Goal: Task Accomplishment & Management: Use online tool/utility

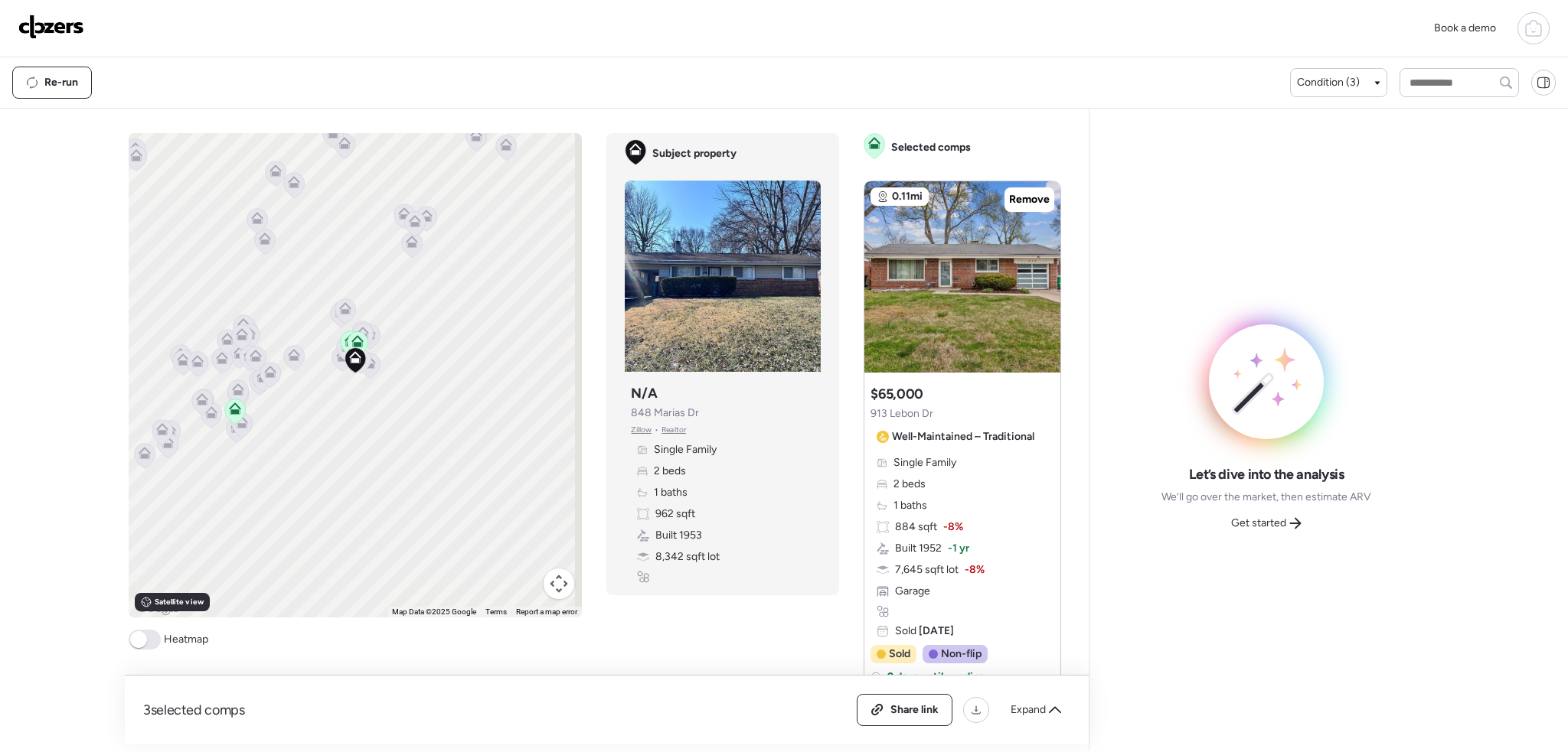
click at [145, 636] on span at bounding box center [138, 640] width 17 height 17
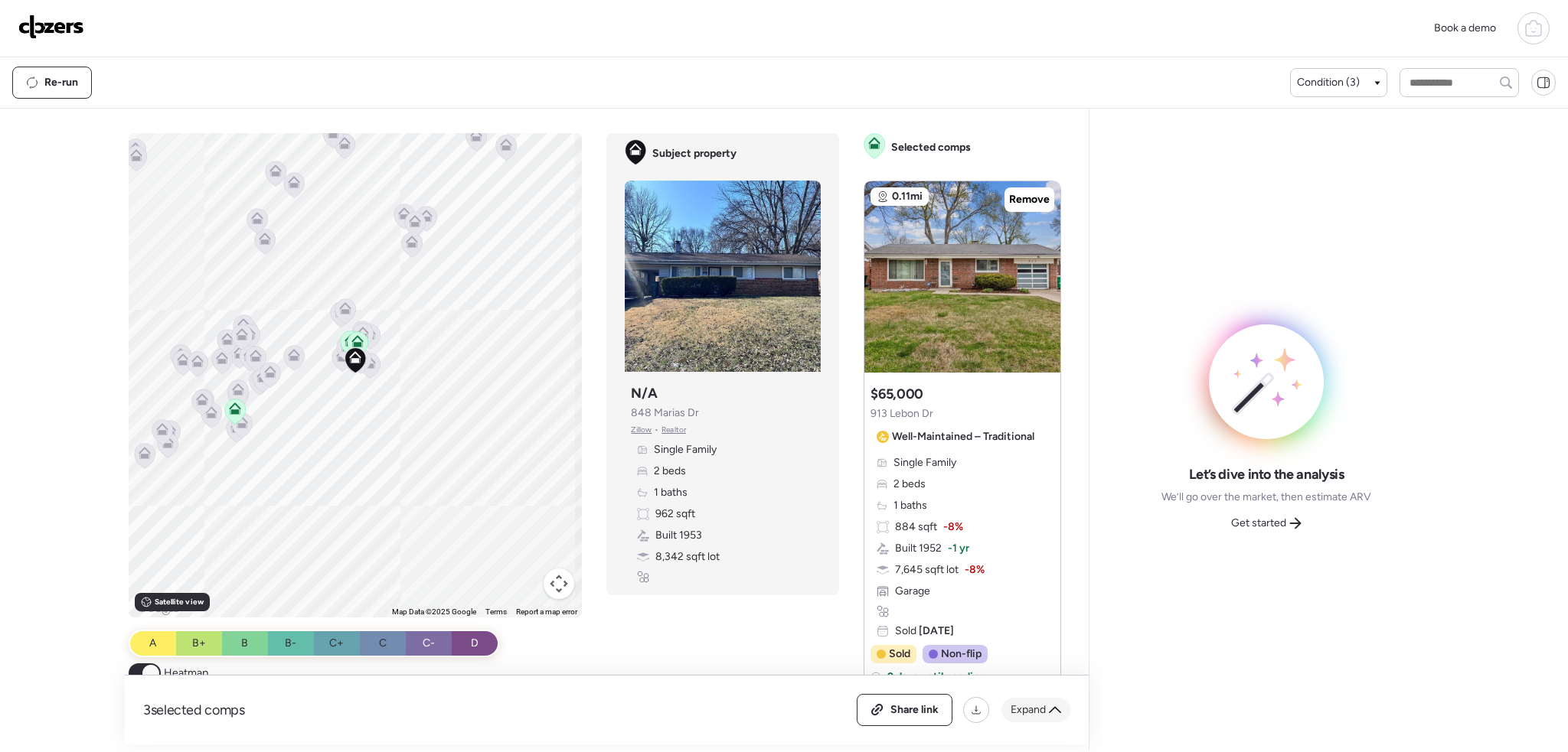
click at [1056, 708] on icon at bounding box center [1054, 710] width 12 height 12
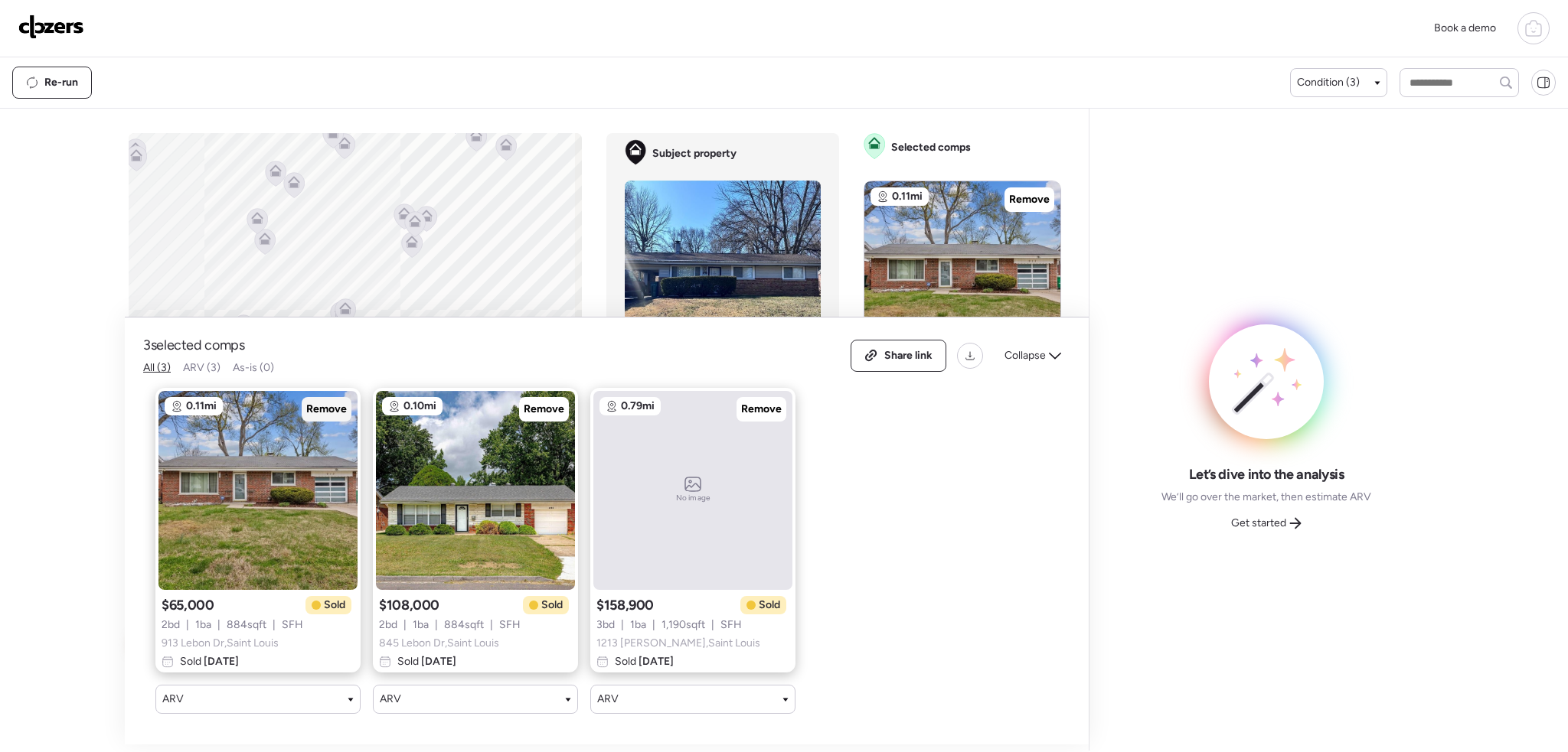
click at [326, 402] on span "Remove" at bounding box center [326, 409] width 41 height 15
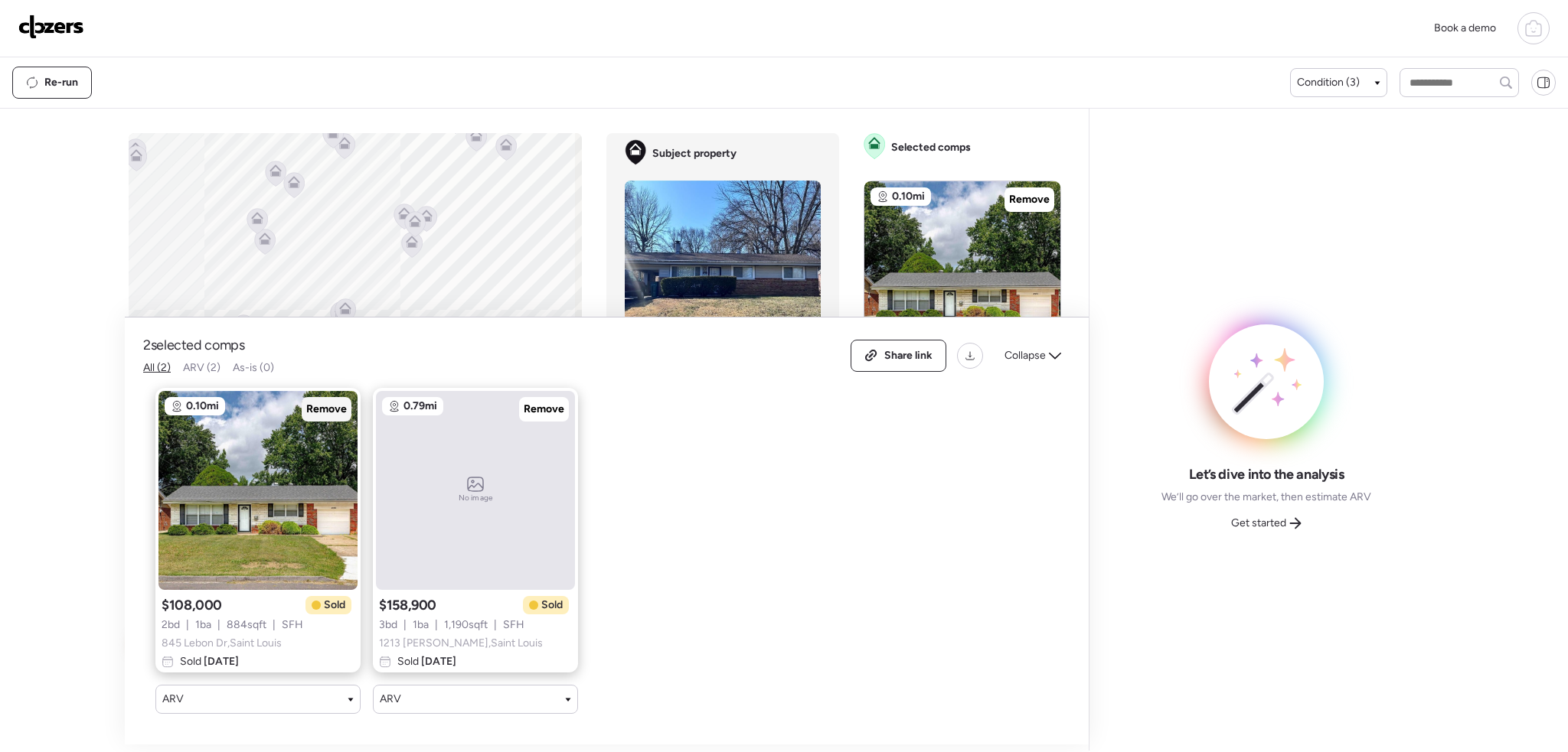
click at [315, 402] on span "Remove" at bounding box center [326, 409] width 41 height 15
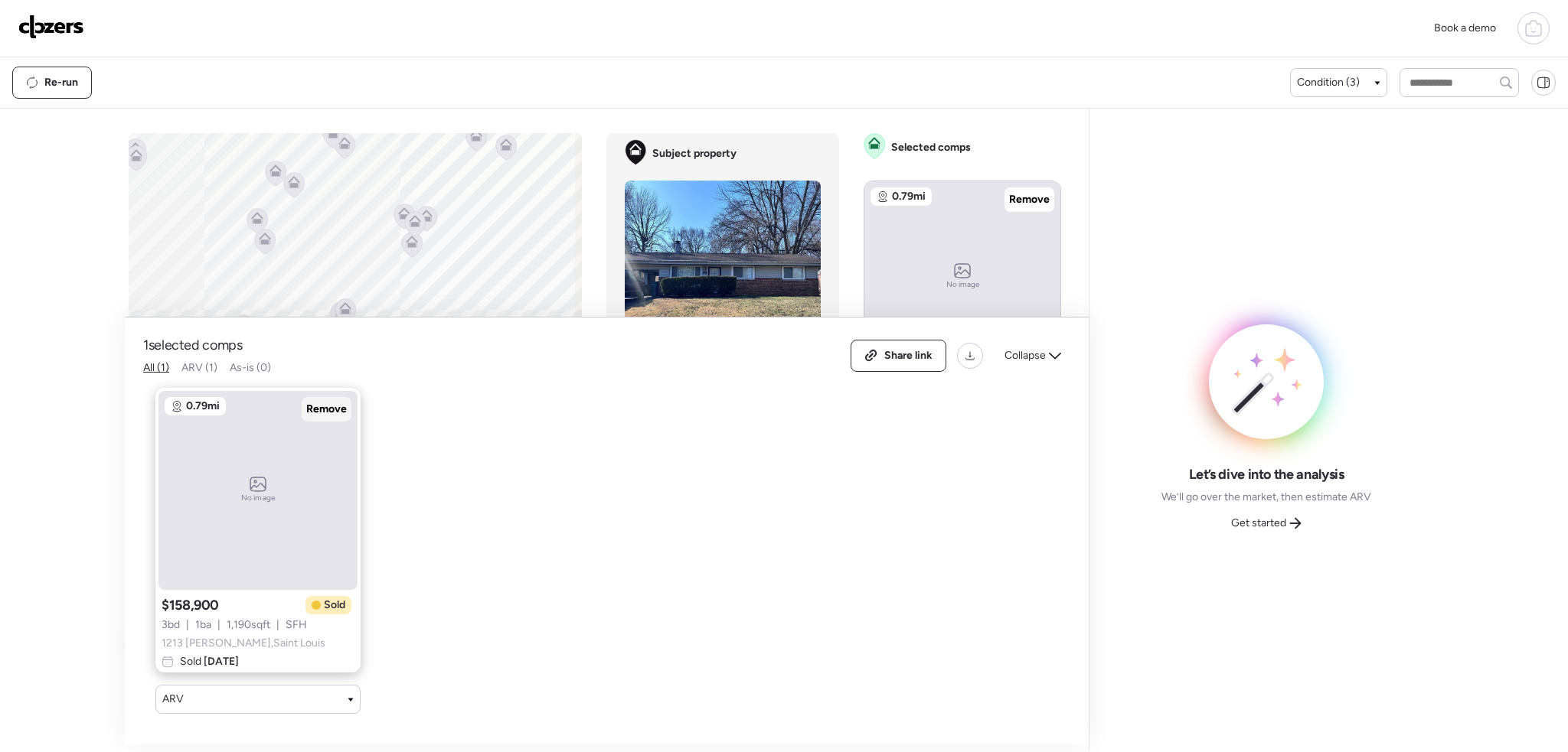
click at [330, 402] on span "Remove" at bounding box center [326, 409] width 41 height 15
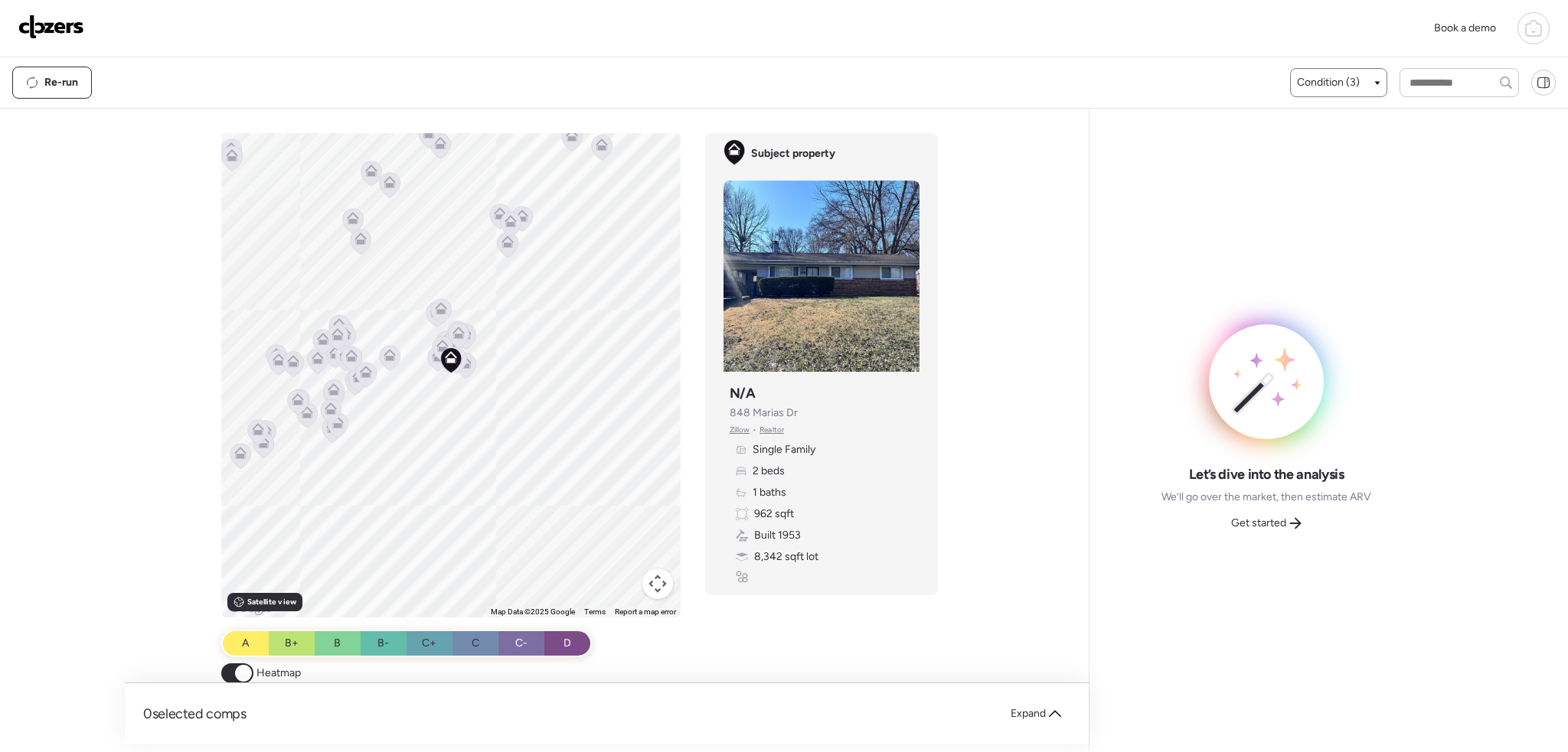
click at [1338, 82] on span "Condition (3)" at bounding box center [1327, 82] width 62 height 15
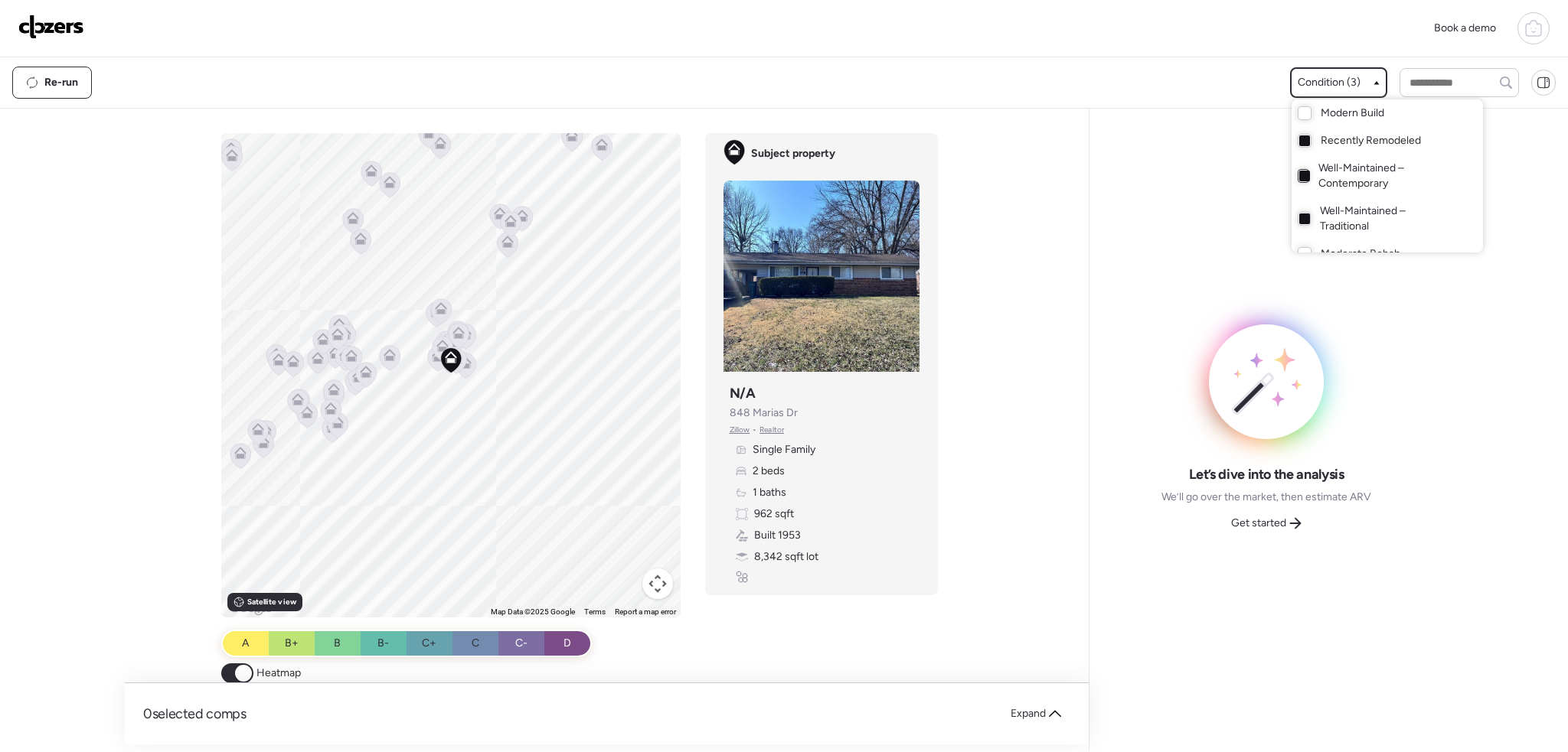
click at [1299, 175] on div at bounding box center [1304, 176] width 11 height 11
click at [1298, 213] on div at bounding box center [1304, 219] width 13 height 14
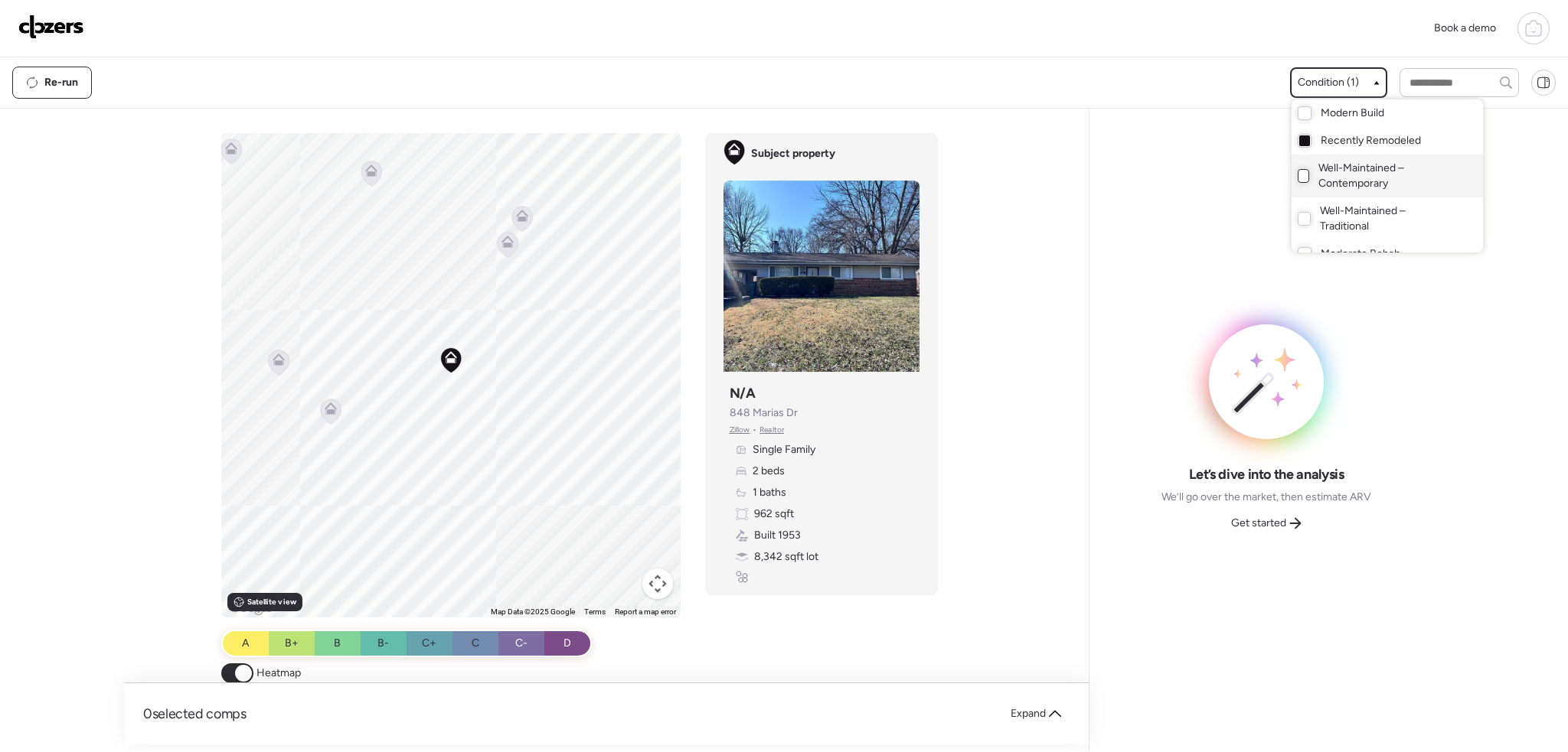
drag, startPoint x: 322, startPoint y: 406, endPoint x: 330, endPoint y: 415, distance: 12.0
click at [324, 406] on div at bounding box center [784, 333] width 1568 height 752
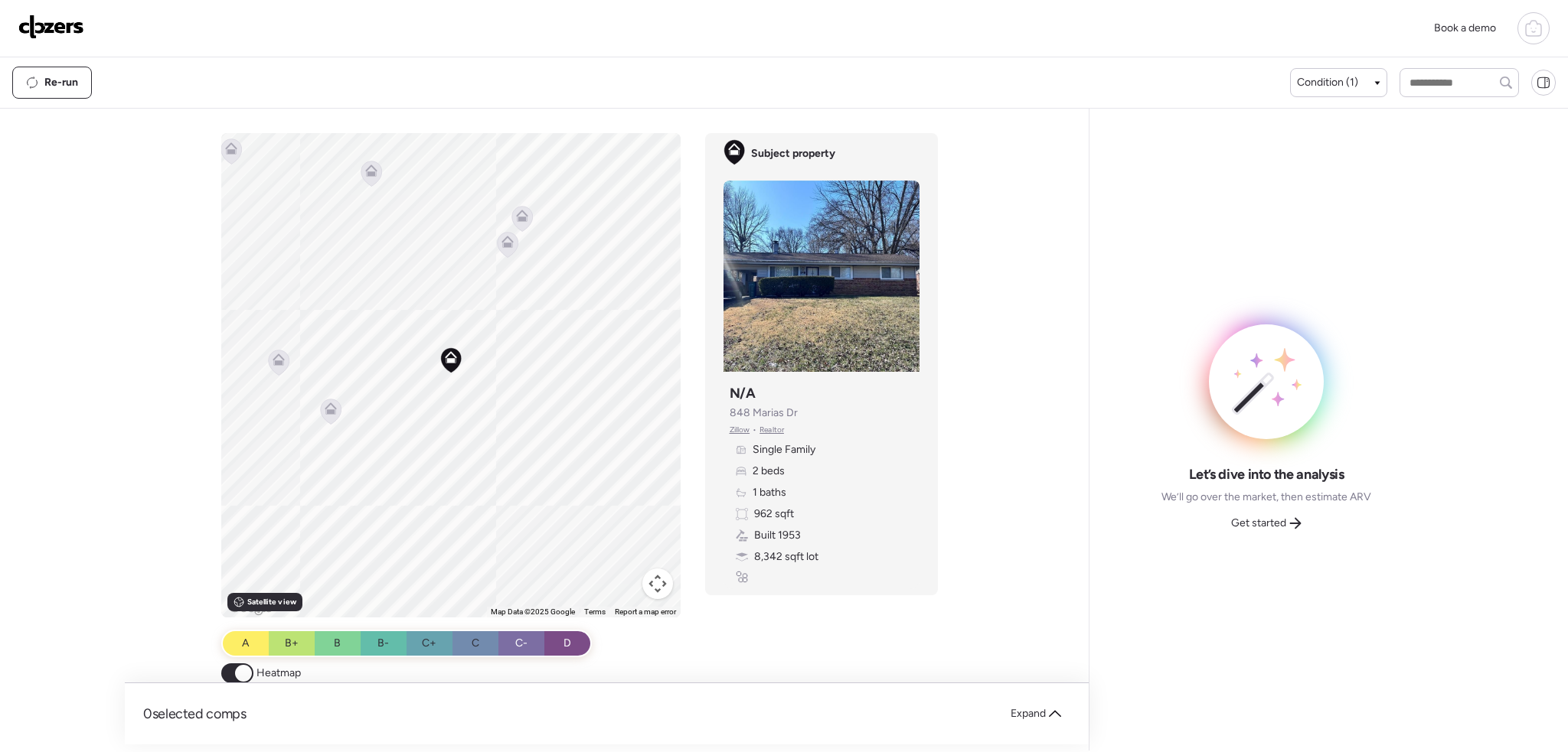
click at [330, 418] on icon at bounding box center [330, 411] width 21 height 25
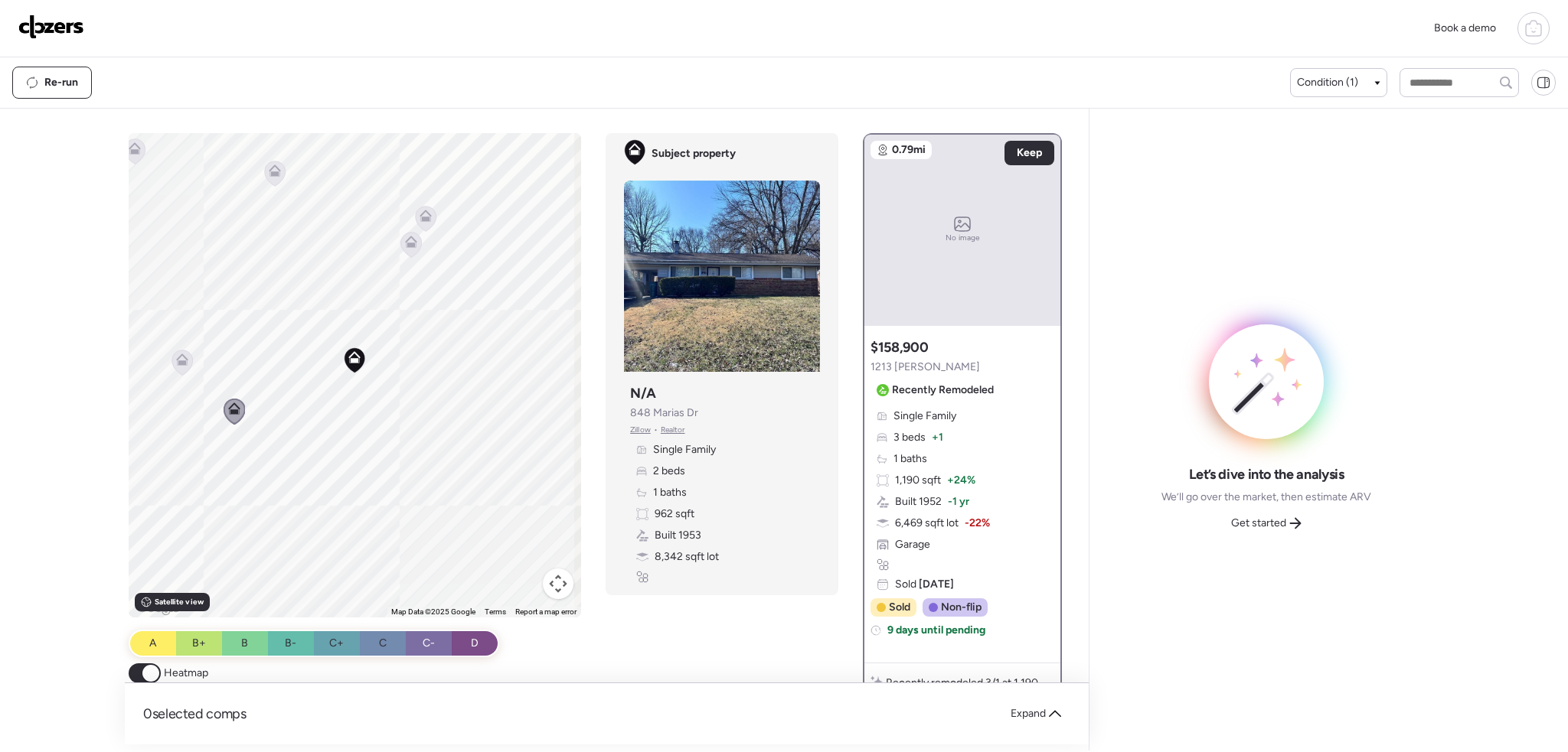
click at [176, 357] on icon at bounding box center [182, 357] width 12 height 7
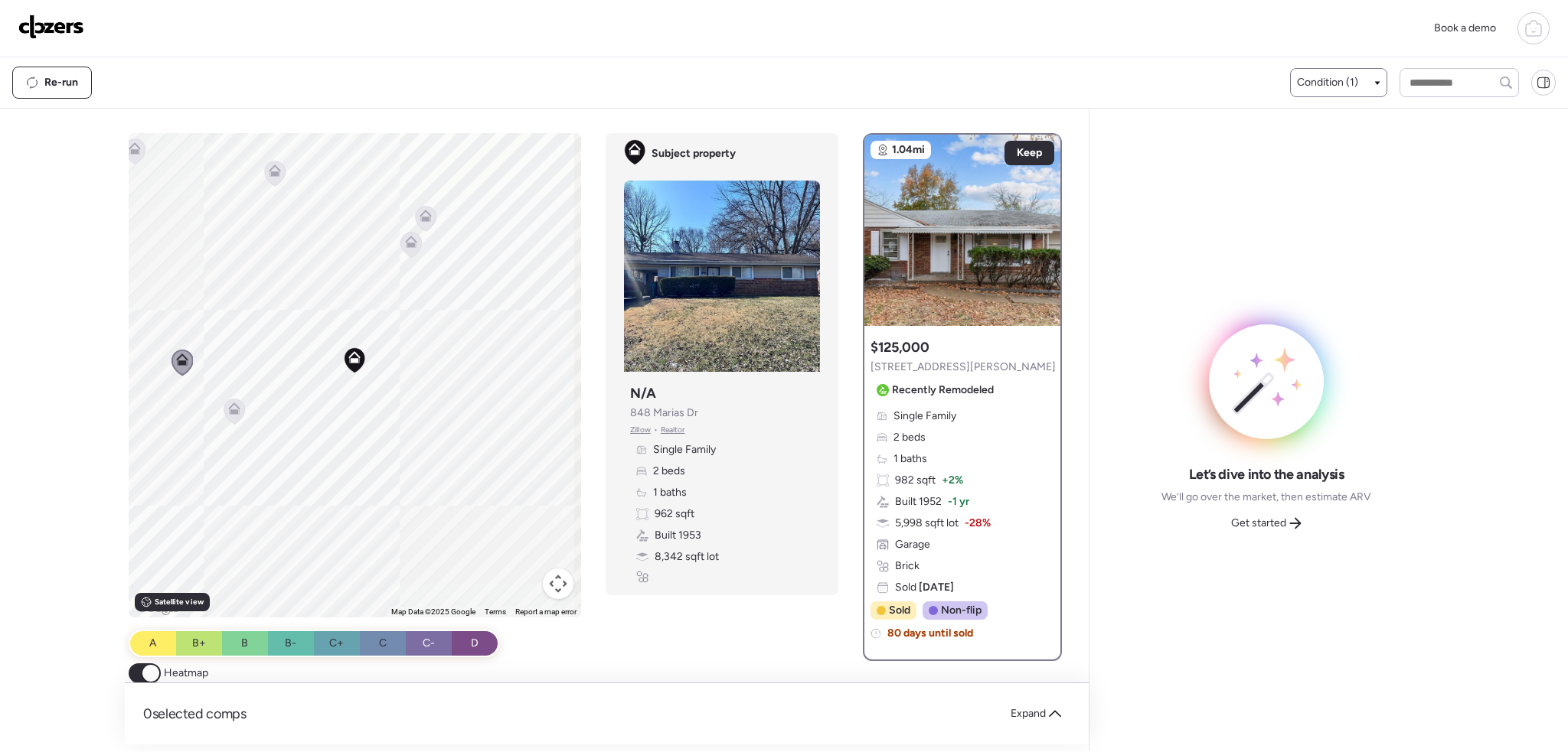
click at [1333, 83] on span "Condition (1)" at bounding box center [1327, 82] width 62 height 15
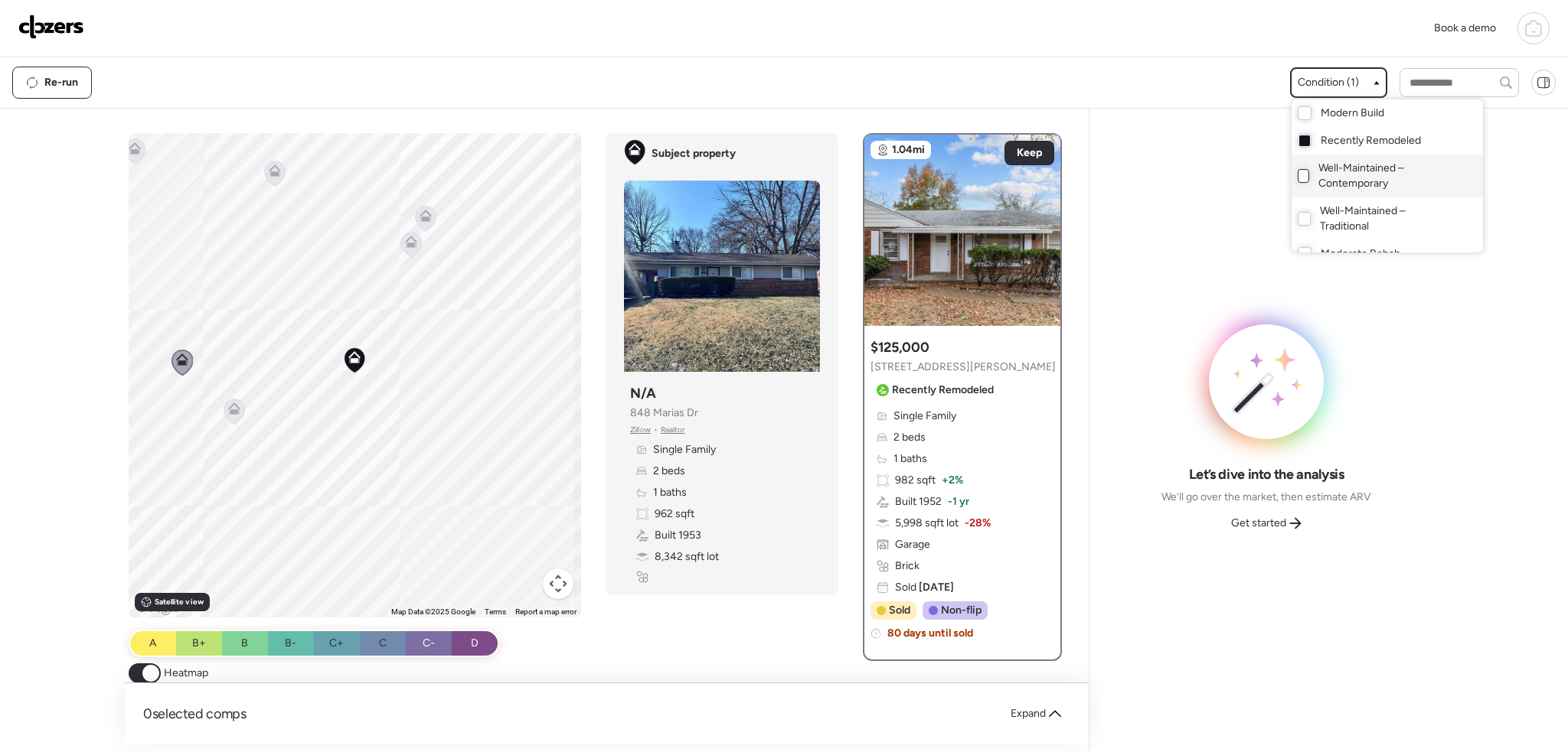
click at [1302, 176] on div at bounding box center [1303, 176] width 12 height 14
click at [1300, 144] on div at bounding box center [1304, 141] width 11 height 11
click at [363, 415] on div at bounding box center [784, 333] width 1568 height 752
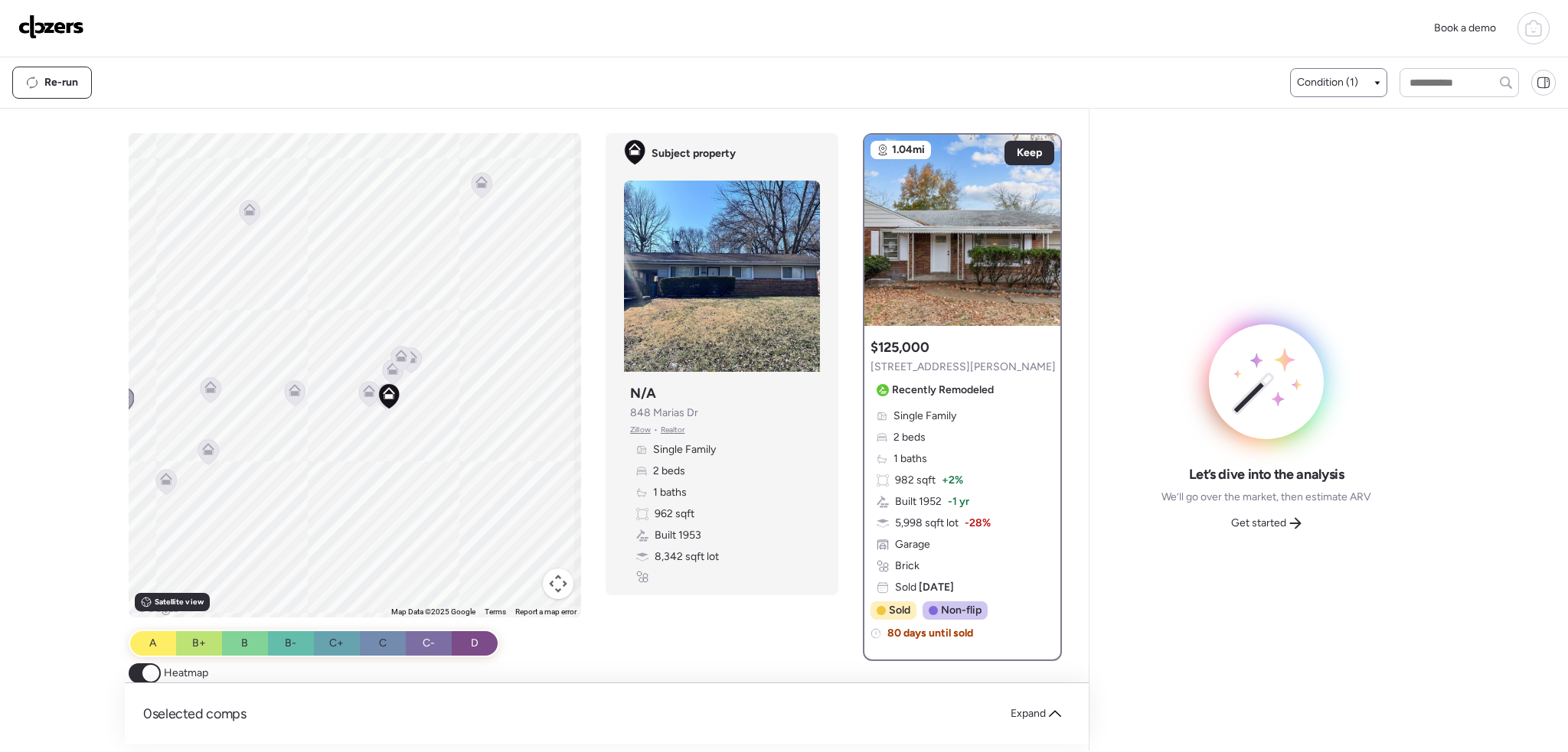
drag, startPoint x: 318, startPoint y: 363, endPoint x: 370, endPoint y: 440, distance: 92.9
click at [370, 440] on div "To activate drag with keyboard, press Alt + Enter. Once in keyboard drag state,…" at bounding box center [355, 375] width 454 height 484
click at [394, 403] on icon at bounding box center [402, 395] width 21 height 25
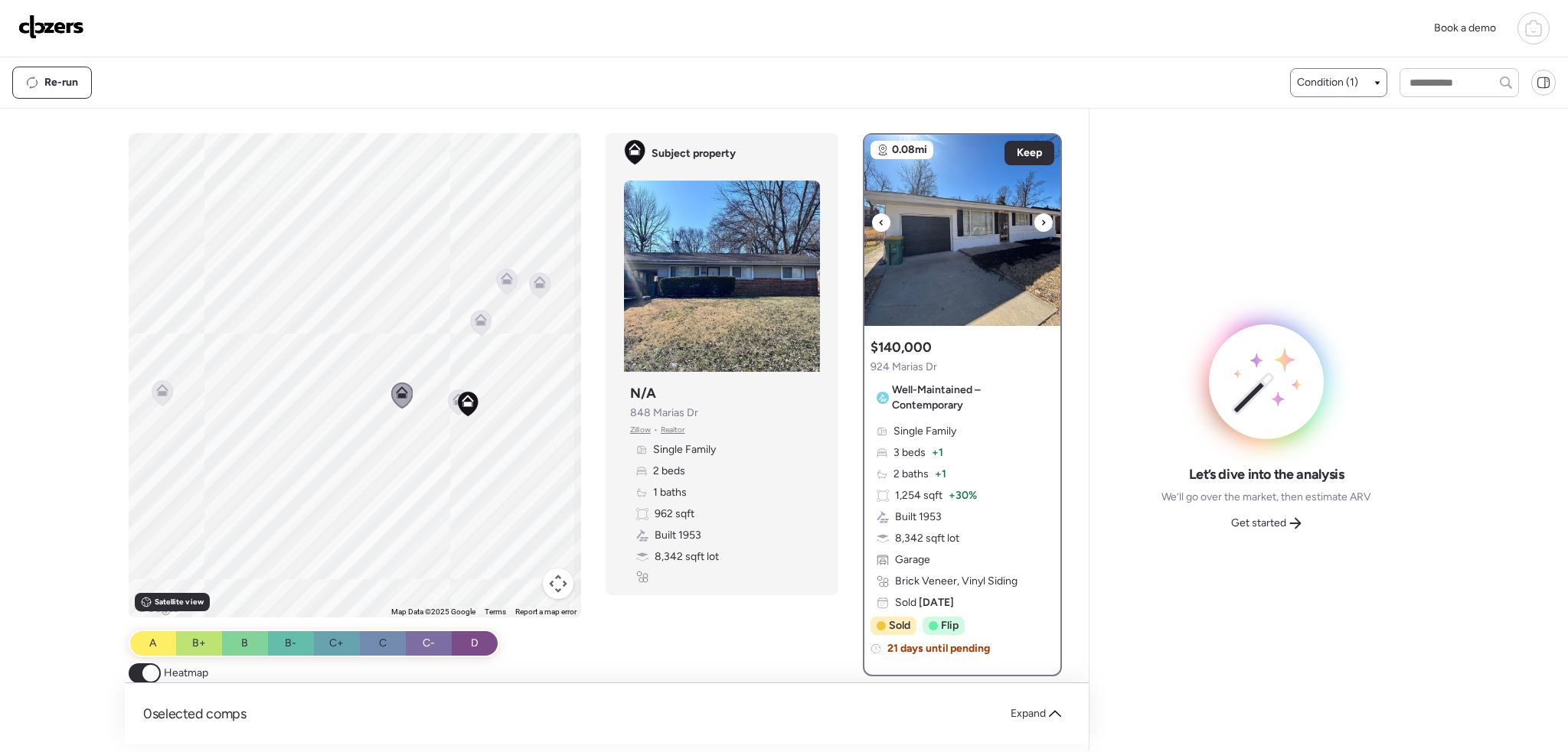
click at [1040, 219] on icon at bounding box center [1043, 223] width 6 height 18
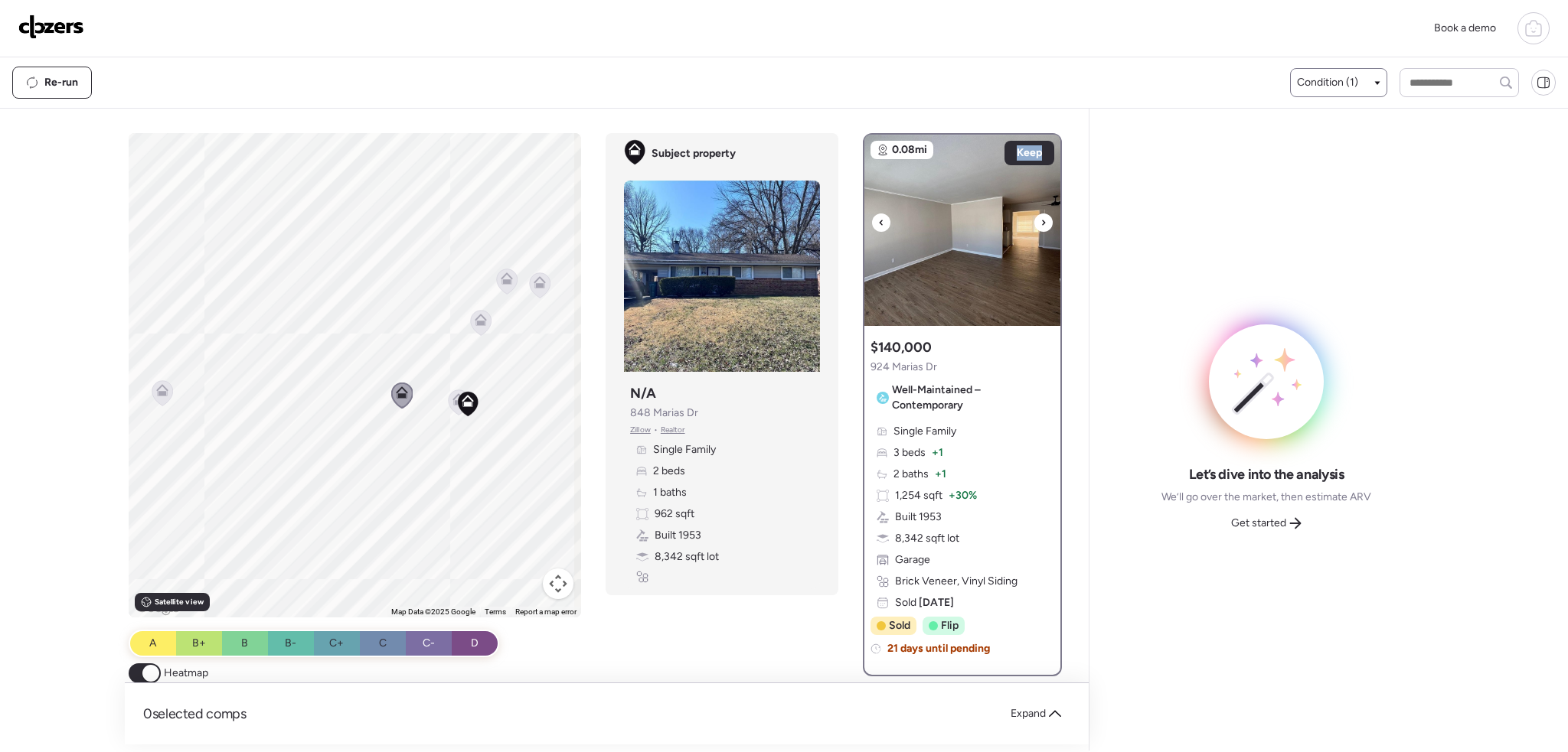
click at [1040, 219] on icon at bounding box center [1043, 223] width 6 height 18
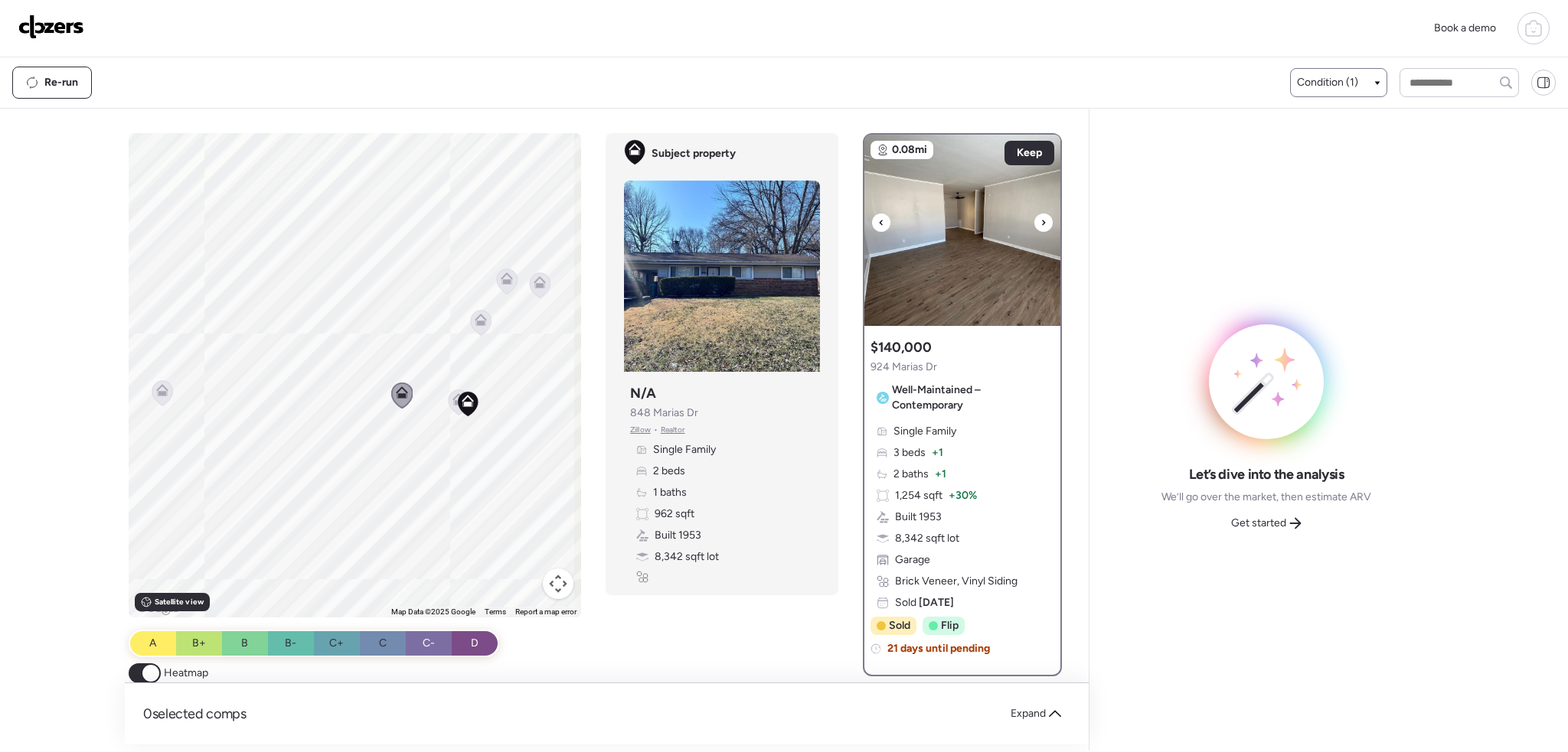
click at [1041, 219] on div at bounding box center [1044, 223] width 18 height 18
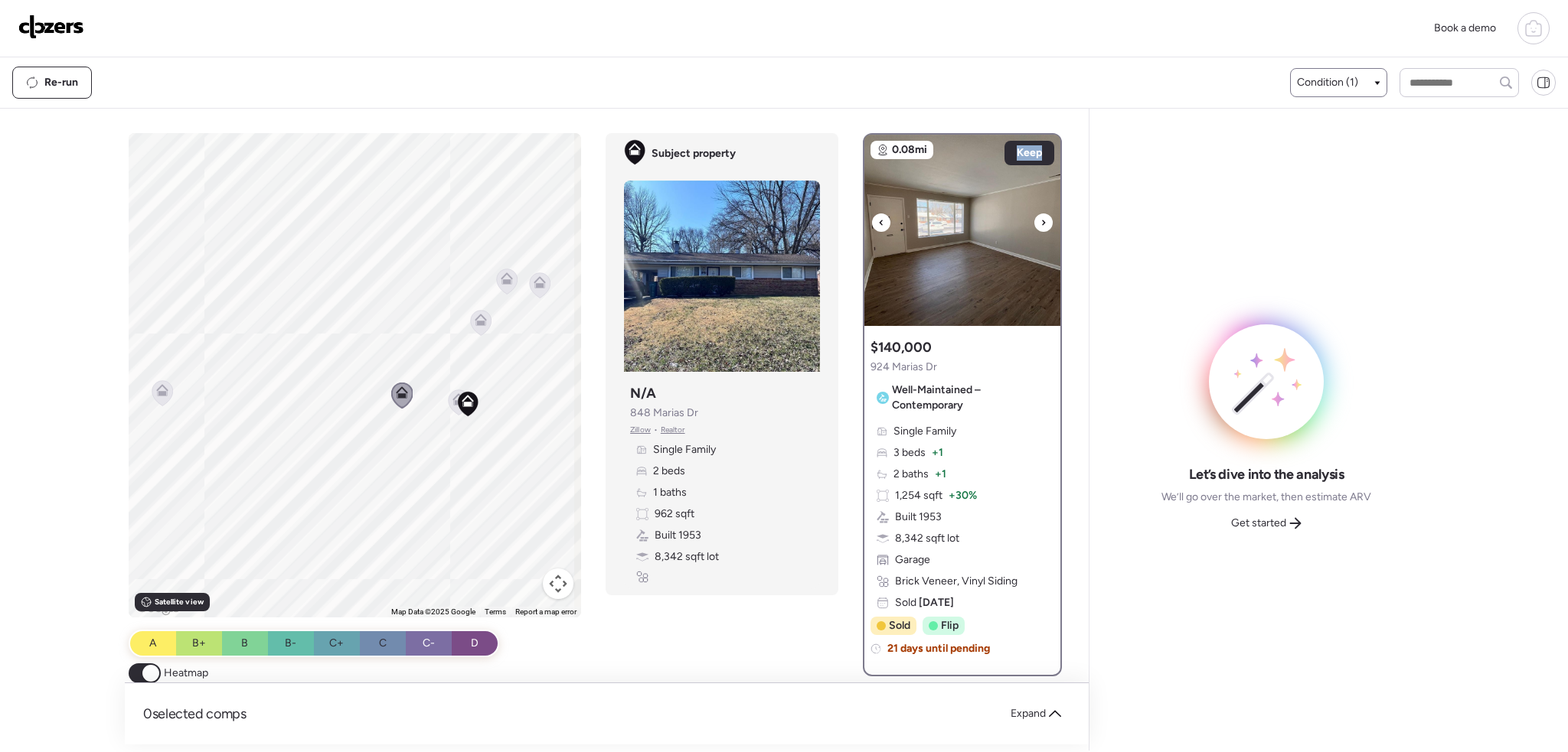
click at [1041, 219] on div at bounding box center [1044, 223] width 18 height 18
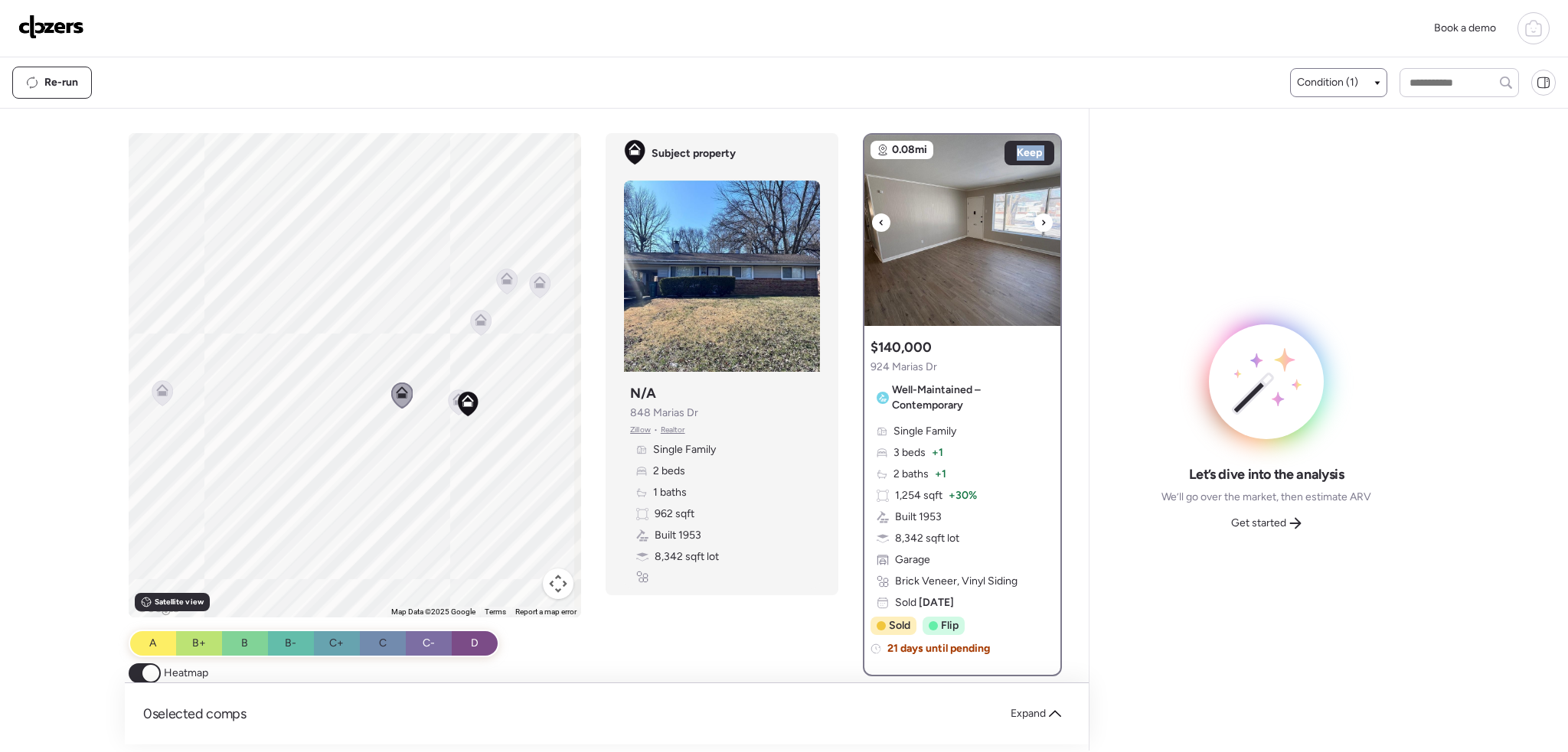
click at [1041, 219] on div at bounding box center [1044, 223] width 18 height 18
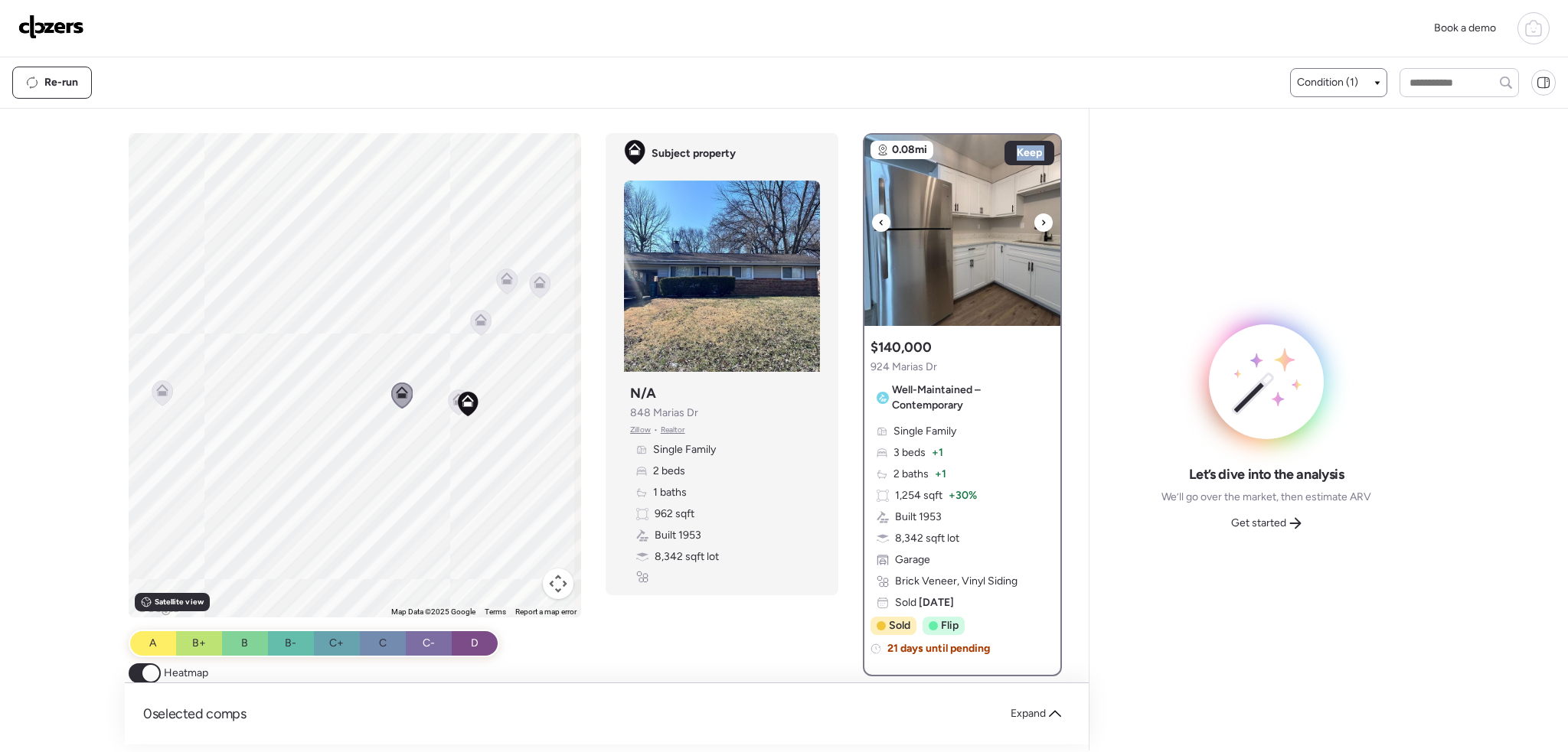
click at [1041, 219] on div at bounding box center [1044, 223] width 18 height 18
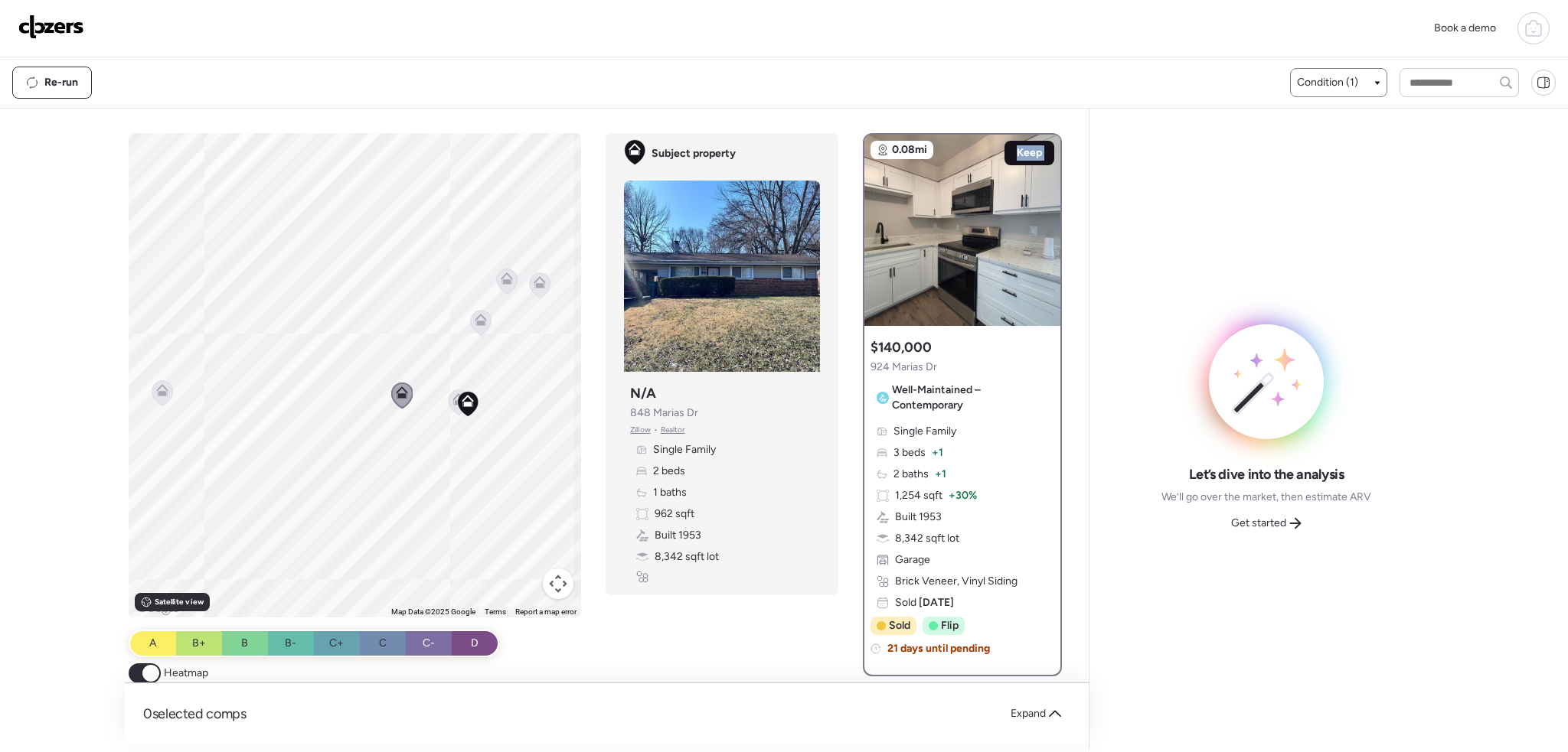
click at [1028, 152] on span "Keep" at bounding box center [1030, 153] width 25 height 15
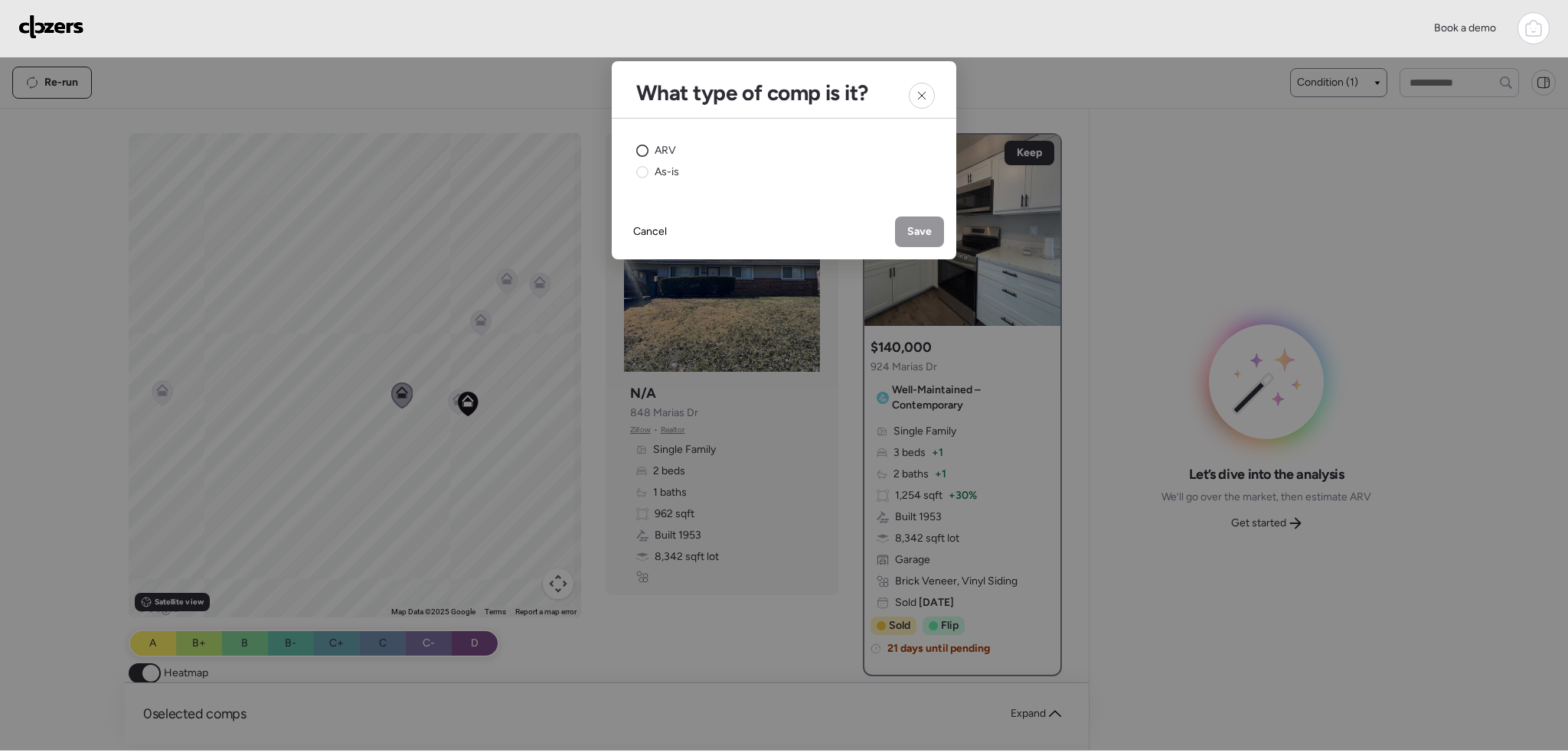
click at [642, 152] on circle at bounding box center [643, 151] width 12 height 12
click at [927, 225] on span "Save" at bounding box center [919, 232] width 24 height 15
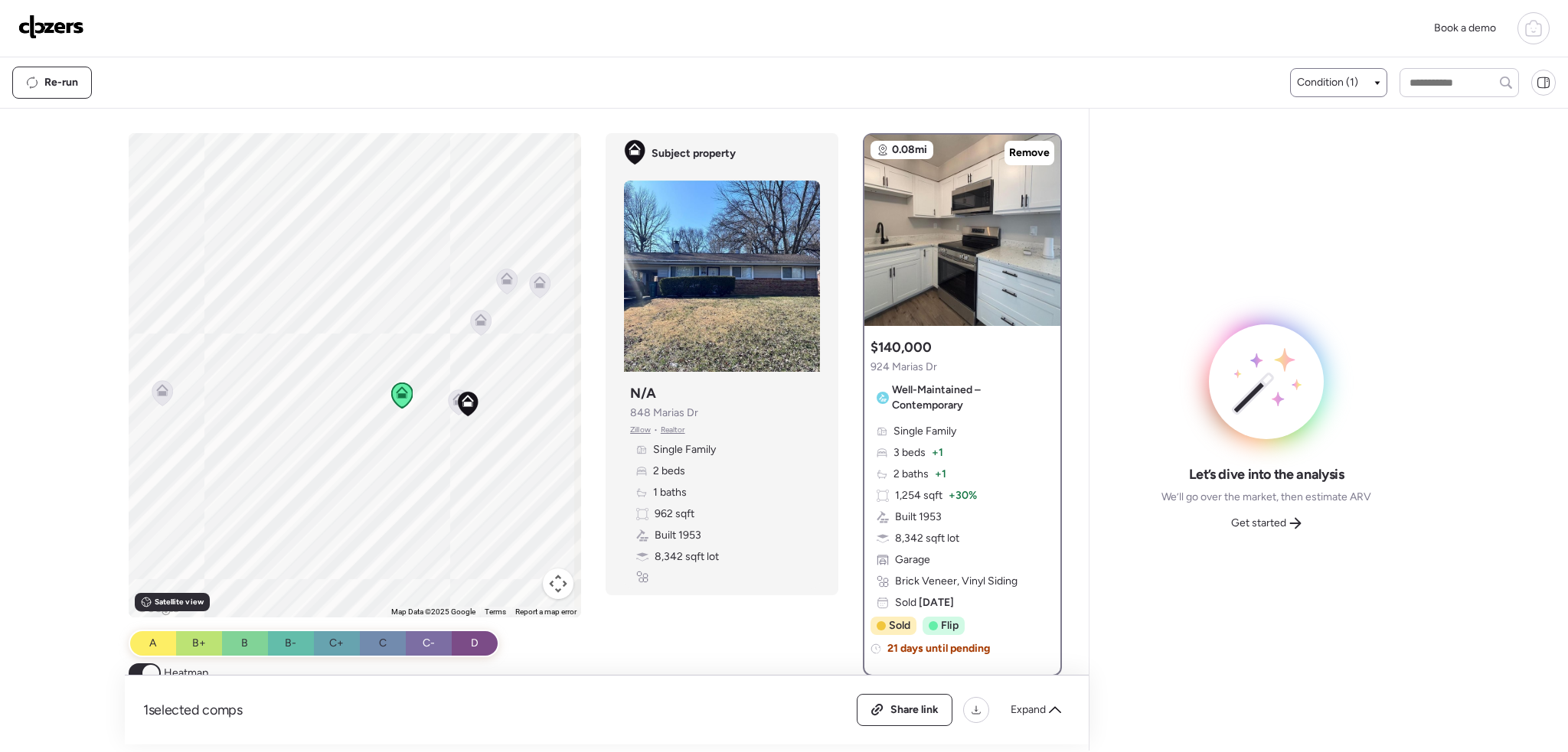
click at [449, 400] on icon at bounding box center [459, 402] width 21 height 25
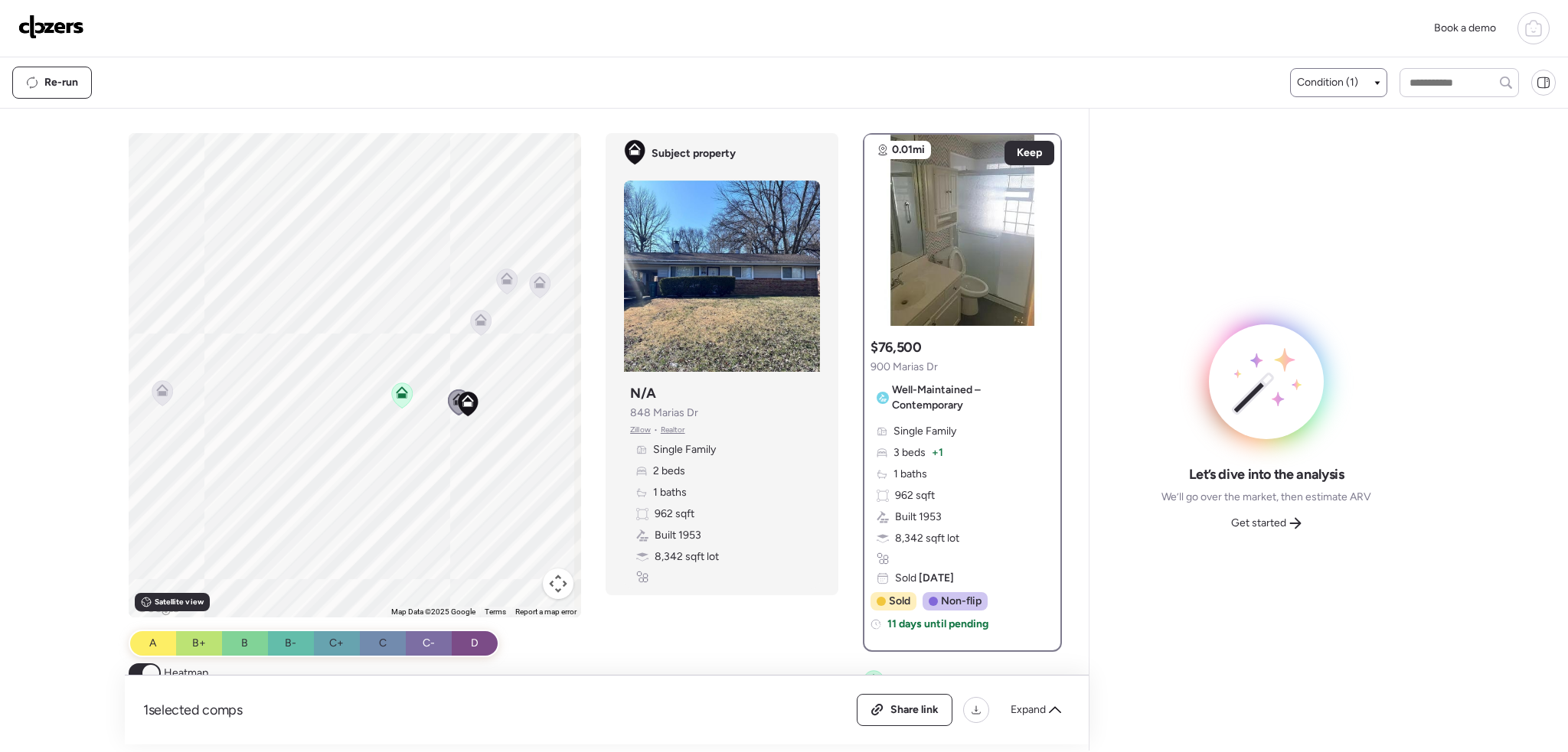
click at [474, 319] on icon at bounding box center [480, 319] width 12 height 12
click at [476, 324] on icon at bounding box center [481, 323] width 10 height 5
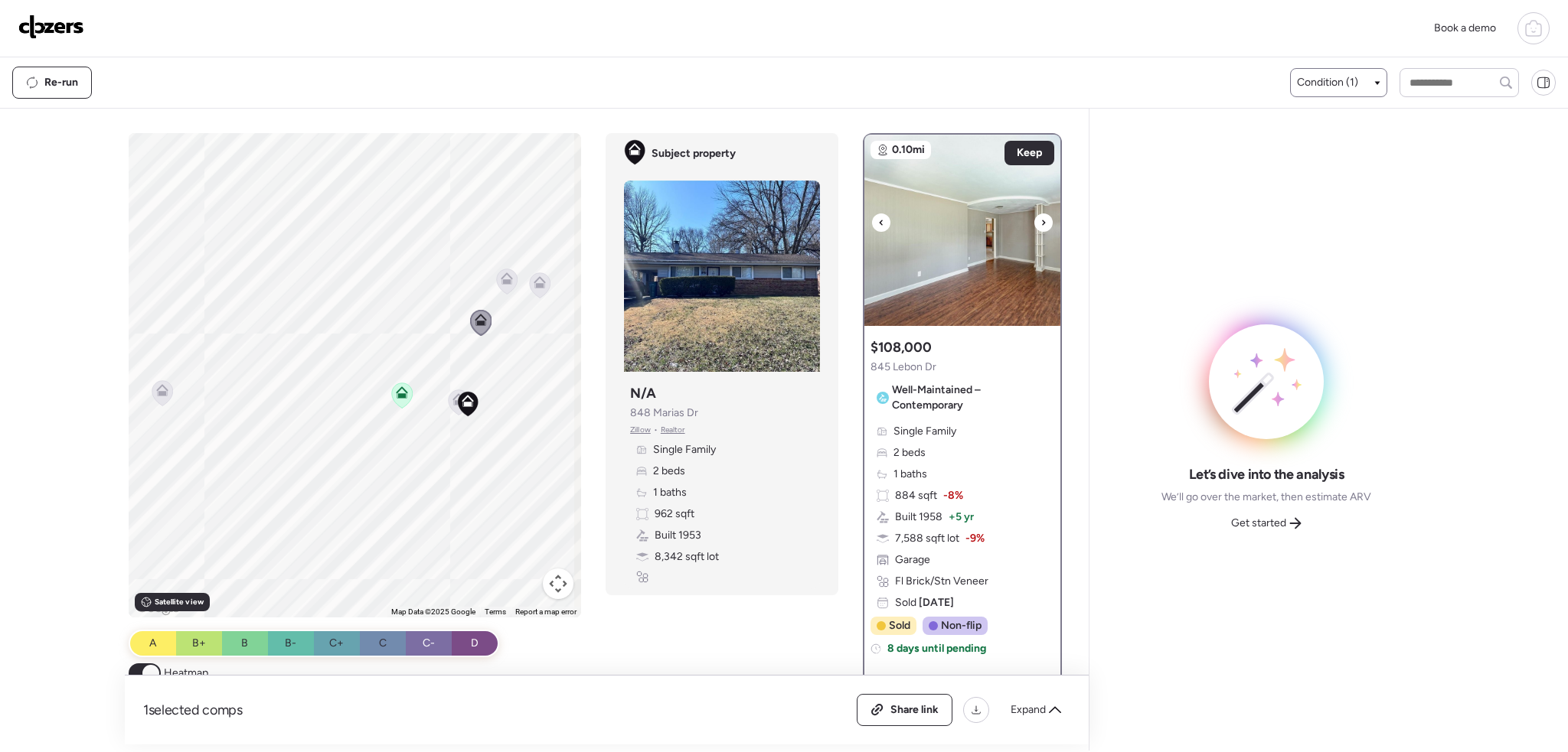
click at [1034, 232] on img at bounding box center [961, 230] width 196 height 191
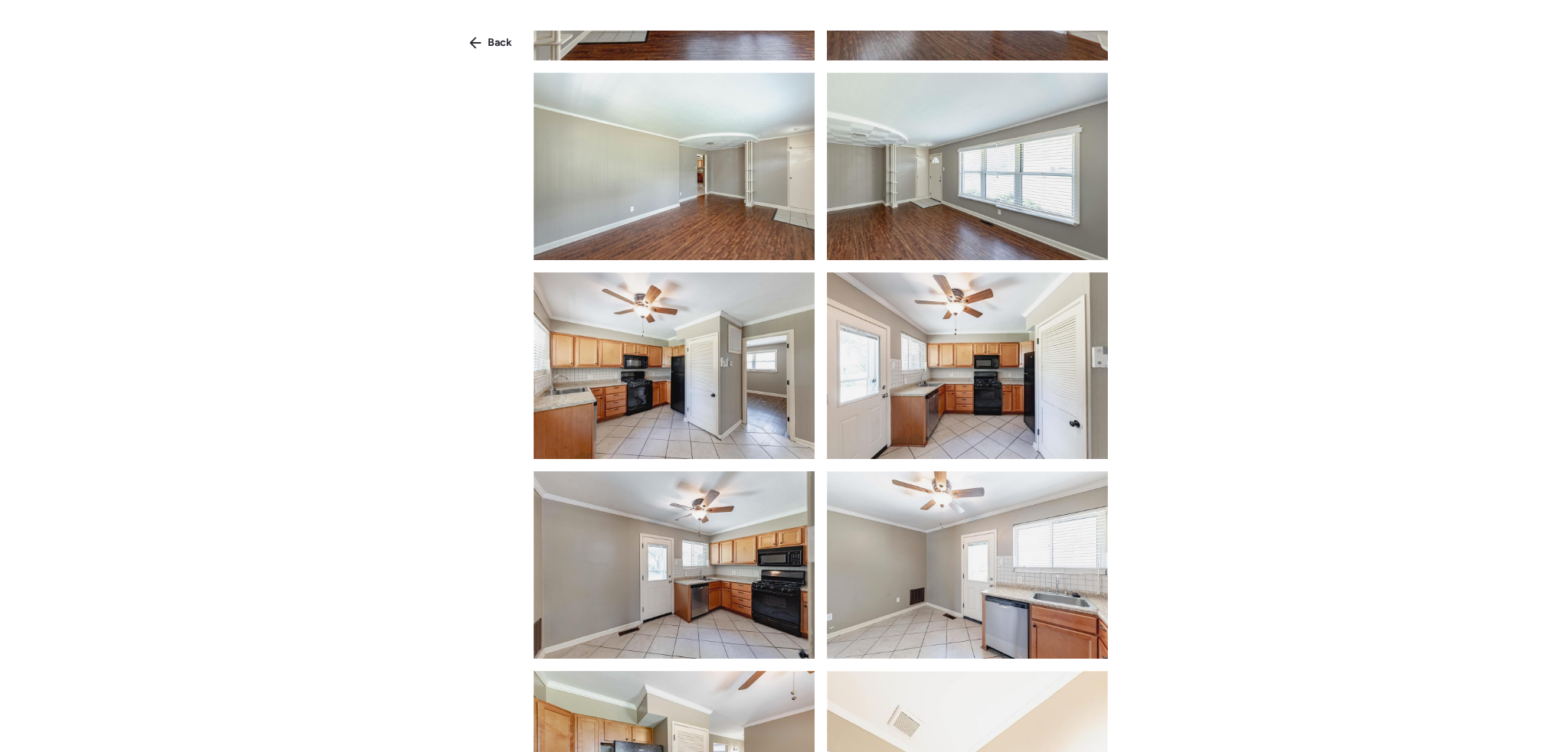
scroll to position [383, 0]
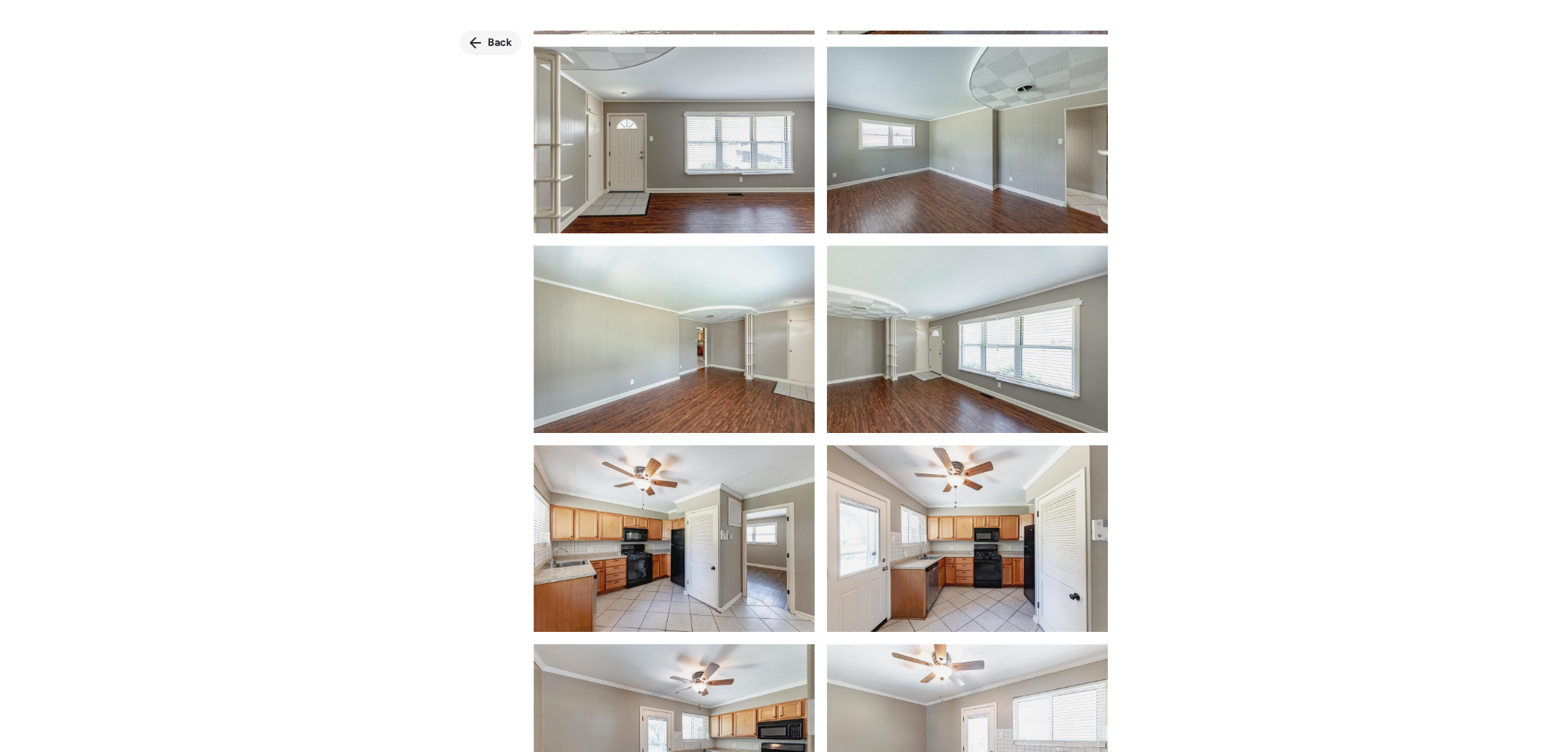
drag, startPoint x: 481, startPoint y: 49, endPoint x: 485, endPoint y: 90, distance: 41.2
click at [482, 49] on div "Back" at bounding box center [491, 42] width 62 height 24
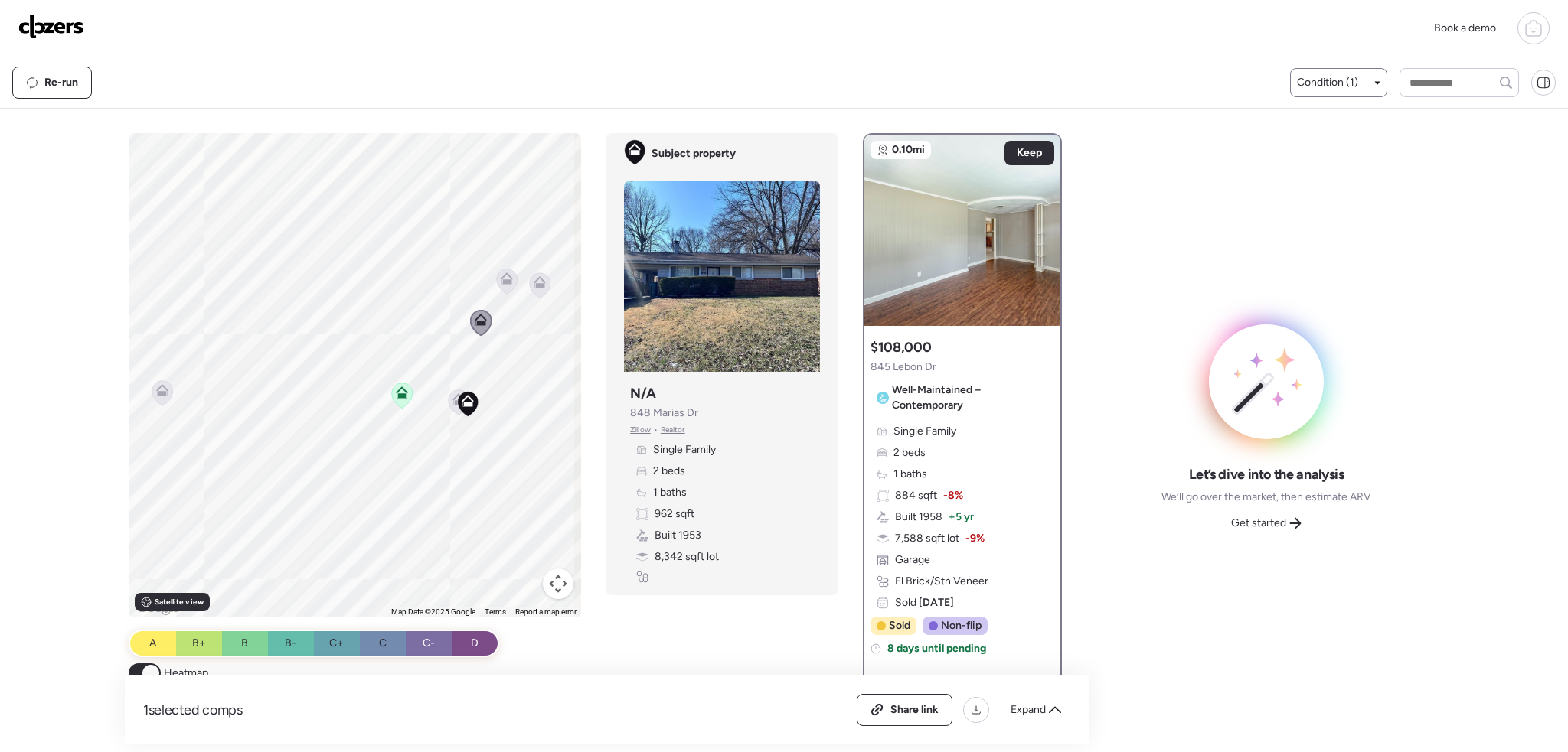
click at [510, 284] on div at bounding box center [507, 283] width 22 height 28
click at [509, 279] on icon at bounding box center [507, 281] width 21 height 25
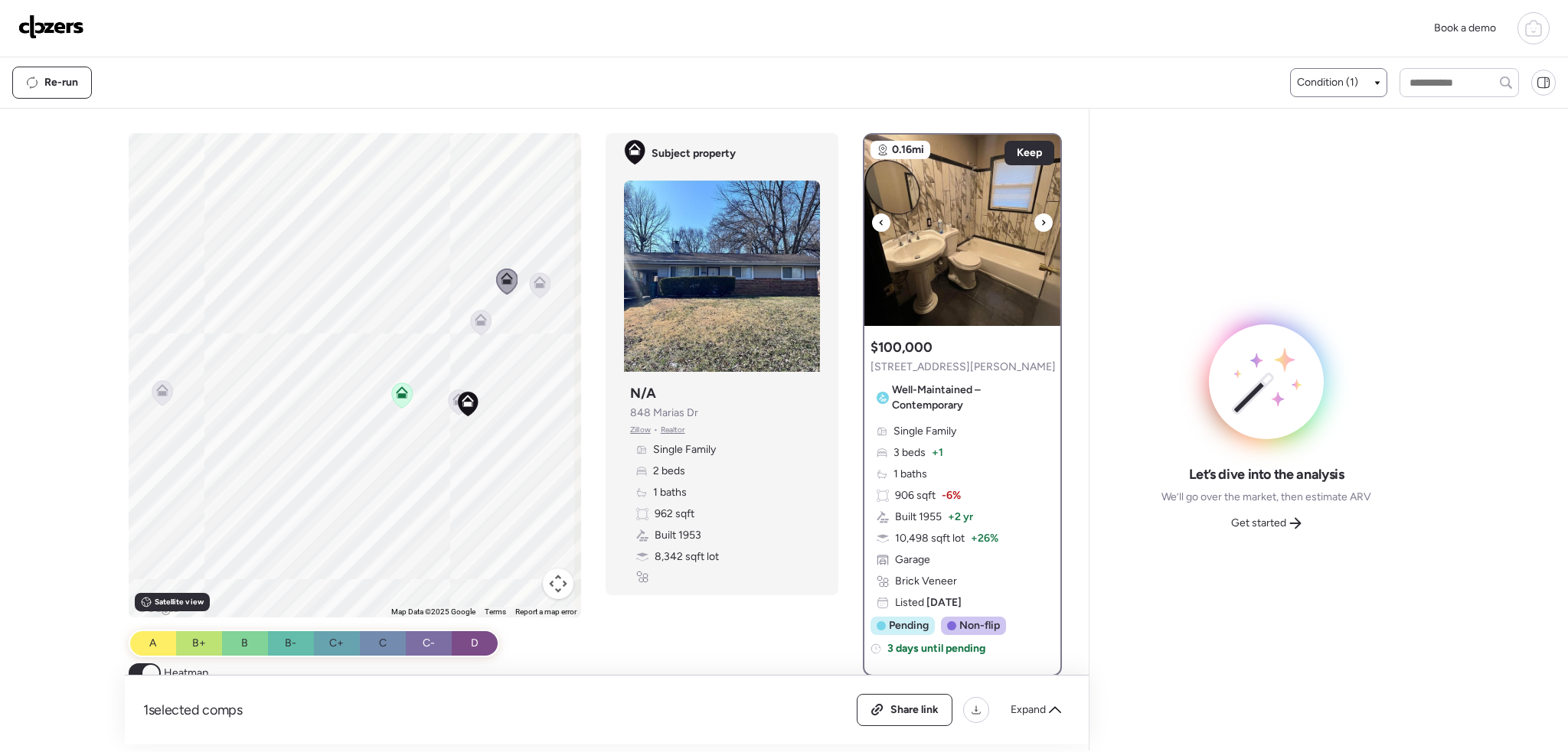
click at [1035, 221] on div at bounding box center [1044, 223] width 18 height 18
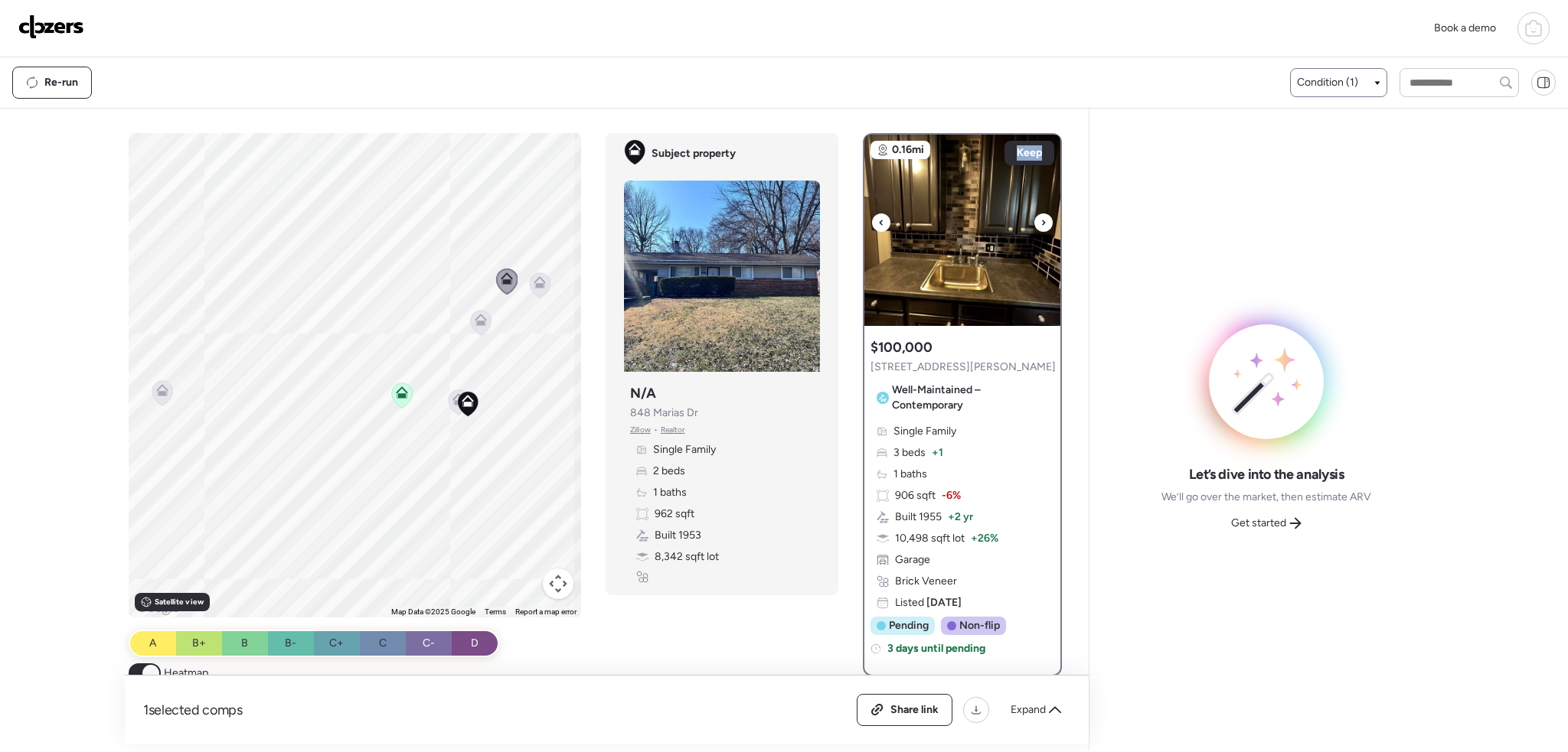
click at [1035, 221] on div at bounding box center [1044, 223] width 18 height 18
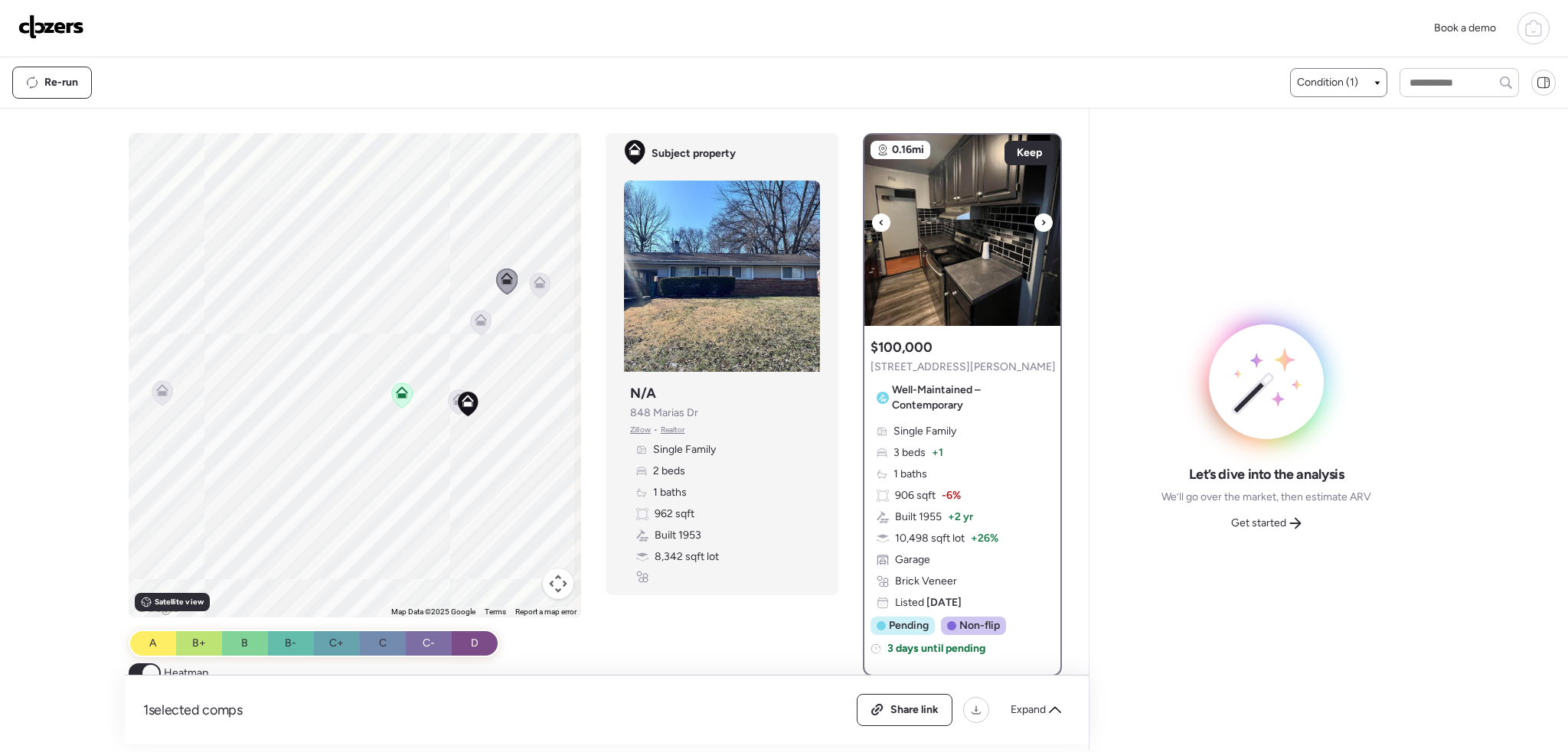
click at [1035, 221] on div at bounding box center [1044, 223] width 18 height 18
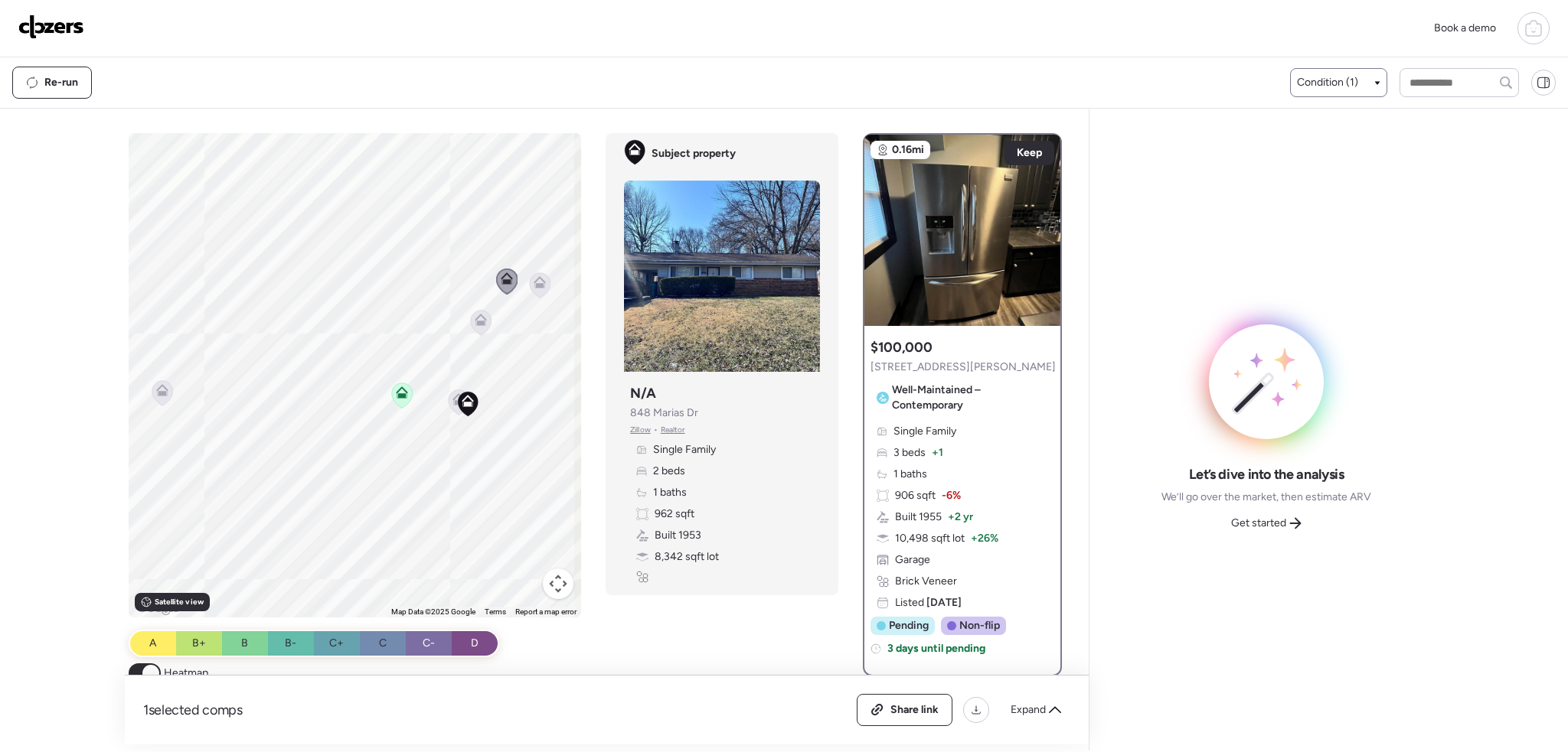
click at [542, 295] on icon at bounding box center [540, 284] width 22 height 26
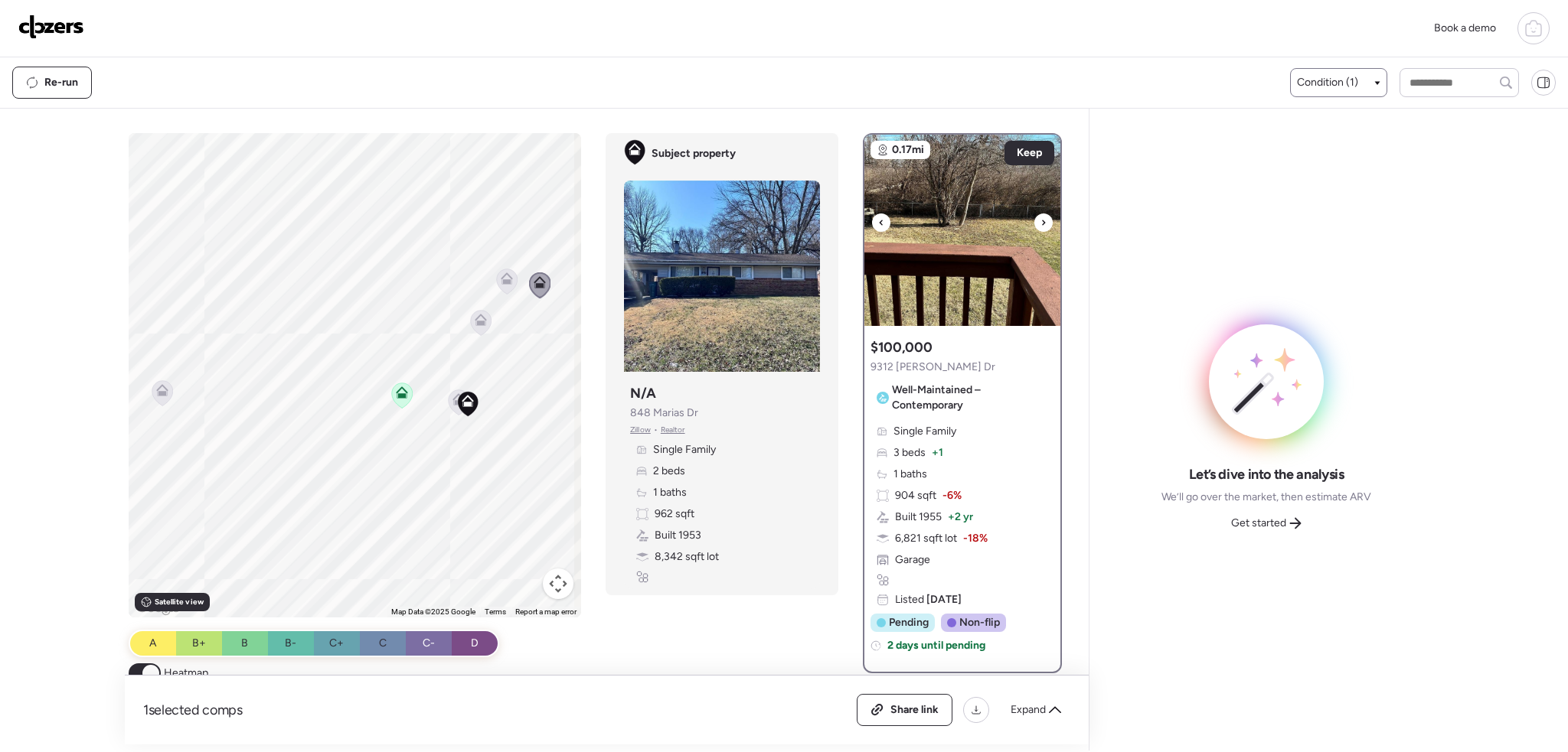
click at [1040, 219] on icon at bounding box center [1043, 223] width 6 height 18
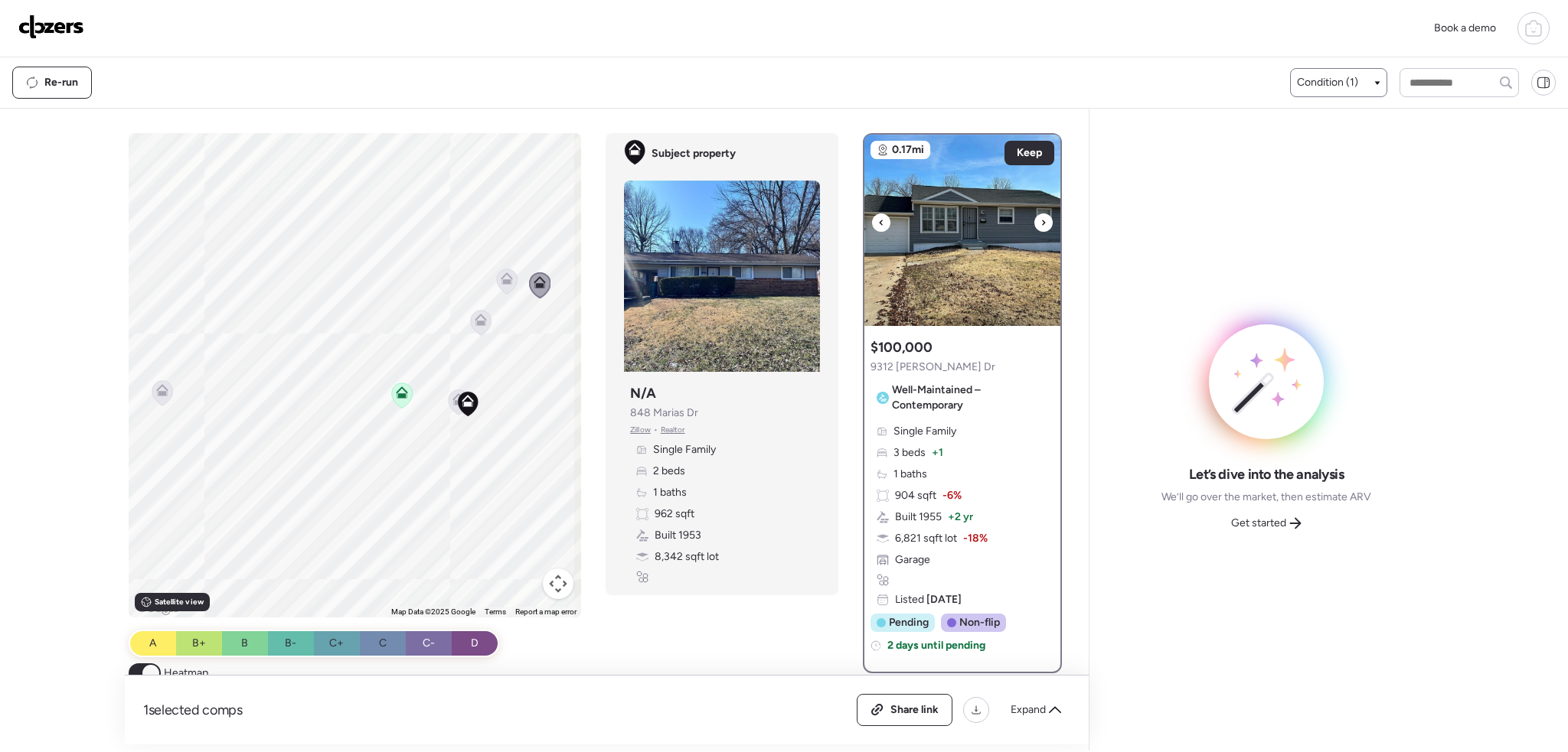
click at [1040, 219] on icon at bounding box center [1043, 223] width 6 height 18
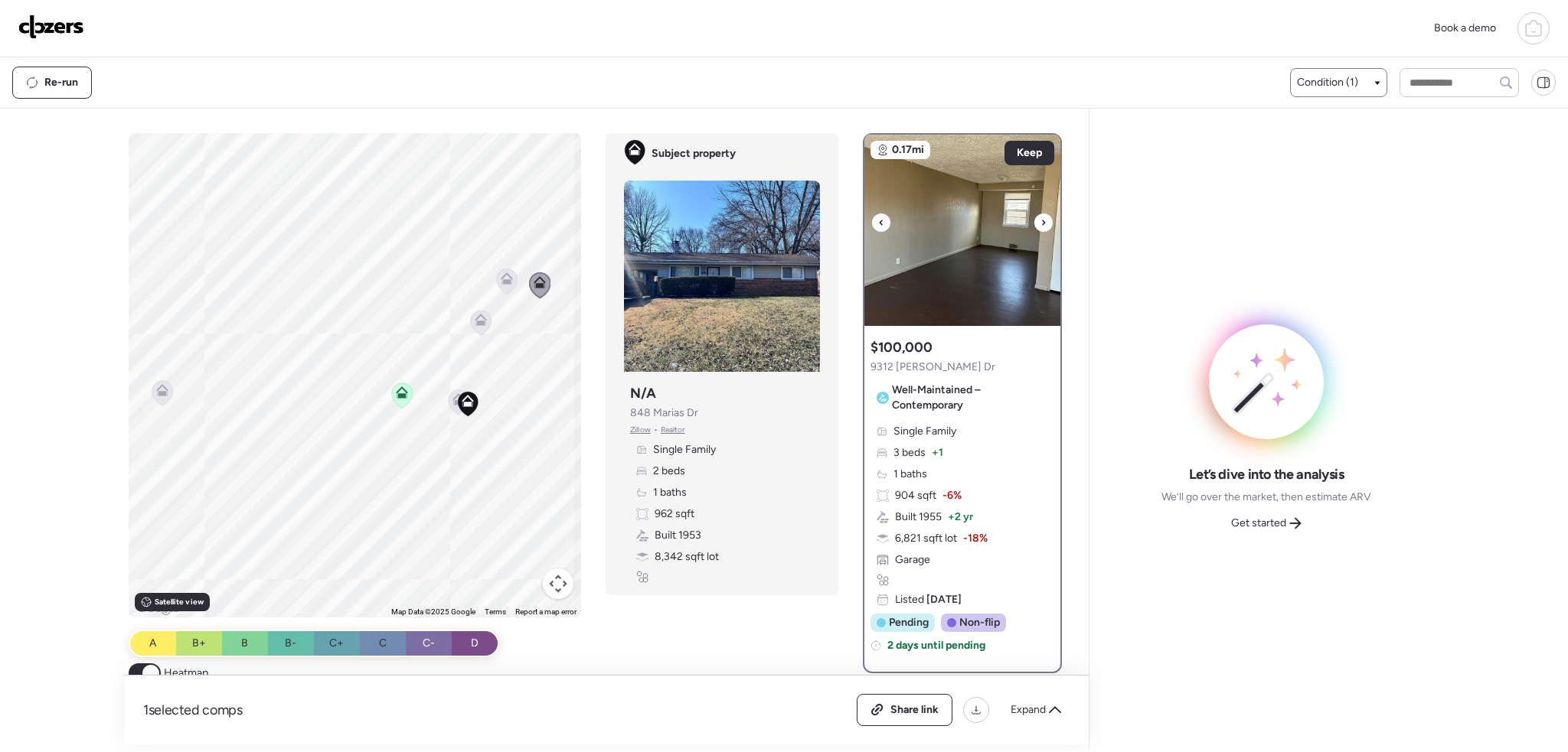
click at [1042, 221] on icon at bounding box center [1044, 222] width 3 height 5
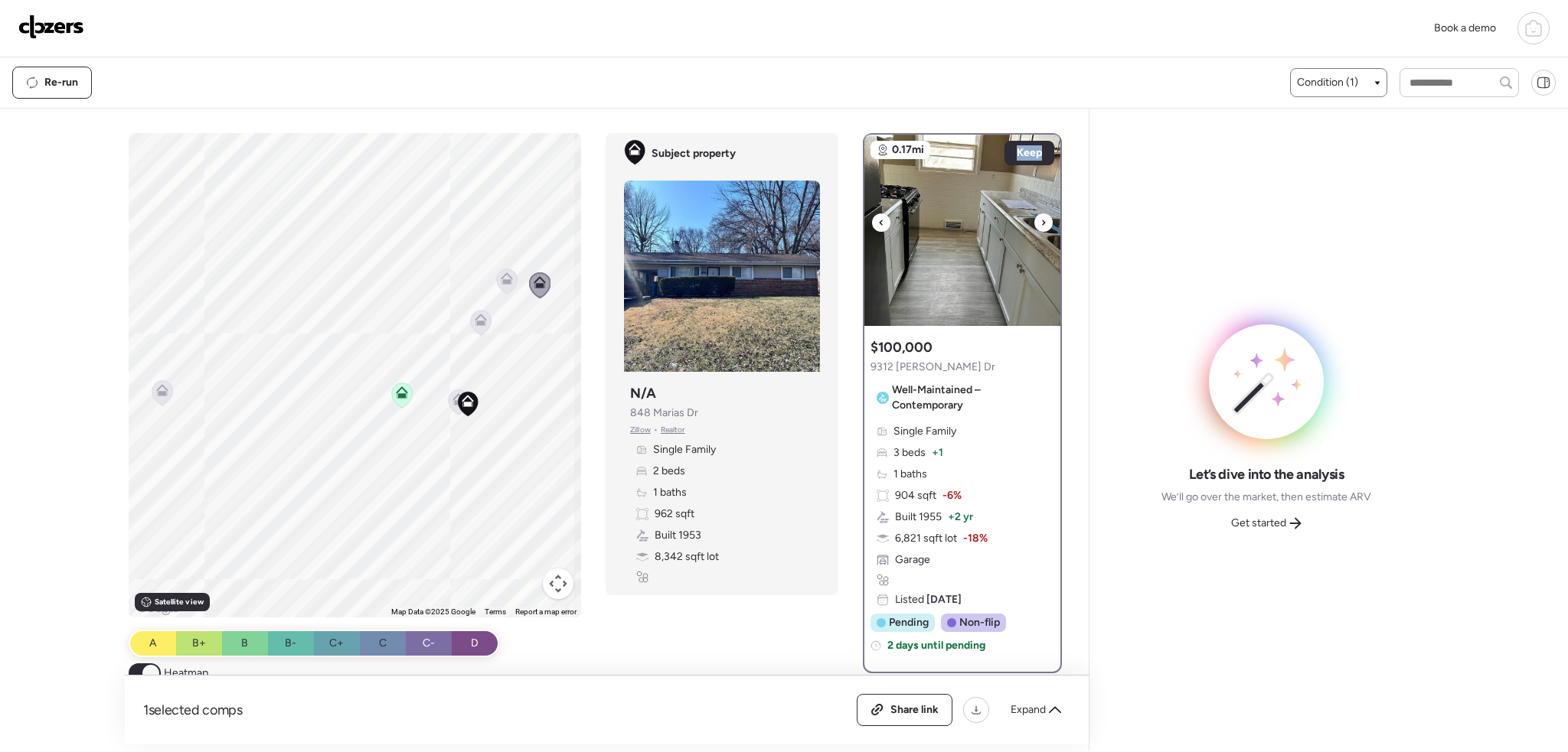
click at [1042, 221] on icon at bounding box center [1044, 222] width 3 height 5
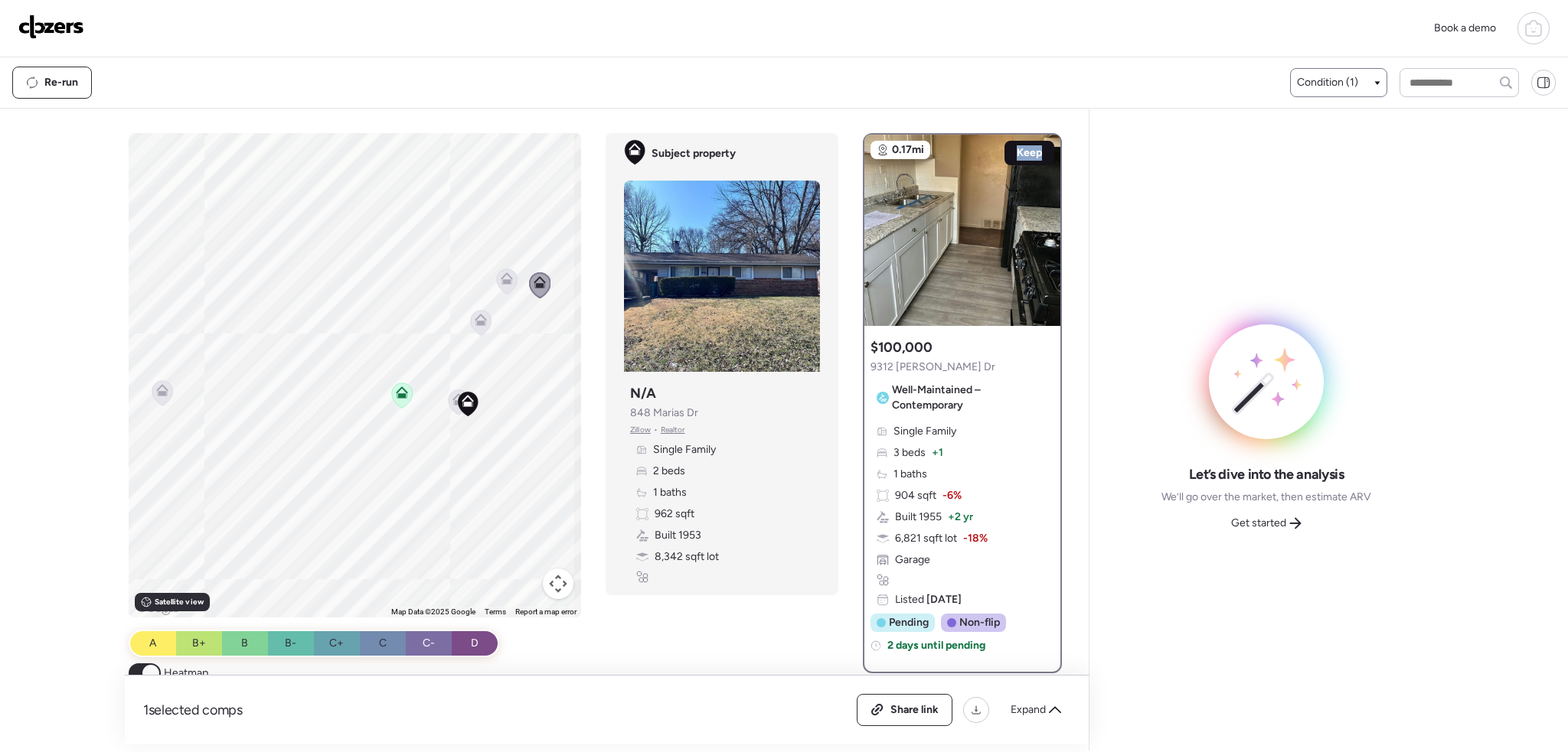
click at [1034, 148] on span "Keep" at bounding box center [1030, 153] width 25 height 15
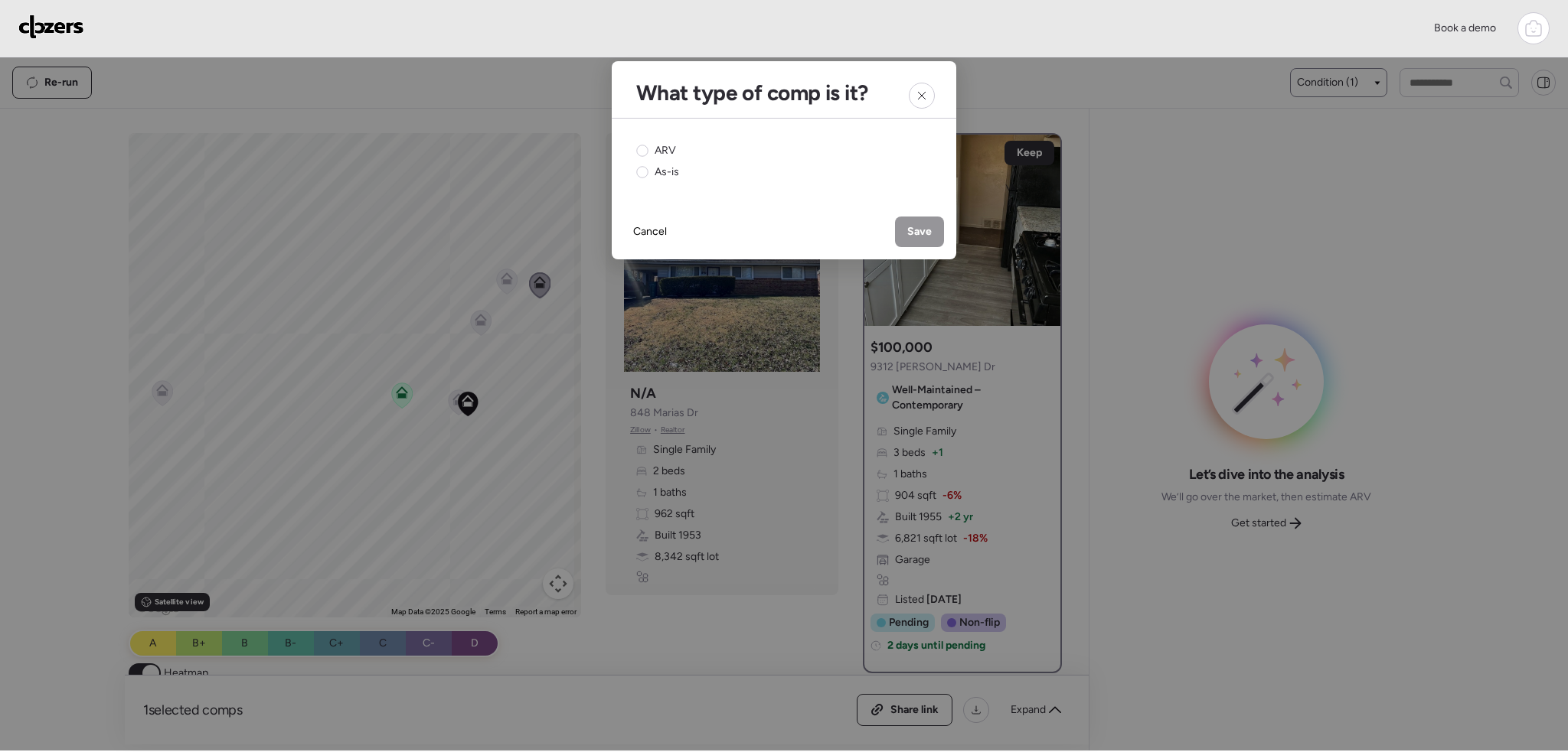
click at [931, 106] on div at bounding box center [921, 95] width 44 height 44
click at [924, 101] on div at bounding box center [921, 95] width 26 height 26
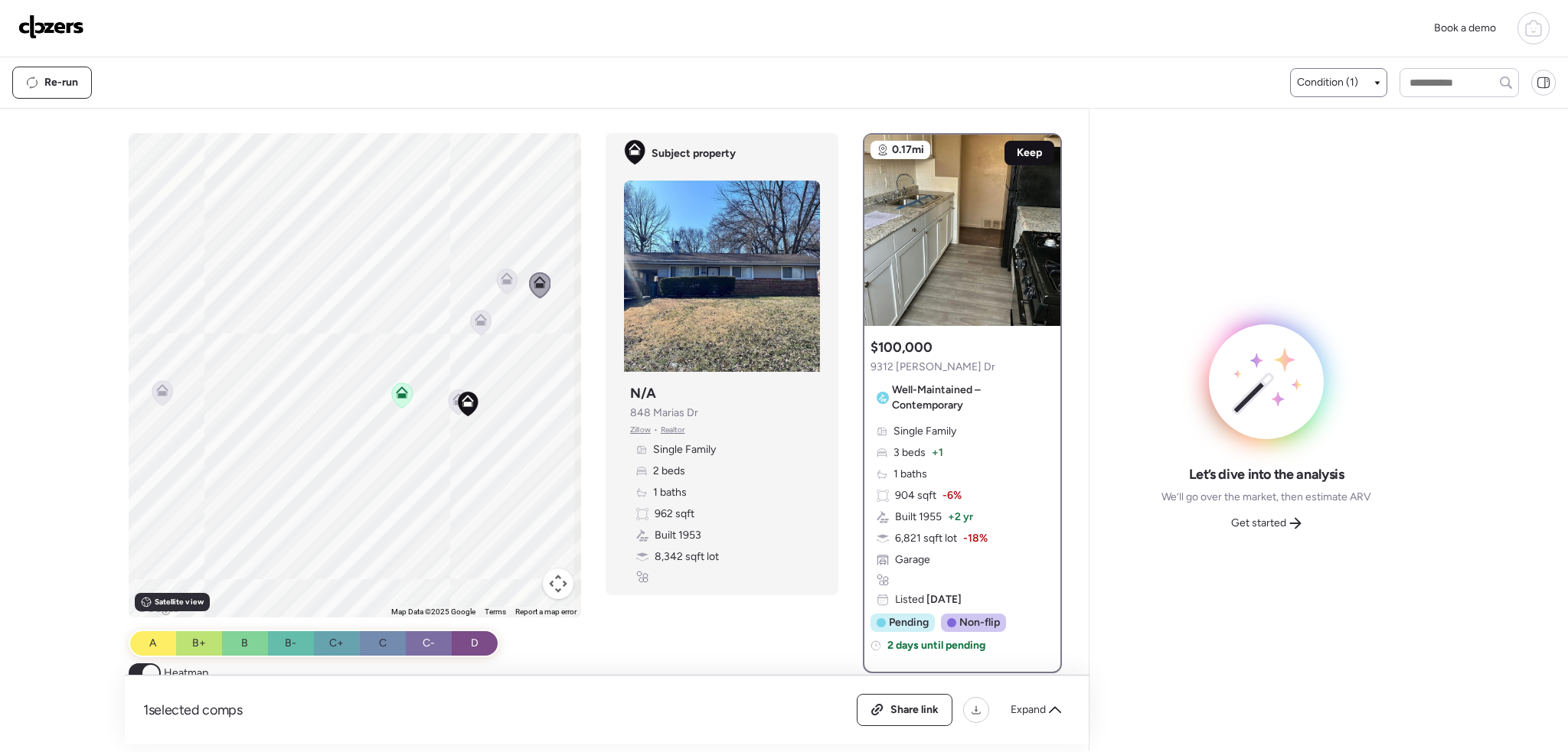
click at [1017, 147] on span "Keep" at bounding box center [1030, 153] width 25 height 15
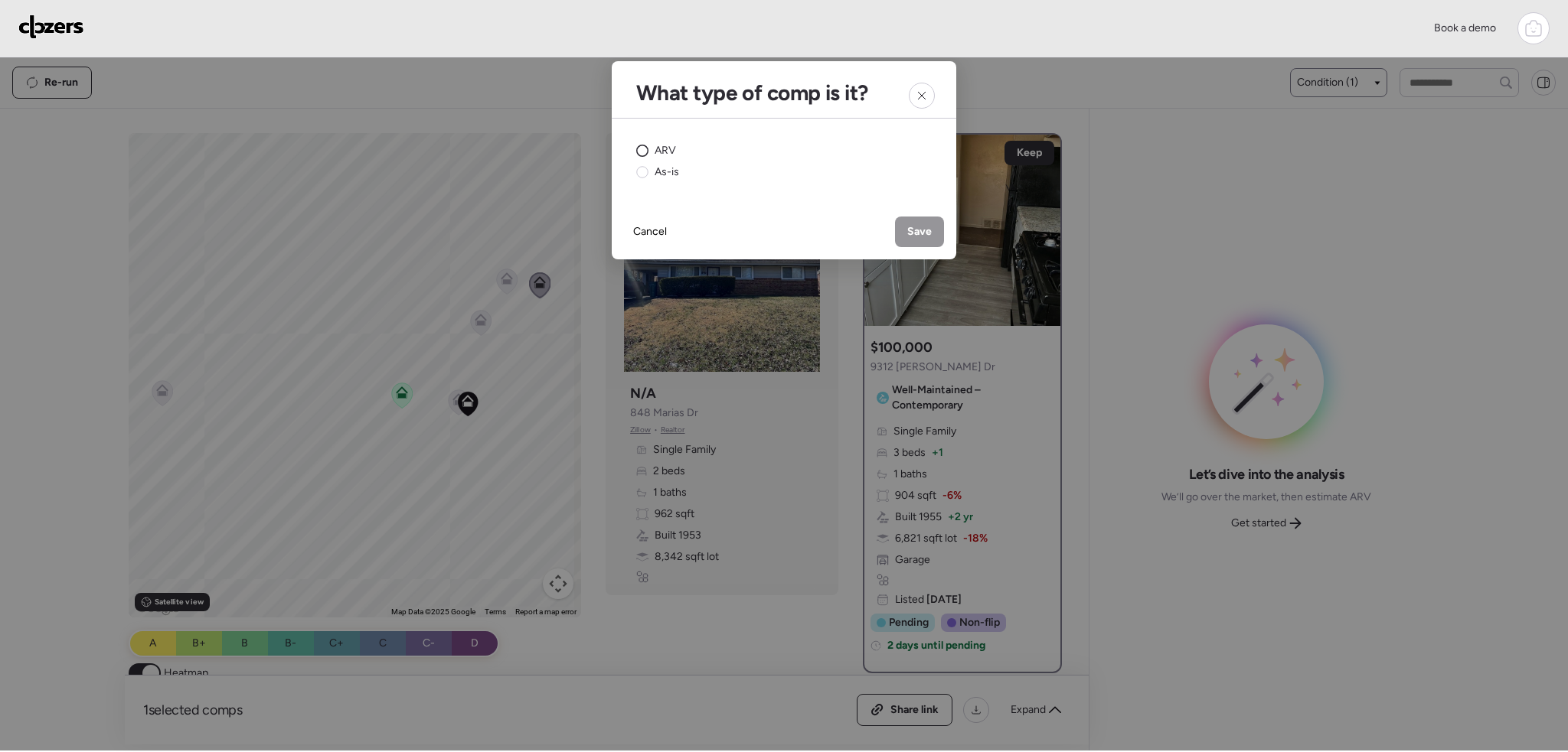
click at [646, 151] on circle at bounding box center [643, 151] width 12 height 12
click at [930, 236] on span "Save" at bounding box center [919, 232] width 24 height 15
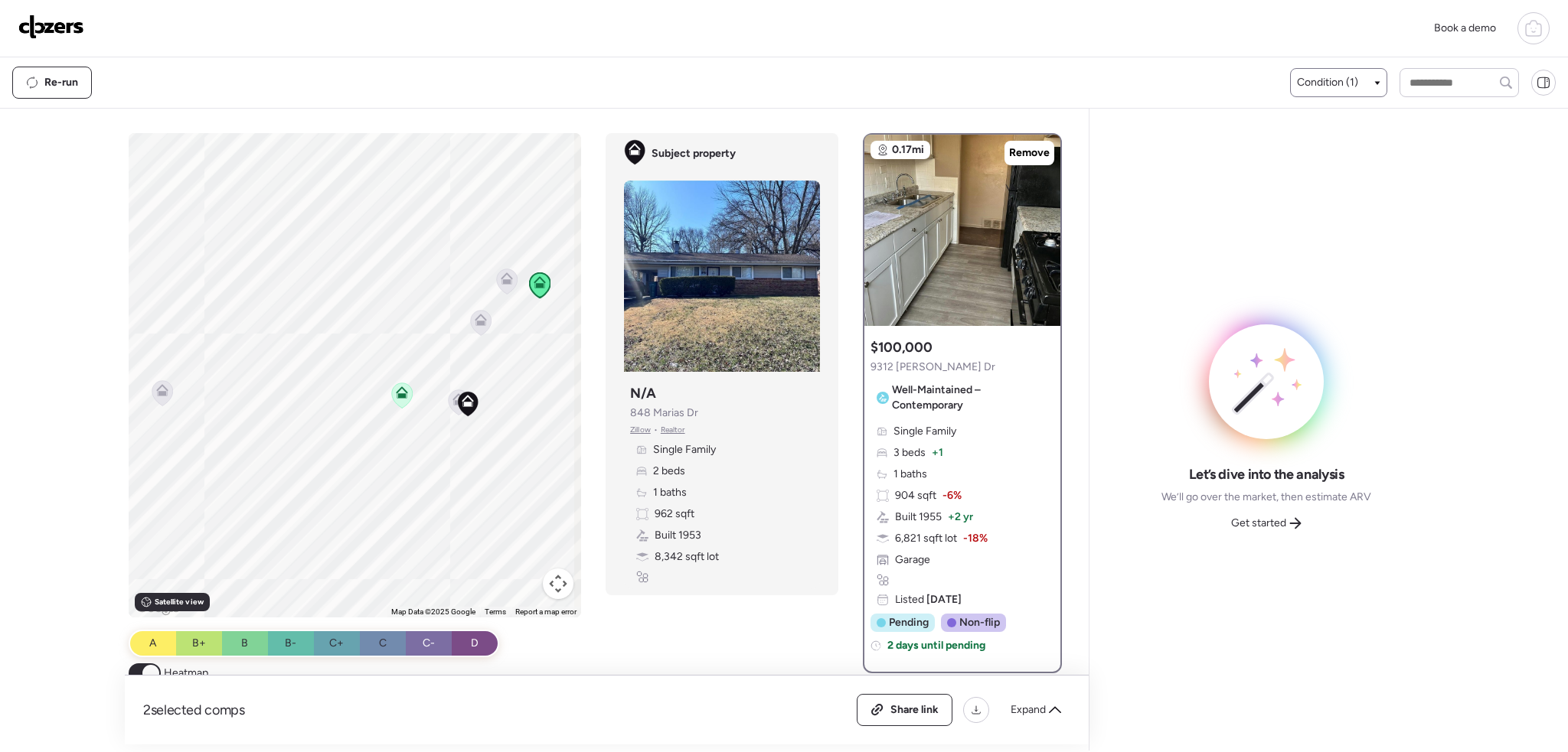
click at [503, 279] on icon at bounding box center [507, 278] width 12 height 12
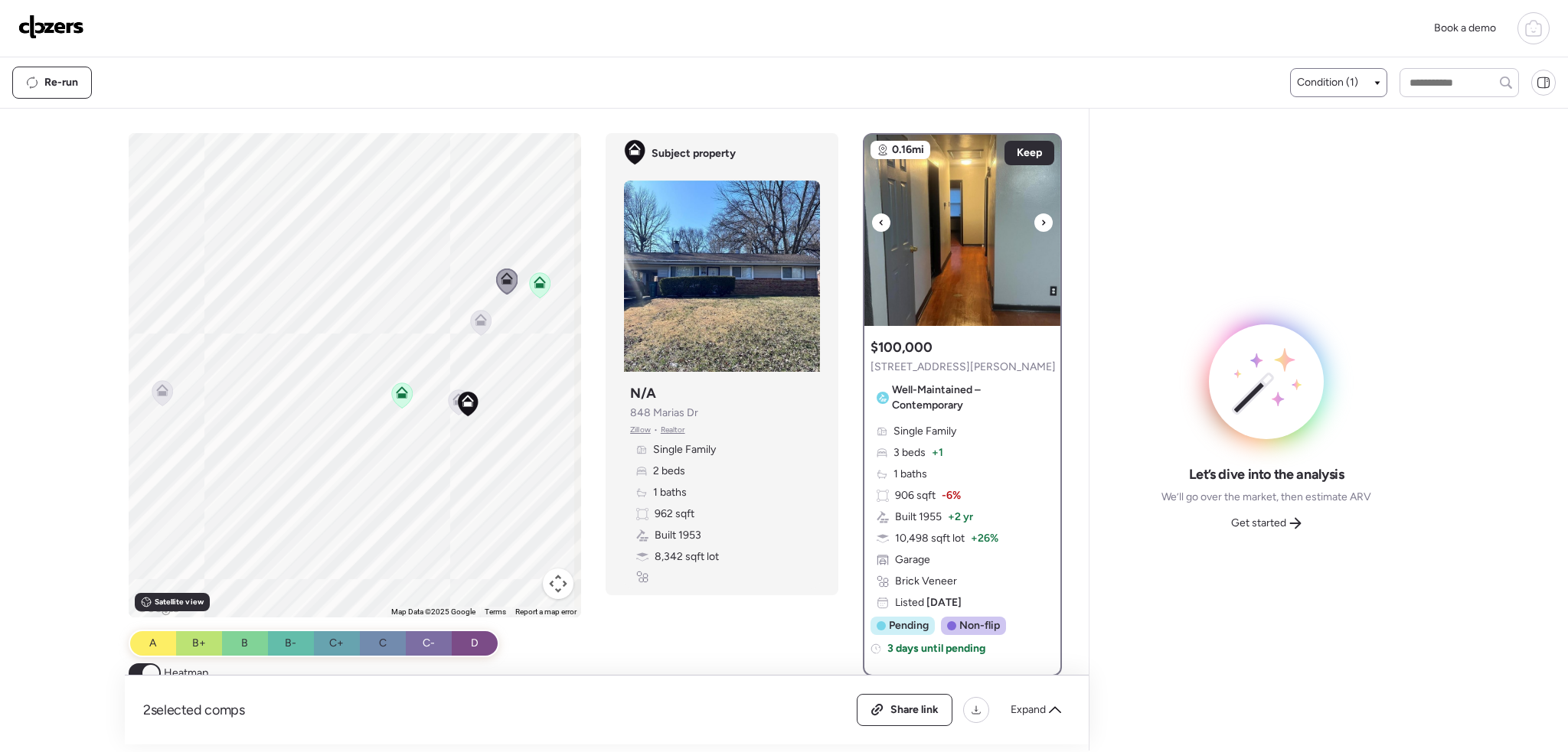
click at [1035, 220] on div at bounding box center [1044, 223] width 18 height 18
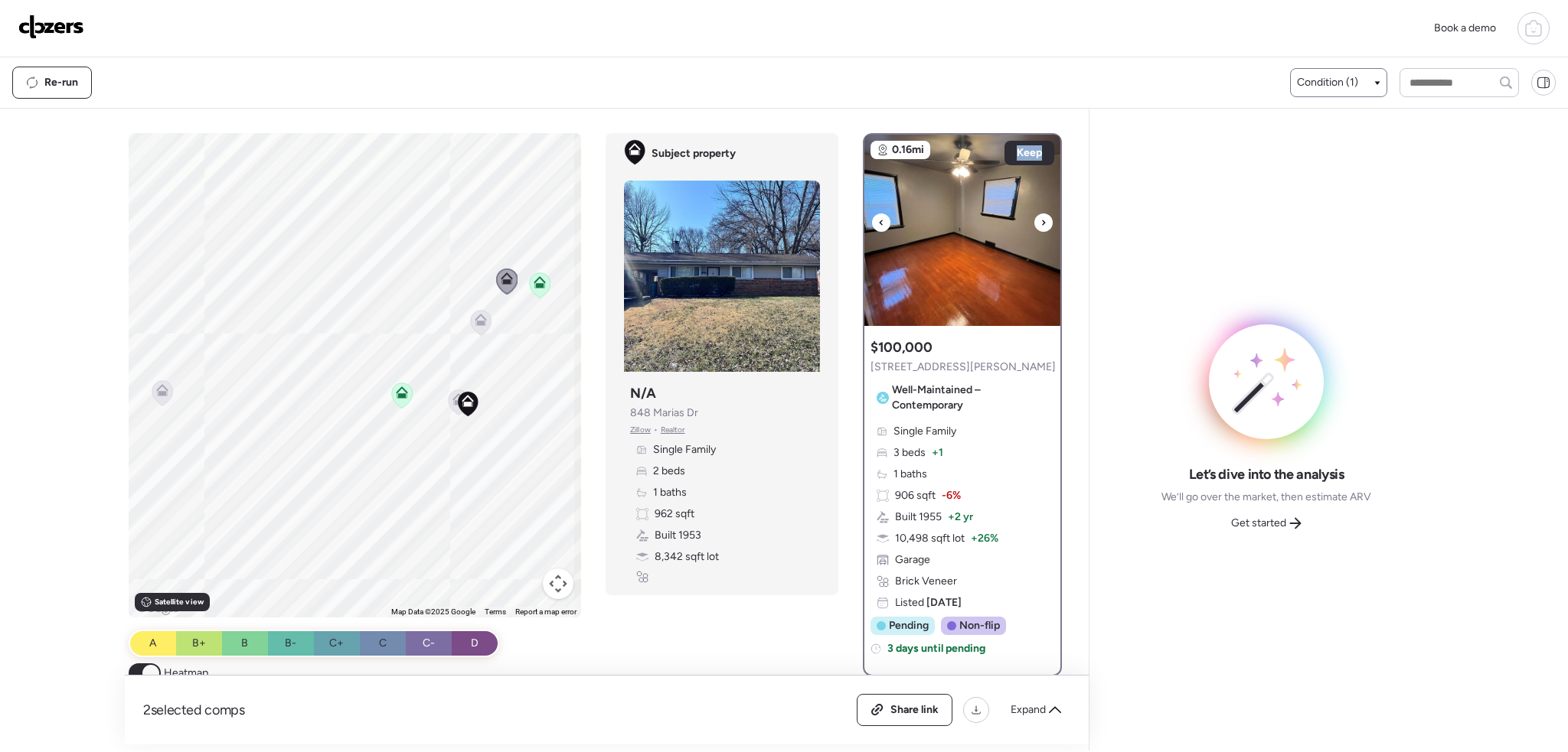
click at [1035, 220] on div at bounding box center [1044, 223] width 18 height 18
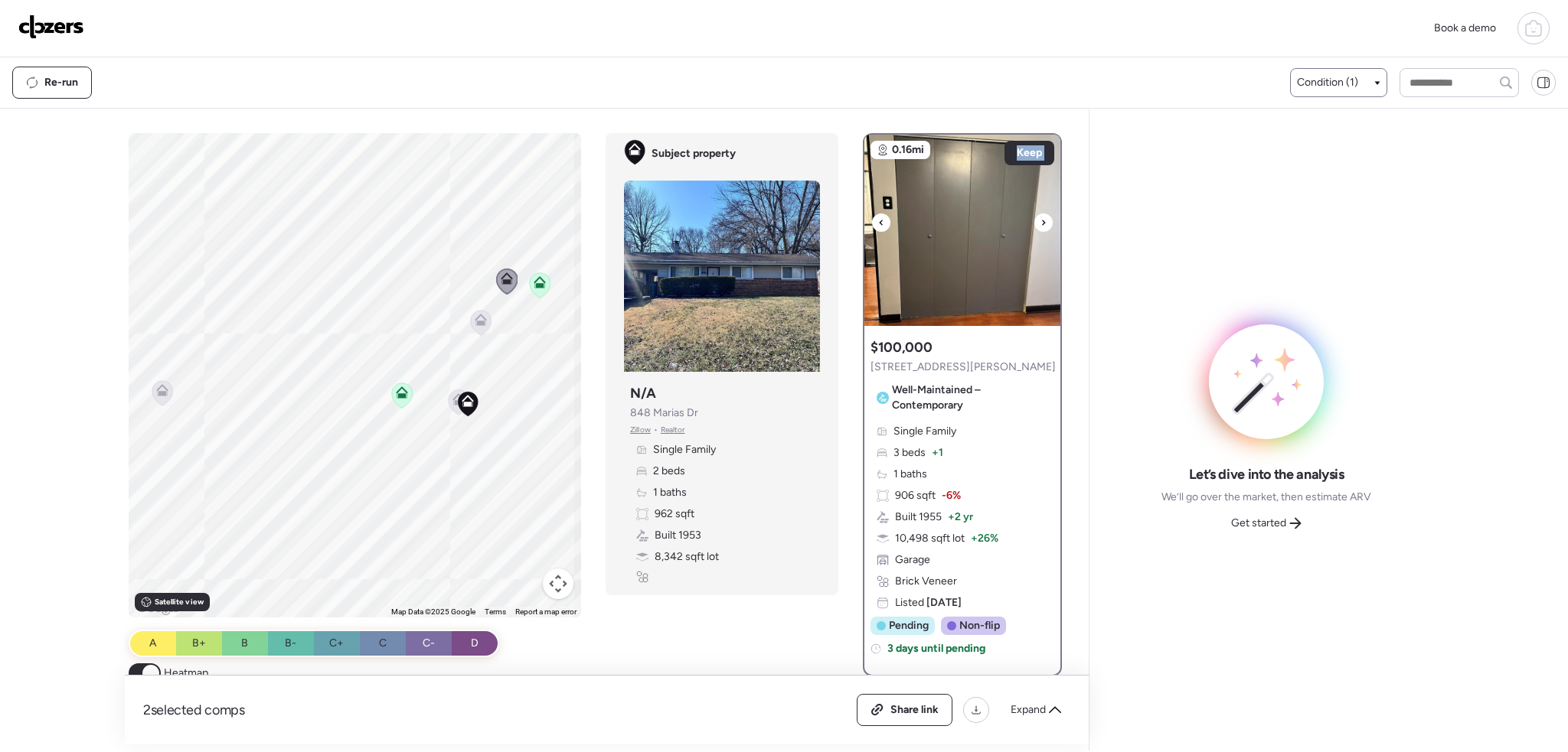
click at [1035, 220] on div at bounding box center [1044, 223] width 18 height 18
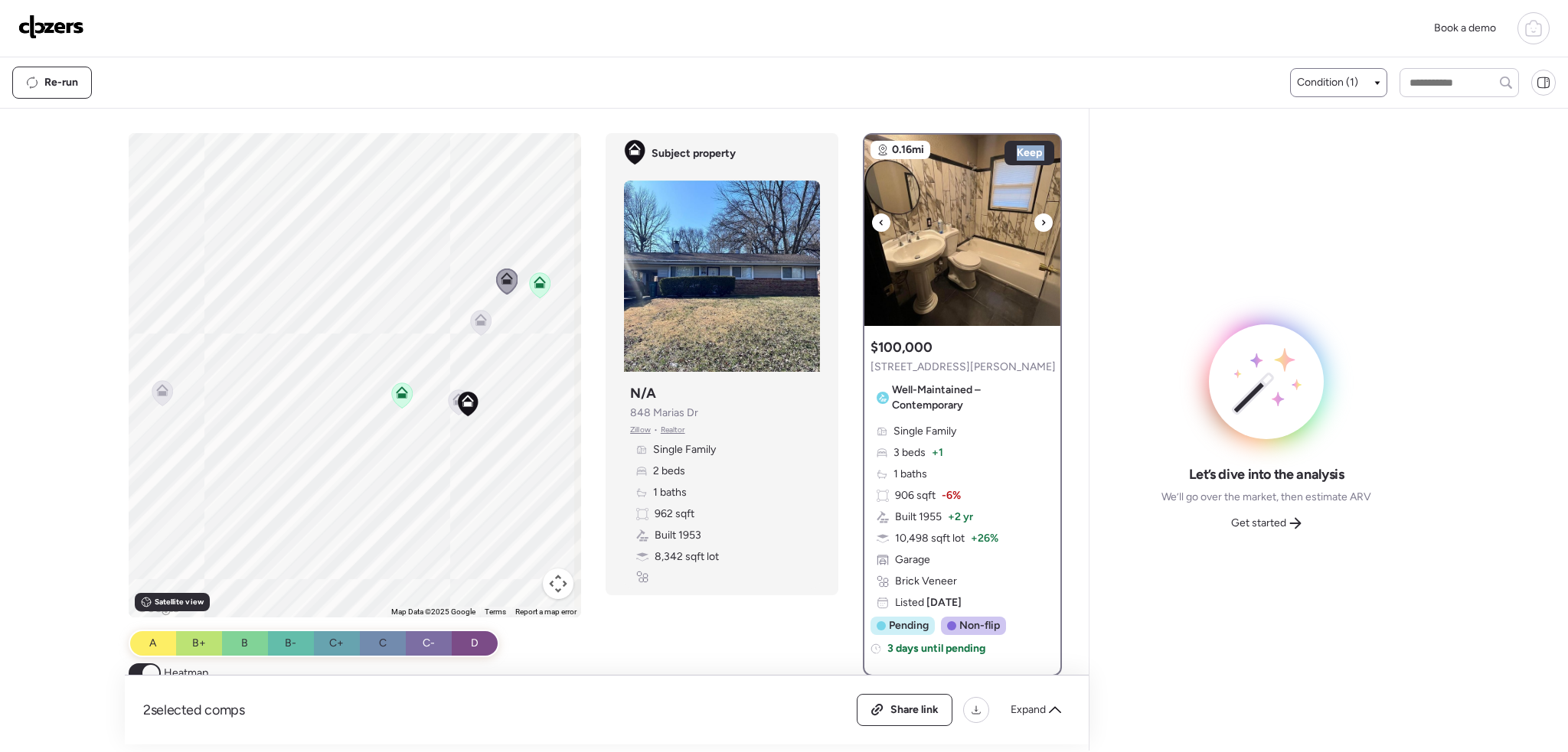
click at [1035, 220] on div at bounding box center [1044, 223] width 18 height 18
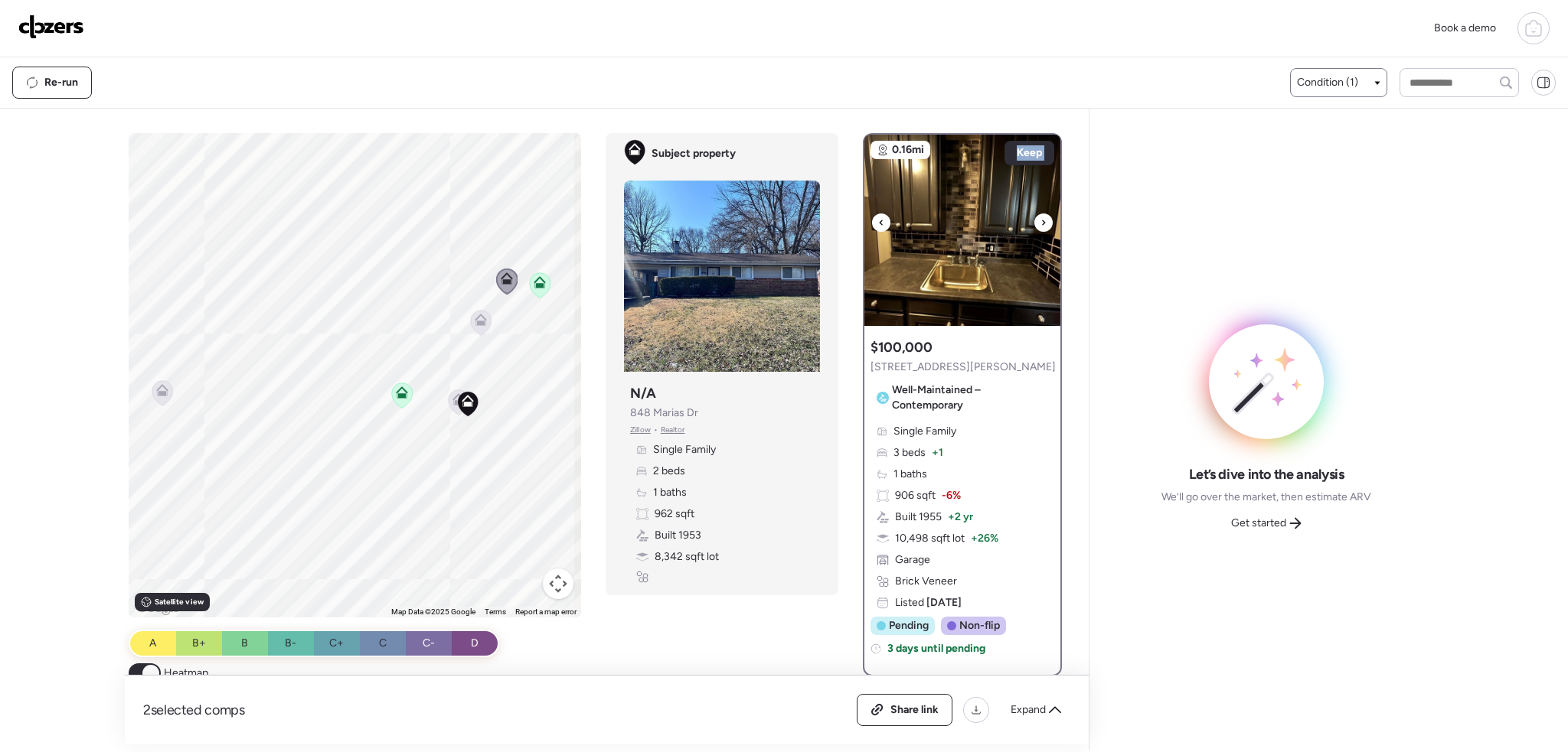
click at [1035, 220] on div at bounding box center [1044, 223] width 18 height 18
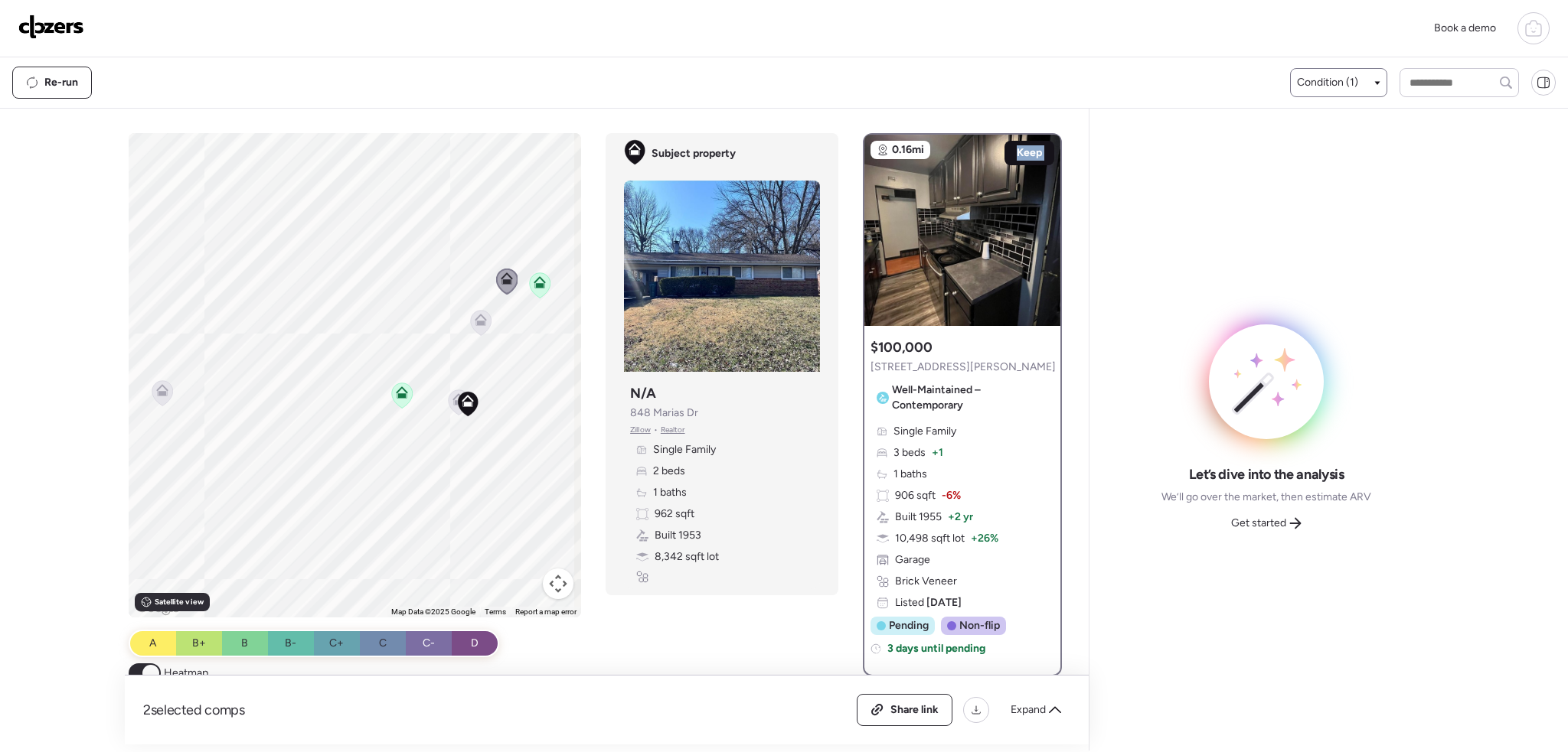
click at [1021, 158] on span "Keep" at bounding box center [1030, 153] width 25 height 15
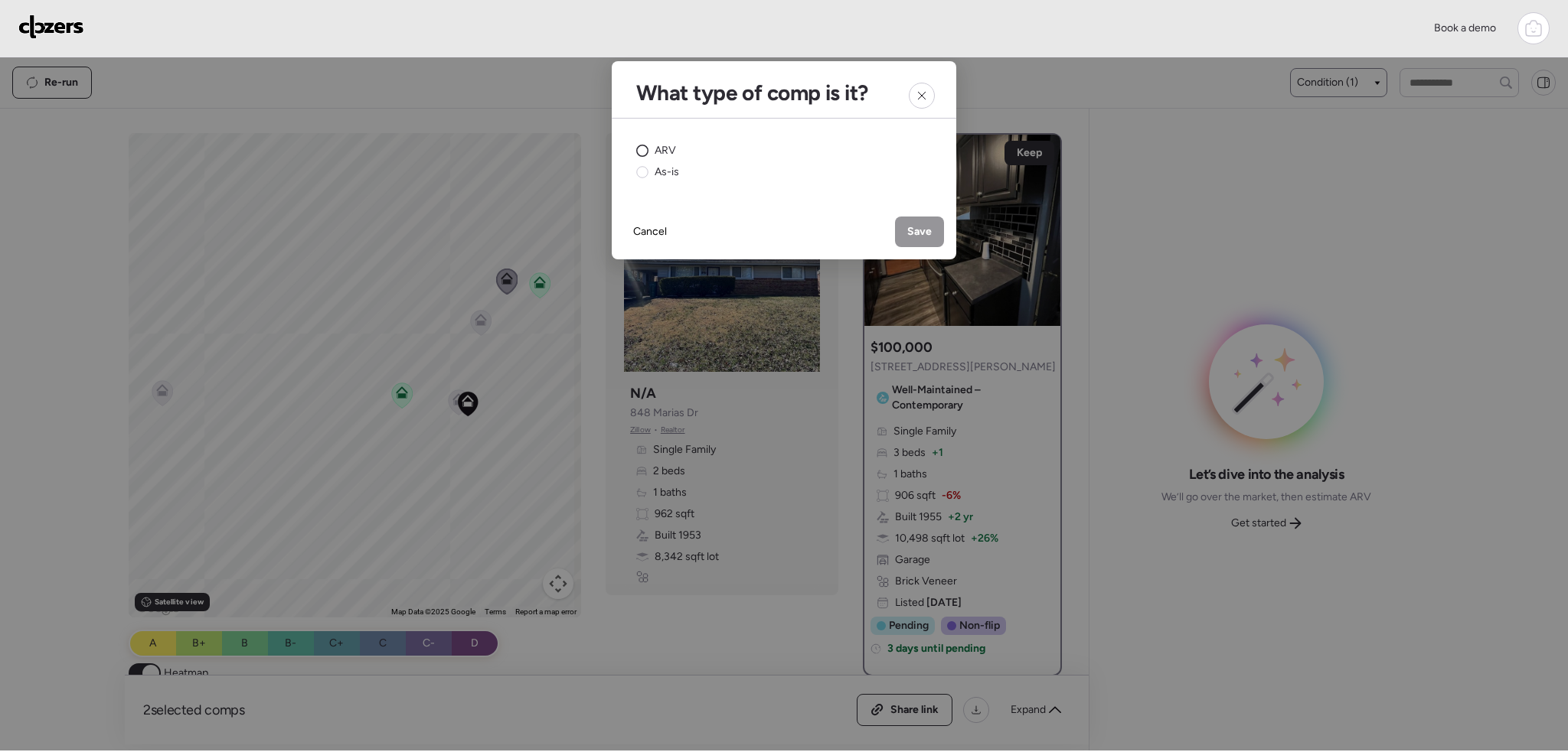
click at [660, 145] on span "ARV" at bounding box center [665, 151] width 22 height 15
click at [927, 230] on span "Save" at bounding box center [919, 232] width 24 height 15
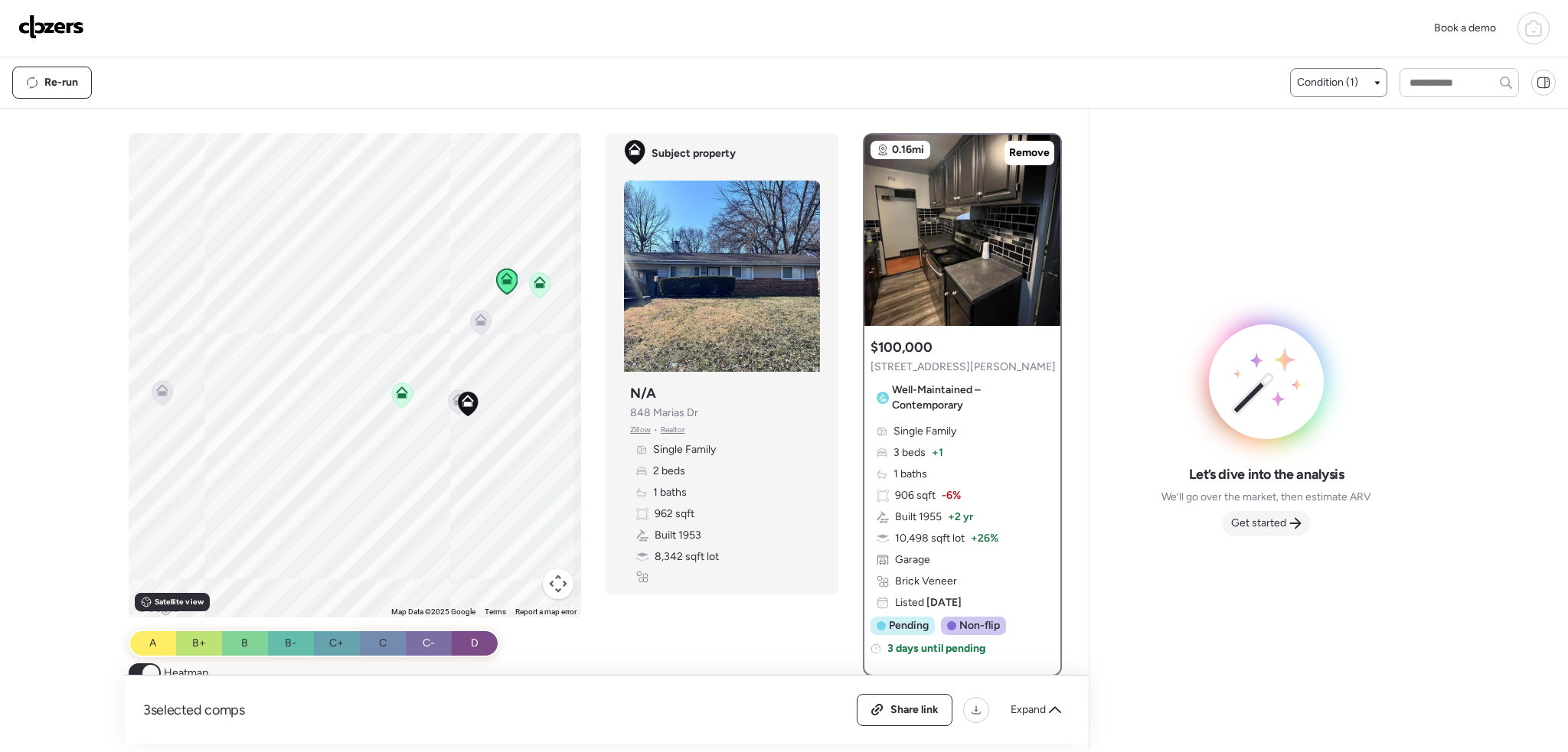
click at [1265, 520] on span "Get started" at bounding box center [1258, 523] width 55 height 15
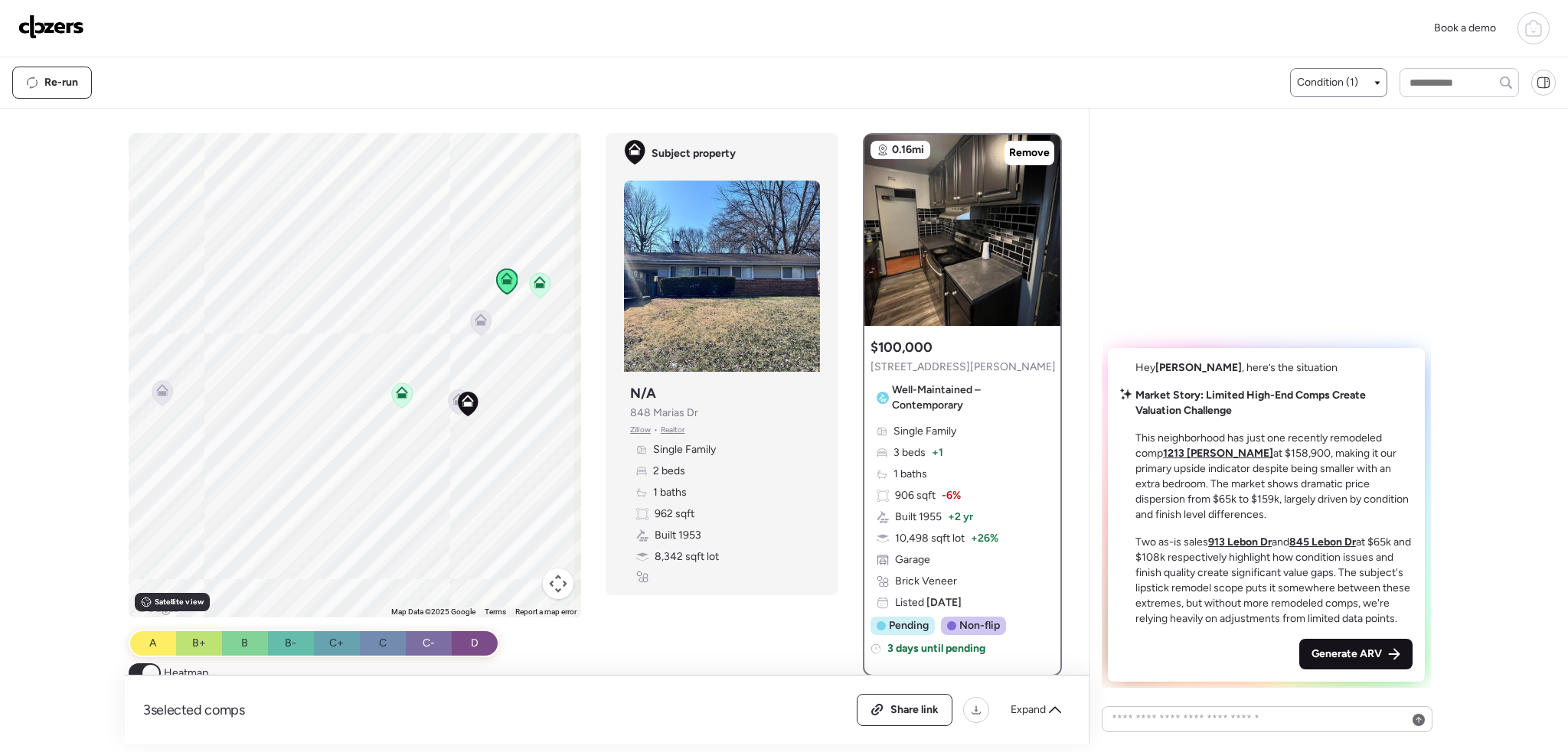
click at [1402, 655] on div "Generate ARV" at bounding box center [1356, 654] width 113 height 31
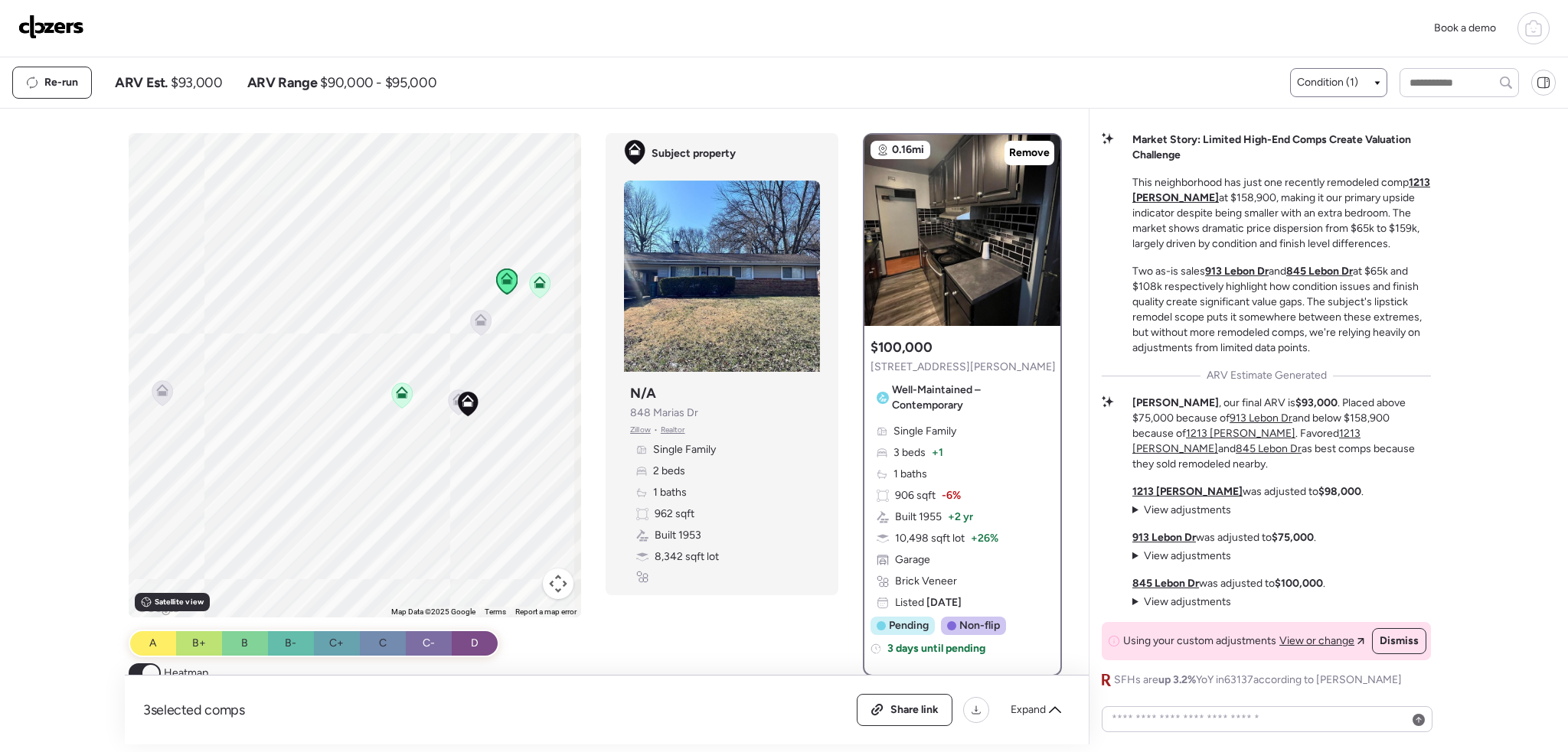
click at [71, 22] on img at bounding box center [51, 26] width 66 height 24
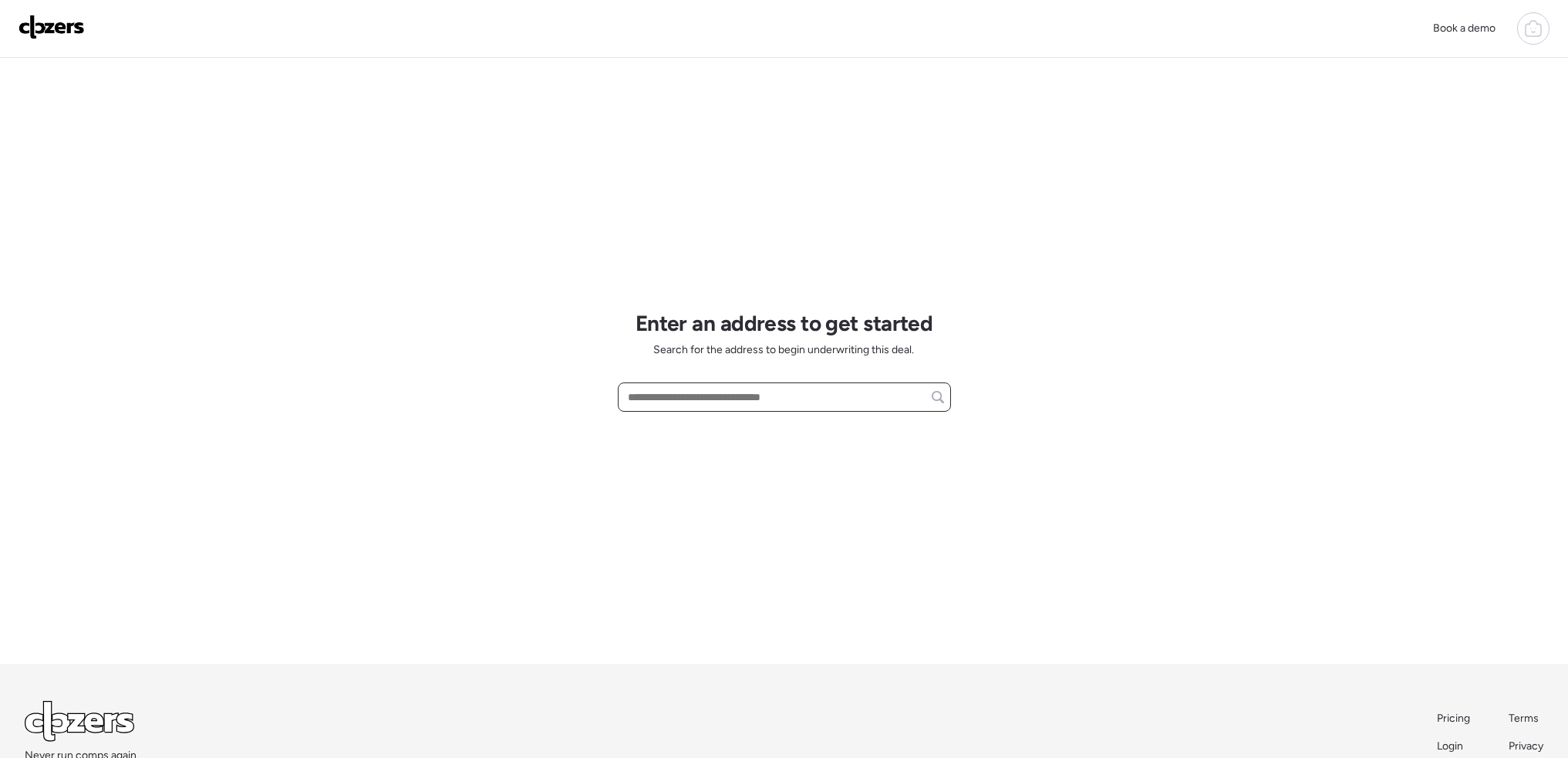
click at [769, 399] on input "text" at bounding box center [784, 397] width 319 height 22
paste input "**********"
click at [724, 432] on span "[STREET_ADDRESS]" at bounding box center [674, 426] width 101 height 15
type input "**********"
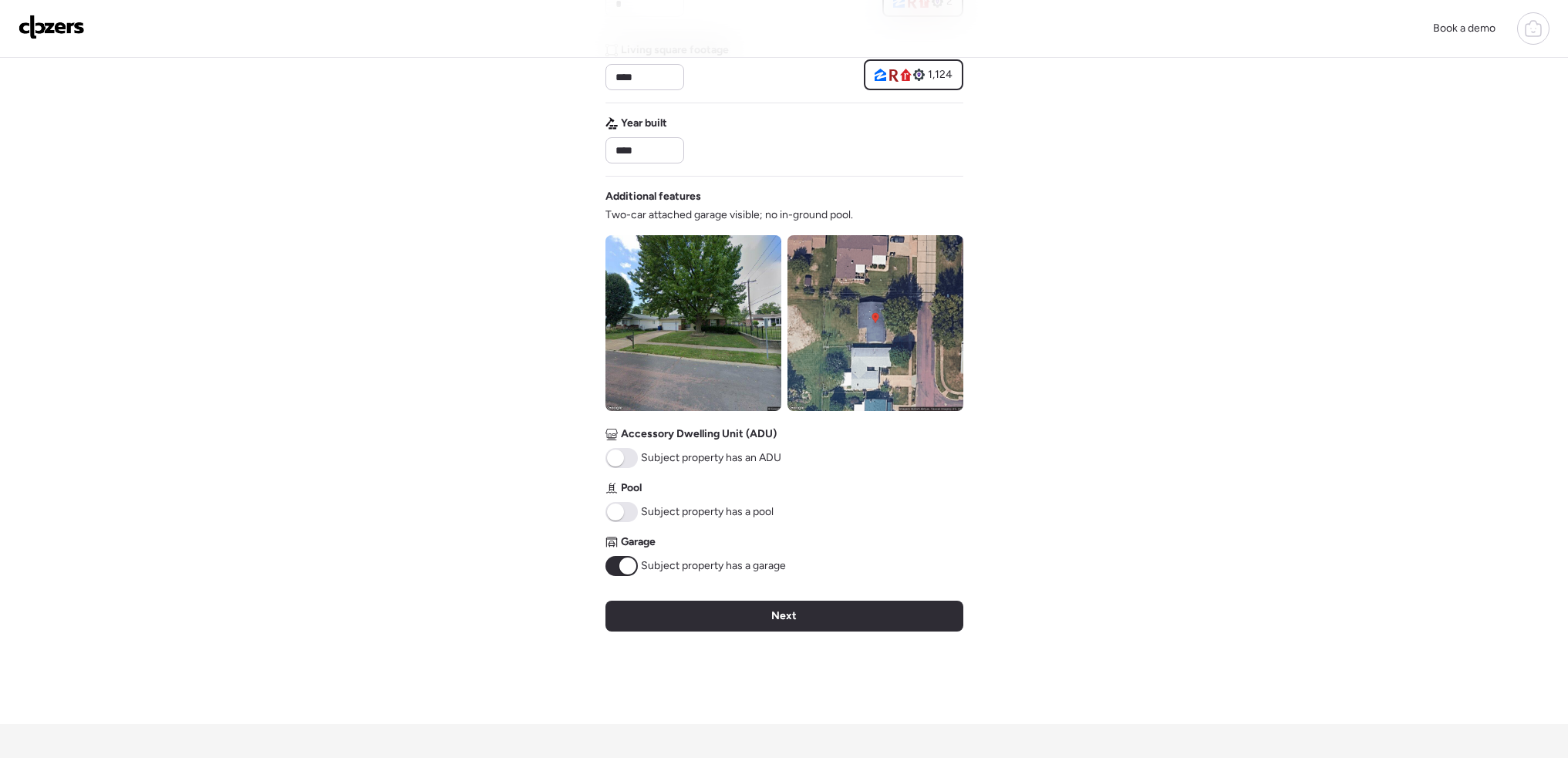
scroll to position [540, 0]
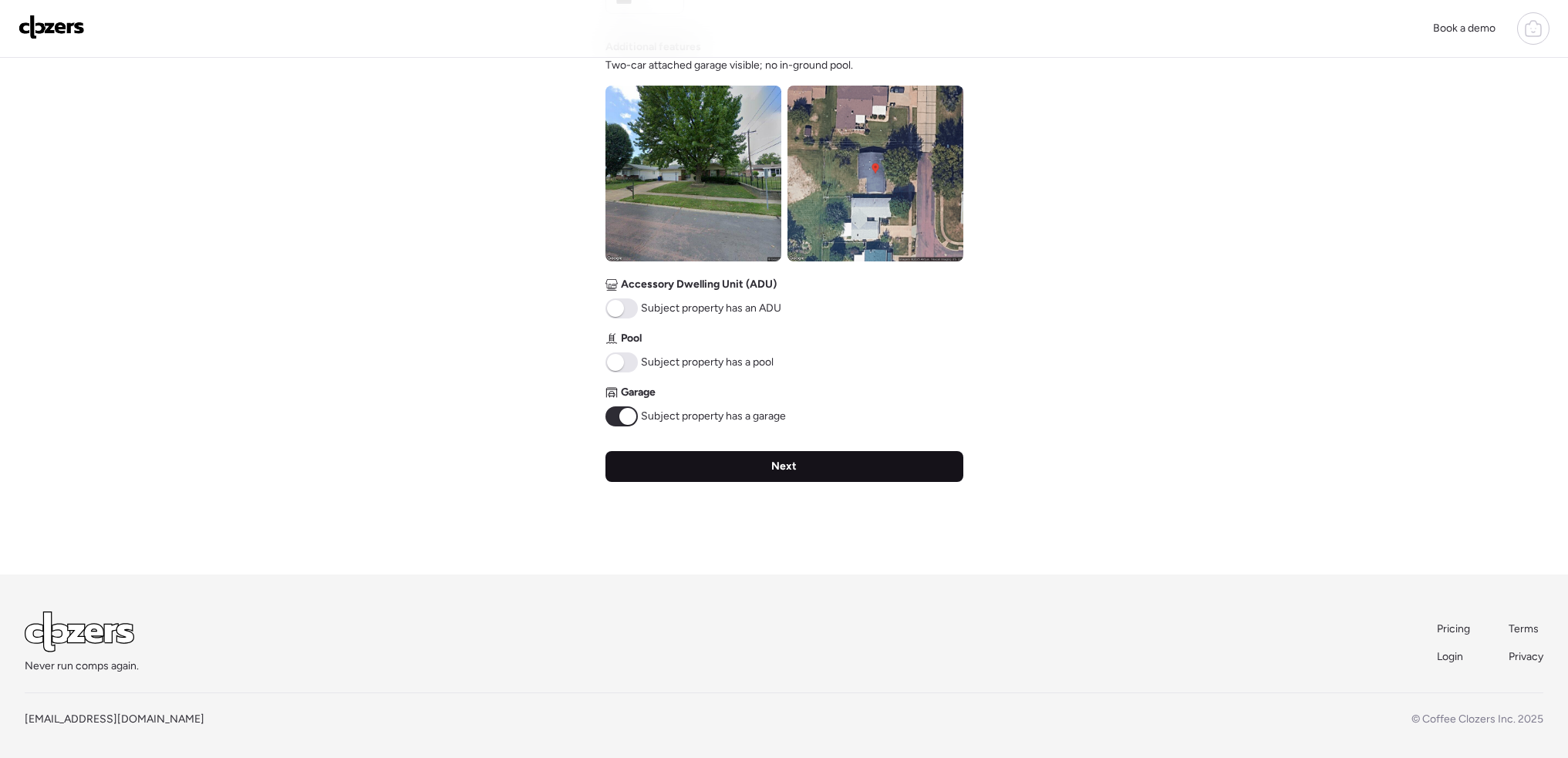
click at [732, 461] on div "Next" at bounding box center [784, 466] width 358 height 31
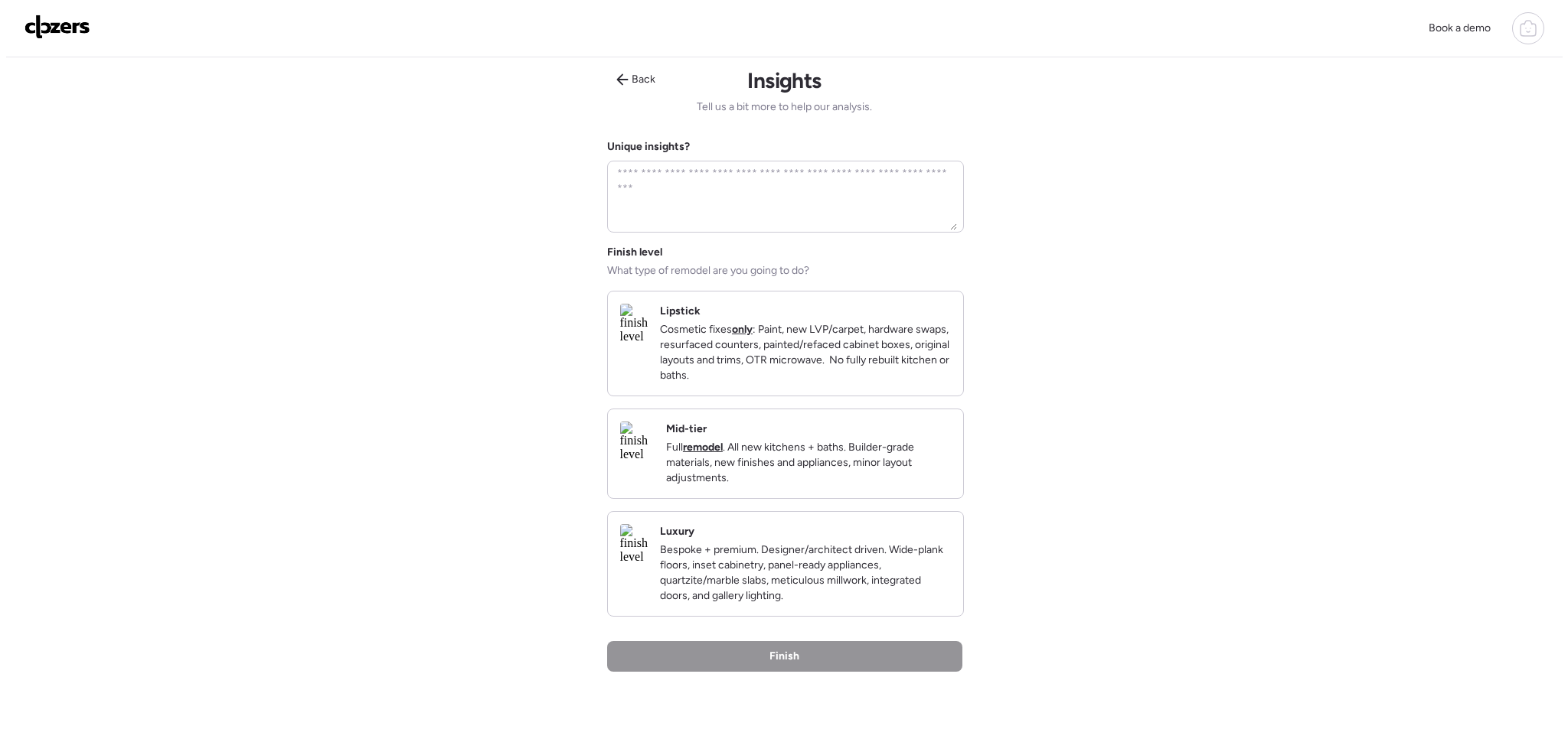
scroll to position [0, 0]
drag, startPoint x: 770, startPoint y: 355, endPoint x: 821, endPoint y: 558, distance: 209.3
click at [770, 357] on p "Cosmetic fixes only : Paint, new LVP/carpet, hardware swaps, resurfaced counter…" at bounding box center [800, 355] width 291 height 62
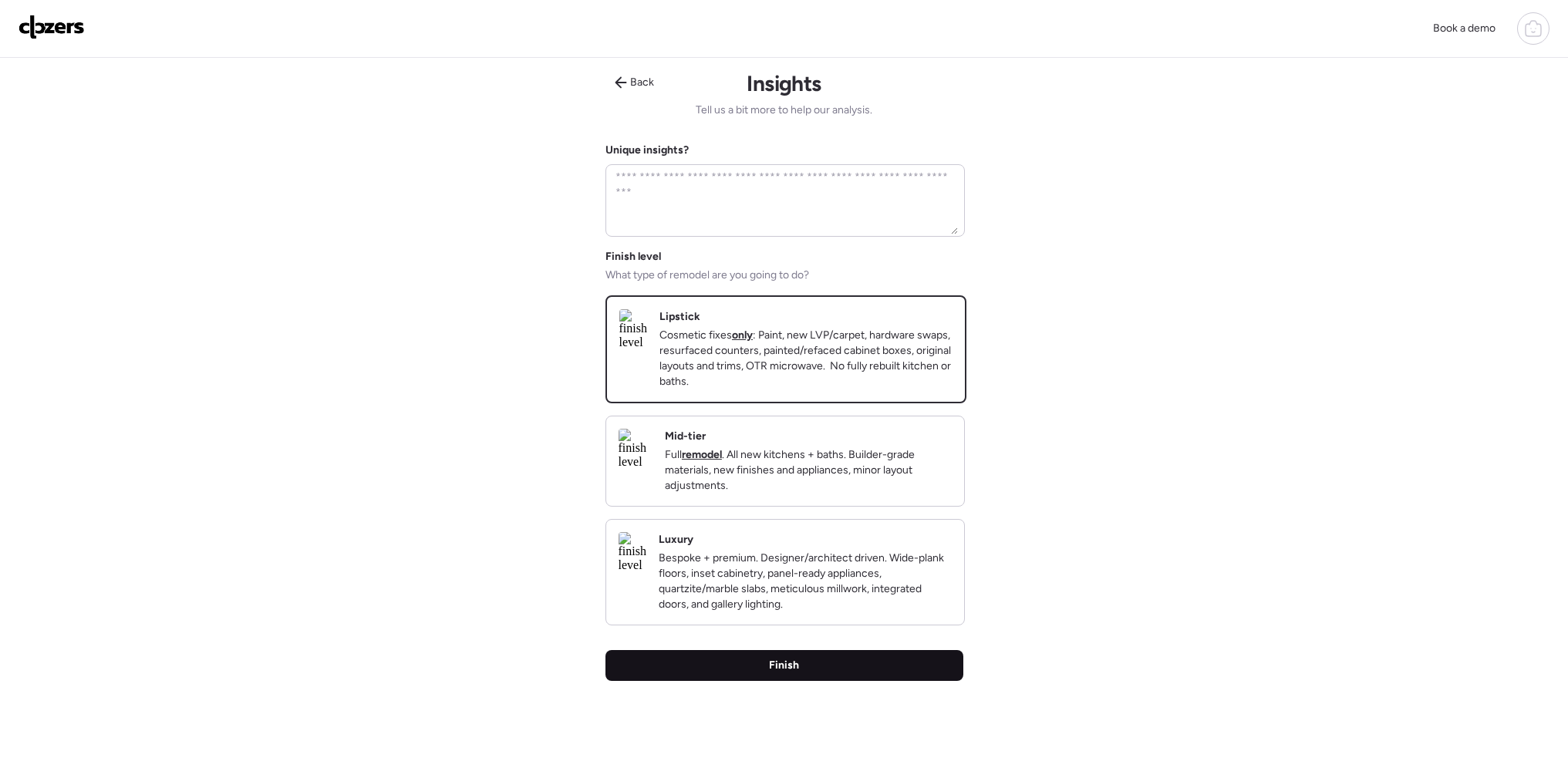
click at [841, 681] on div "Finish" at bounding box center [784, 665] width 358 height 31
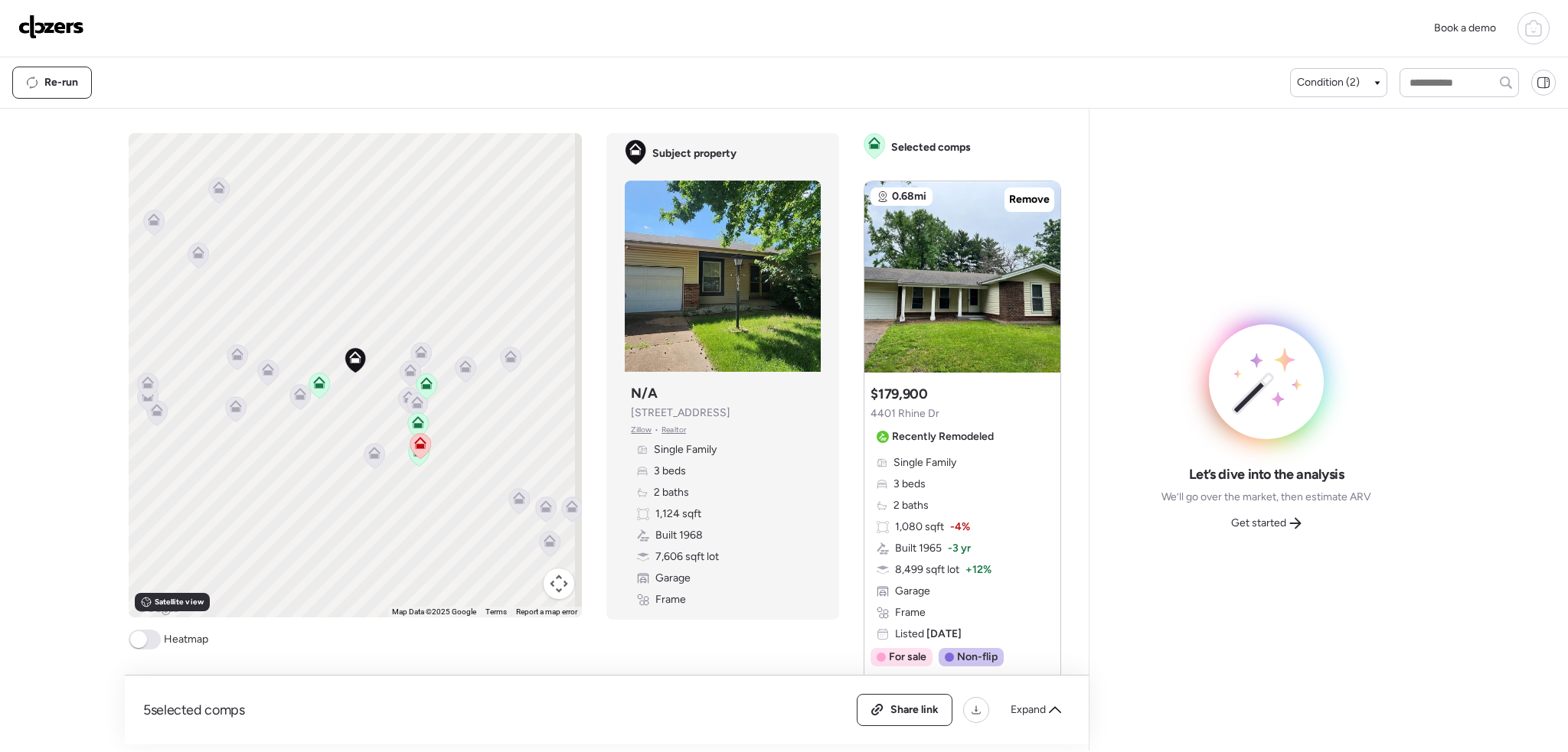
click at [137, 639] on span at bounding box center [138, 640] width 17 height 17
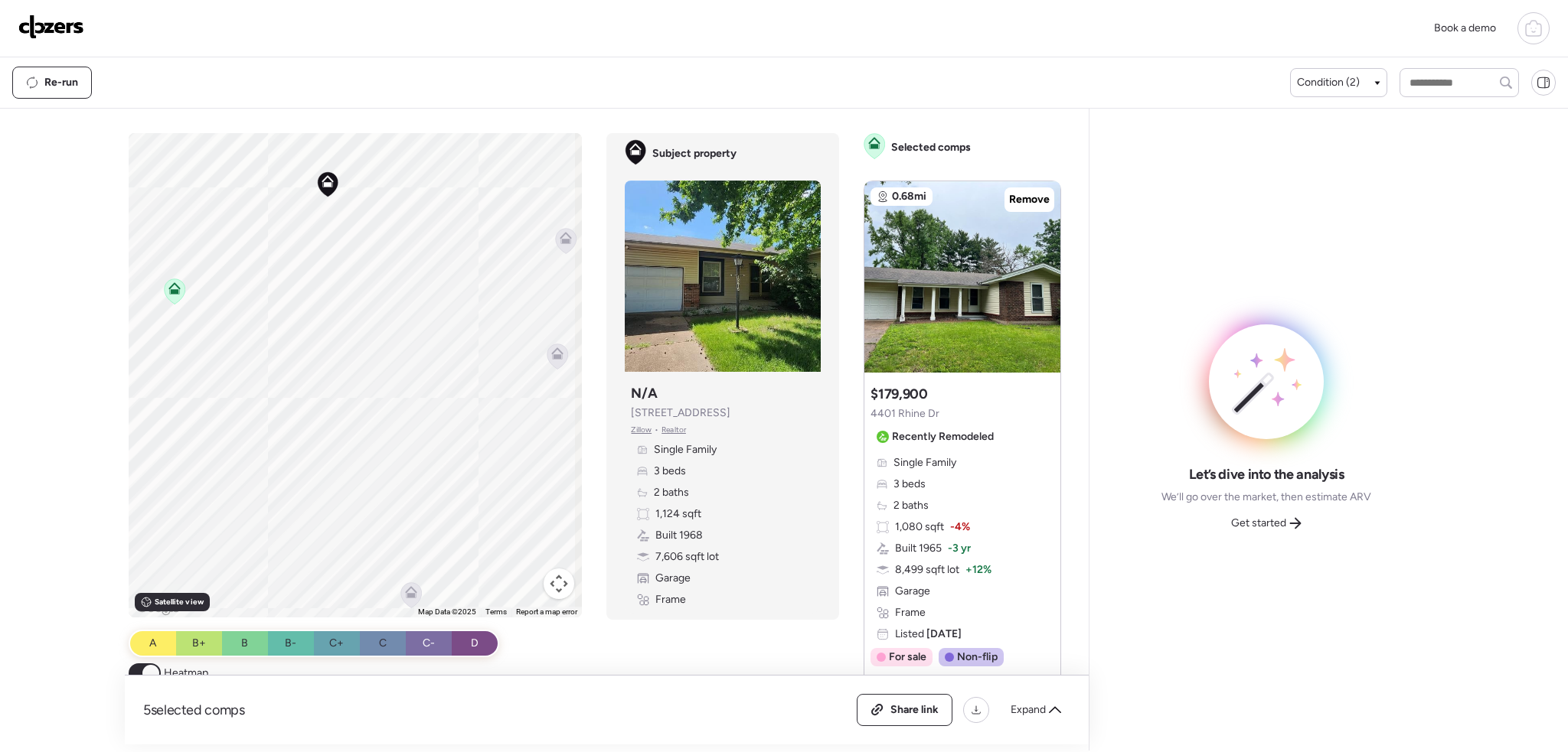
drag, startPoint x: 389, startPoint y: 339, endPoint x: 305, endPoint y: 371, distance: 89.9
click at [303, 372] on div "To activate drag with keyboard, press Alt + Enter. Once in keyboard drag state,…" at bounding box center [355, 375] width 454 height 484
drag, startPoint x: 369, startPoint y: 332, endPoint x: 400, endPoint y: 403, distance: 77.5
click at [386, 431] on div "To activate drag with keyboard, press Alt + Enter. Once in keyboard drag state,…" at bounding box center [355, 375] width 454 height 484
click at [1329, 68] on div "Condition (2)" at bounding box center [1338, 82] width 97 height 29
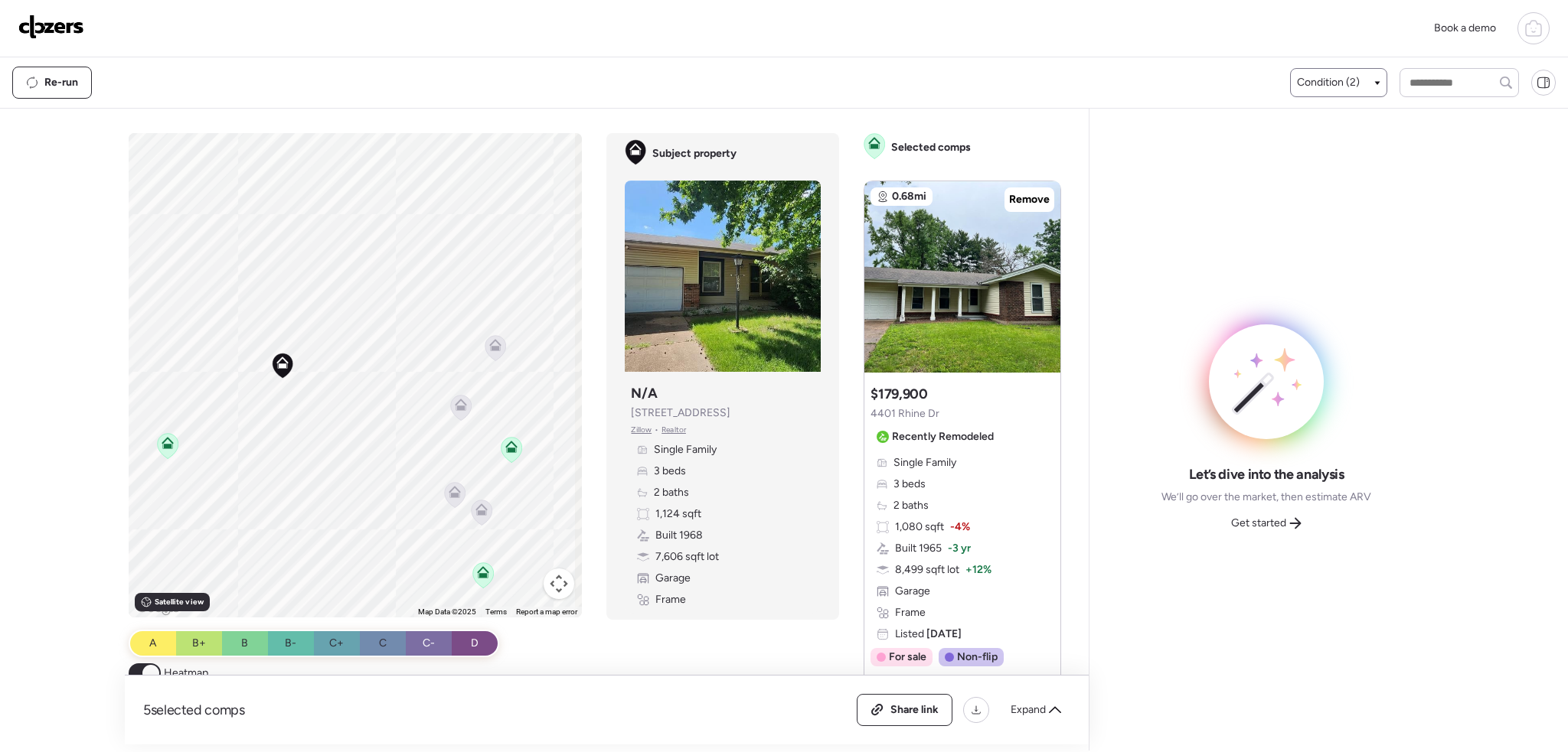
click at [1341, 83] on span "Condition (2)" at bounding box center [1327, 82] width 62 height 15
click at [1302, 109] on div at bounding box center [1304, 113] width 11 height 11
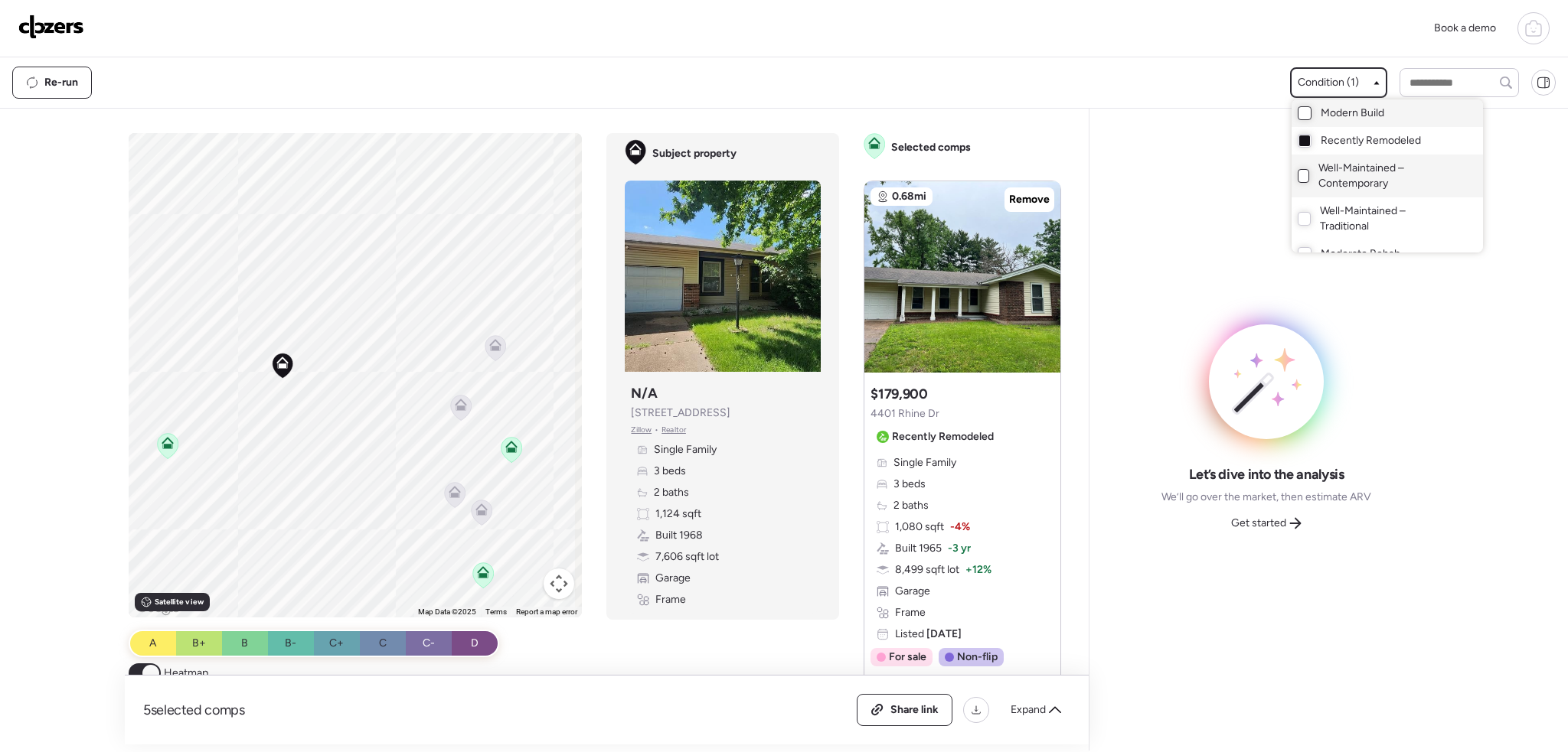
click at [1299, 181] on div at bounding box center [1303, 176] width 12 height 14
click at [1221, 191] on div at bounding box center [784, 333] width 1568 height 752
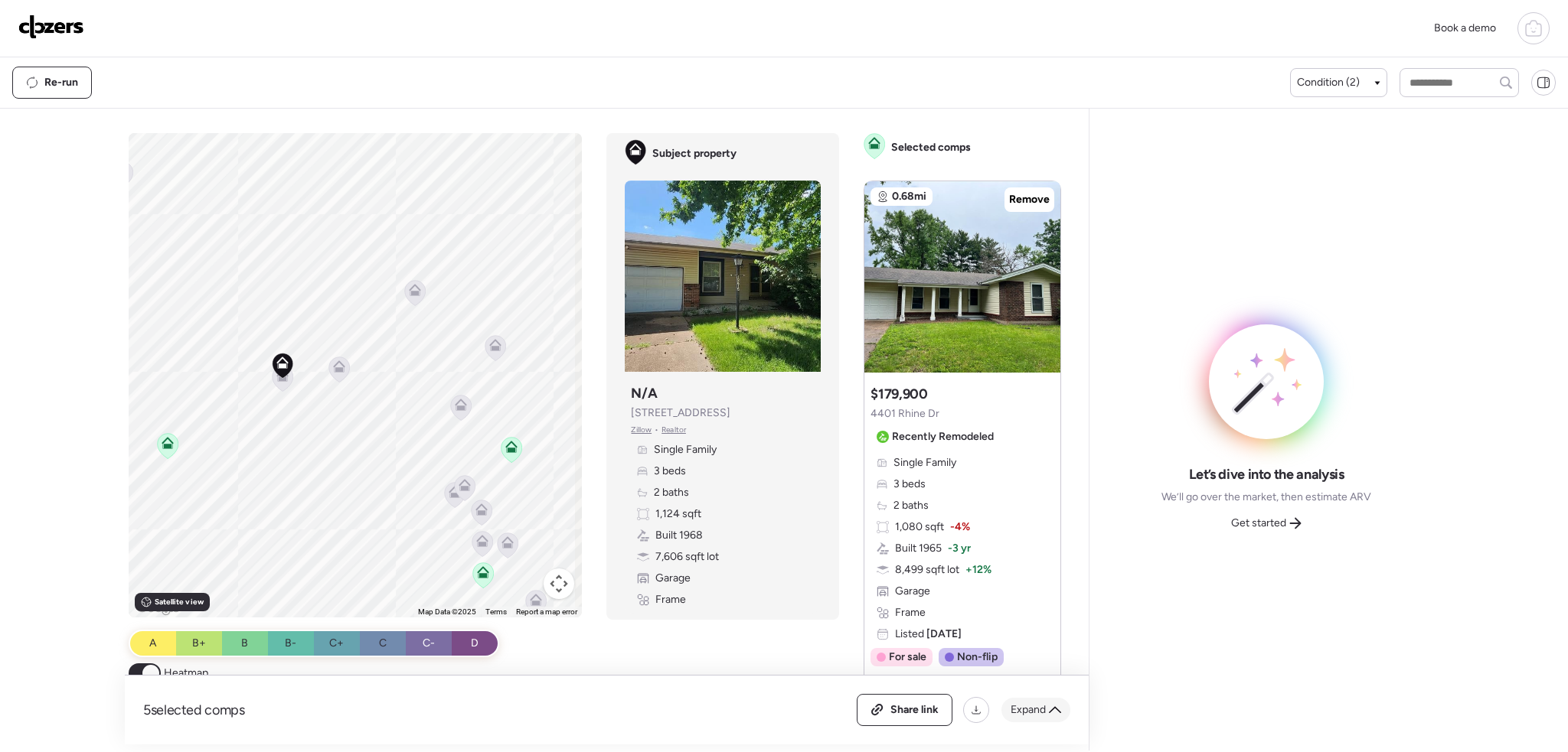
click at [1035, 705] on span "Expand" at bounding box center [1028, 710] width 35 height 15
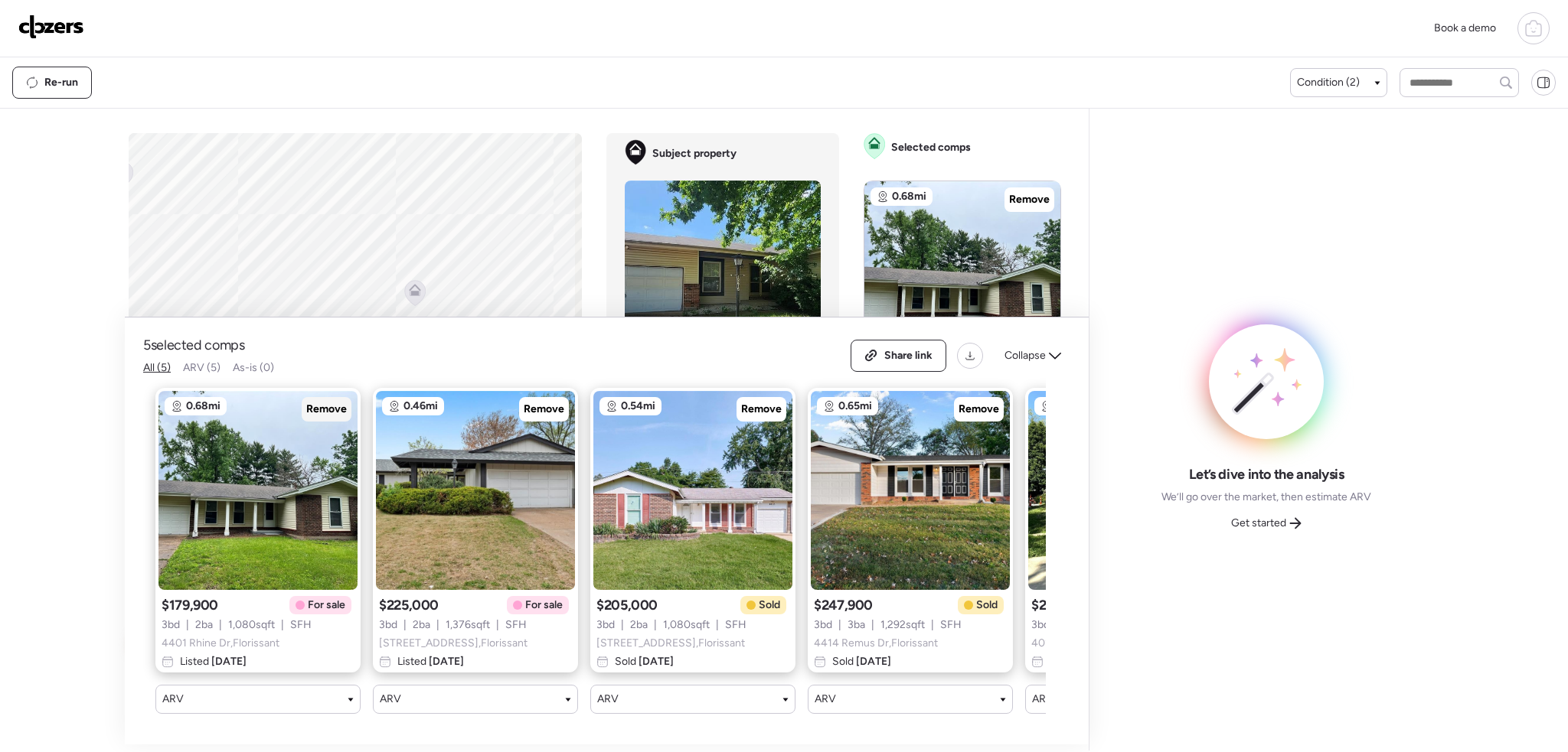
click at [310, 402] on span "Remove" at bounding box center [326, 409] width 41 height 15
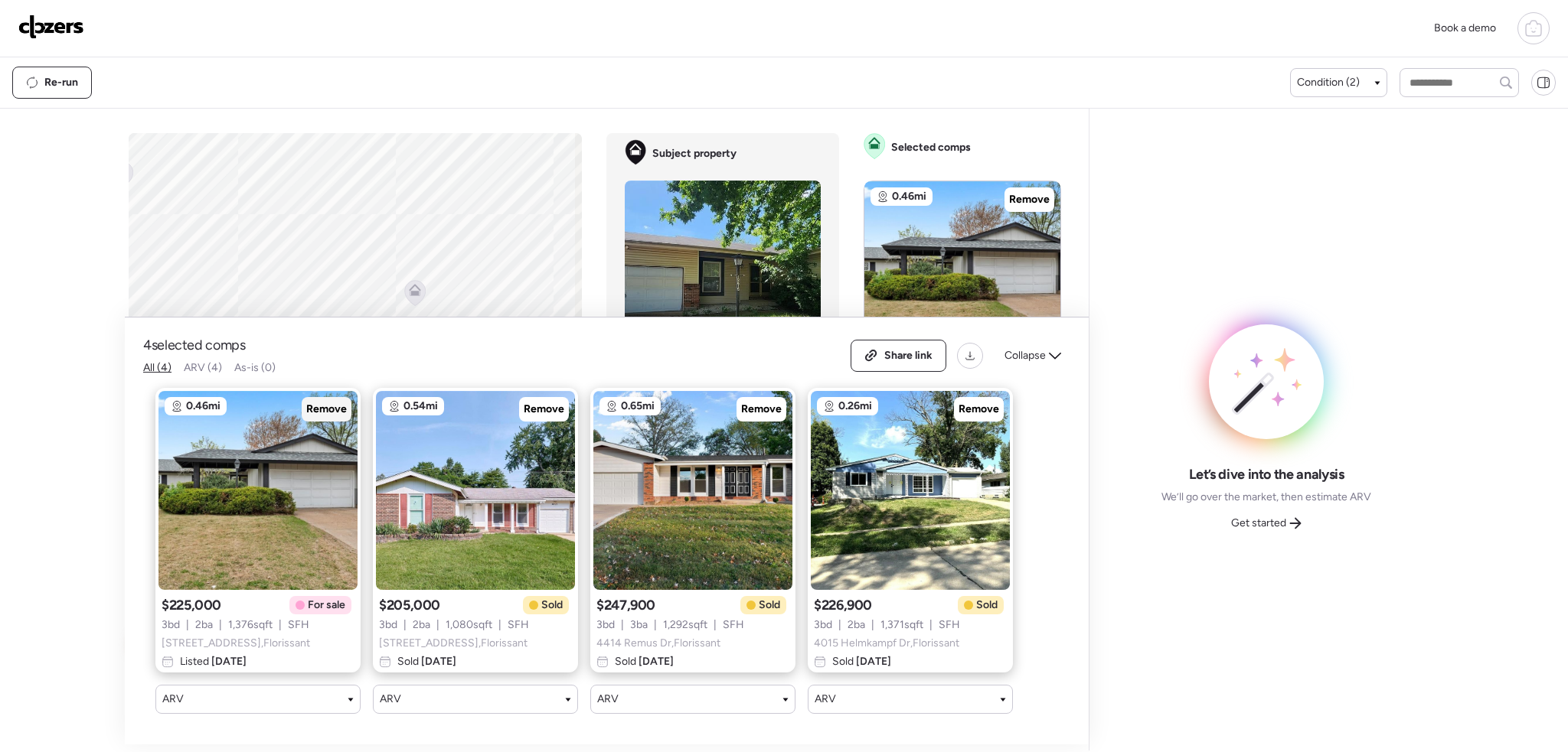
click at [314, 402] on span "Remove" at bounding box center [326, 409] width 41 height 15
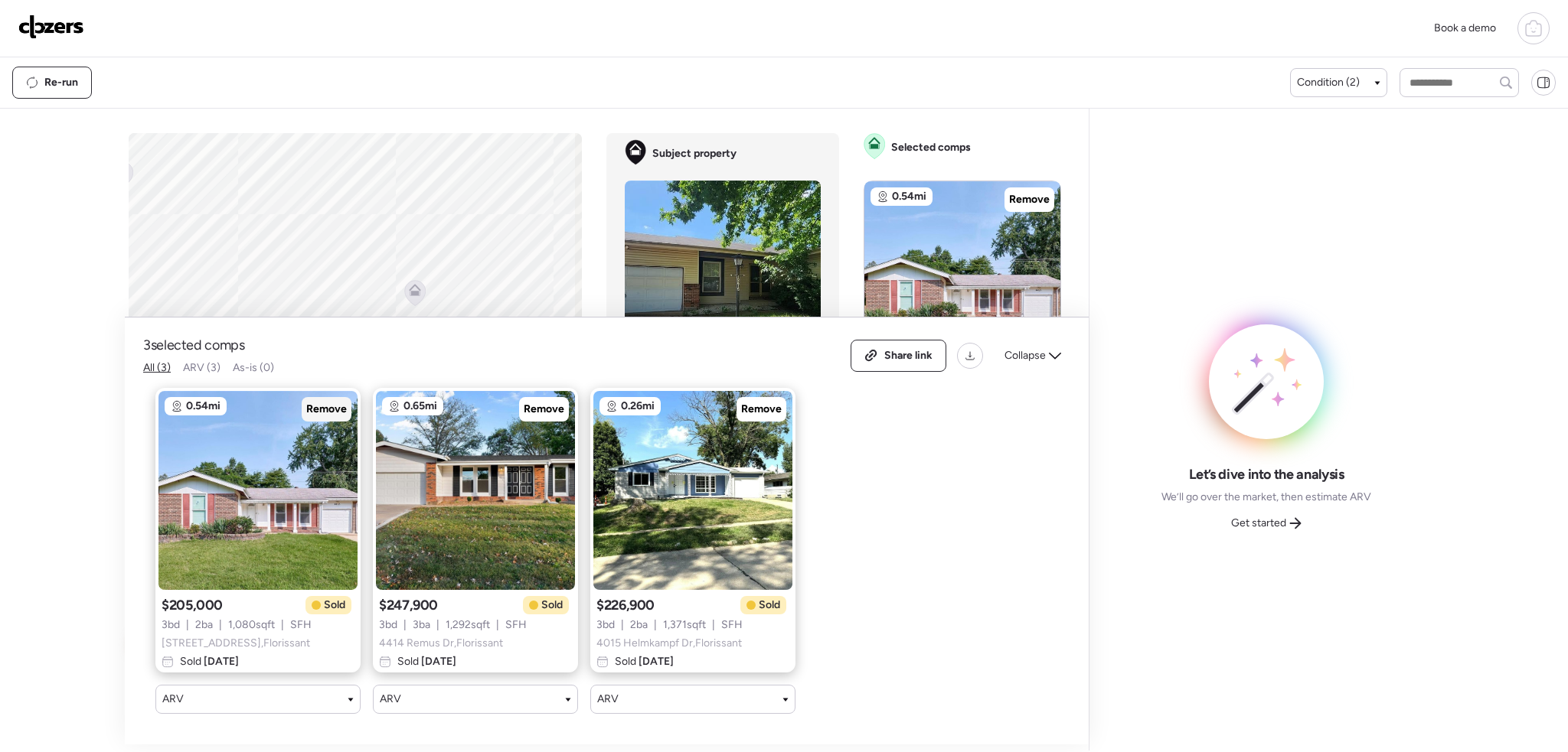
click at [314, 402] on span "Remove" at bounding box center [326, 409] width 41 height 15
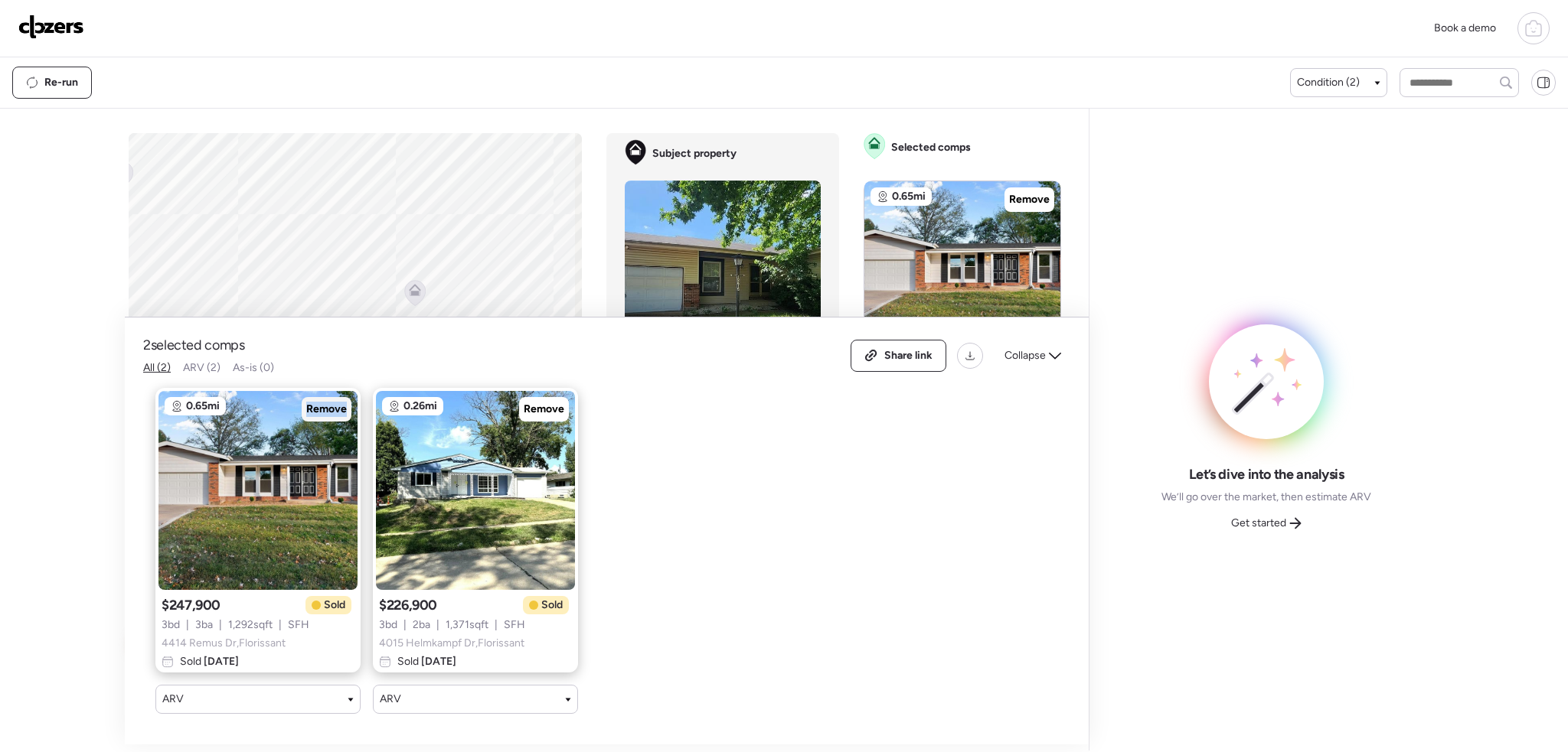
click at [314, 402] on span "Remove" at bounding box center [326, 409] width 41 height 15
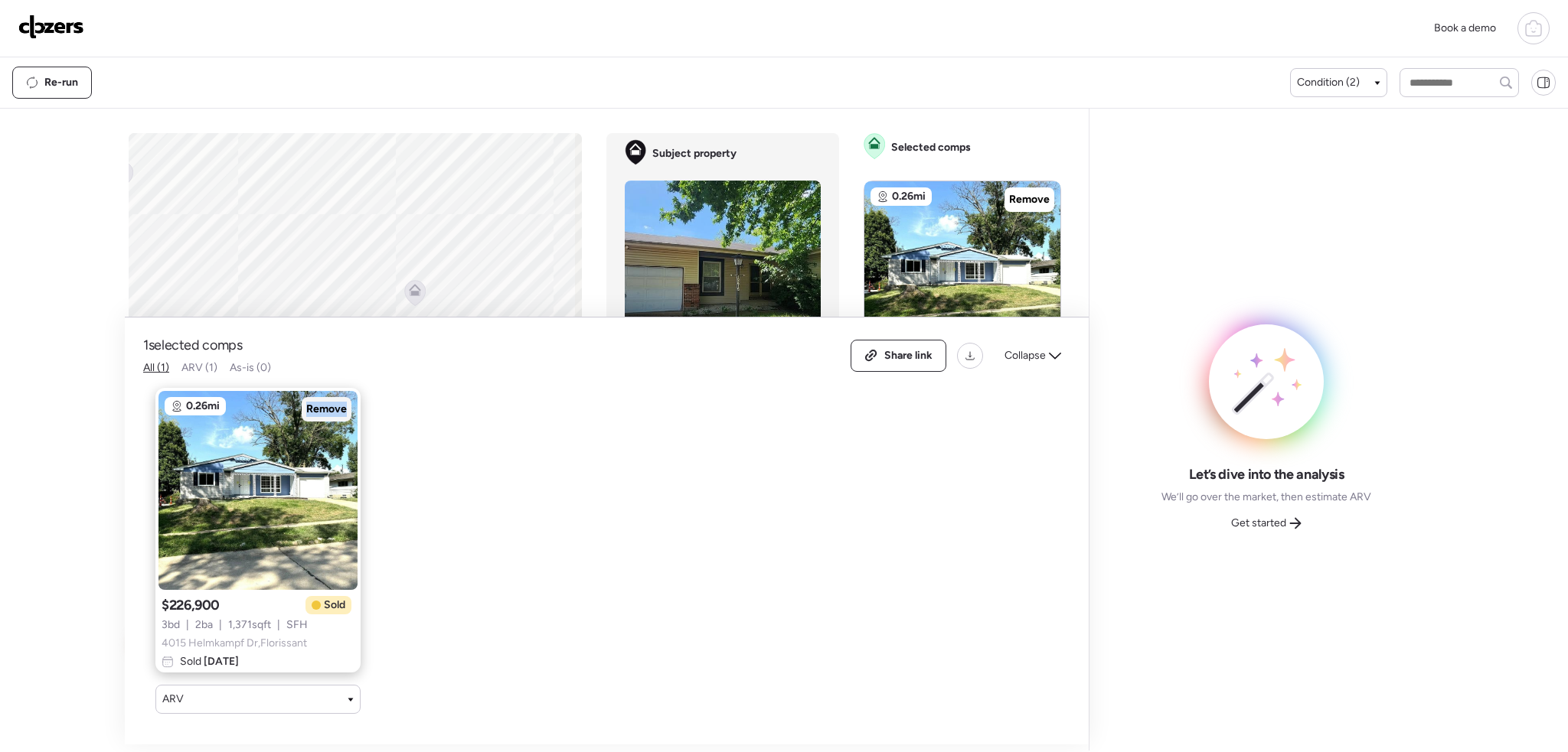
click at [314, 402] on span "Remove" at bounding box center [326, 409] width 41 height 15
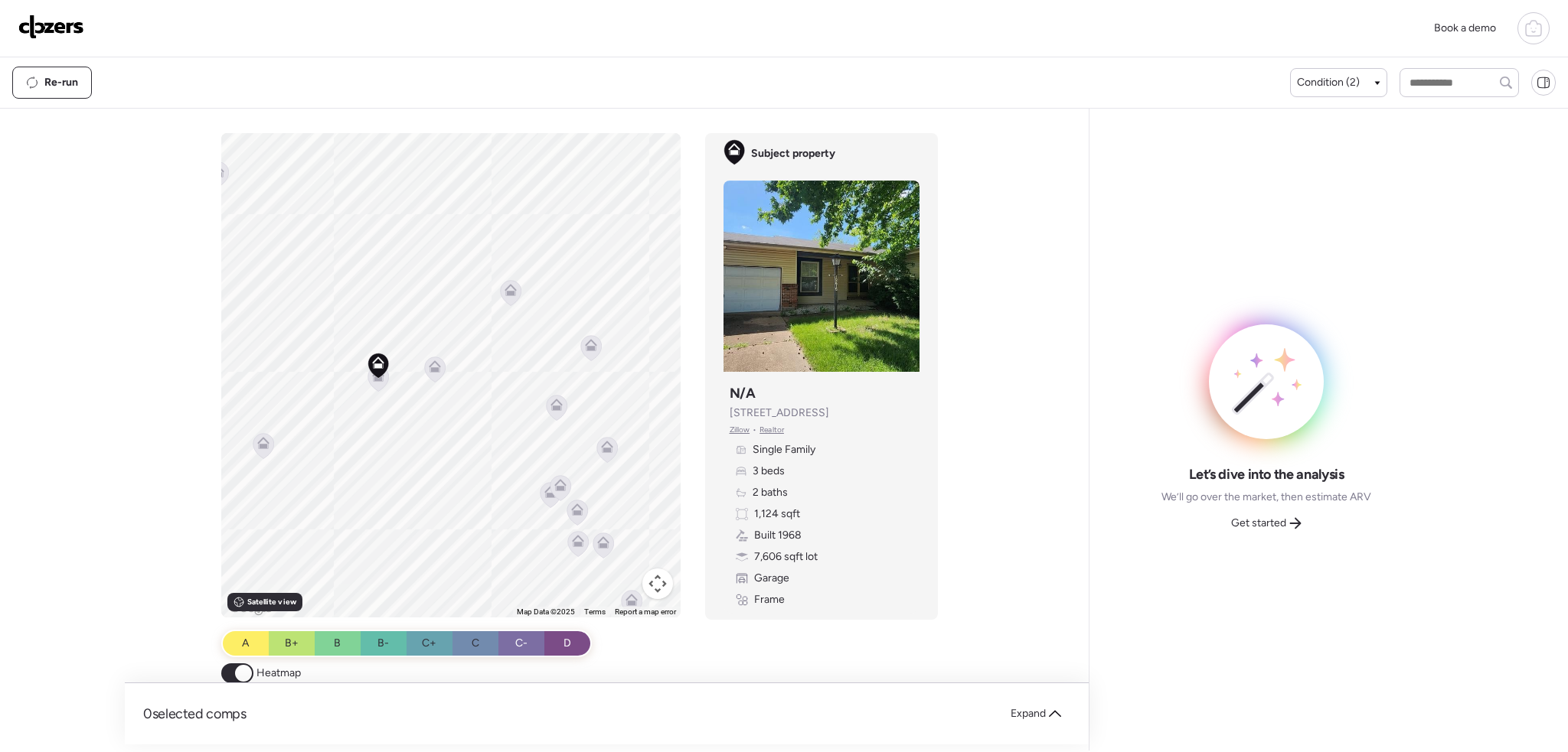
click at [375, 383] on icon at bounding box center [378, 378] width 21 height 25
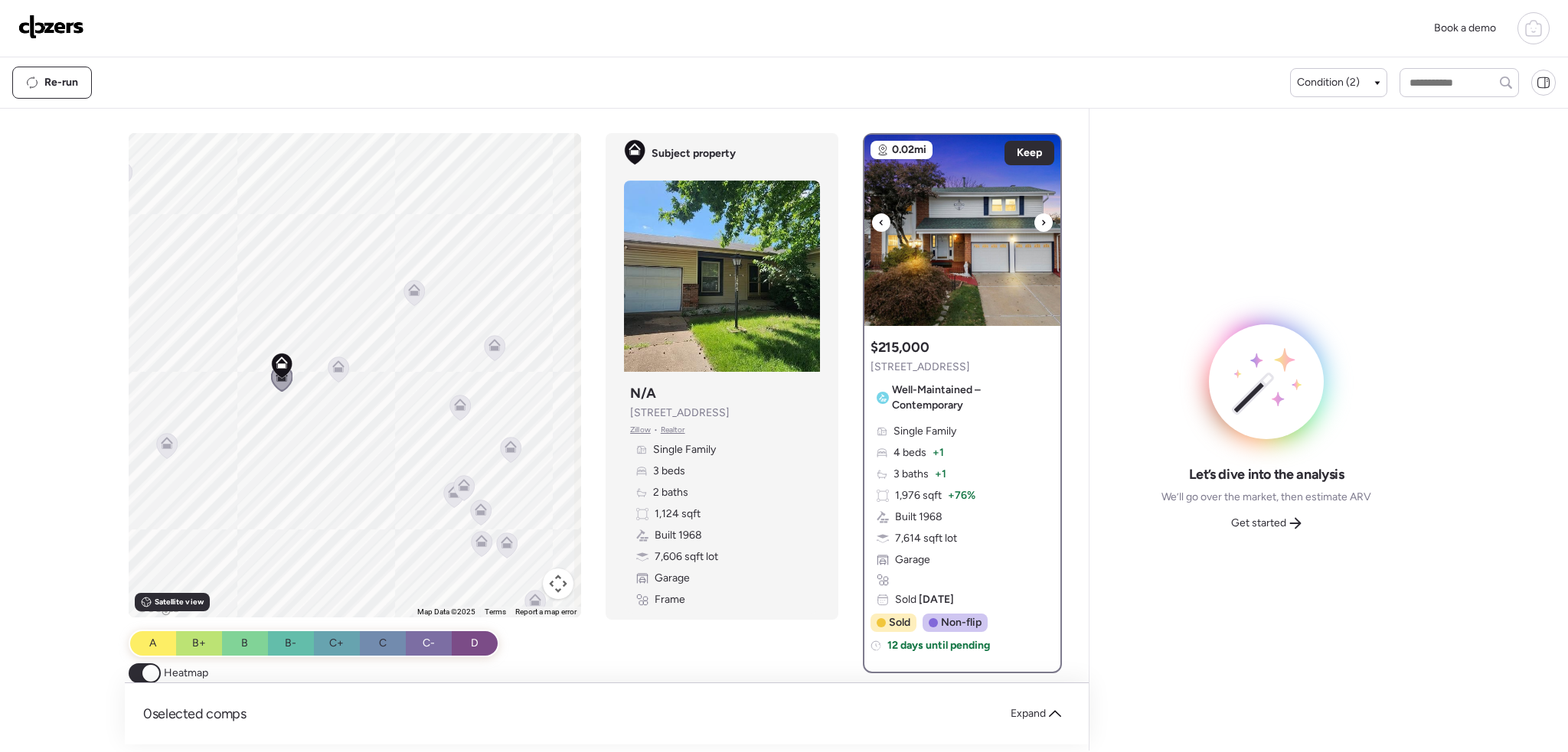
click at [1040, 220] on div at bounding box center [1044, 223] width 18 height 18
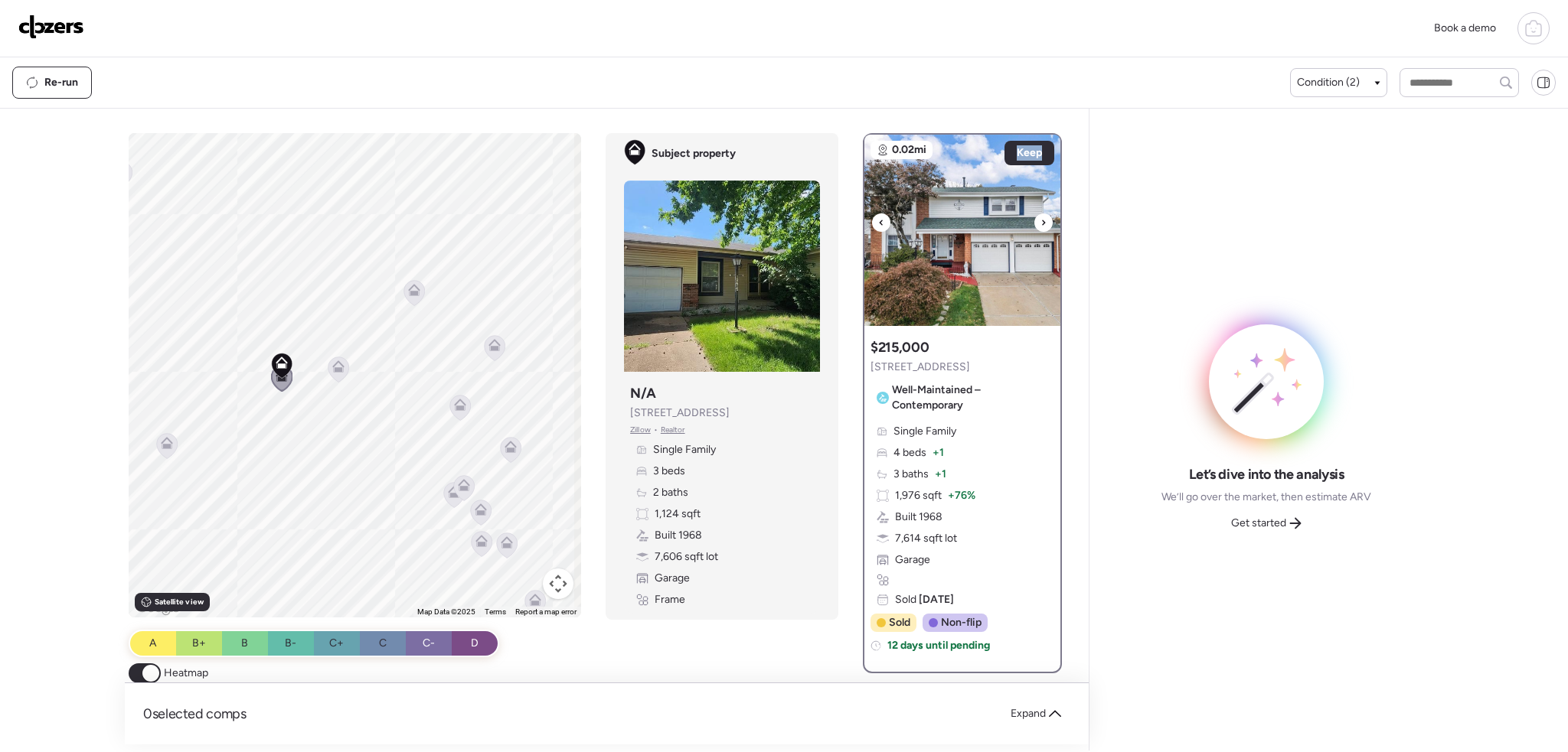
click at [1040, 220] on div at bounding box center [1044, 223] width 18 height 18
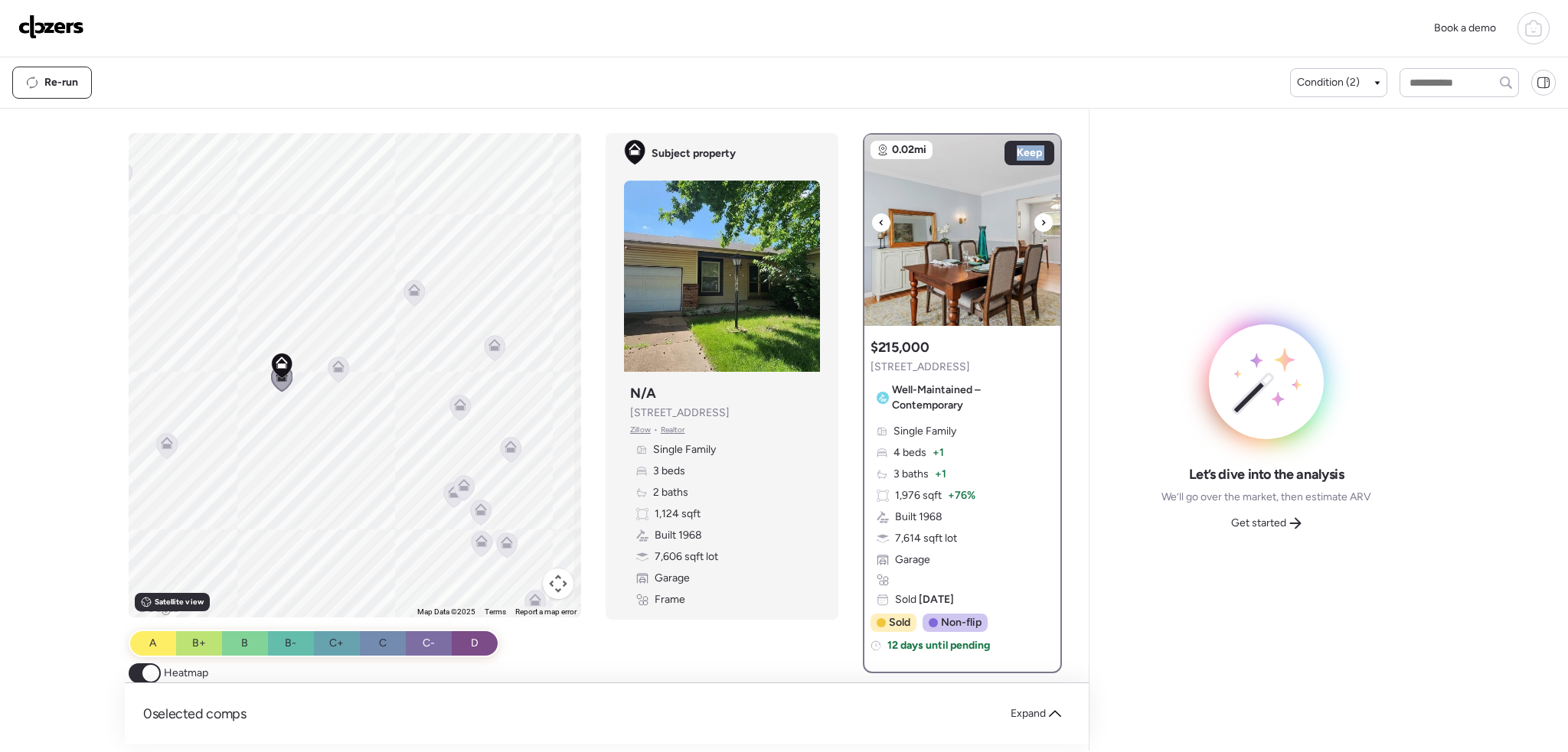
click at [1040, 220] on div at bounding box center [1044, 223] width 18 height 18
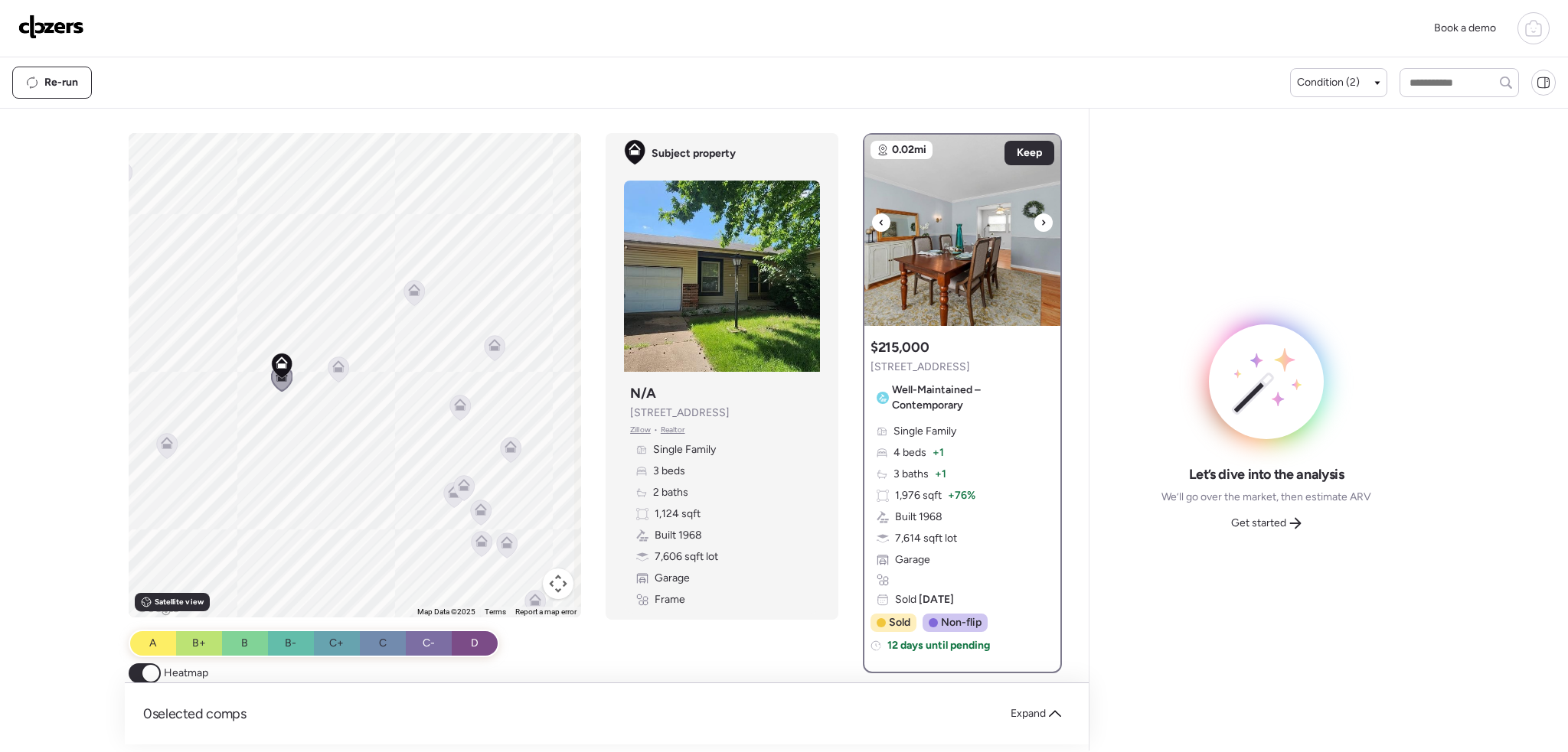
click at [1040, 220] on div at bounding box center [1044, 223] width 18 height 18
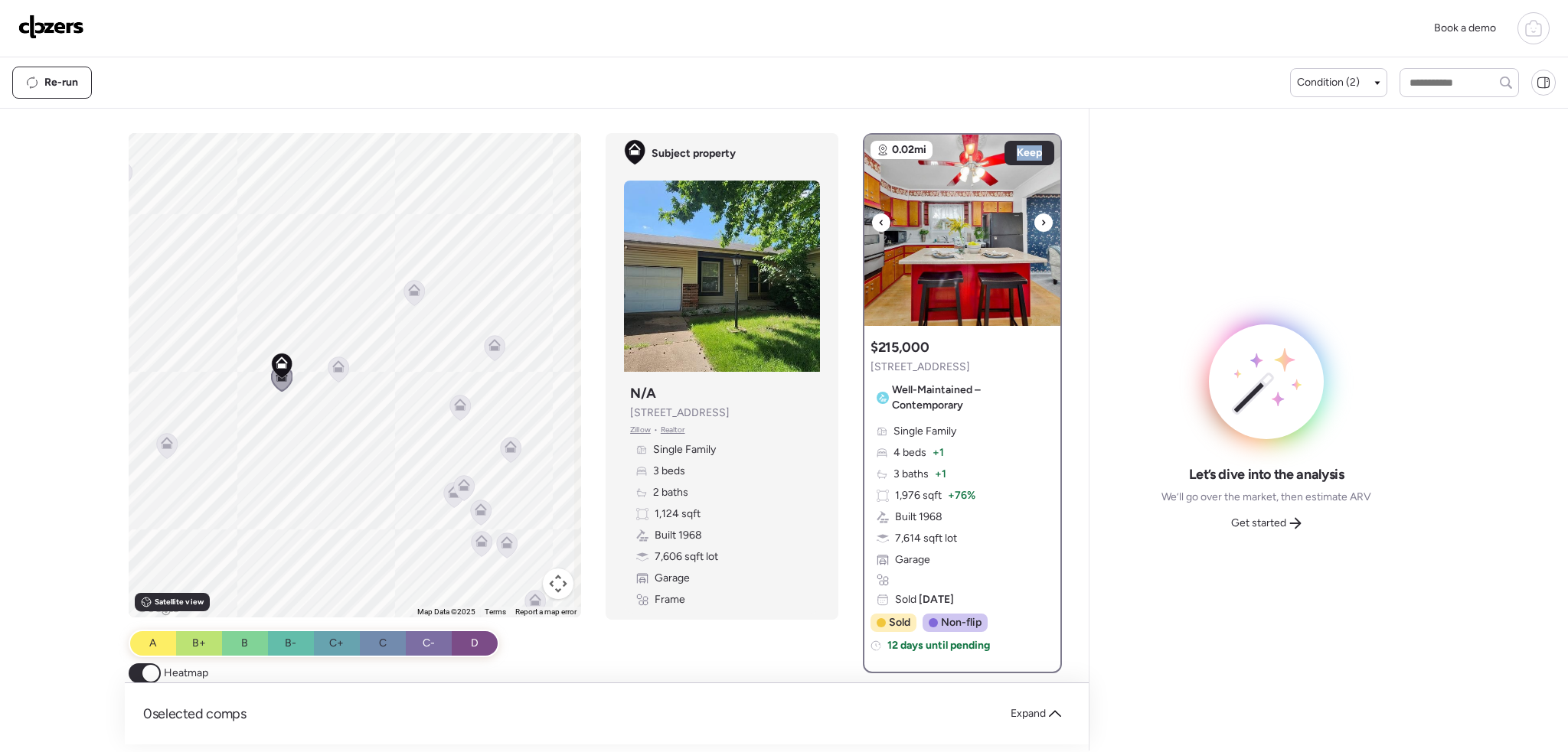
click at [1040, 220] on div at bounding box center [1044, 223] width 18 height 18
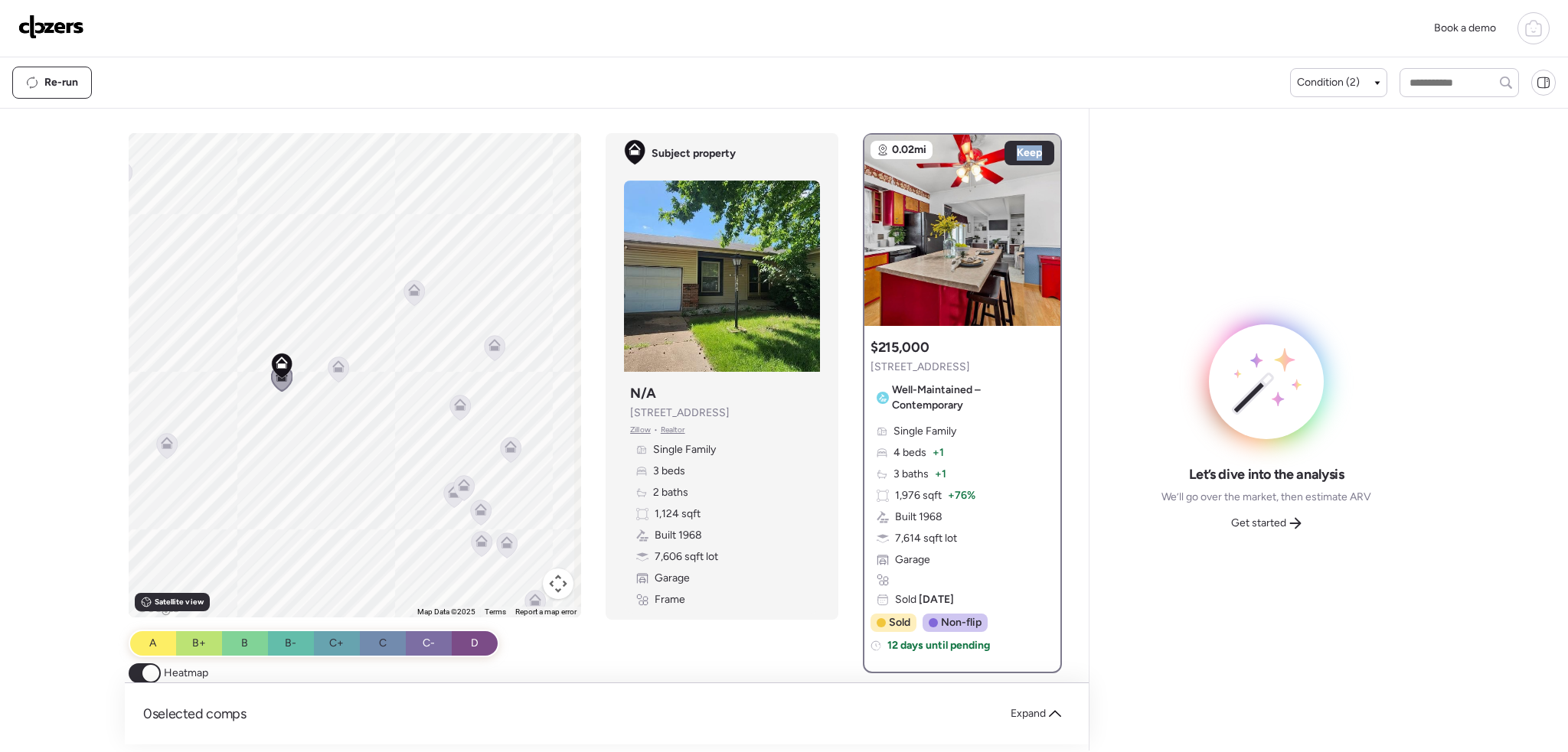
click at [332, 366] on icon at bounding box center [338, 366] width 12 height 12
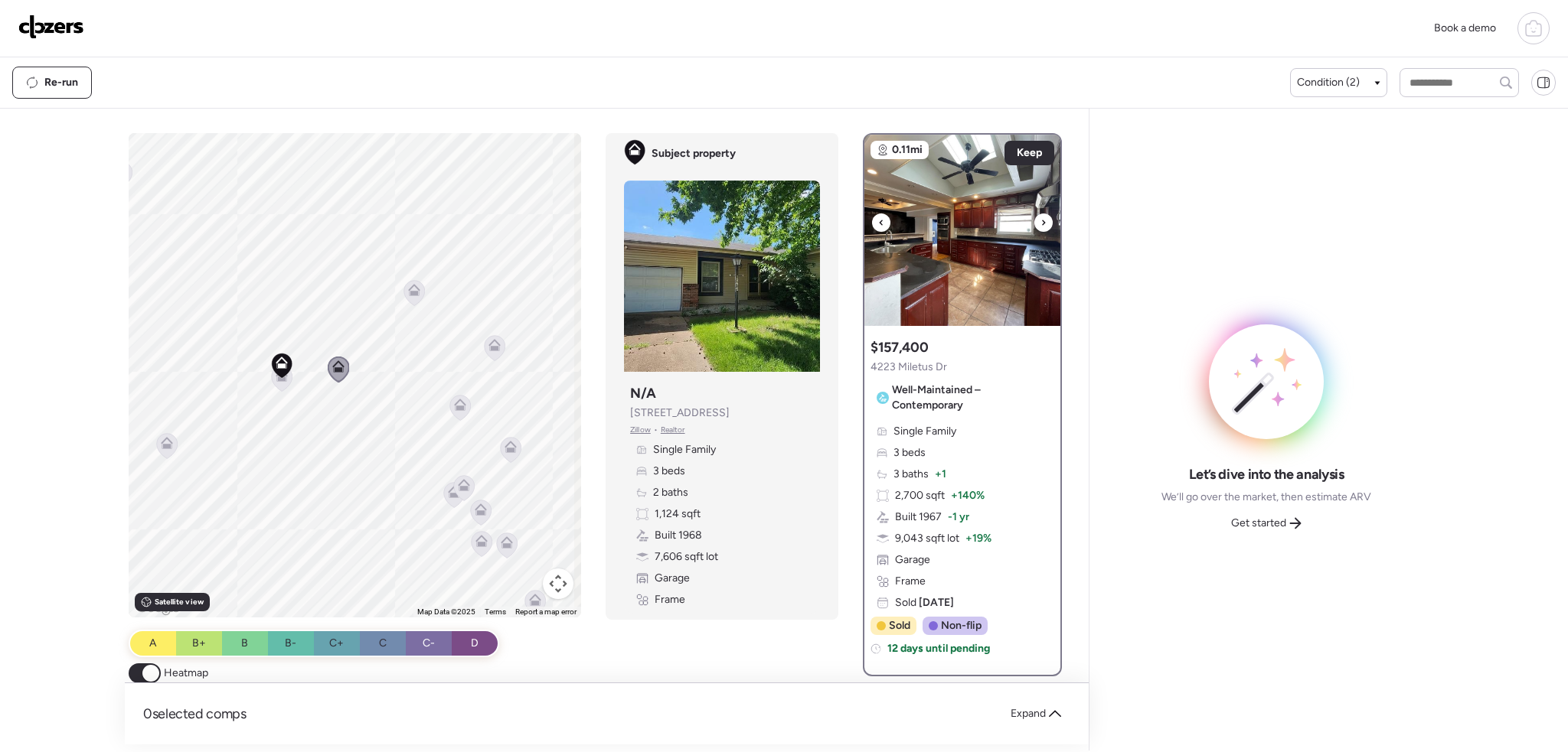
click at [1040, 217] on icon at bounding box center [1043, 223] width 6 height 18
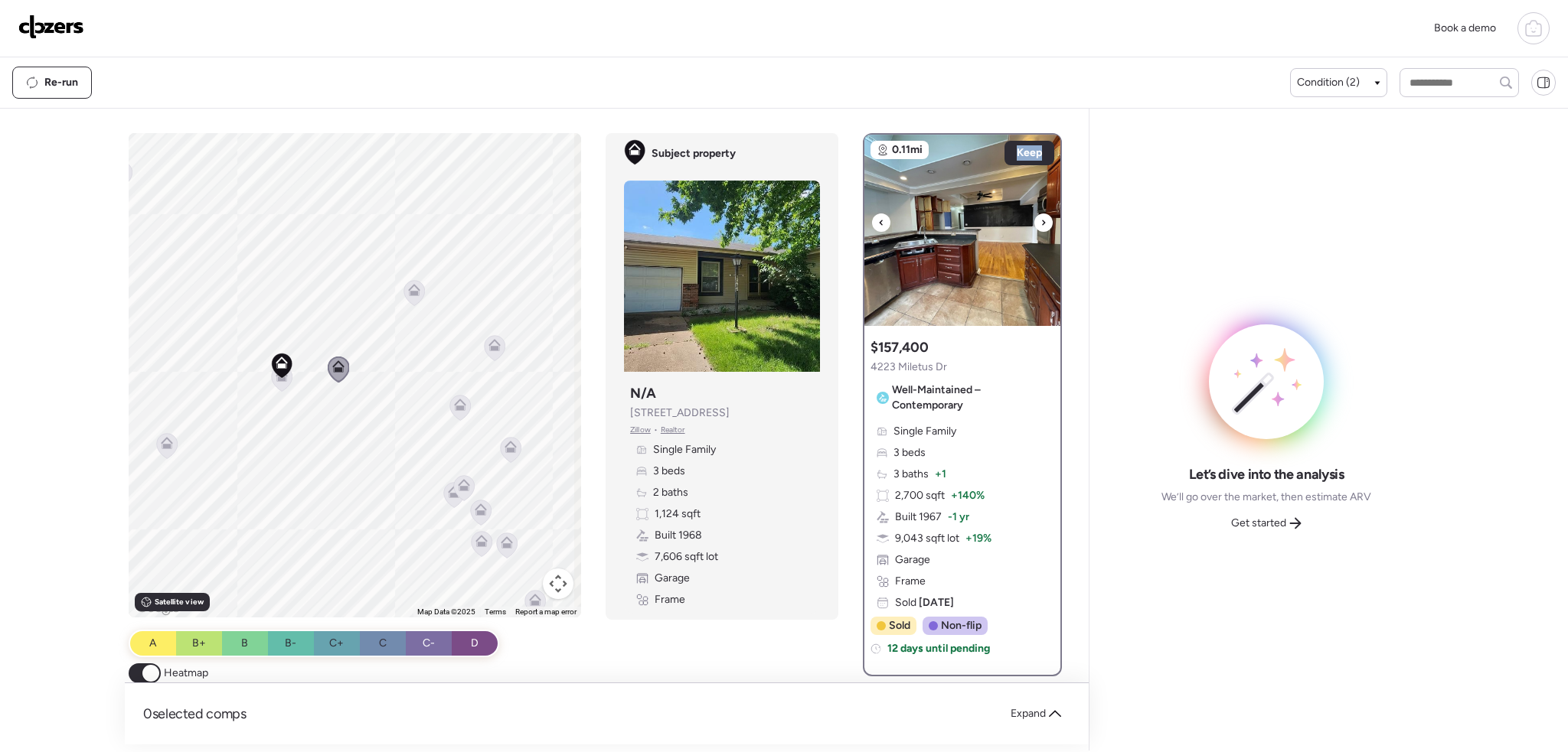
click at [1040, 217] on icon at bounding box center [1043, 223] width 6 height 18
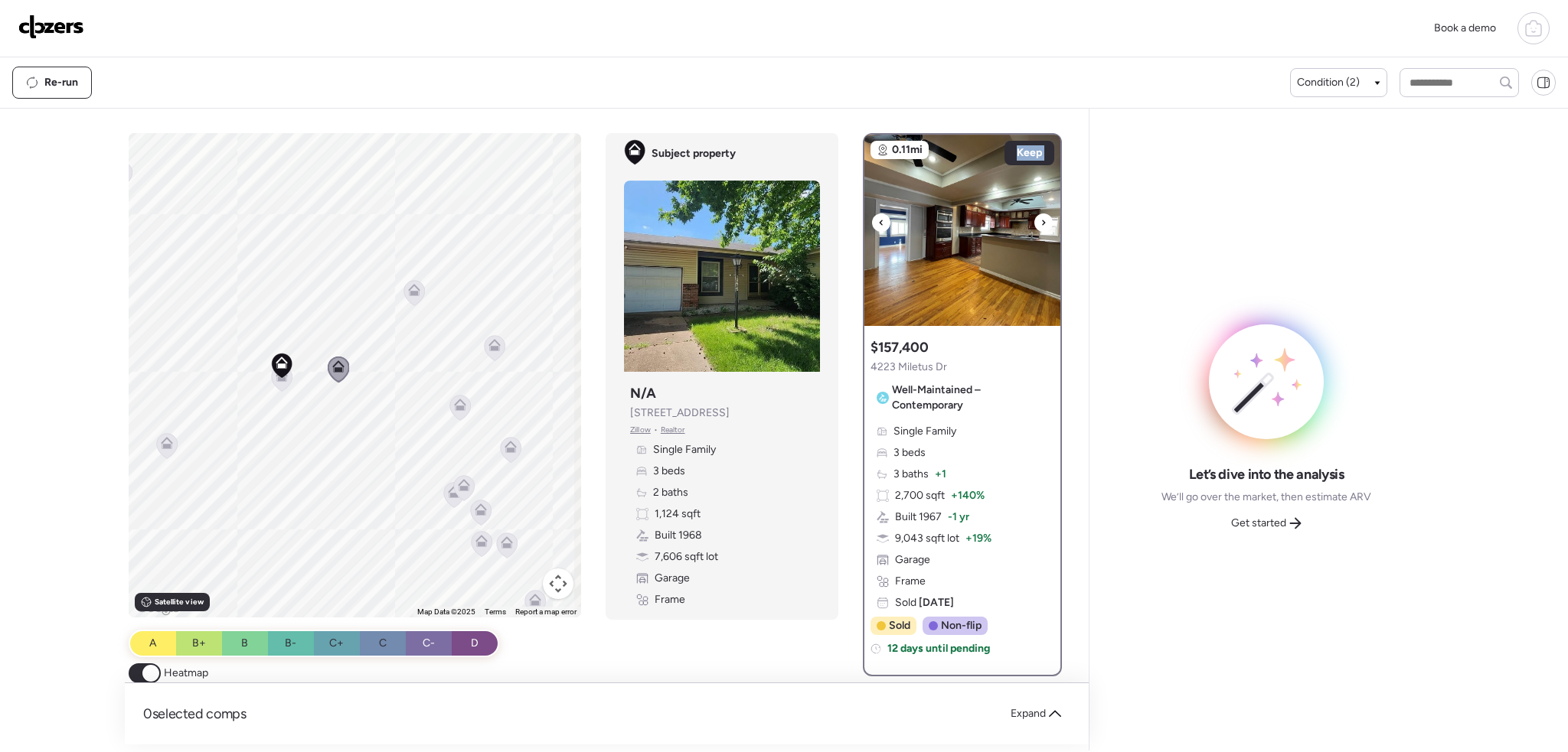
click at [1040, 217] on icon at bounding box center [1043, 223] width 6 height 18
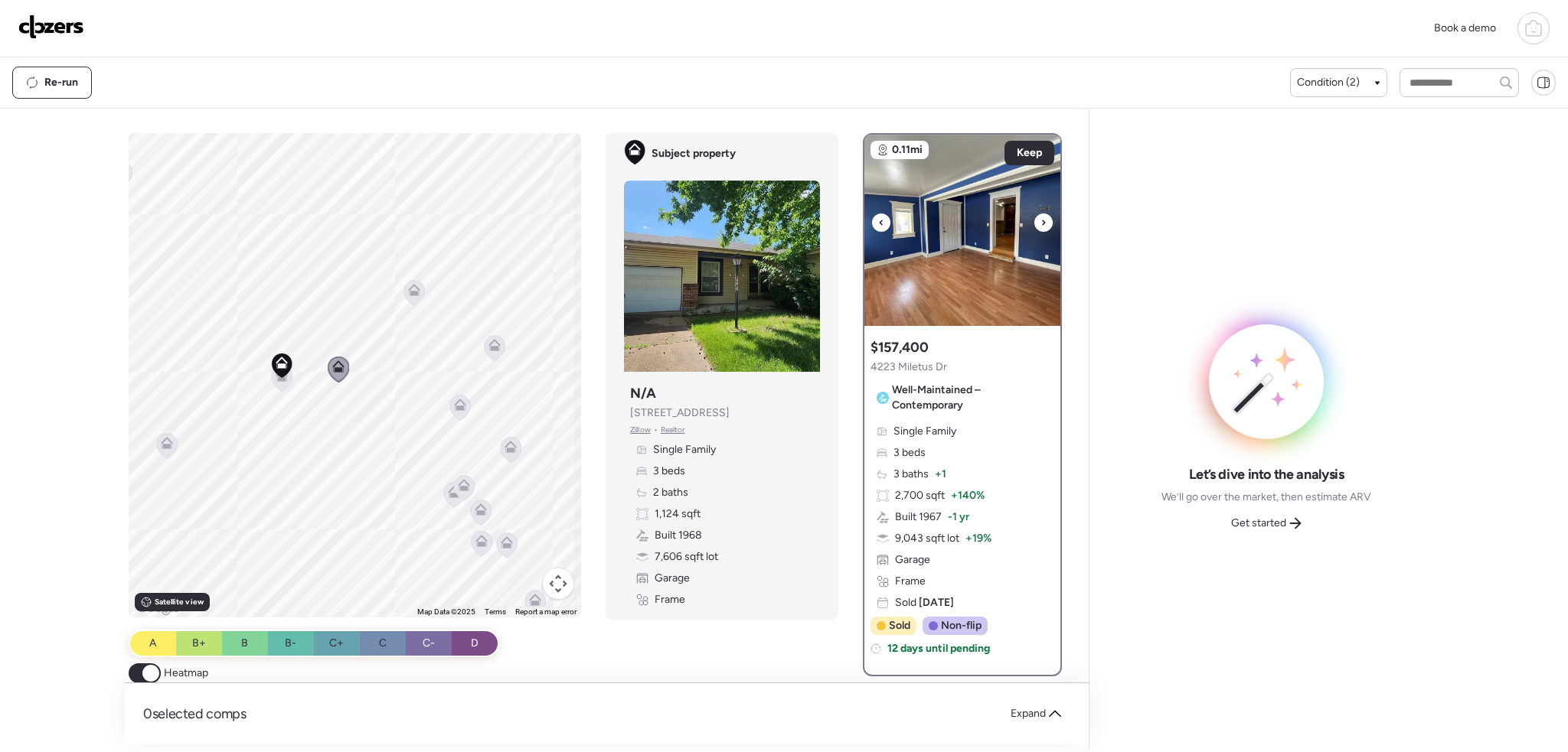
click at [1040, 217] on icon at bounding box center [1043, 223] width 6 height 18
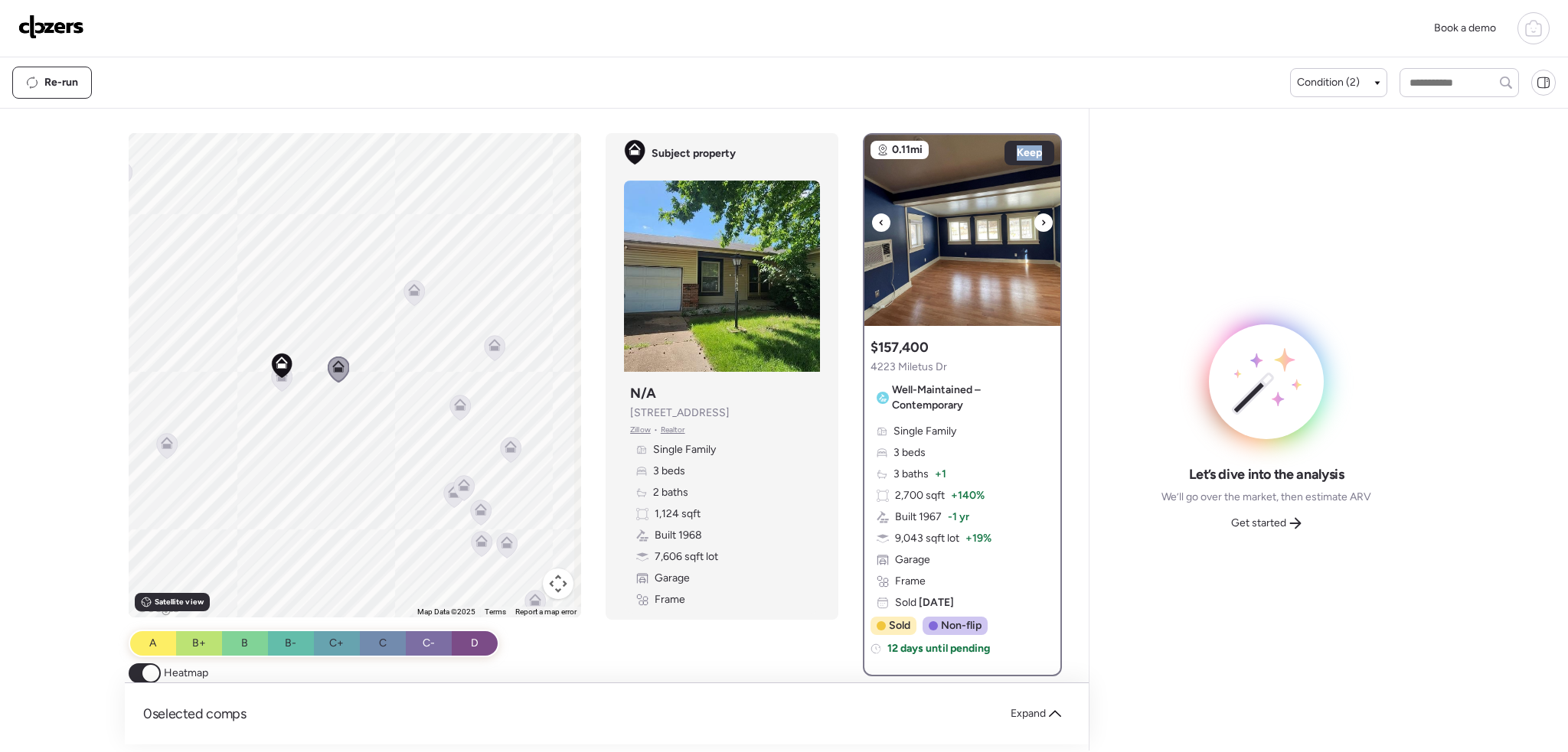
click at [1040, 217] on icon at bounding box center [1043, 223] width 6 height 18
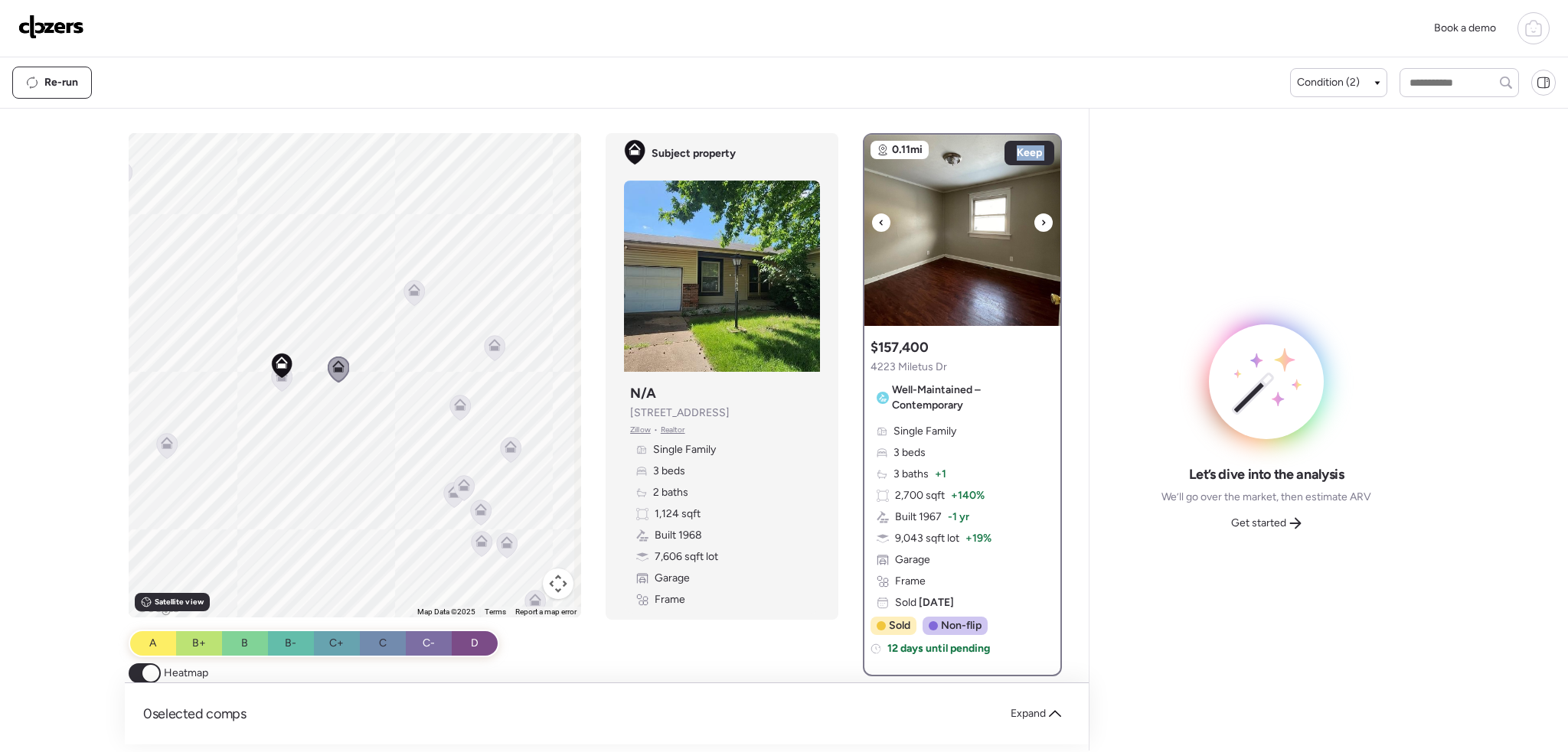
click at [1040, 217] on icon at bounding box center [1043, 223] width 6 height 18
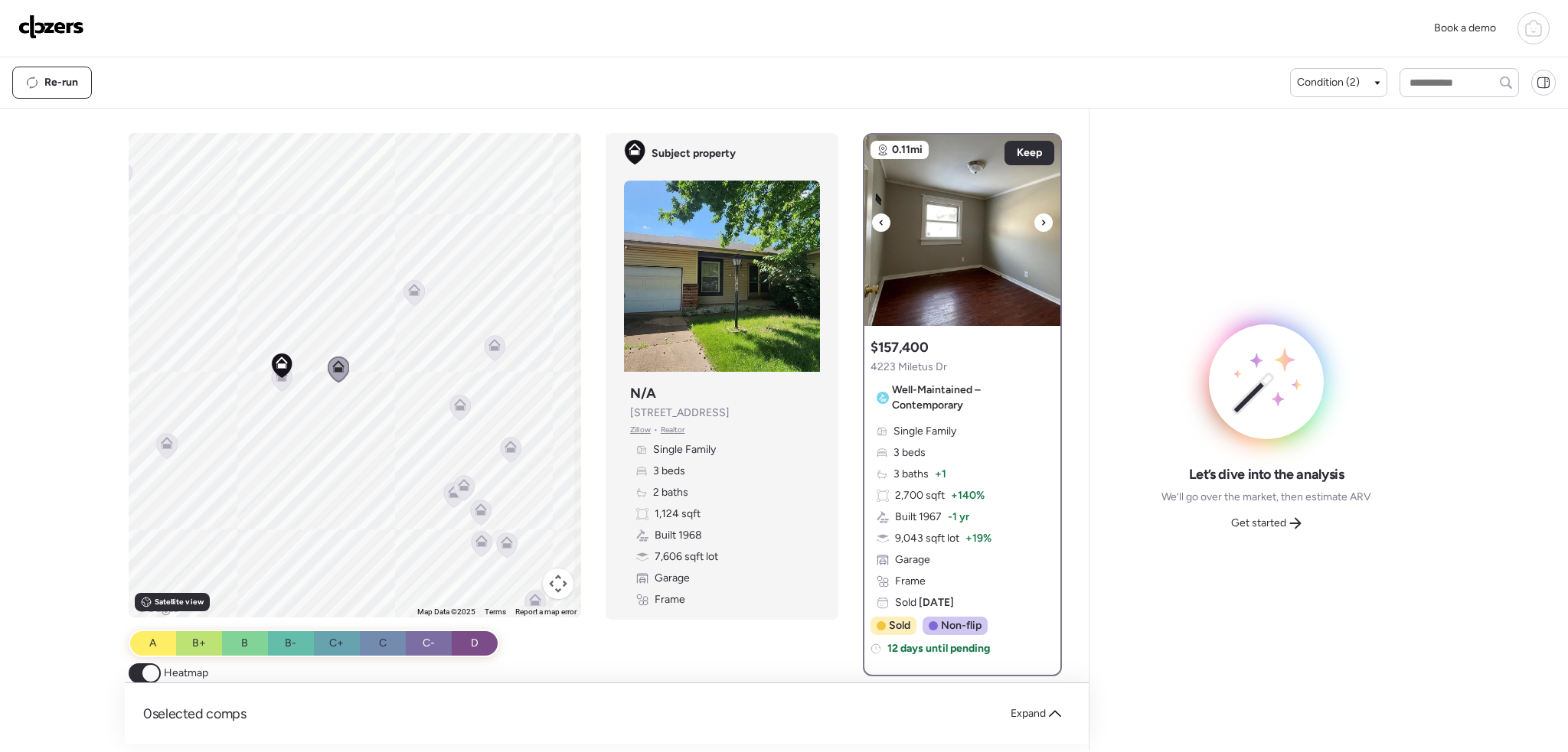
click at [1040, 217] on icon at bounding box center [1043, 223] width 6 height 18
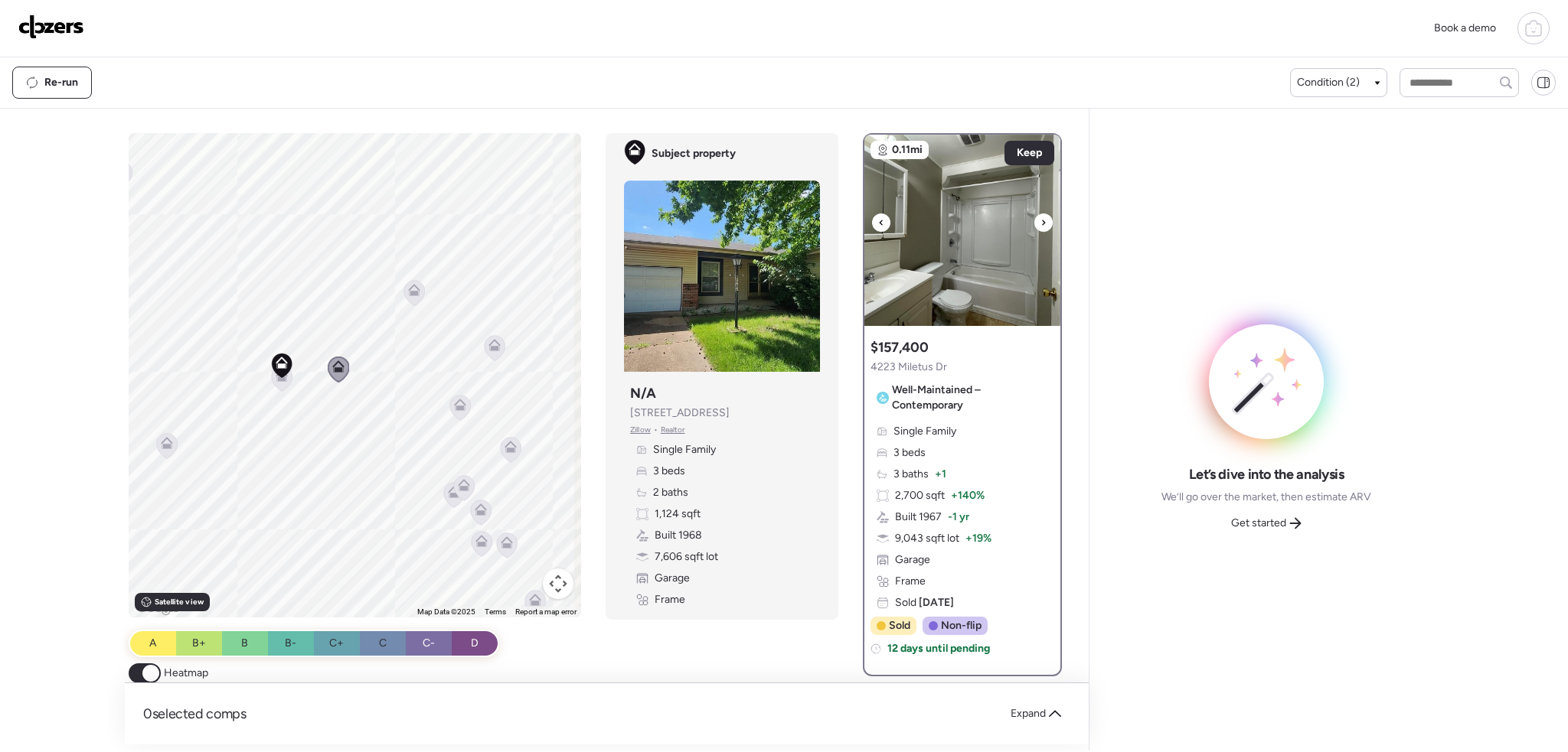
click at [1040, 217] on icon at bounding box center [1043, 223] width 6 height 18
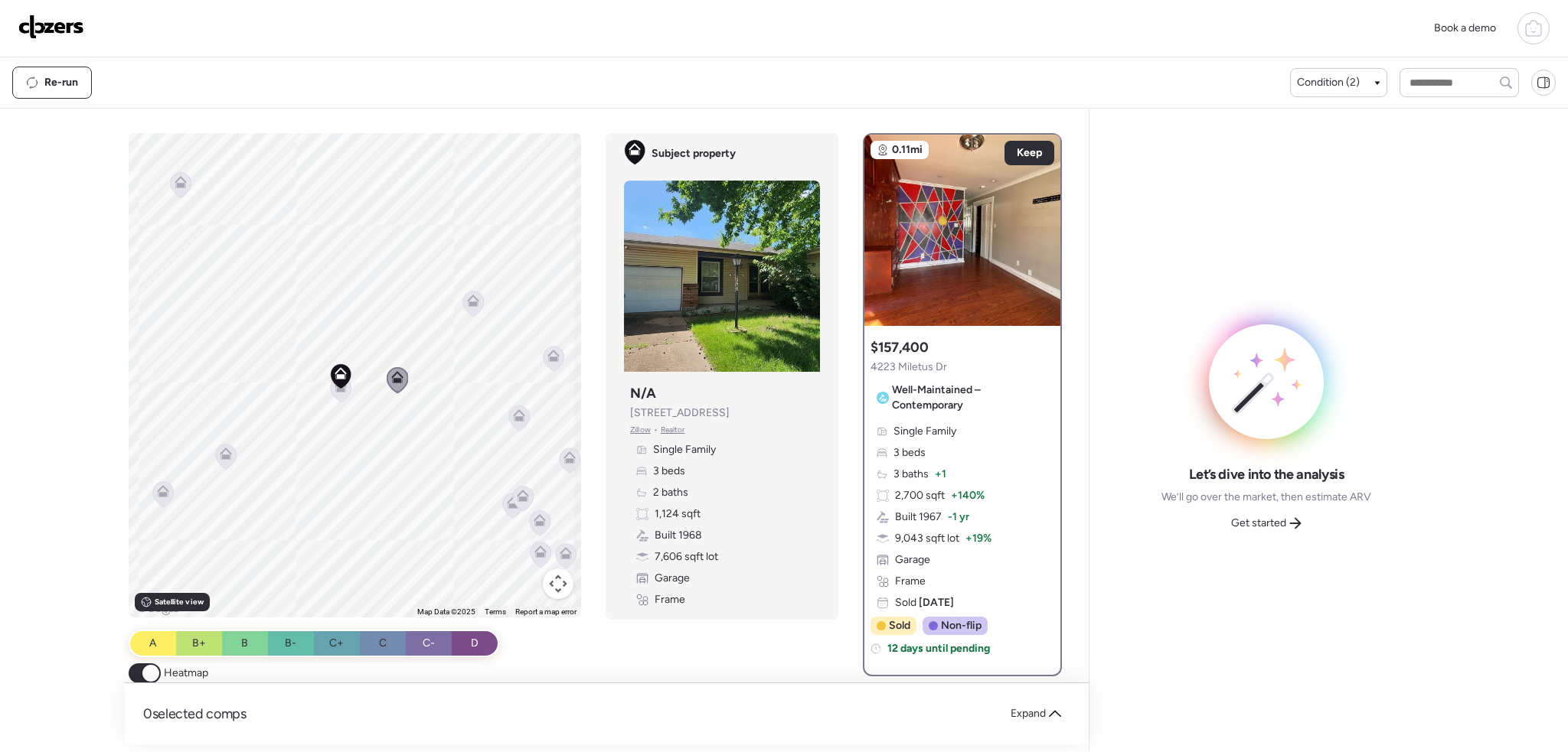
drag, startPoint x: 305, startPoint y: 460, endPoint x: 360, endPoint y: 471, distance: 56.1
click at [360, 471] on div "To activate drag with keyboard, press Alt + Enter. Once in keyboard drag state,…" at bounding box center [355, 375] width 454 height 484
drag, startPoint x: 362, startPoint y: 468, endPoint x: 381, endPoint y: 454, distance: 23.6
click at [381, 454] on div "To activate drag with keyboard, press Alt + Enter. Once in keyboard drag state,…" at bounding box center [355, 375] width 454 height 484
click at [1336, 93] on div "Condition (2)" at bounding box center [1338, 82] width 97 height 29
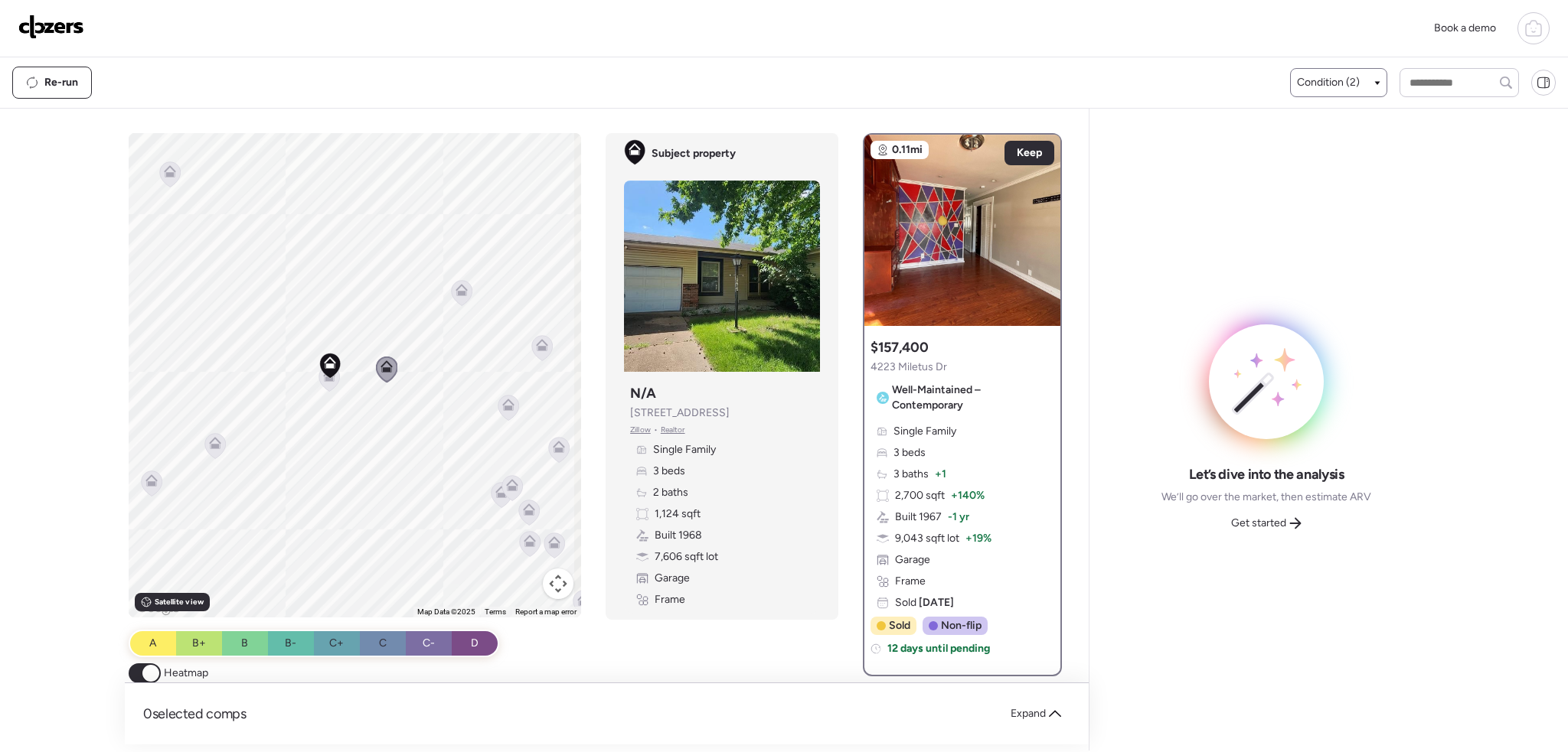
click at [1329, 82] on span "Condition (2)" at bounding box center [1327, 82] width 62 height 15
click at [1299, 171] on div at bounding box center [1304, 176] width 11 height 11
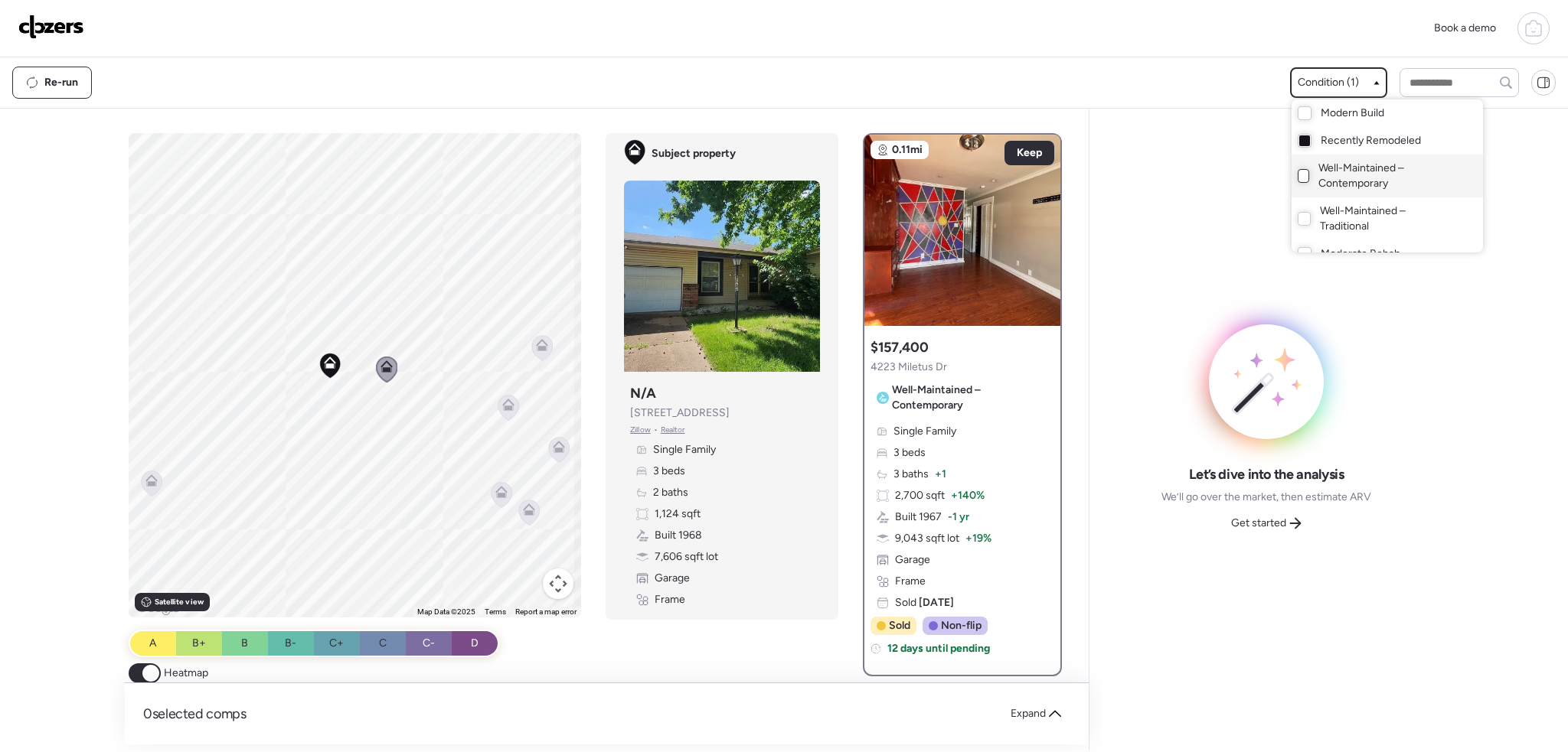
click at [387, 377] on div at bounding box center [784, 333] width 1568 height 752
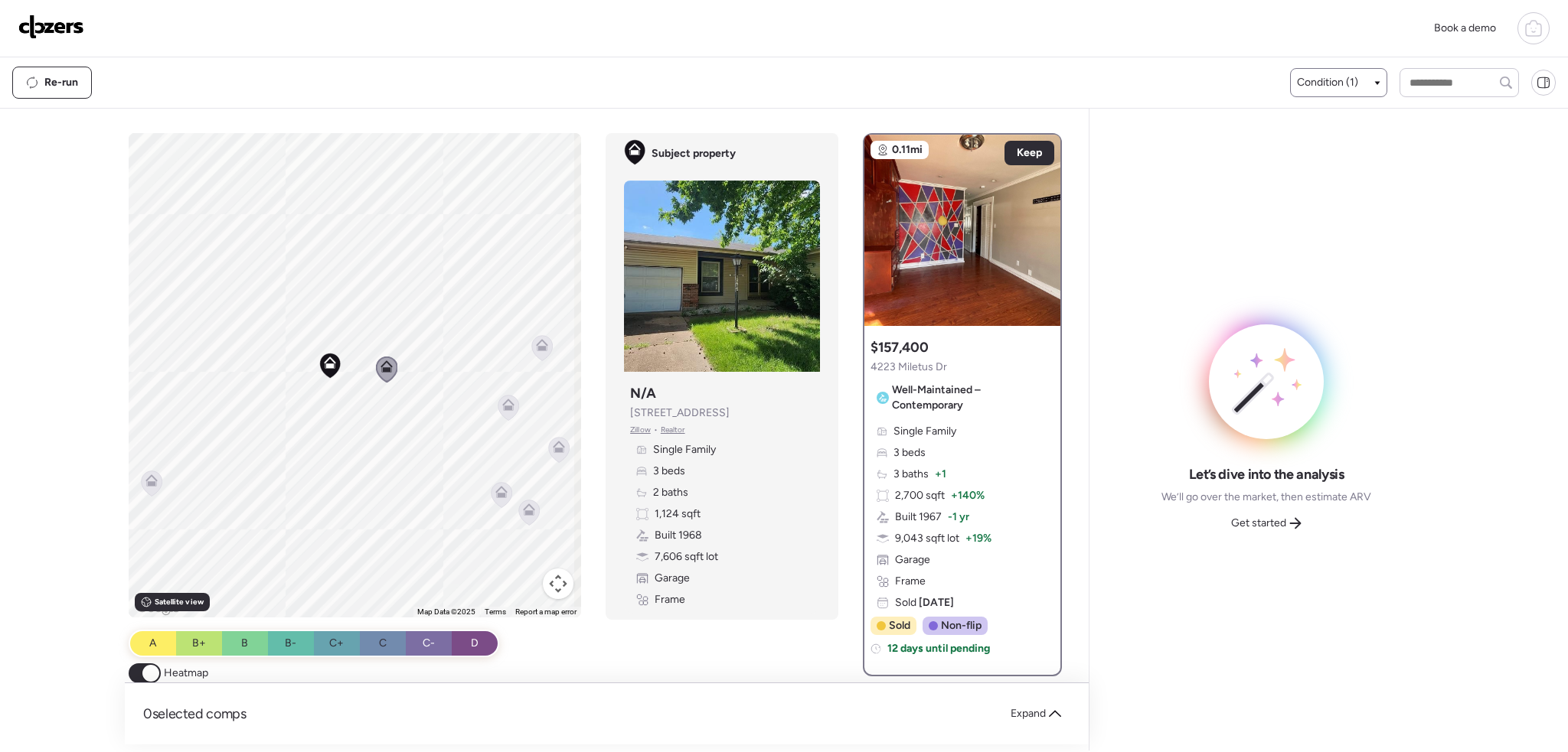
click at [361, 441] on div "To activate drag with keyboard, press Alt + Enter. Once in keyboard drag state,…" at bounding box center [355, 375] width 454 height 484
click at [372, 413] on div "To activate drag with keyboard, press Alt + Enter. Once in keyboard drag state,…" at bounding box center [355, 375] width 454 height 484
click at [494, 398] on div "To activate drag with keyboard, press Alt + Enter. Once in keyboard drag state,…" at bounding box center [355, 375] width 454 height 484
click at [510, 406] on icon at bounding box center [508, 402] width 12 height 12
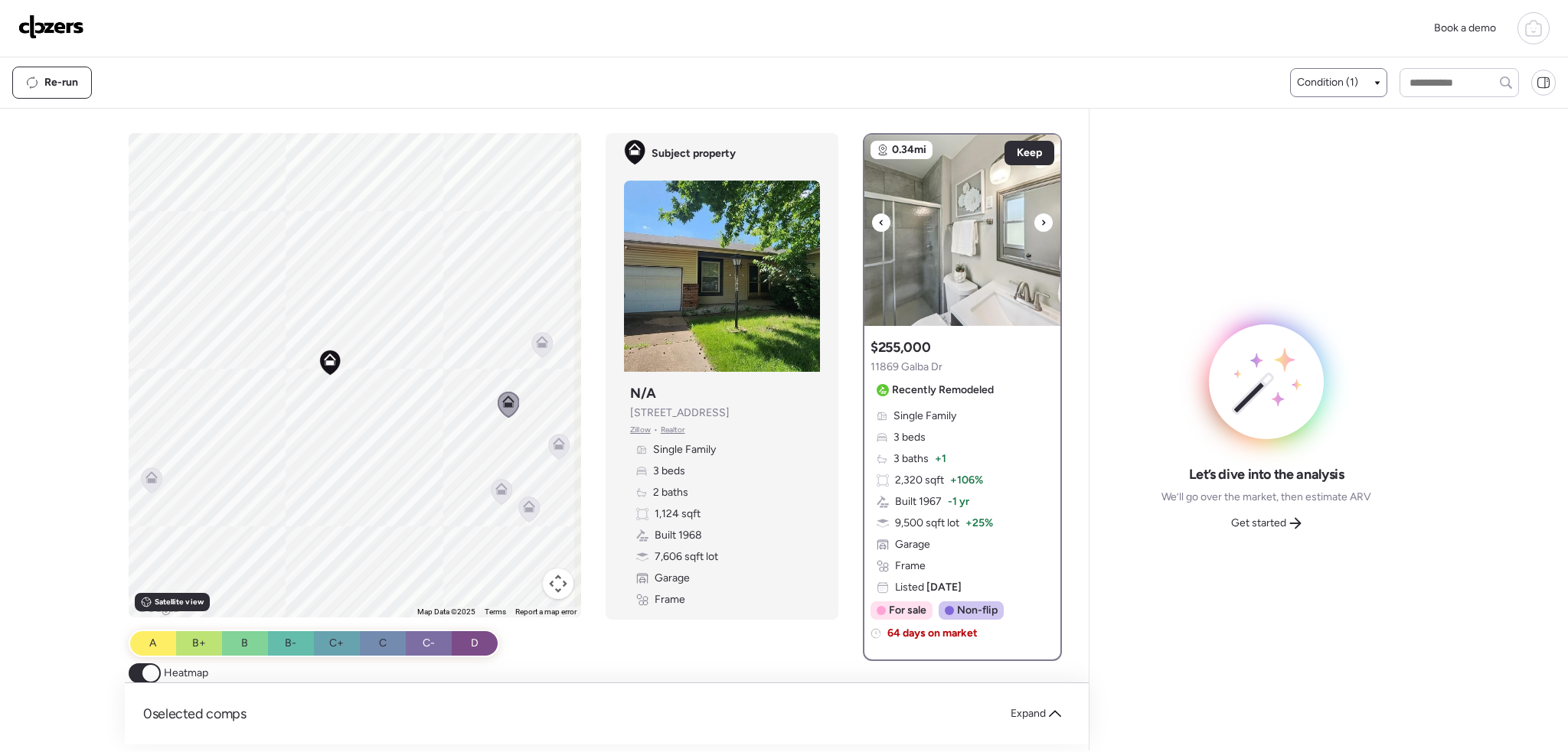
click at [1040, 219] on icon at bounding box center [1043, 223] width 6 height 18
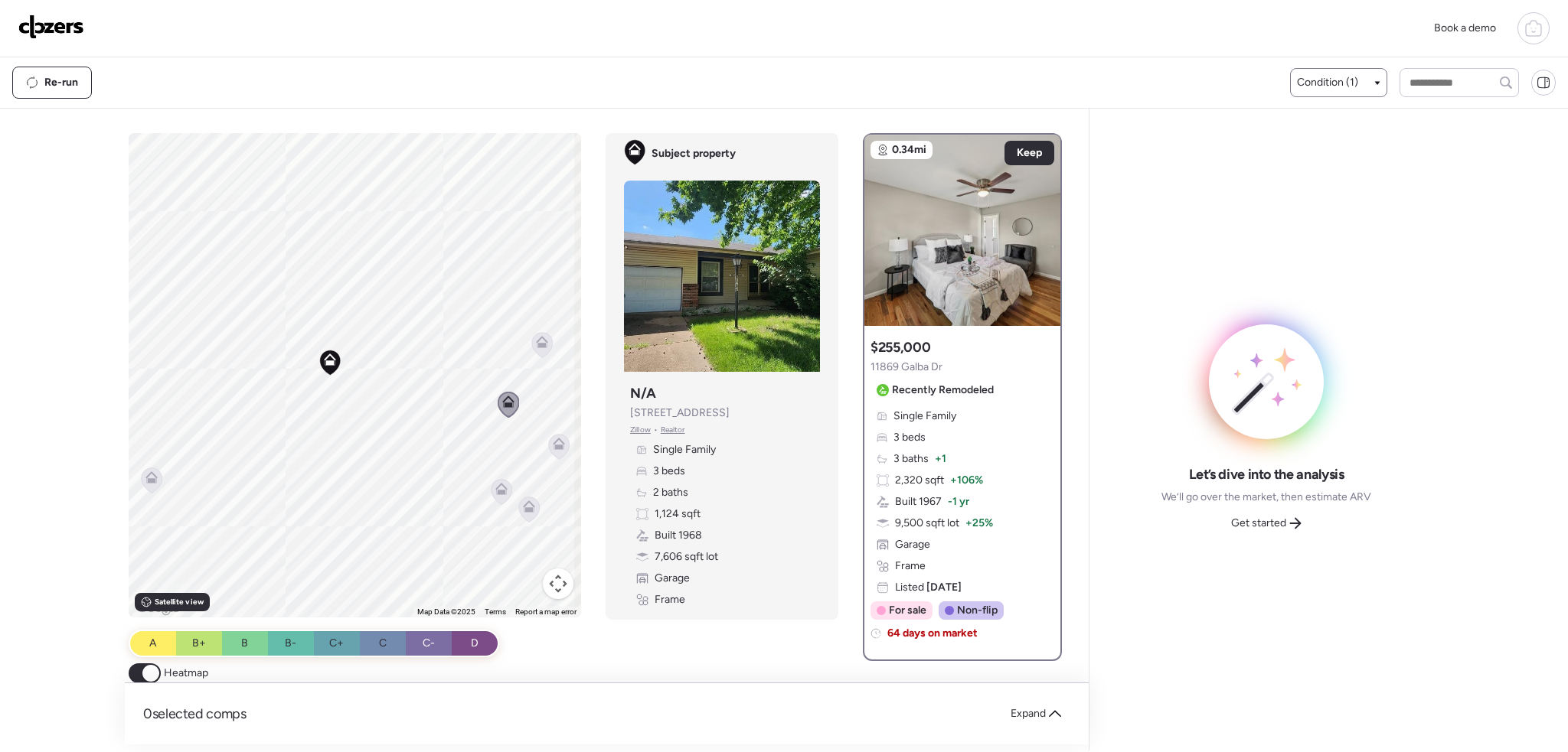
click at [499, 494] on div at bounding box center [502, 493] width 22 height 28
click at [499, 494] on icon at bounding box center [502, 492] width 10 height 5
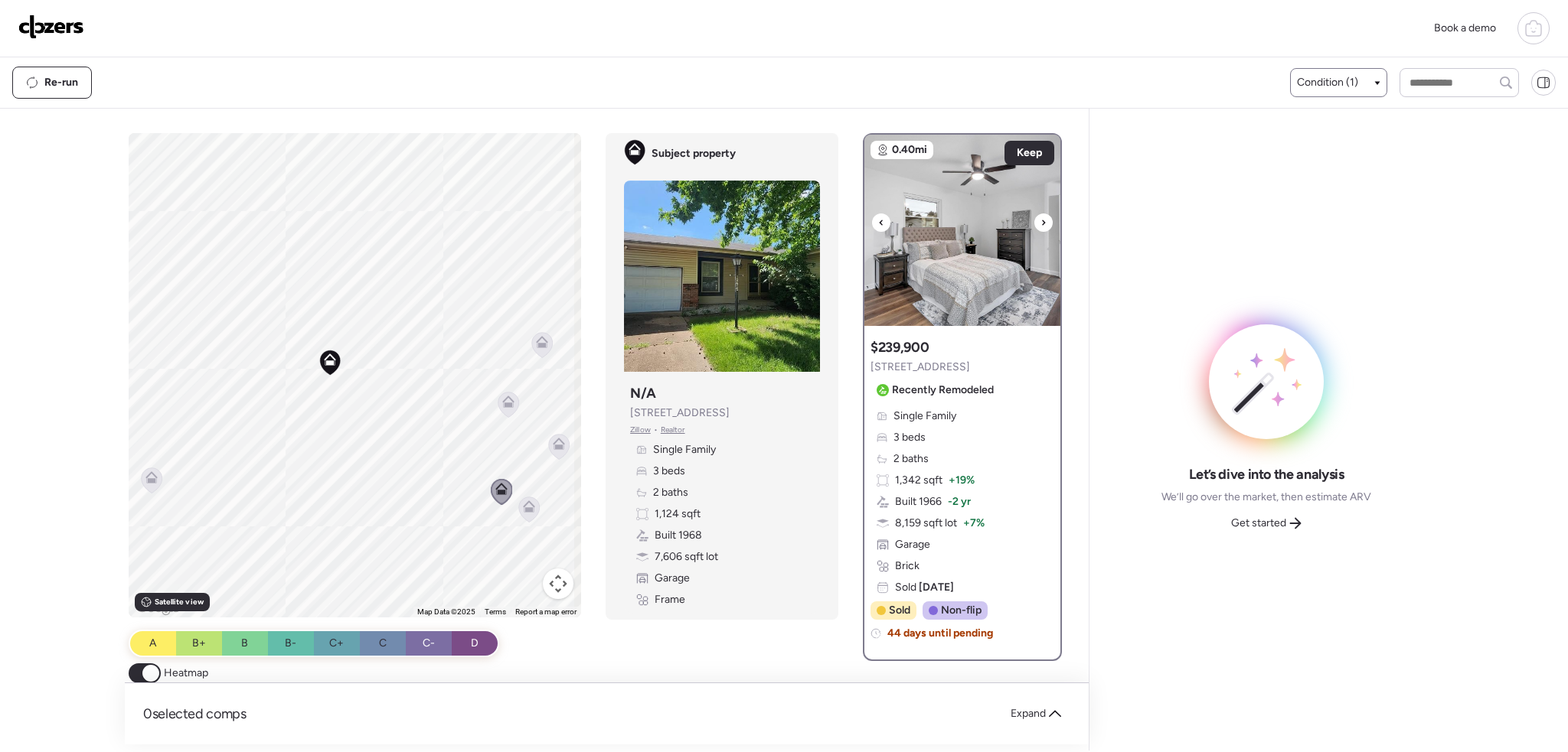
click at [878, 220] on icon at bounding box center [881, 223] width 6 height 18
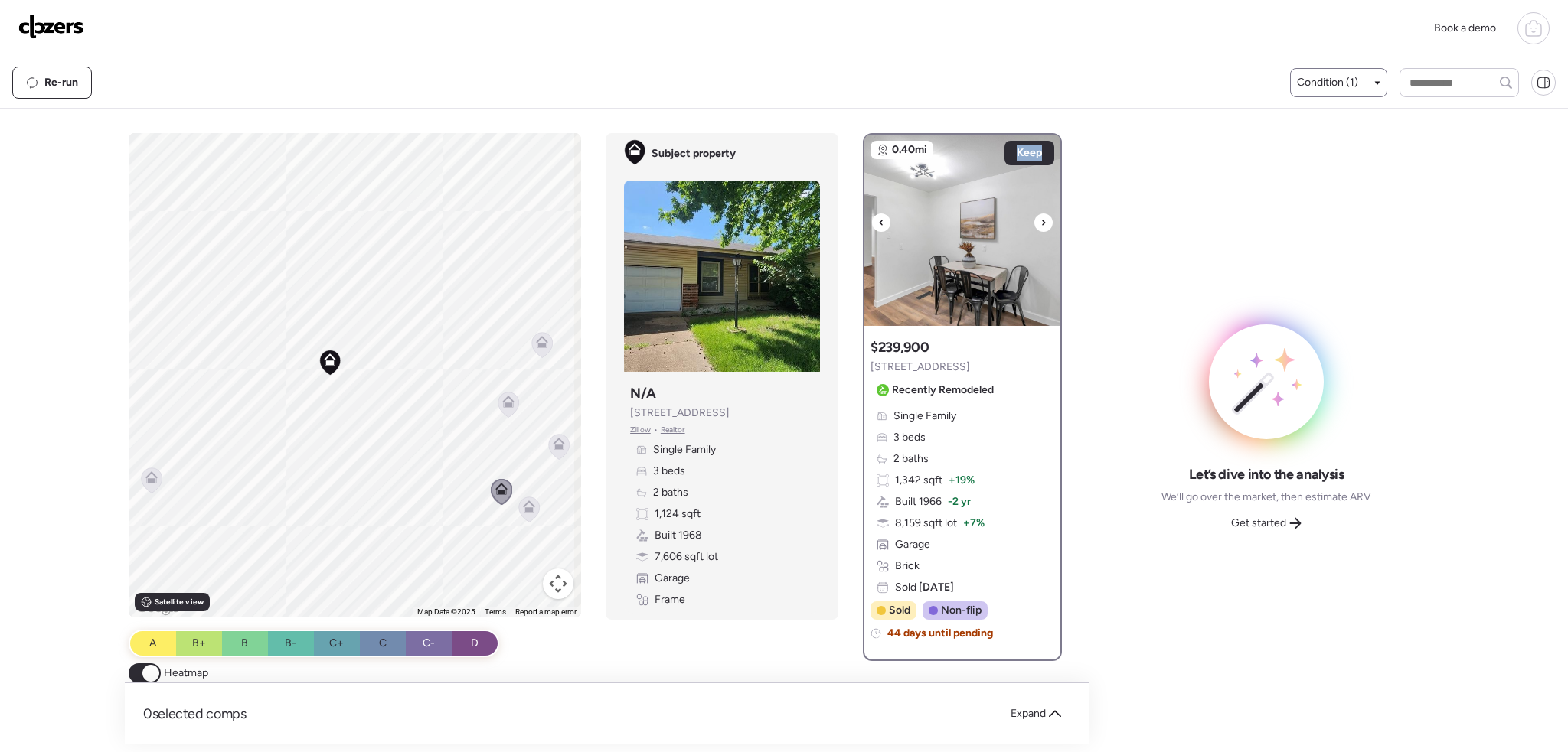
click at [878, 220] on icon at bounding box center [881, 223] width 6 height 18
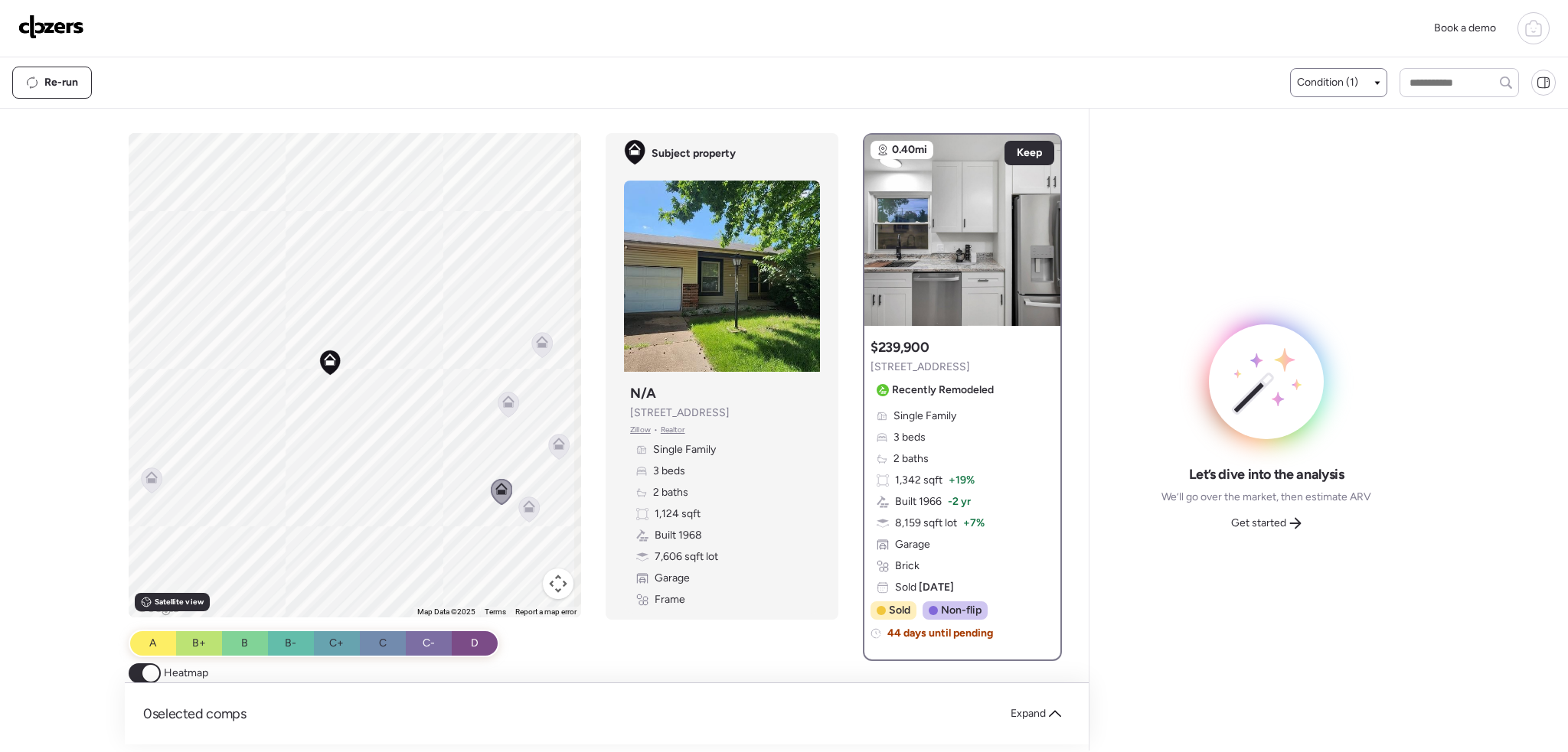
click at [1358, 75] on div "Condition (1)" at bounding box center [1338, 82] width 97 height 29
click at [1351, 82] on span "Condition (1)" at bounding box center [1327, 82] width 62 height 15
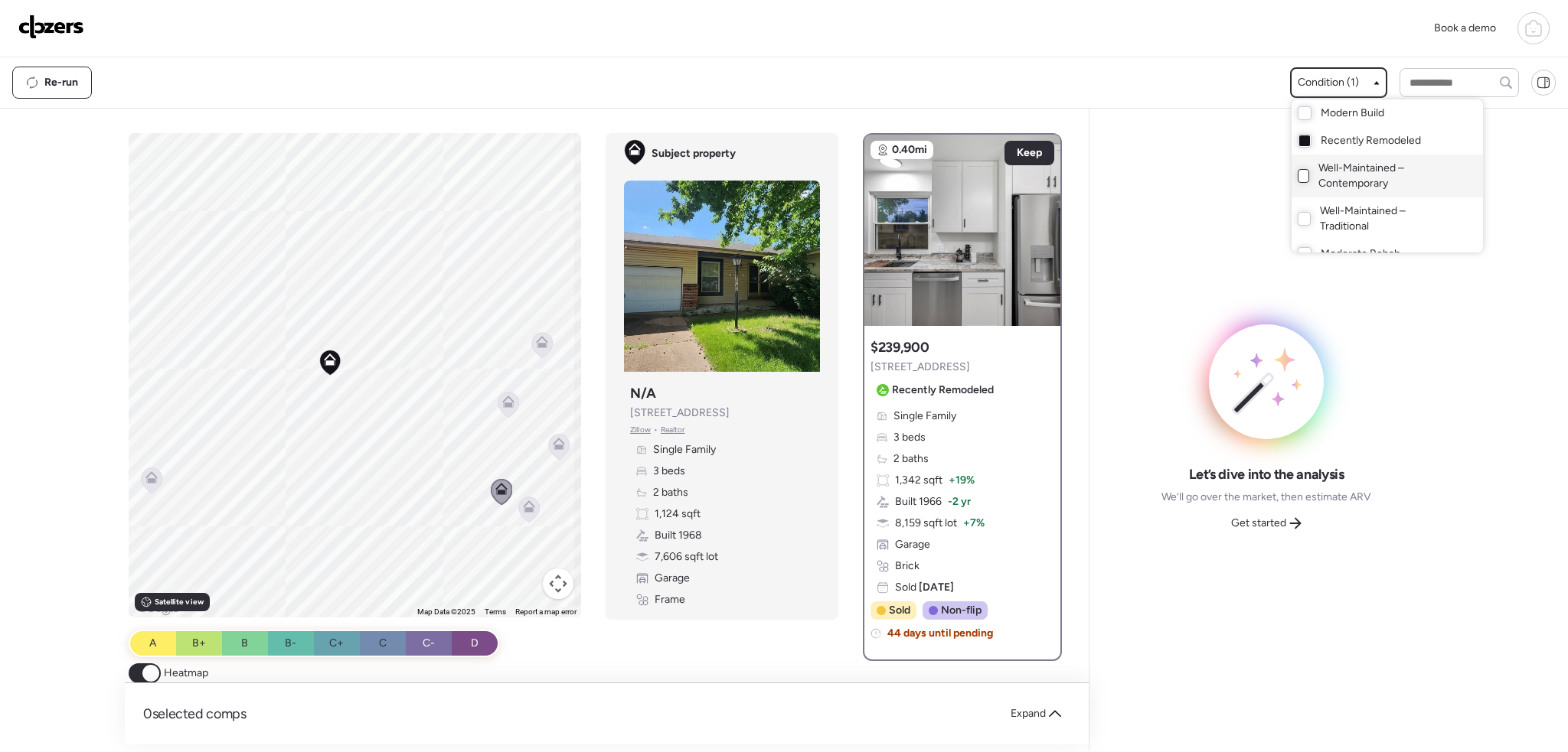
click at [1298, 176] on div at bounding box center [1303, 176] width 12 height 14
click at [394, 369] on div at bounding box center [784, 333] width 1568 height 752
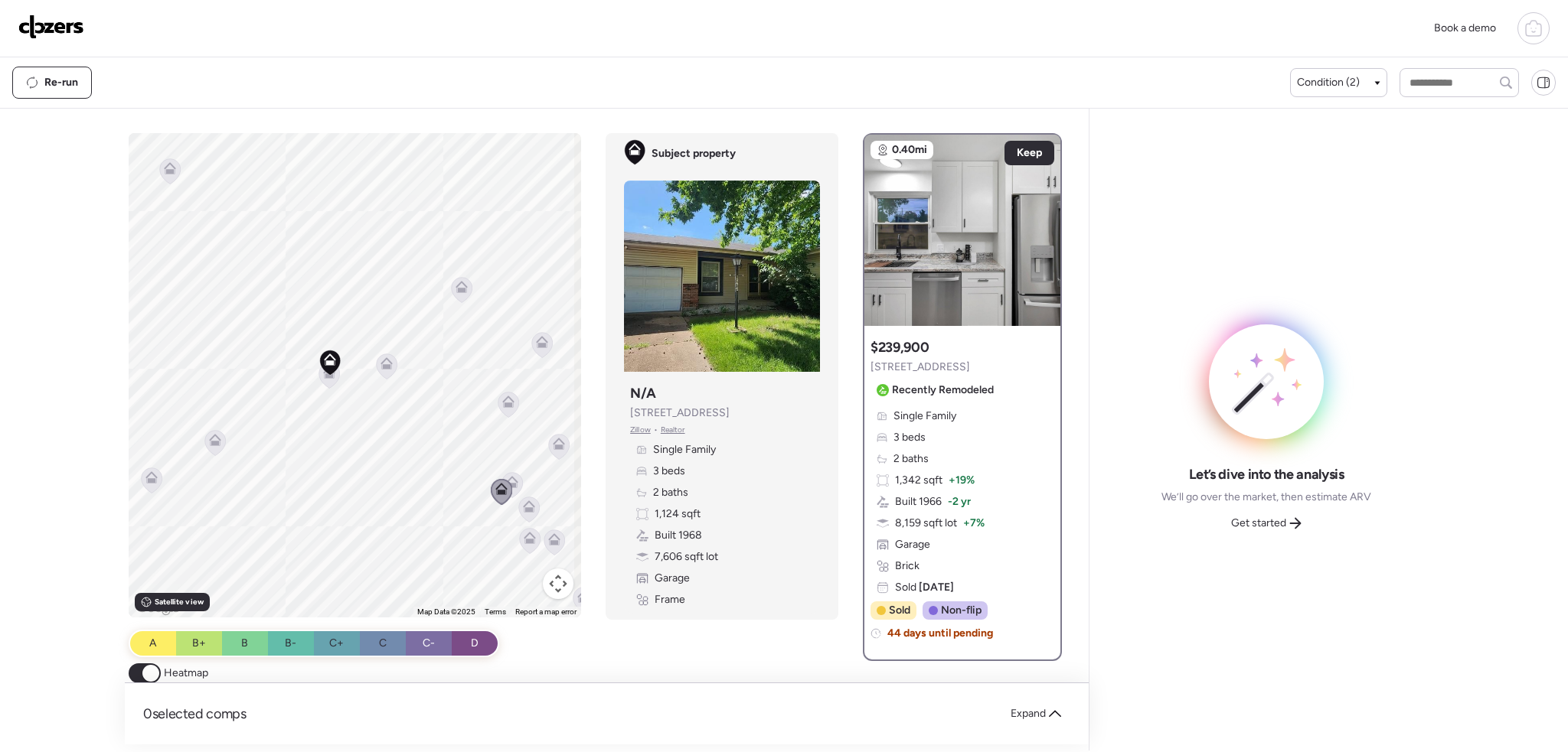
click at [386, 369] on icon at bounding box center [387, 366] width 21 height 25
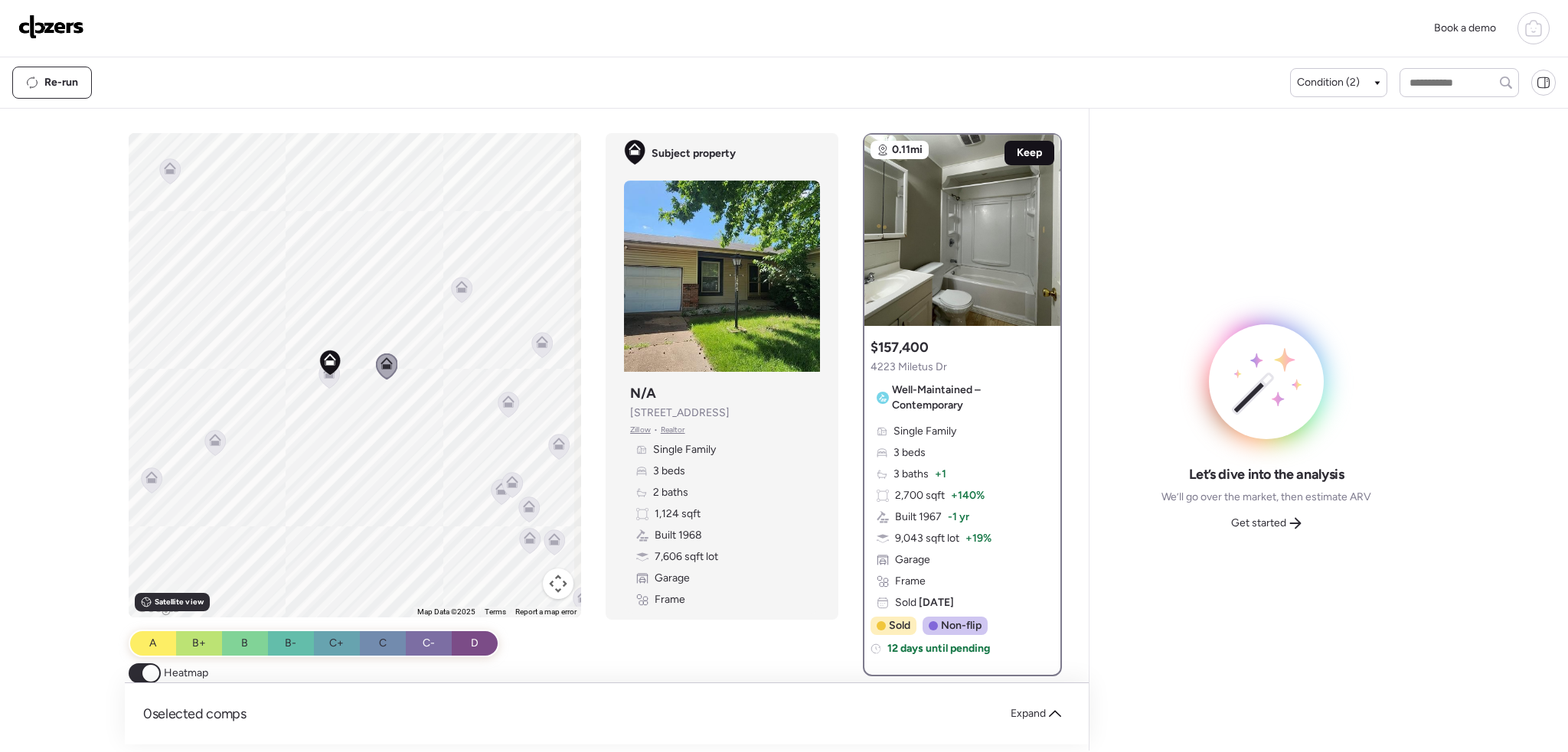
click at [1025, 155] on span "Keep" at bounding box center [1030, 153] width 25 height 15
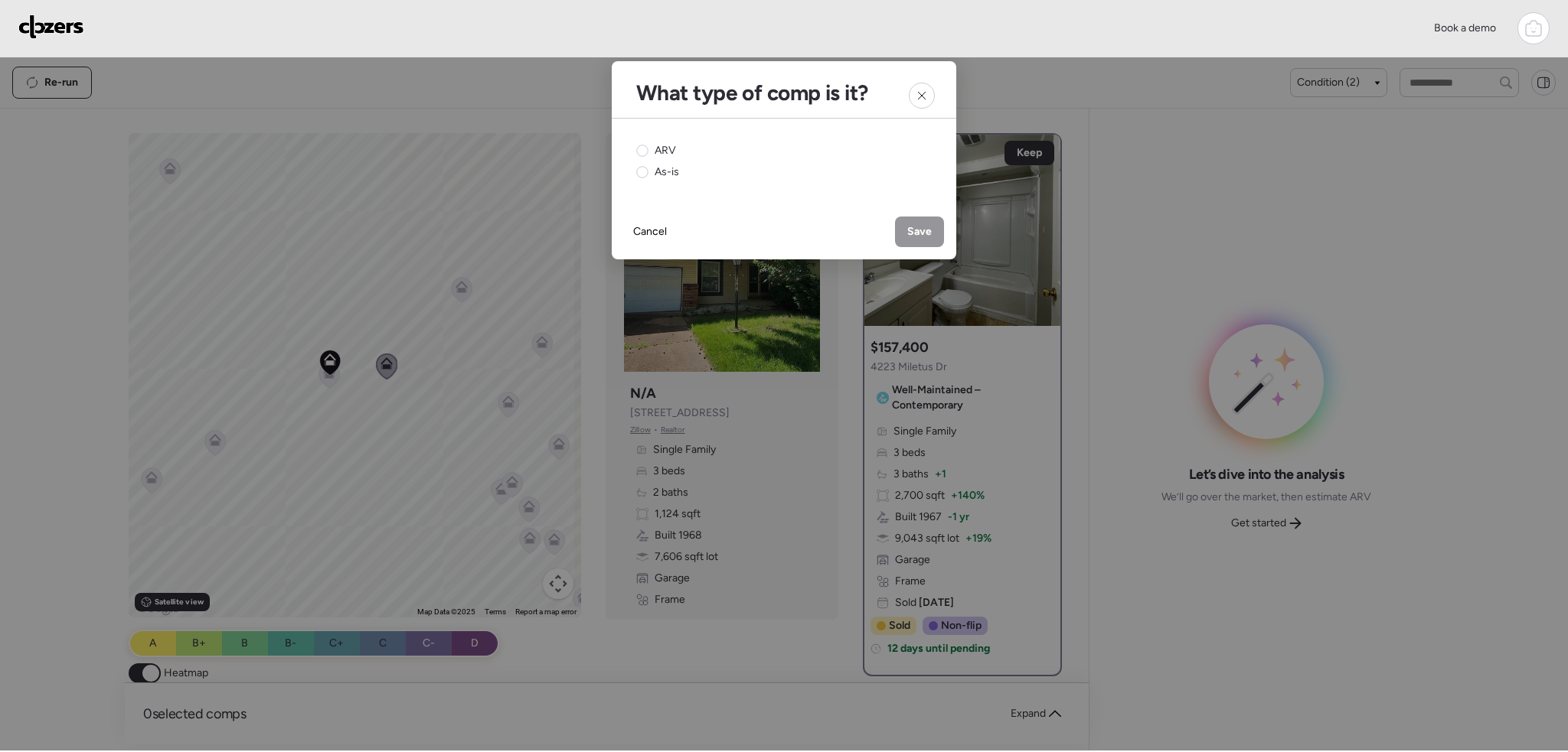
drag, startPoint x: 666, startPoint y: 152, endPoint x: 757, endPoint y: 186, distance: 97.1
click at [672, 152] on span "ARV" at bounding box center [665, 151] width 22 height 15
click at [926, 229] on span "Save" at bounding box center [919, 232] width 24 height 15
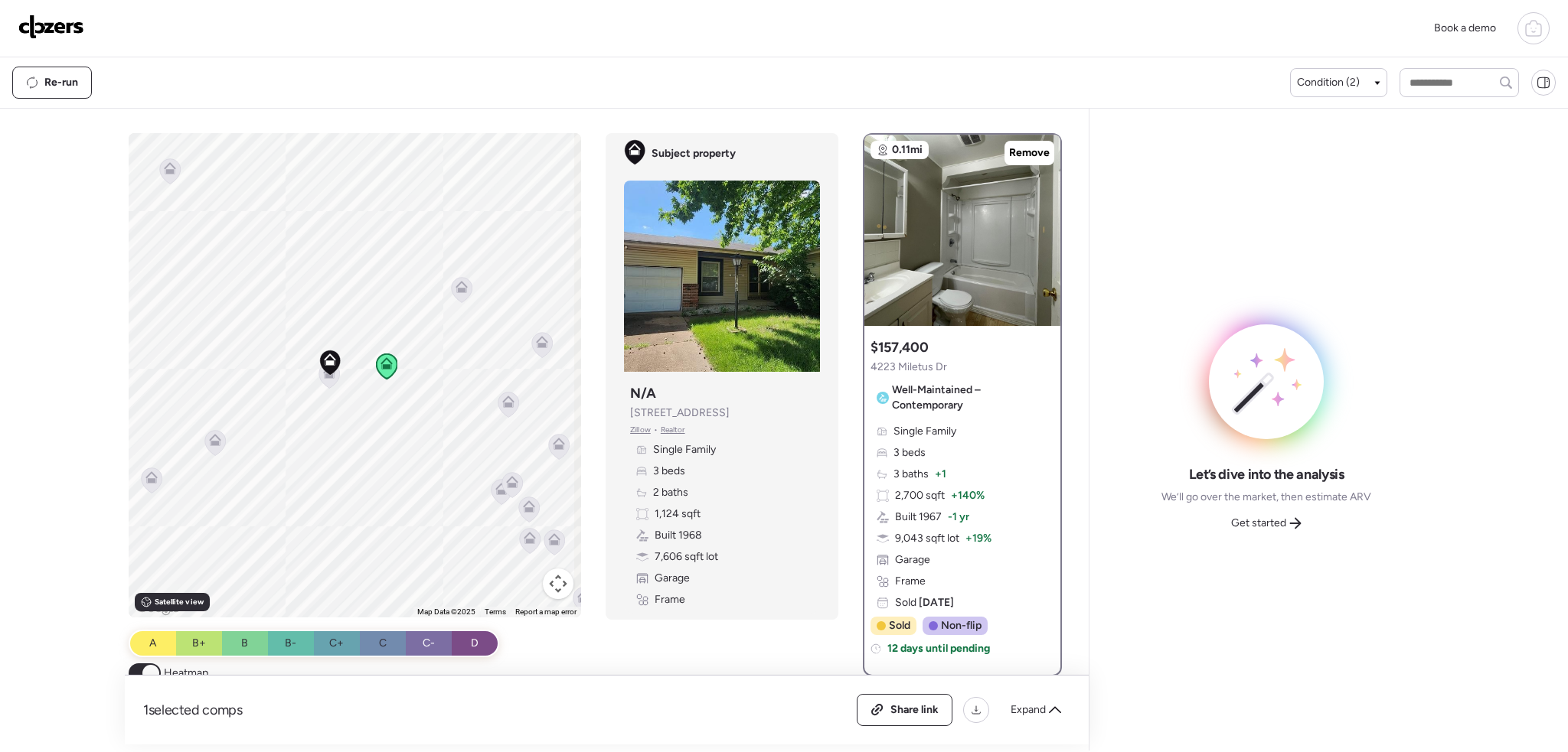
click at [330, 378] on icon at bounding box center [330, 376] width 10 height 5
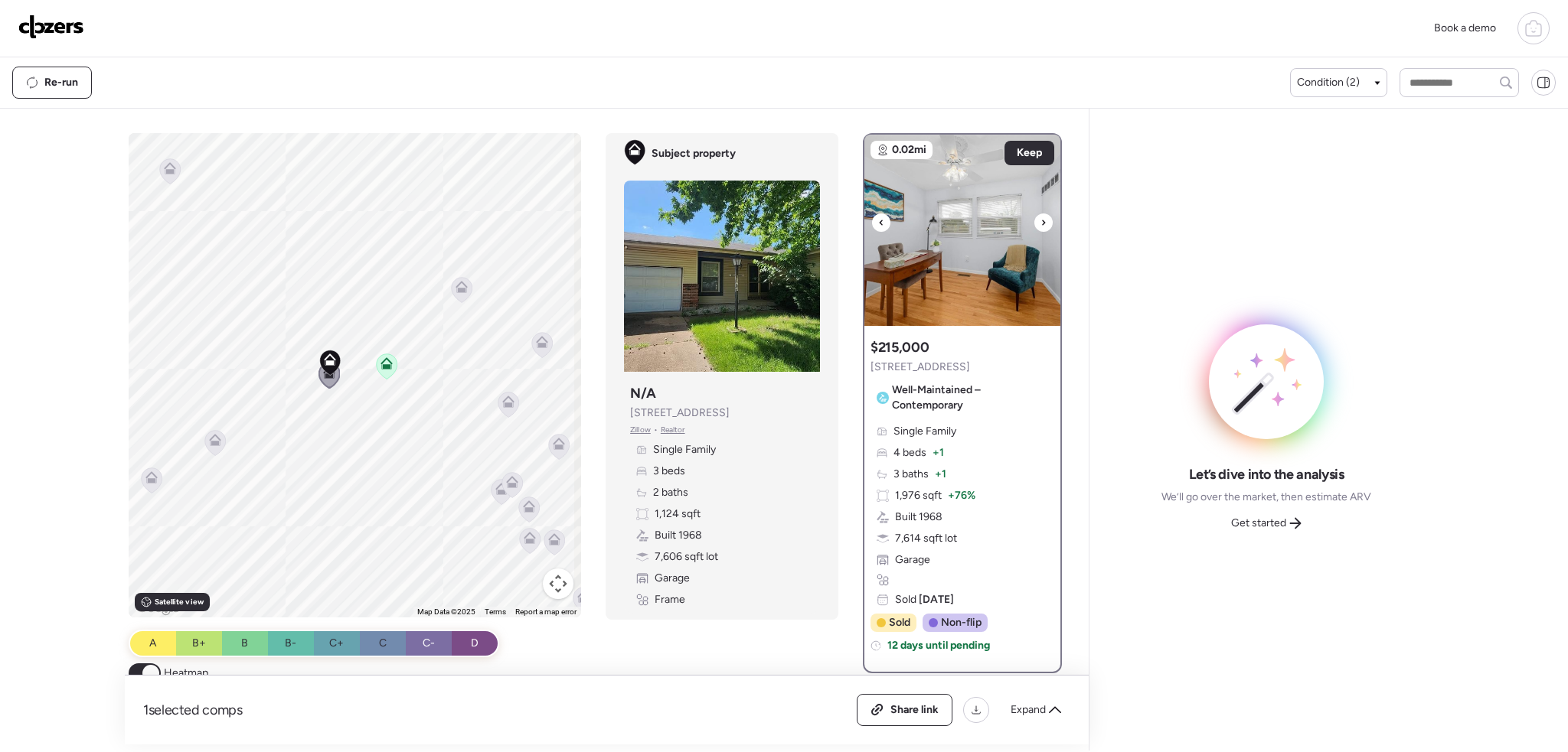
click at [1040, 220] on div at bounding box center [1044, 223] width 18 height 18
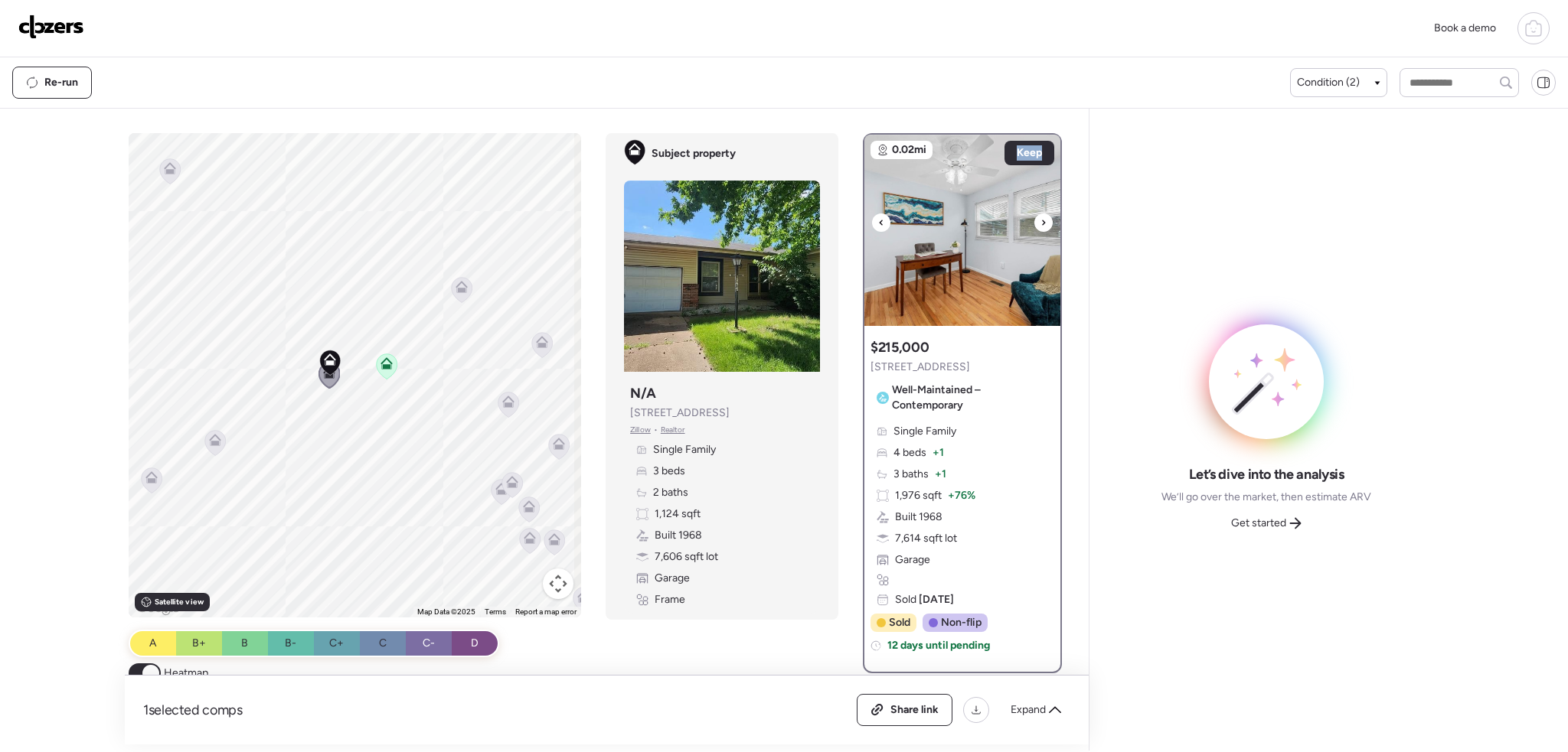
click at [1040, 220] on div at bounding box center [1044, 223] width 18 height 18
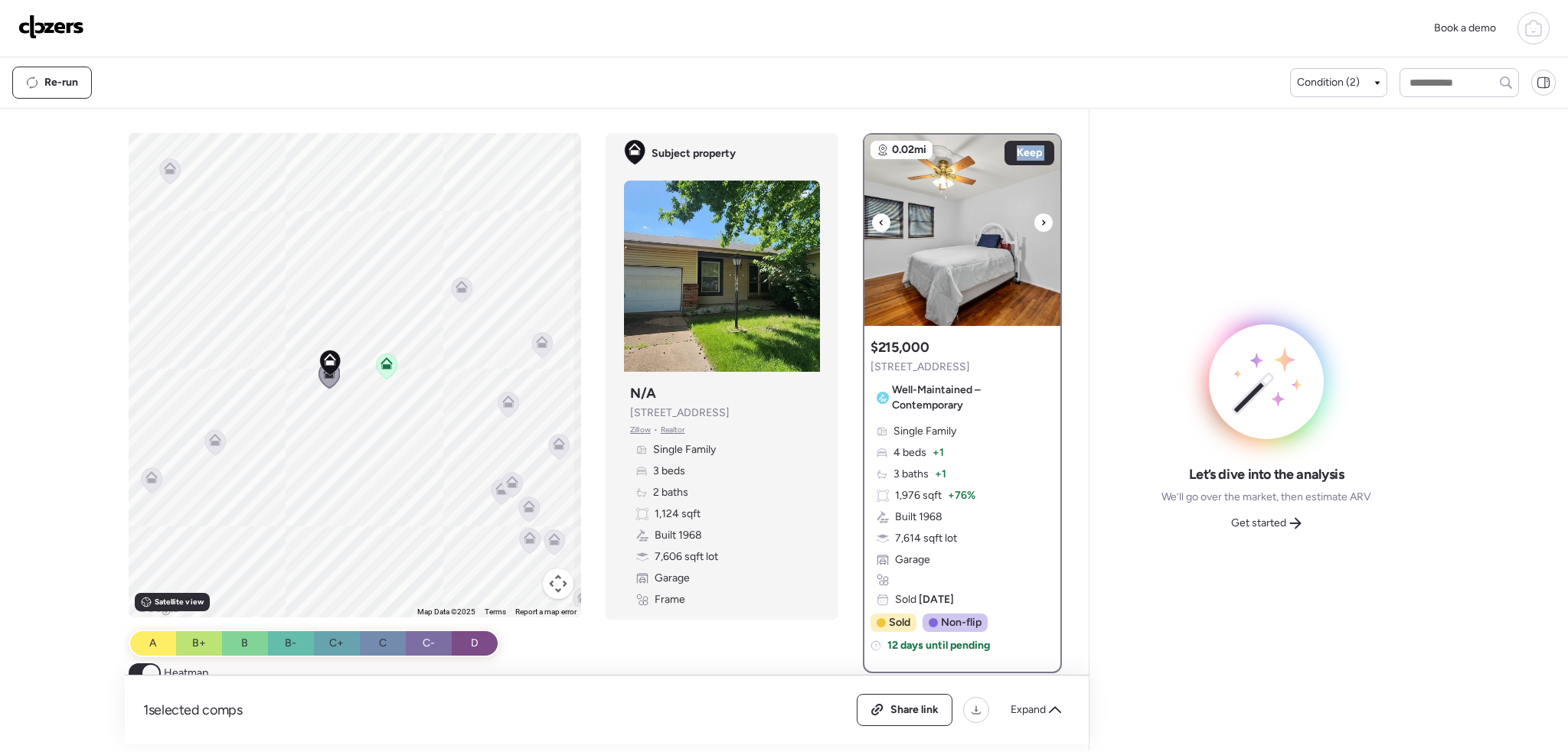
click at [1040, 220] on div at bounding box center [1044, 223] width 18 height 18
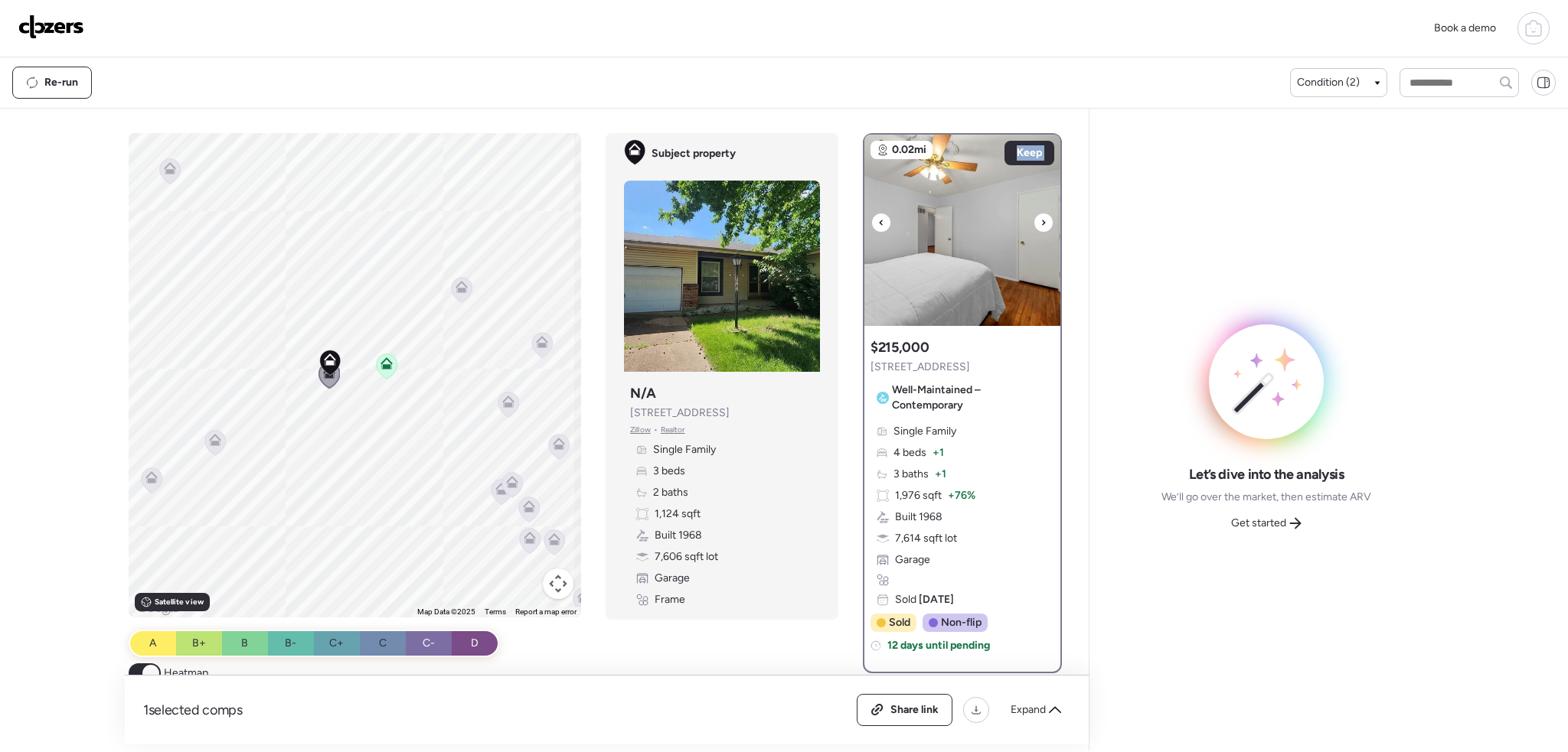
click at [1040, 220] on div at bounding box center [1044, 223] width 18 height 18
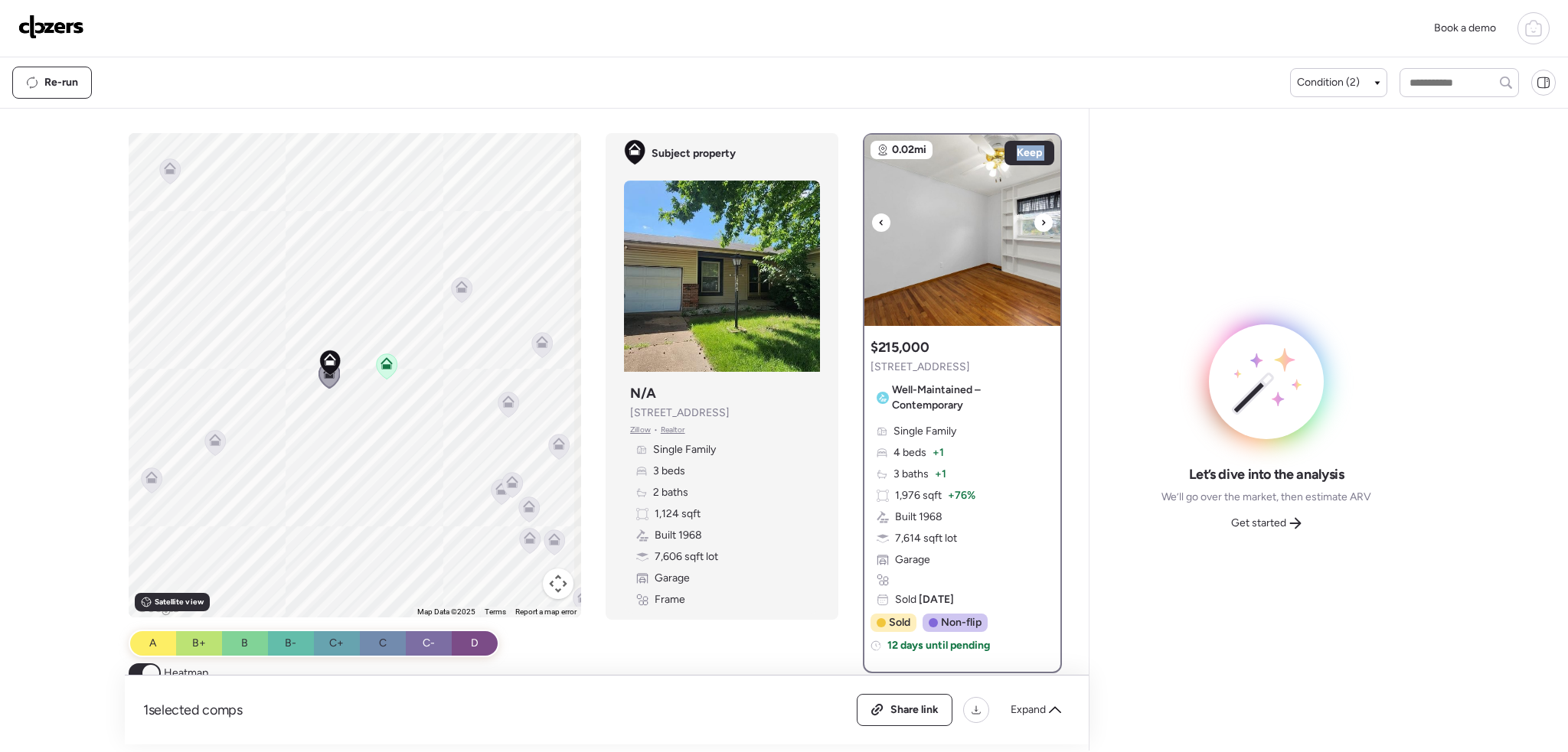
click at [1040, 220] on div at bounding box center [1044, 223] width 18 height 18
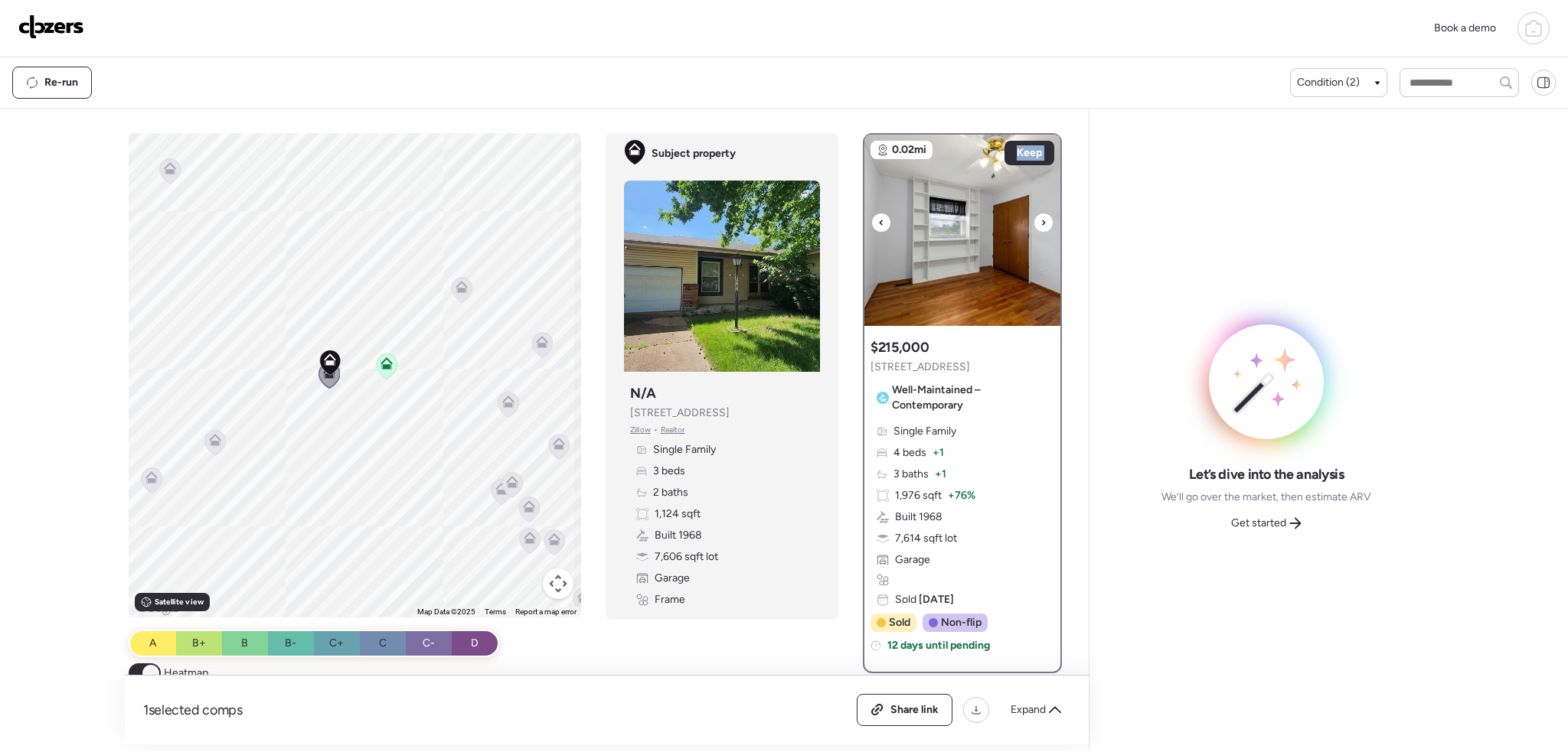
click at [1040, 220] on div at bounding box center [1044, 223] width 18 height 18
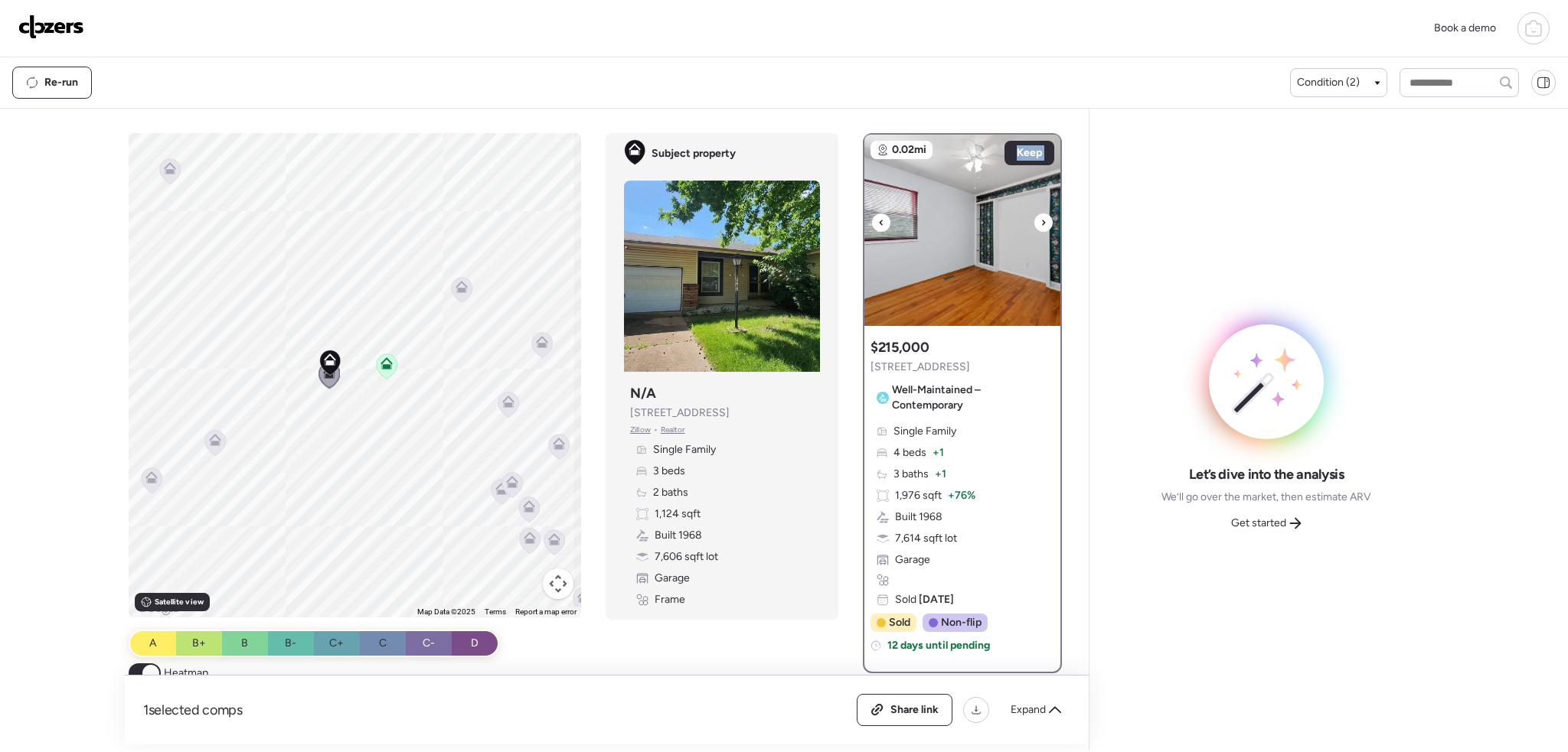
click at [1040, 220] on div at bounding box center [1044, 223] width 18 height 18
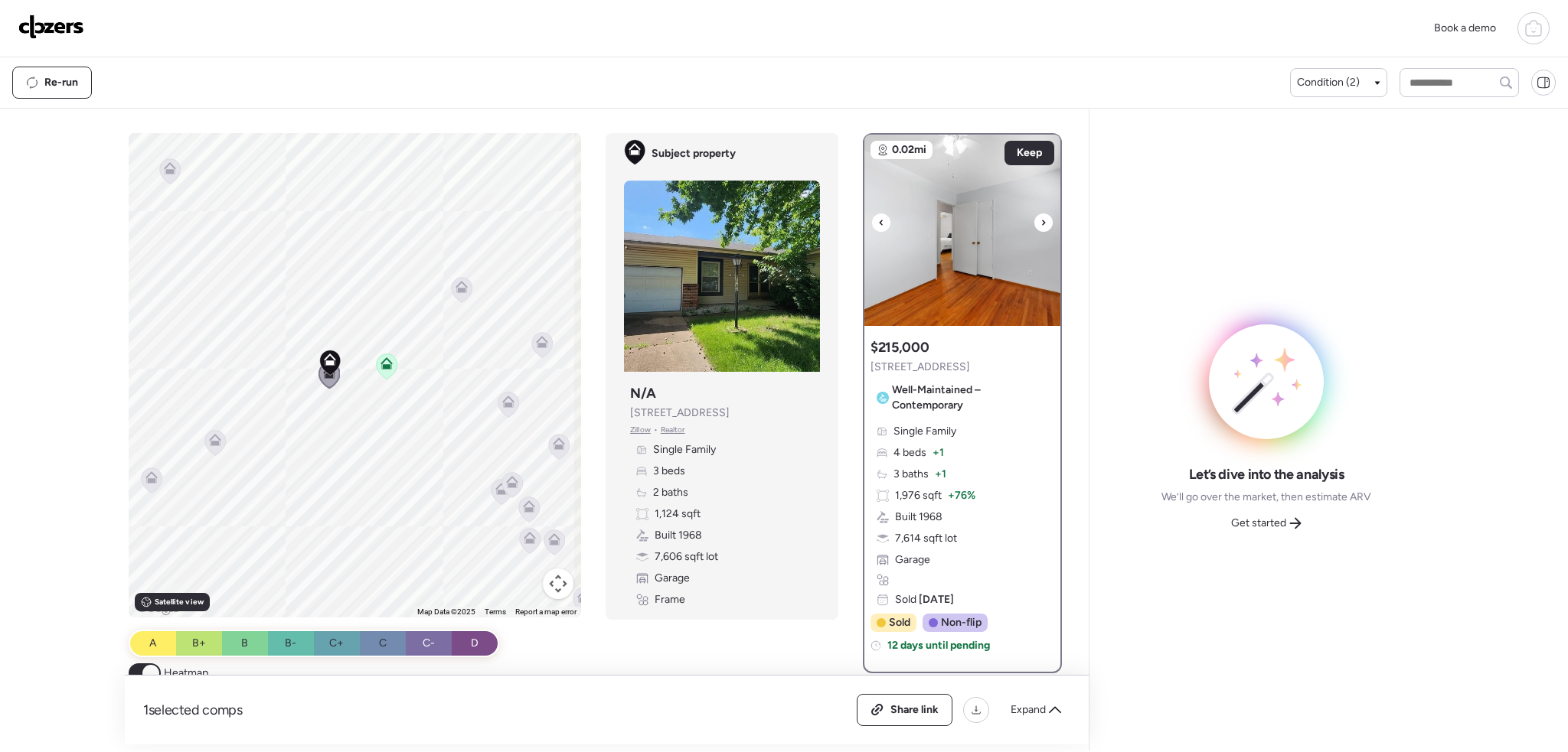
click at [1040, 222] on icon at bounding box center [1043, 223] width 6 height 18
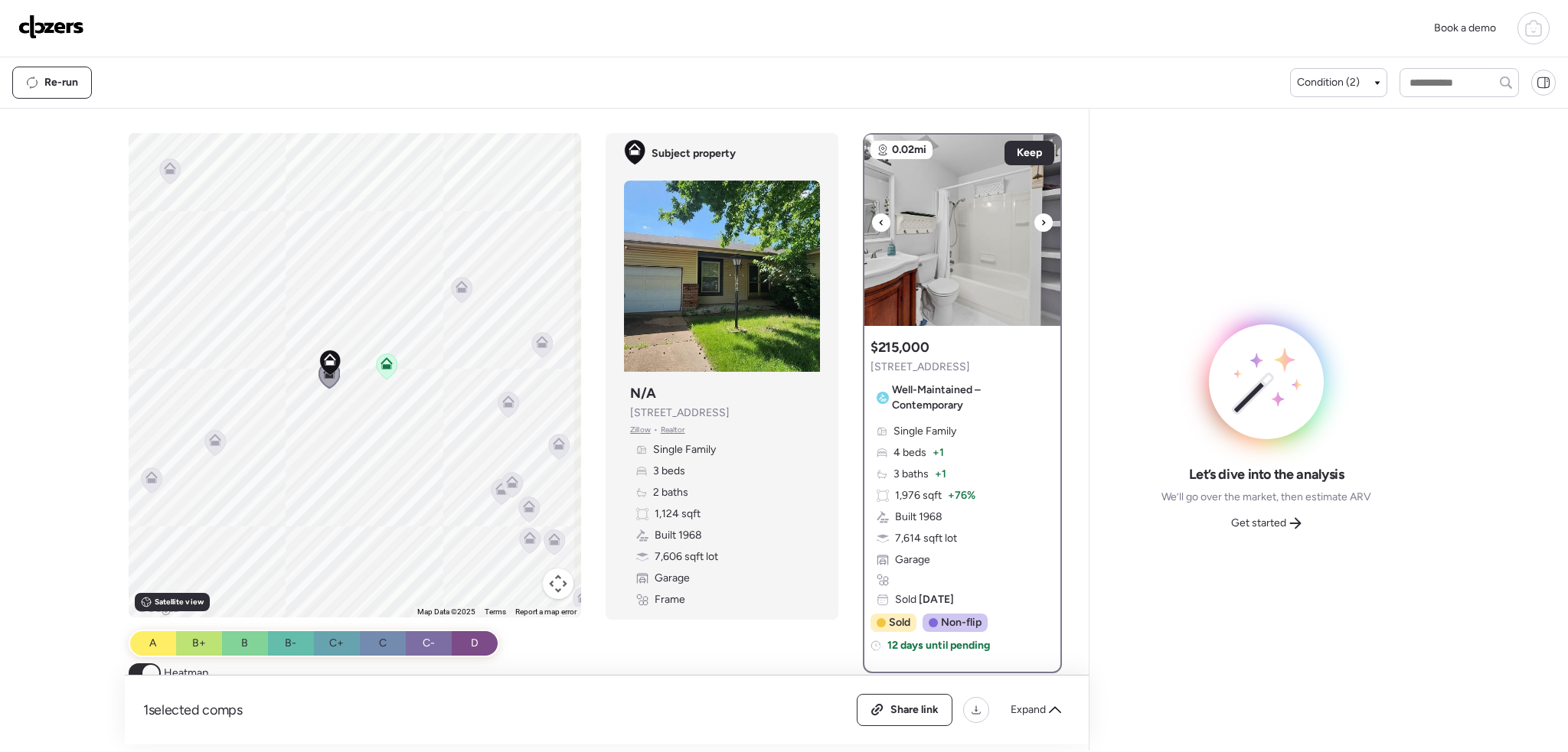
click at [1040, 222] on icon at bounding box center [1043, 223] width 6 height 18
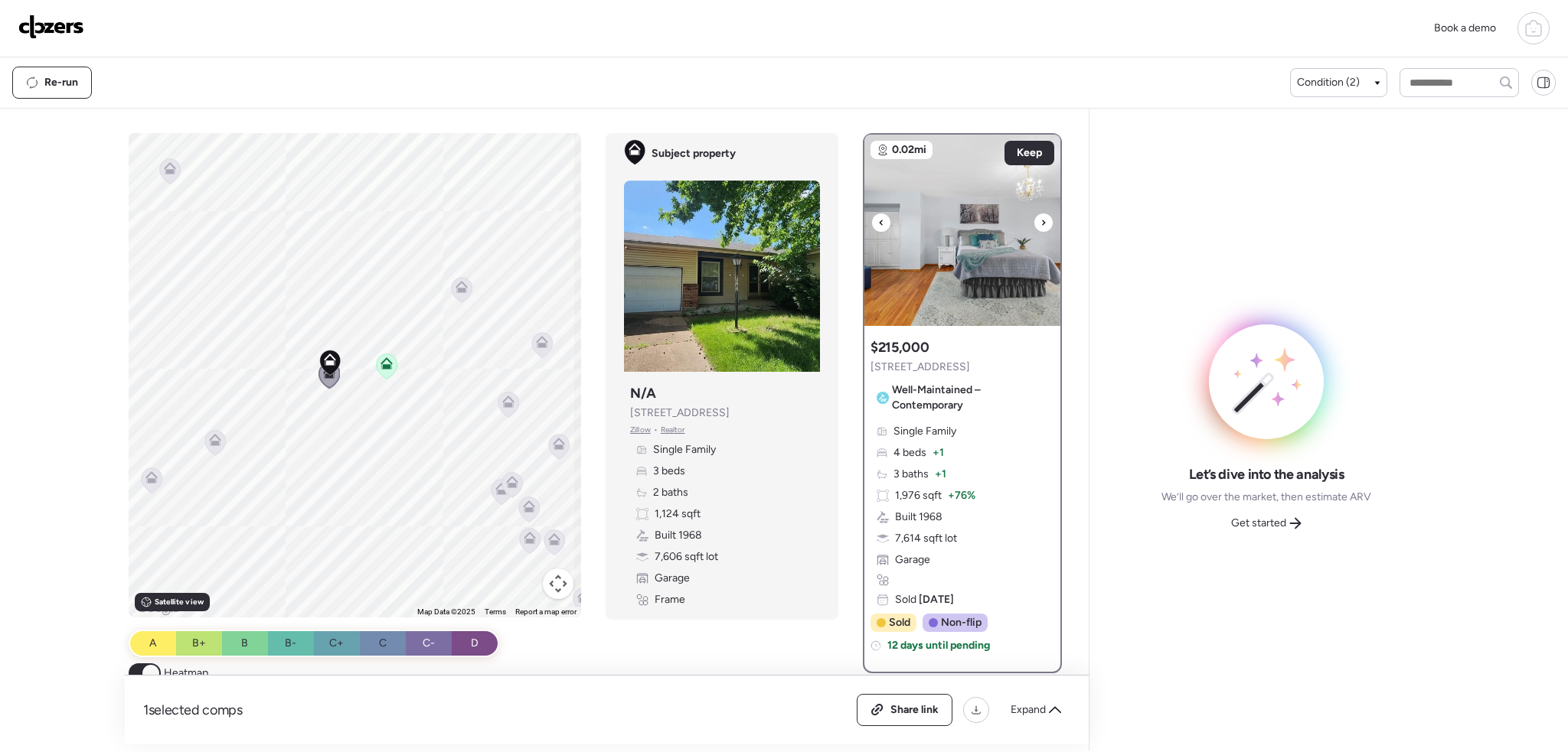
click at [1040, 222] on icon at bounding box center [1043, 223] width 6 height 18
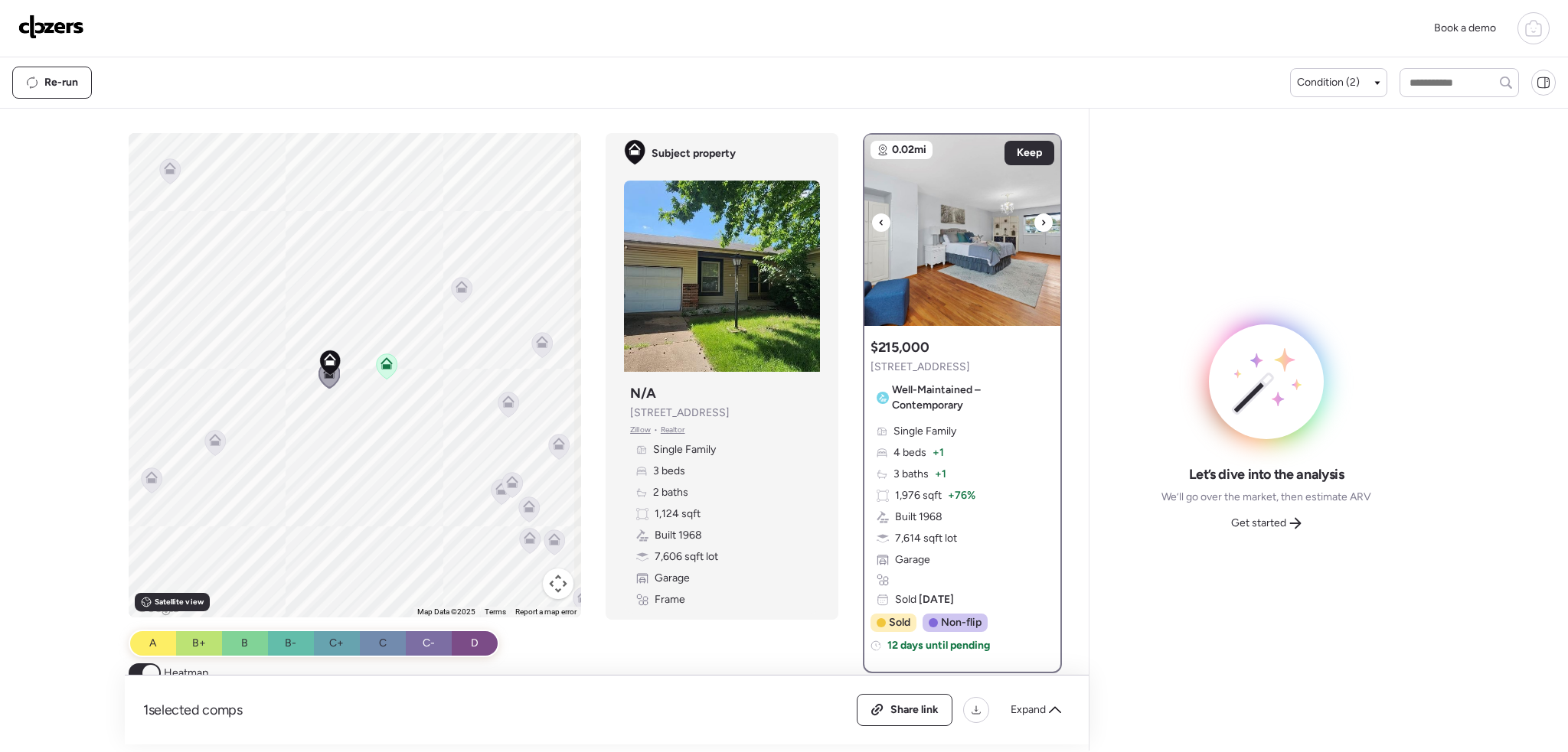
click at [1040, 222] on icon at bounding box center [1043, 223] width 6 height 18
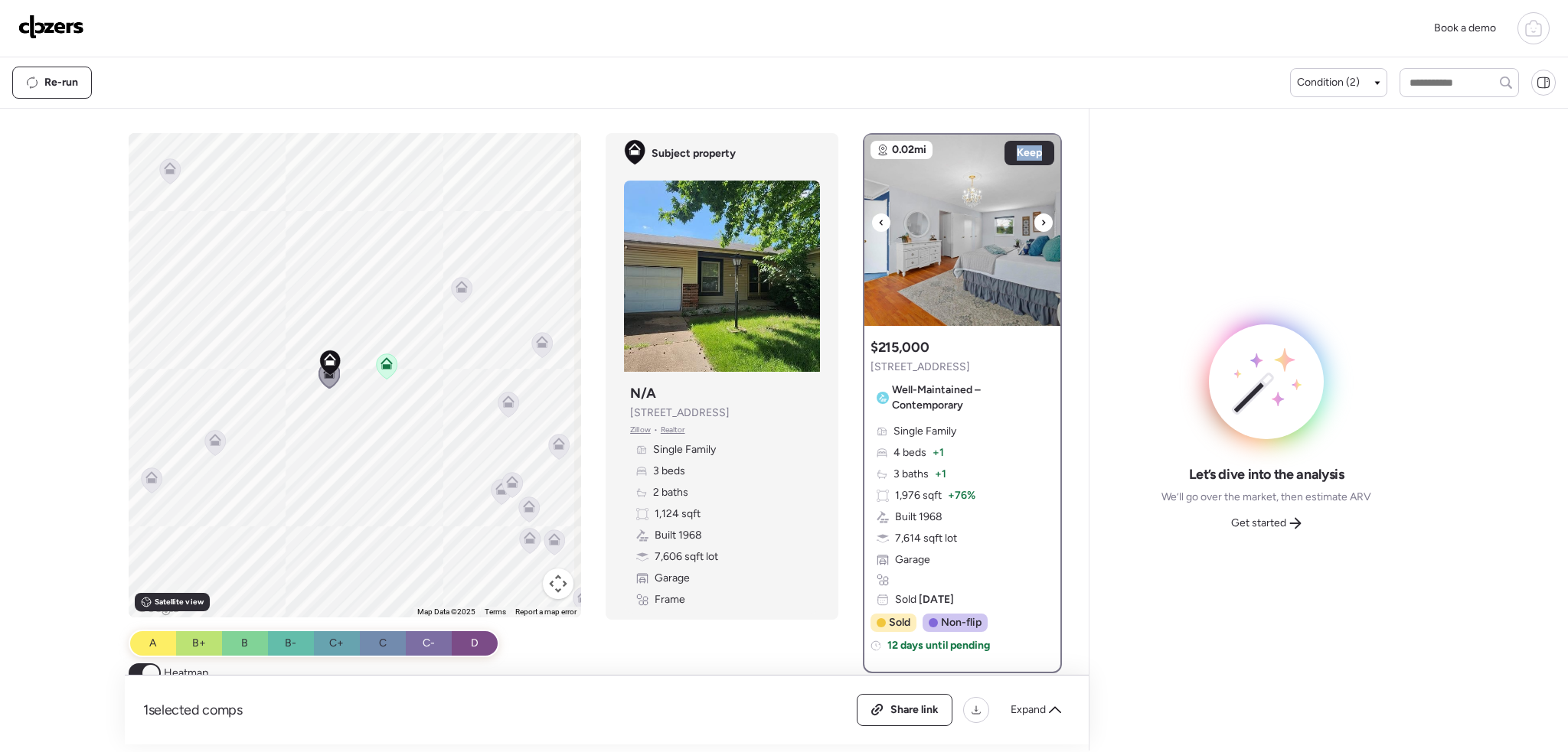
click at [1040, 222] on icon at bounding box center [1043, 223] width 6 height 18
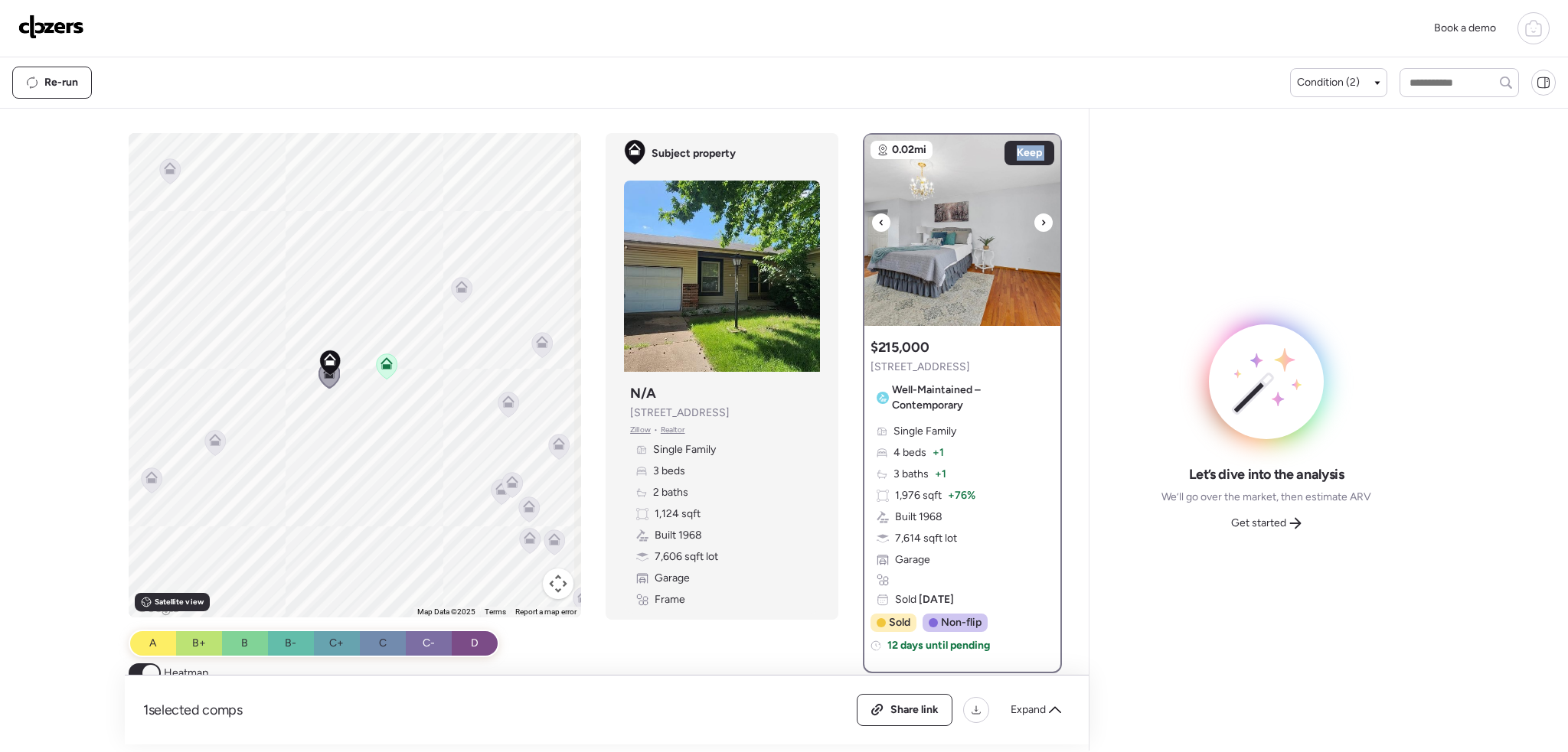
click at [1040, 222] on icon at bounding box center [1043, 223] width 6 height 18
click at [1029, 152] on span "Keep" at bounding box center [1030, 153] width 25 height 15
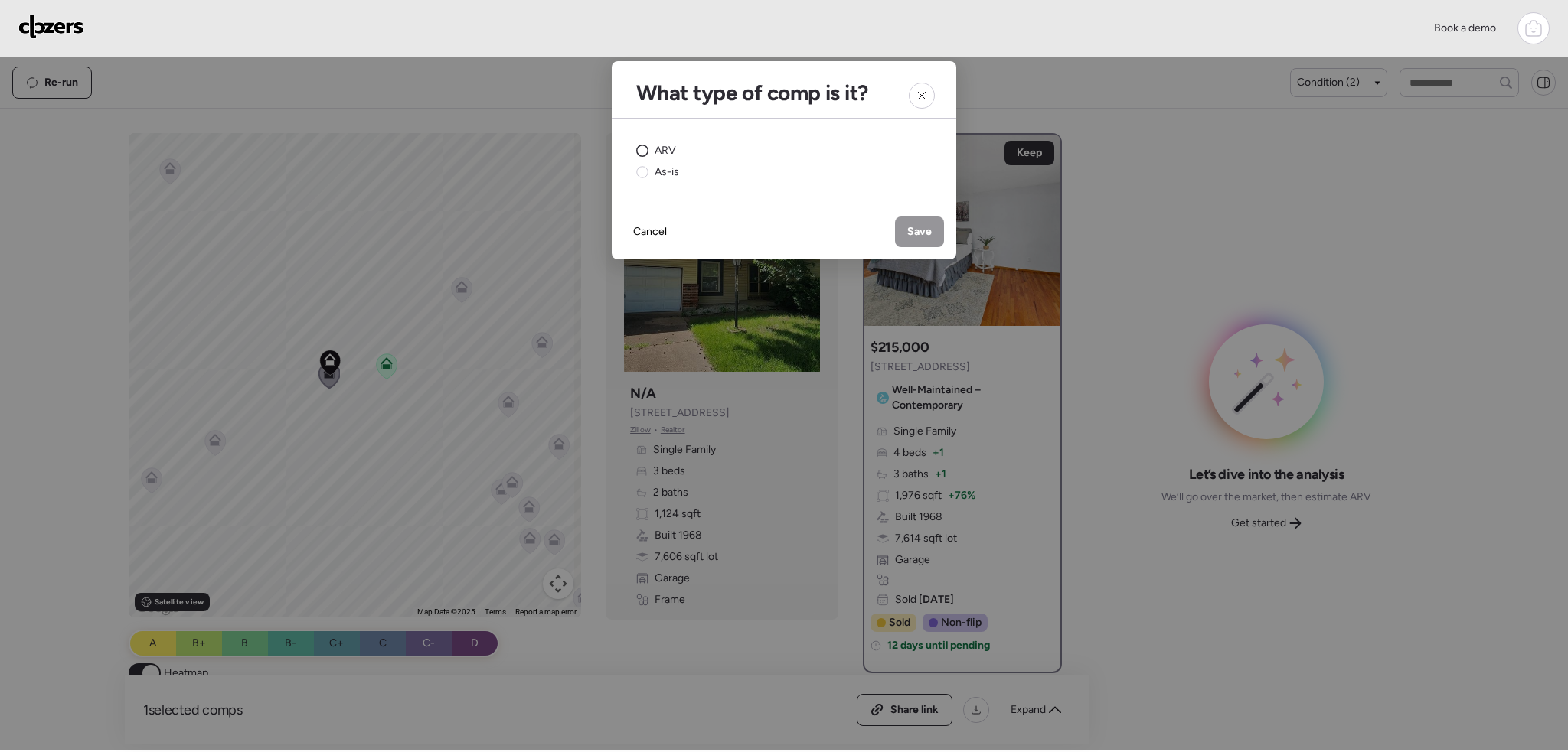
drag, startPoint x: 670, startPoint y: 152, endPoint x: 682, endPoint y: 152, distance: 12.0
click at [671, 152] on span "ARV" at bounding box center [665, 151] width 22 height 15
click at [915, 233] on span "Save" at bounding box center [919, 232] width 24 height 15
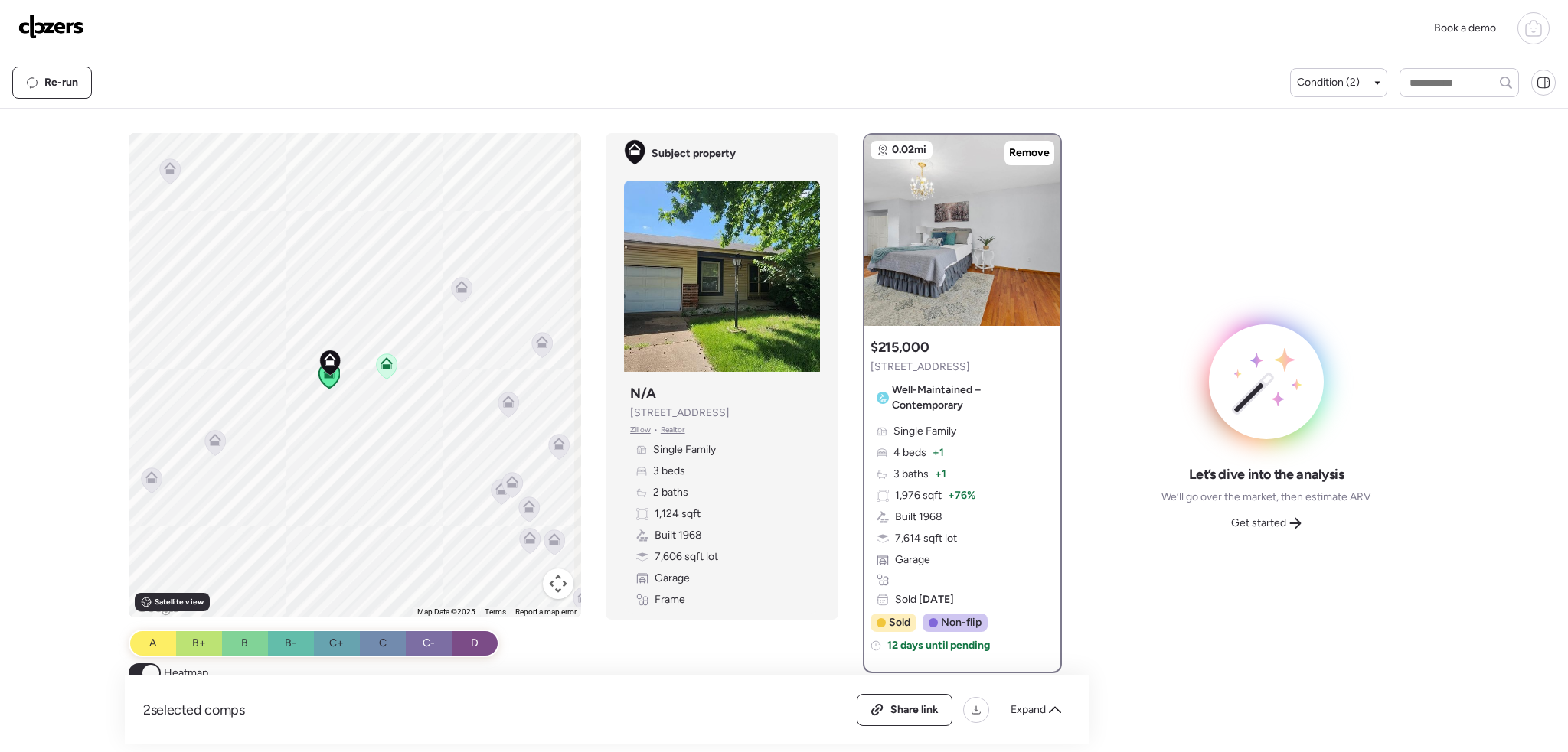
click at [470, 293] on div "To activate drag with keyboard, press Alt + Enter. Once in keyboard drag state,…" at bounding box center [355, 375] width 454 height 484
click at [458, 292] on icon at bounding box center [462, 290] width 10 height 5
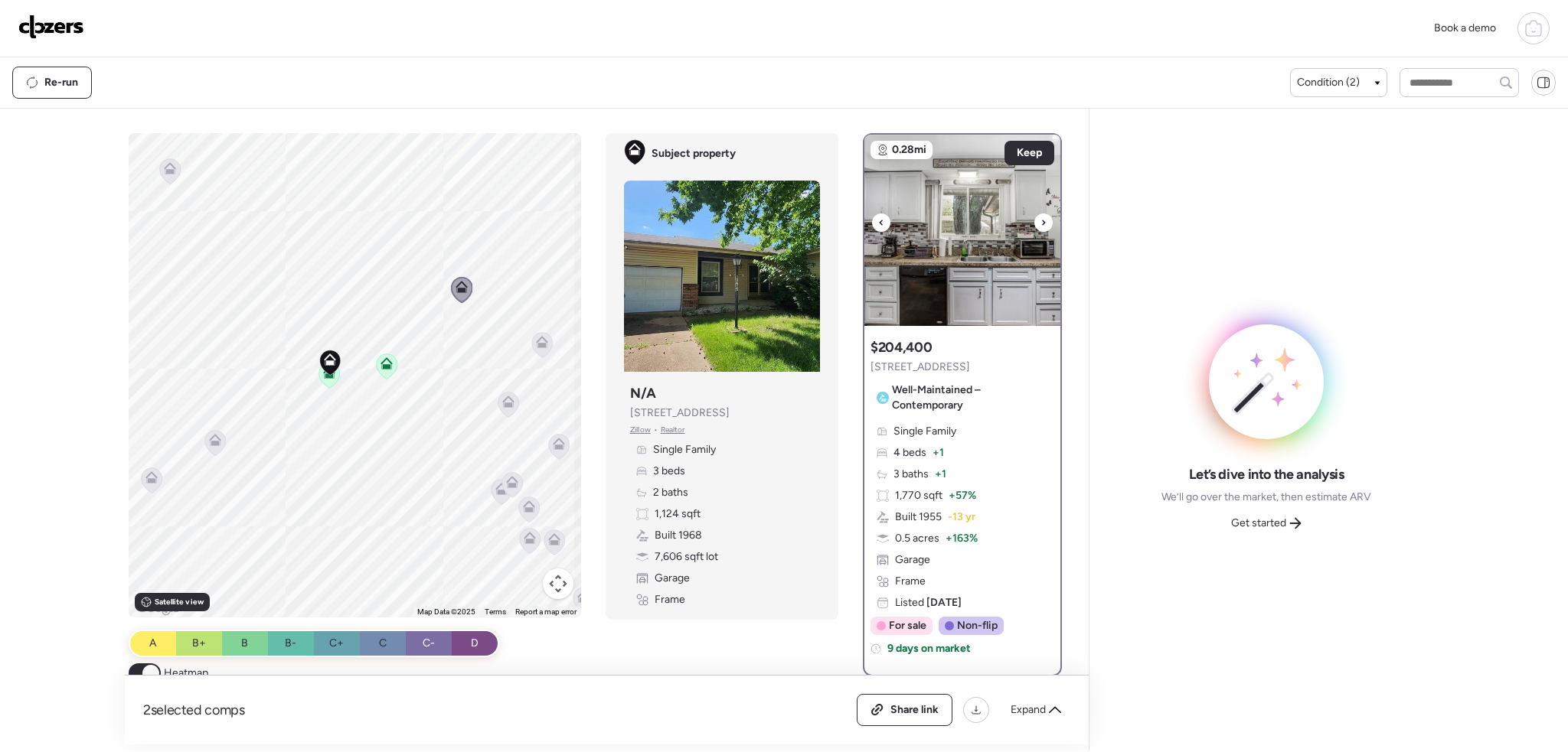
click at [1040, 225] on icon at bounding box center [1043, 223] width 6 height 18
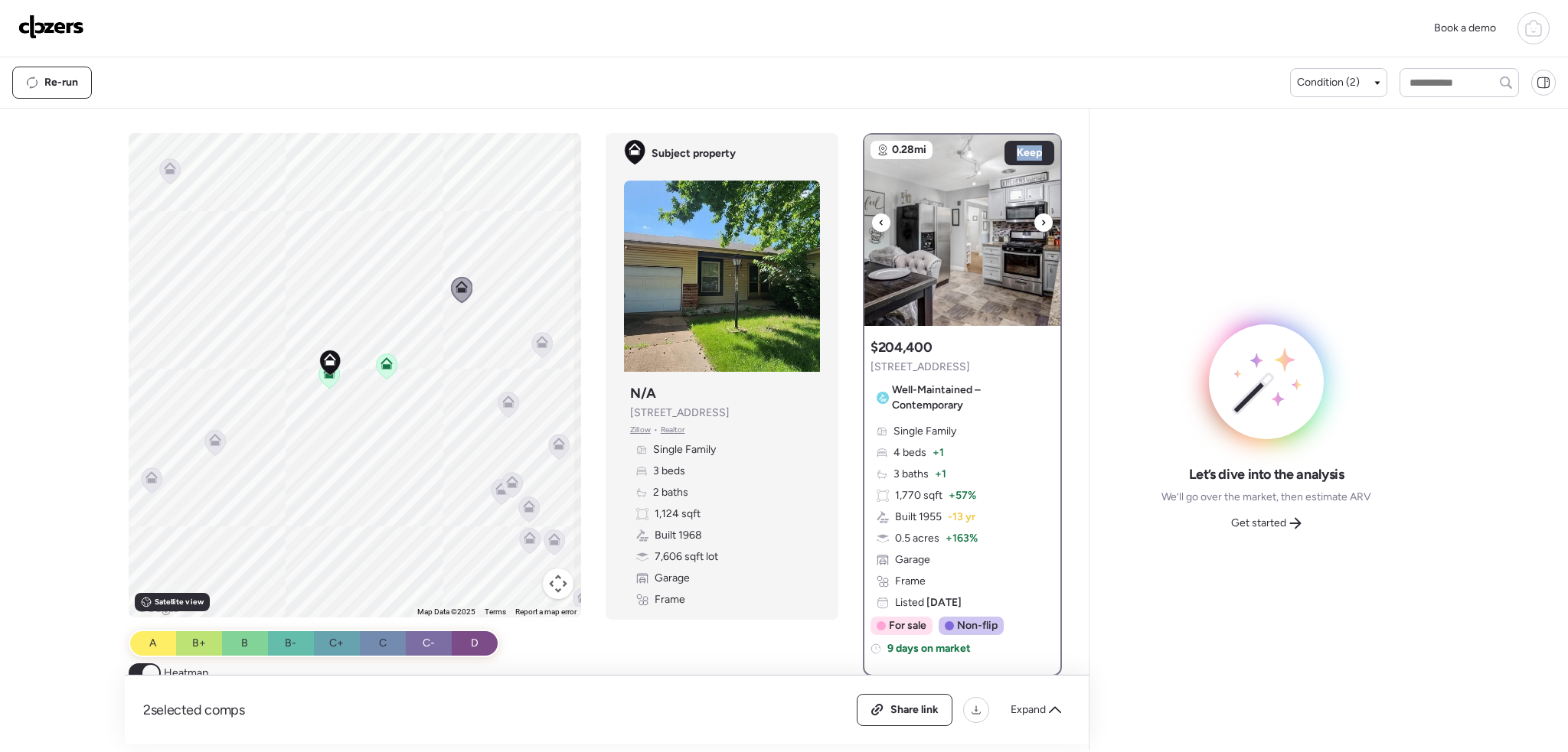
click at [1040, 225] on icon at bounding box center [1043, 223] width 6 height 18
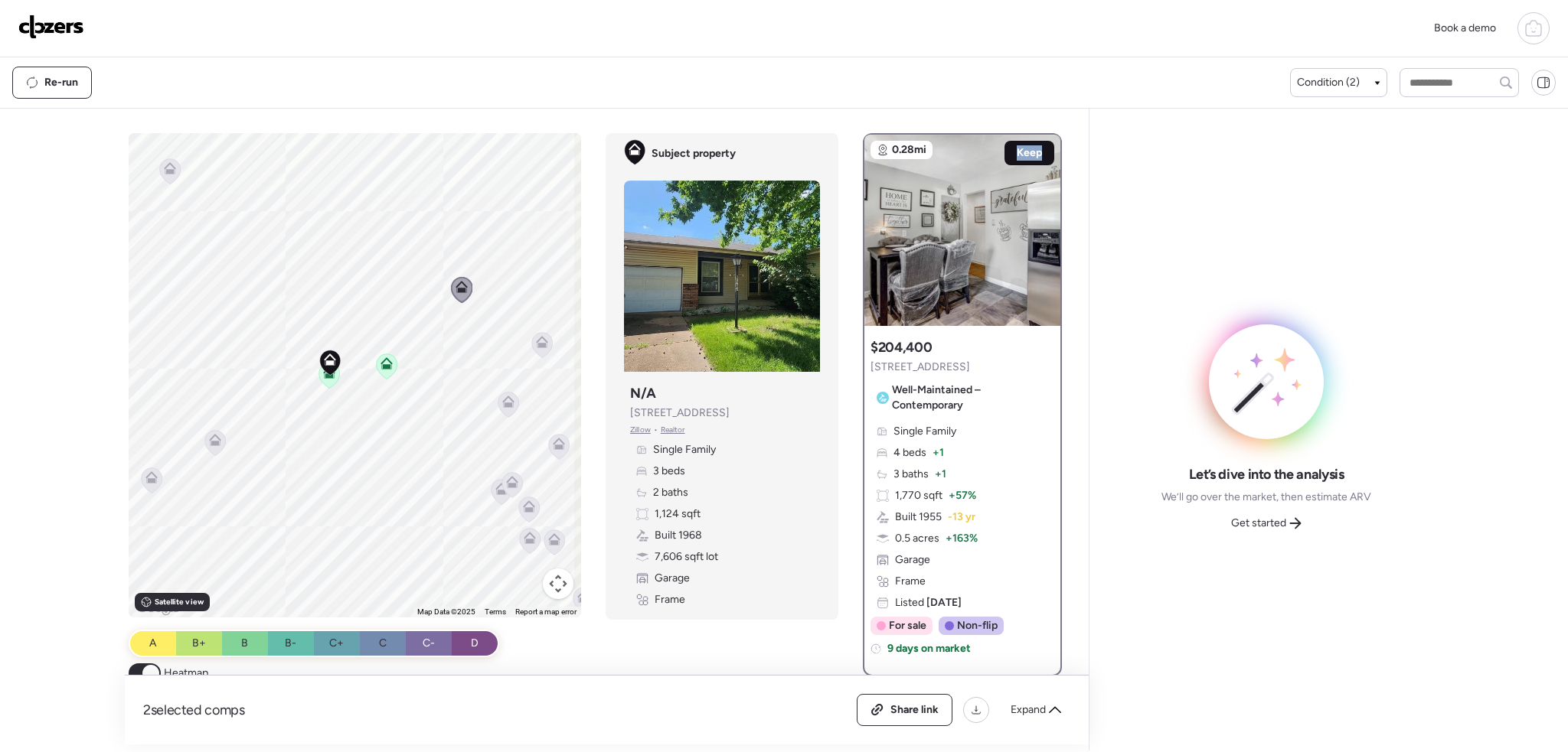
click at [1025, 156] on span "Keep" at bounding box center [1030, 153] width 25 height 15
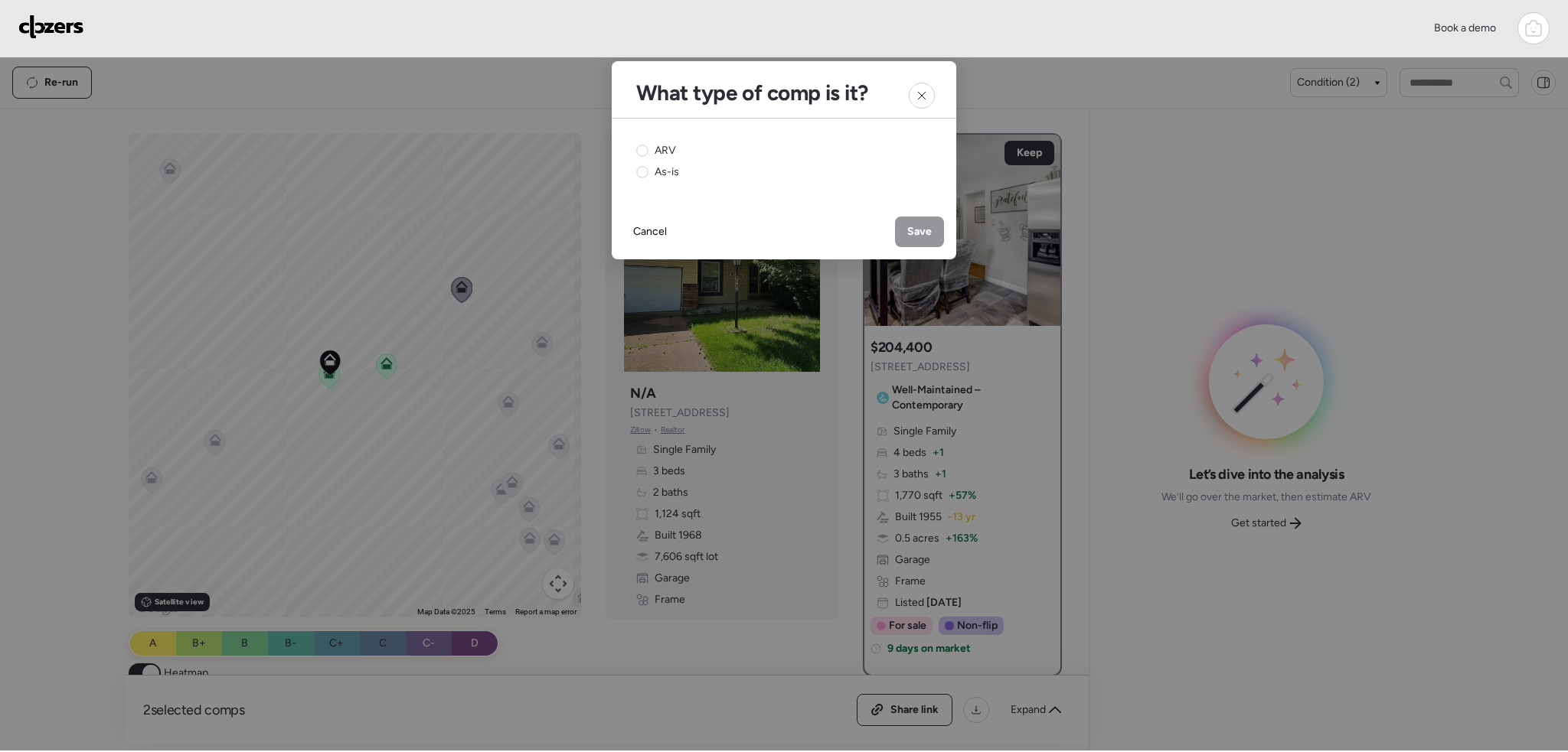
drag, startPoint x: 672, startPoint y: 149, endPoint x: 842, endPoint y: 212, distance: 181.3
click at [674, 149] on span "ARV" at bounding box center [665, 151] width 22 height 15
click at [922, 238] on span "Save" at bounding box center [919, 232] width 24 height 15
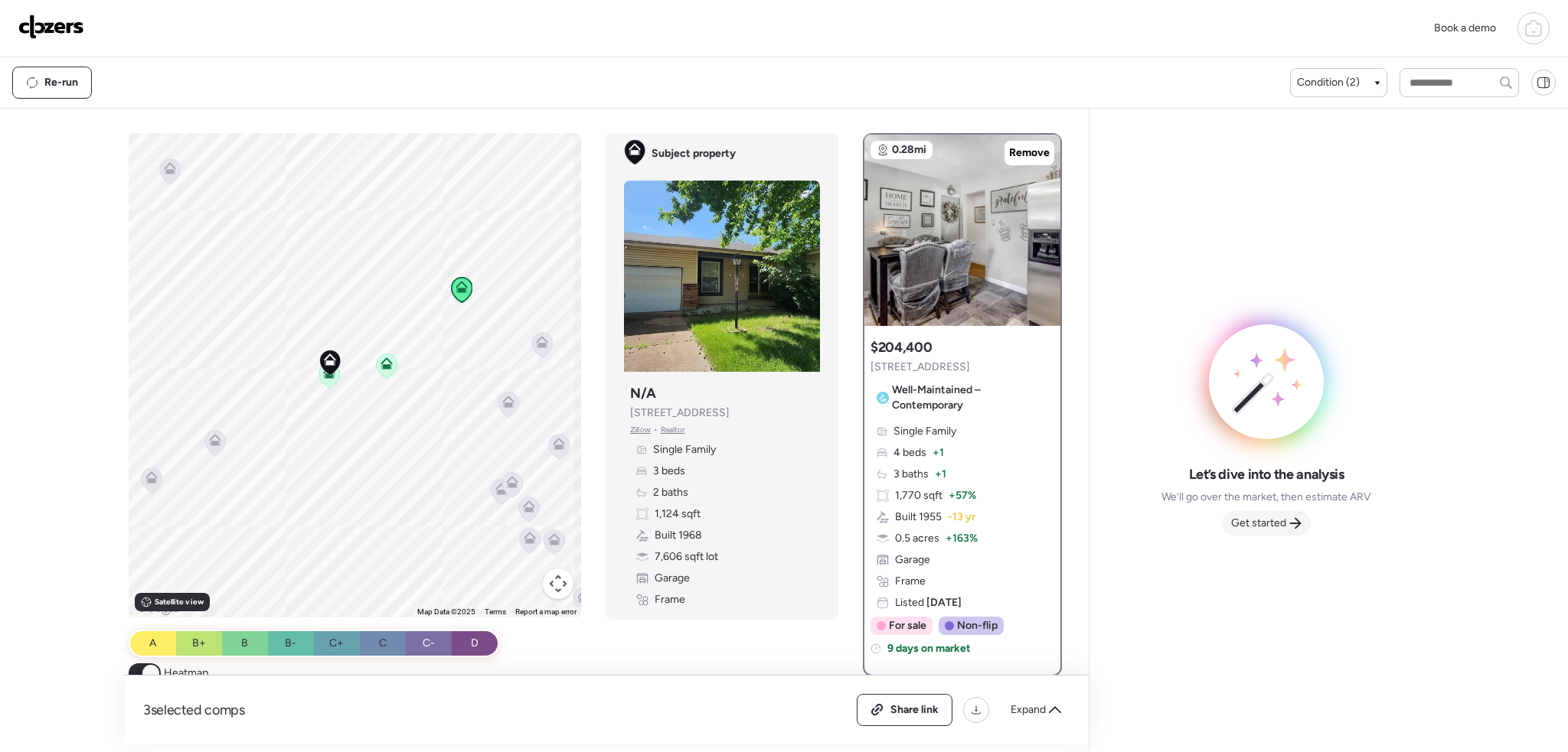
click at [1278, 528] on span "Get started" at bounding box center [1258, 523] width 55 height 15
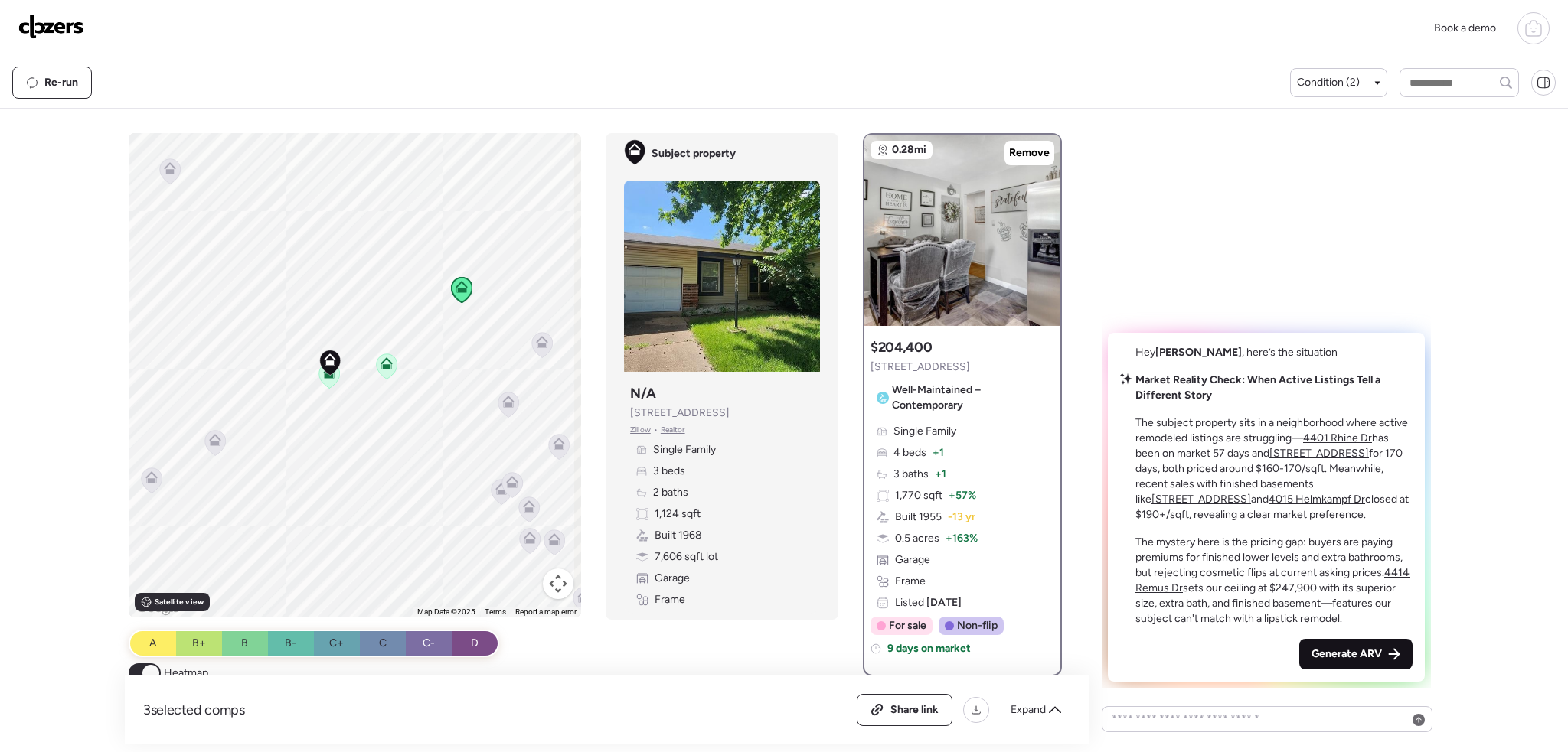
click at [1343, 650] on span "Generate ARV" at bounding box center [1347, 654] width 71 height 15
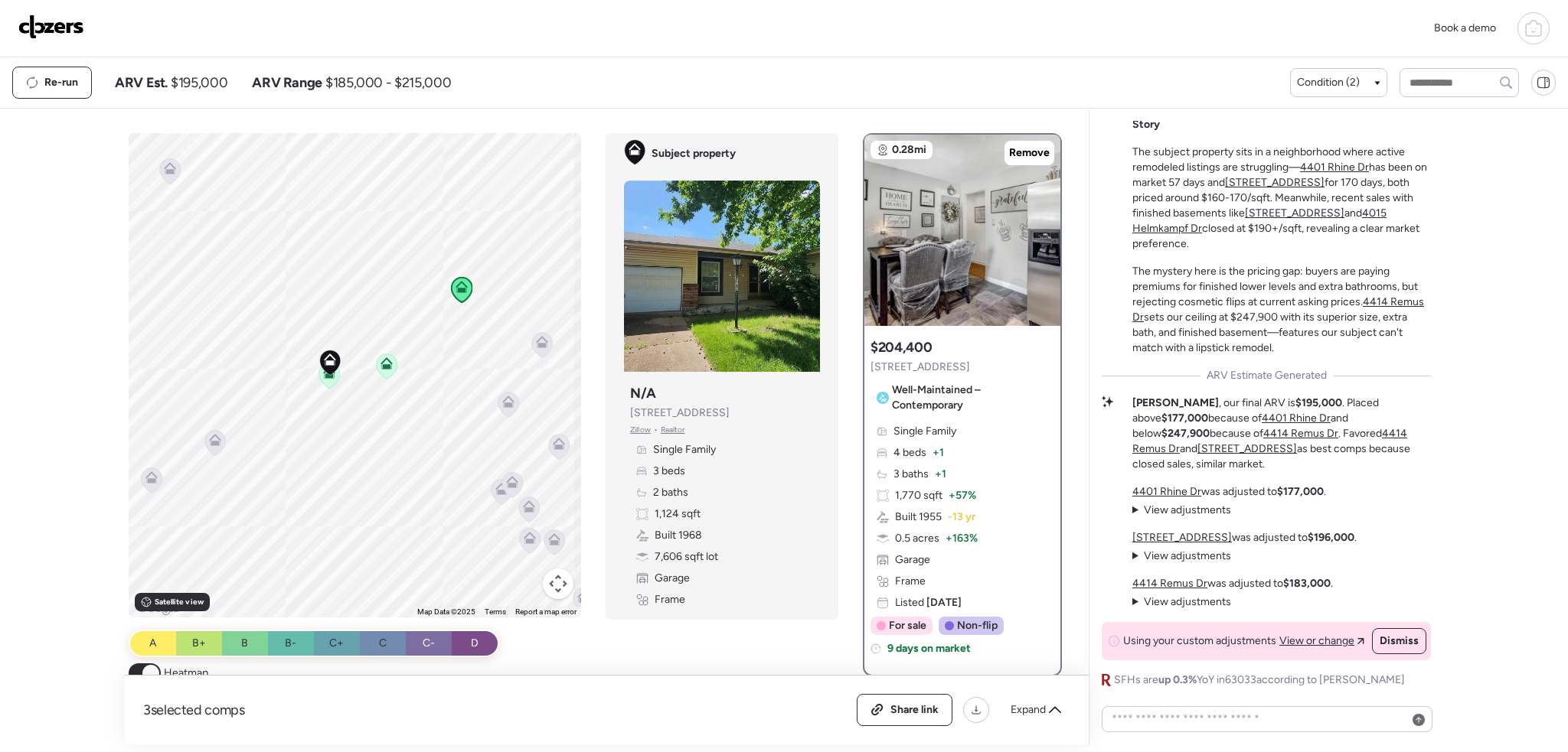
click at [32, 27] on img at bounding box center [51, 26] width 66 height 24
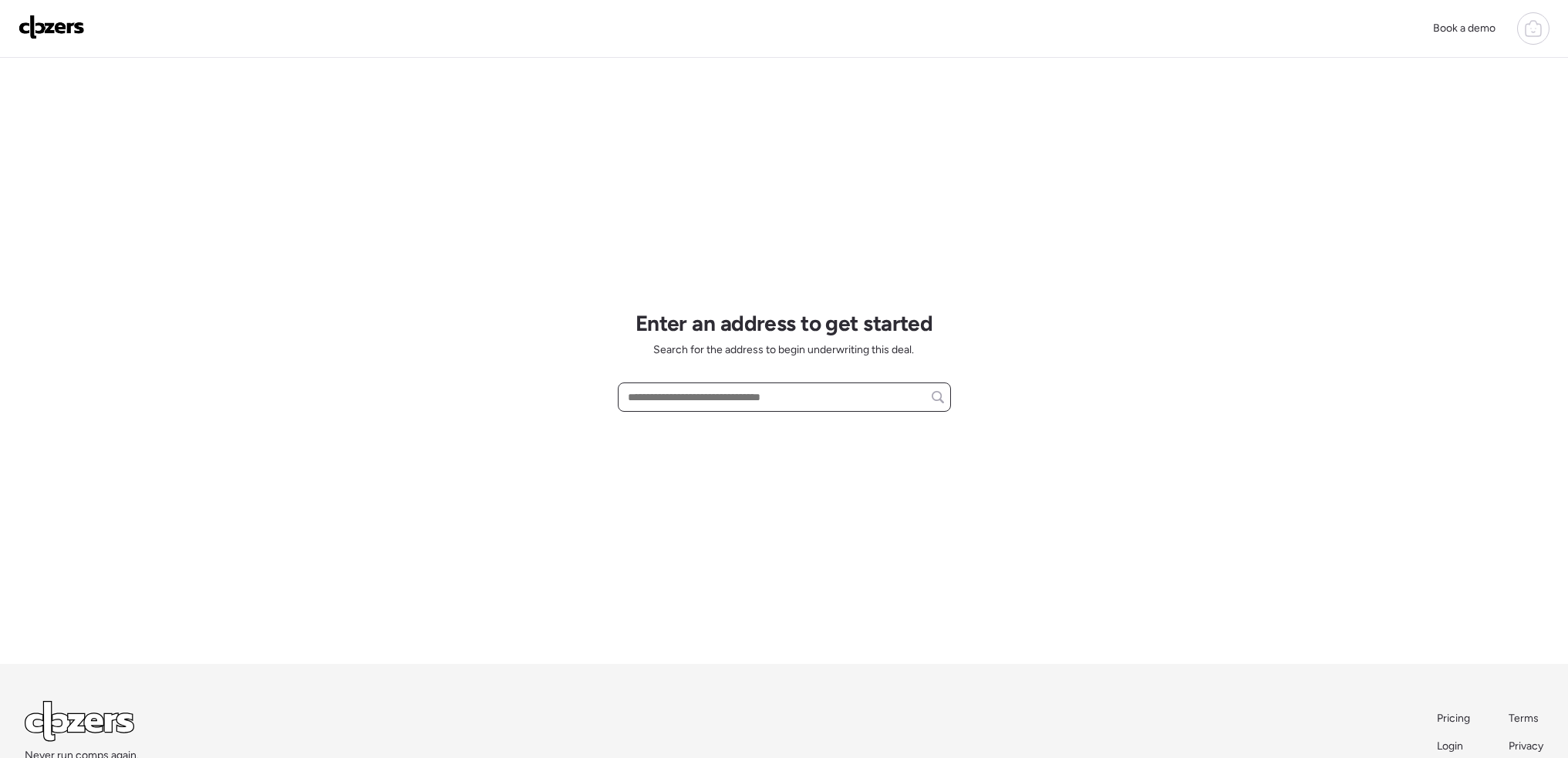
click at [698, 398] on input "text" at bounding box center [784, 397] width 319 height 22
paste input "**********"
click at [696, 420] on span "9750 Lorna Ln, Saint Louis, MO, 63136" at bounding box center [717, 426] width 187 height 15
type input "**********"
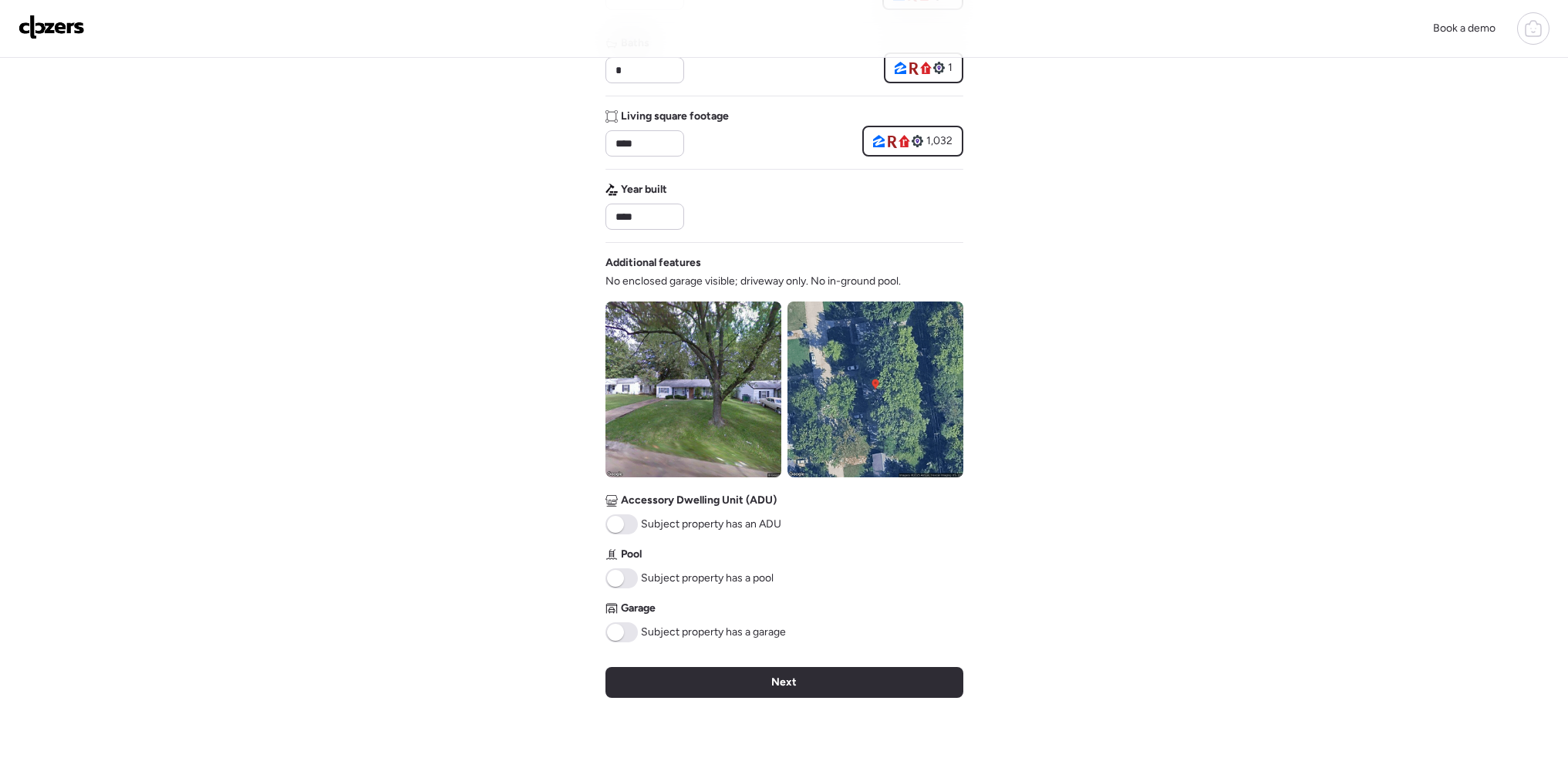
scroll to position [463, 0]
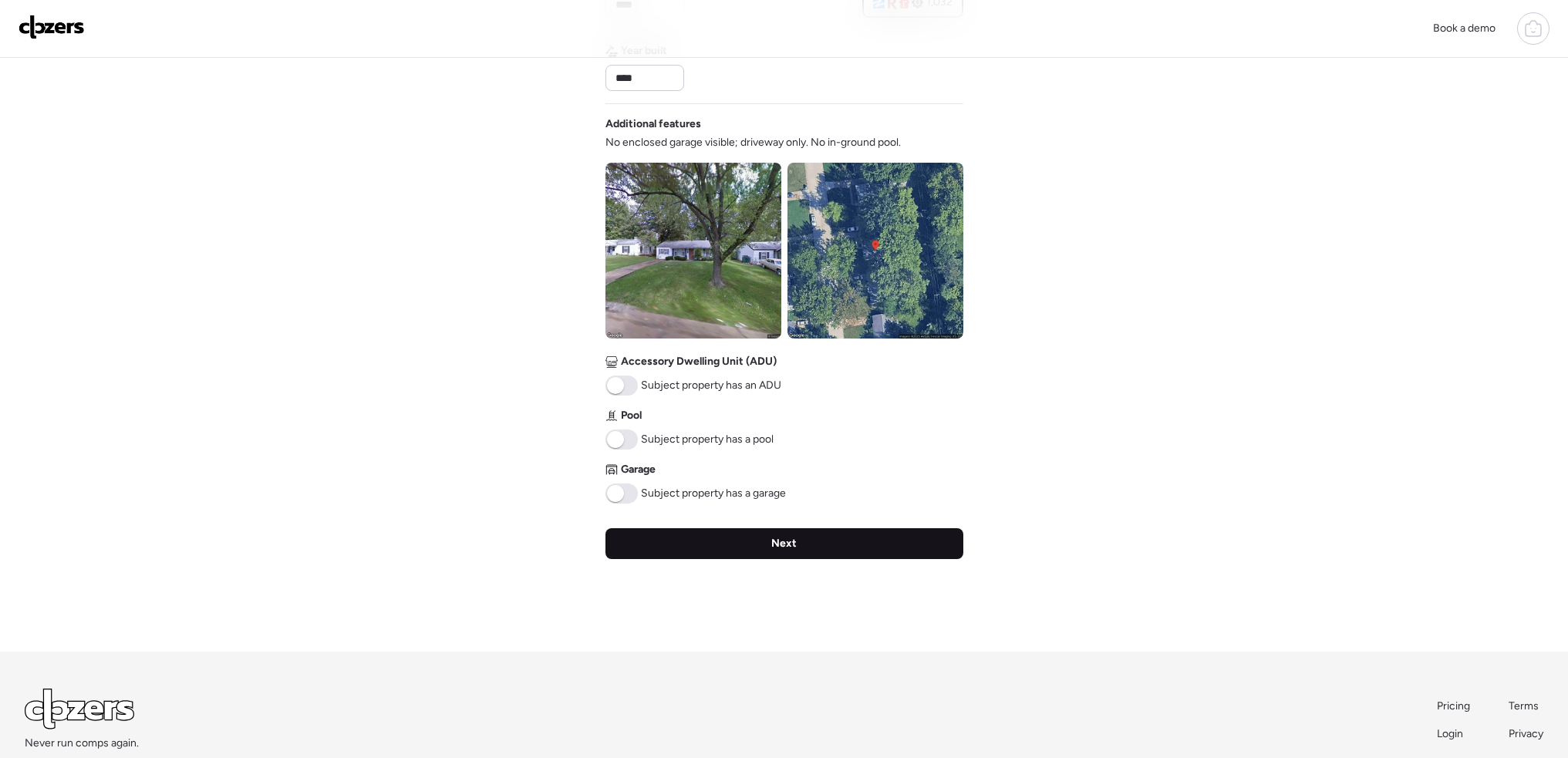
click at [787, 557] on div "Next" at bounding box center [784, 543] width 358 height 31
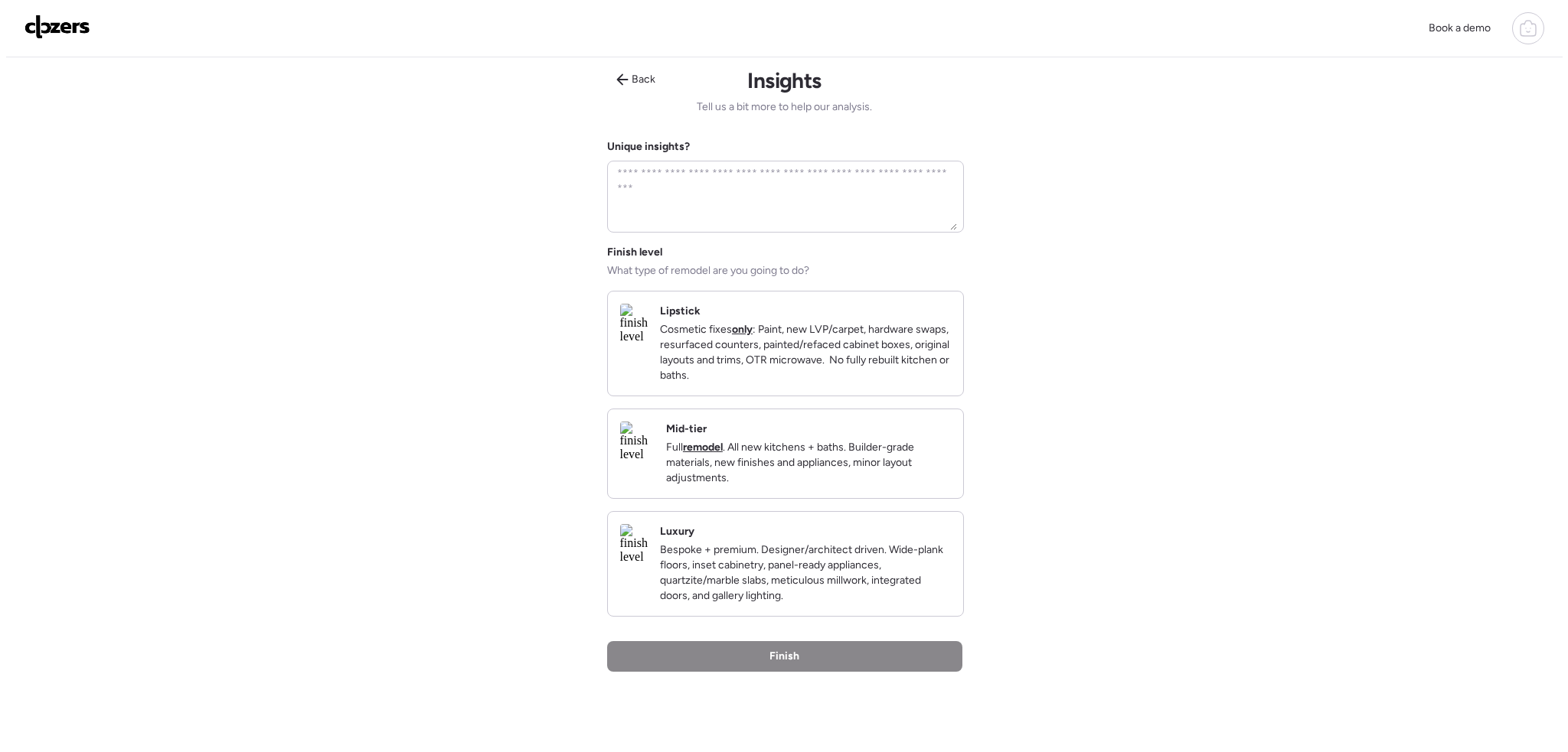
scroll to position [0, 0]
click at [786, 376] on p "Cosmetic fixes only : Paint, new LVP/carpet, hardware swaps, resurfaced counter…" at bounding box center [800, 355] width 291 height 62
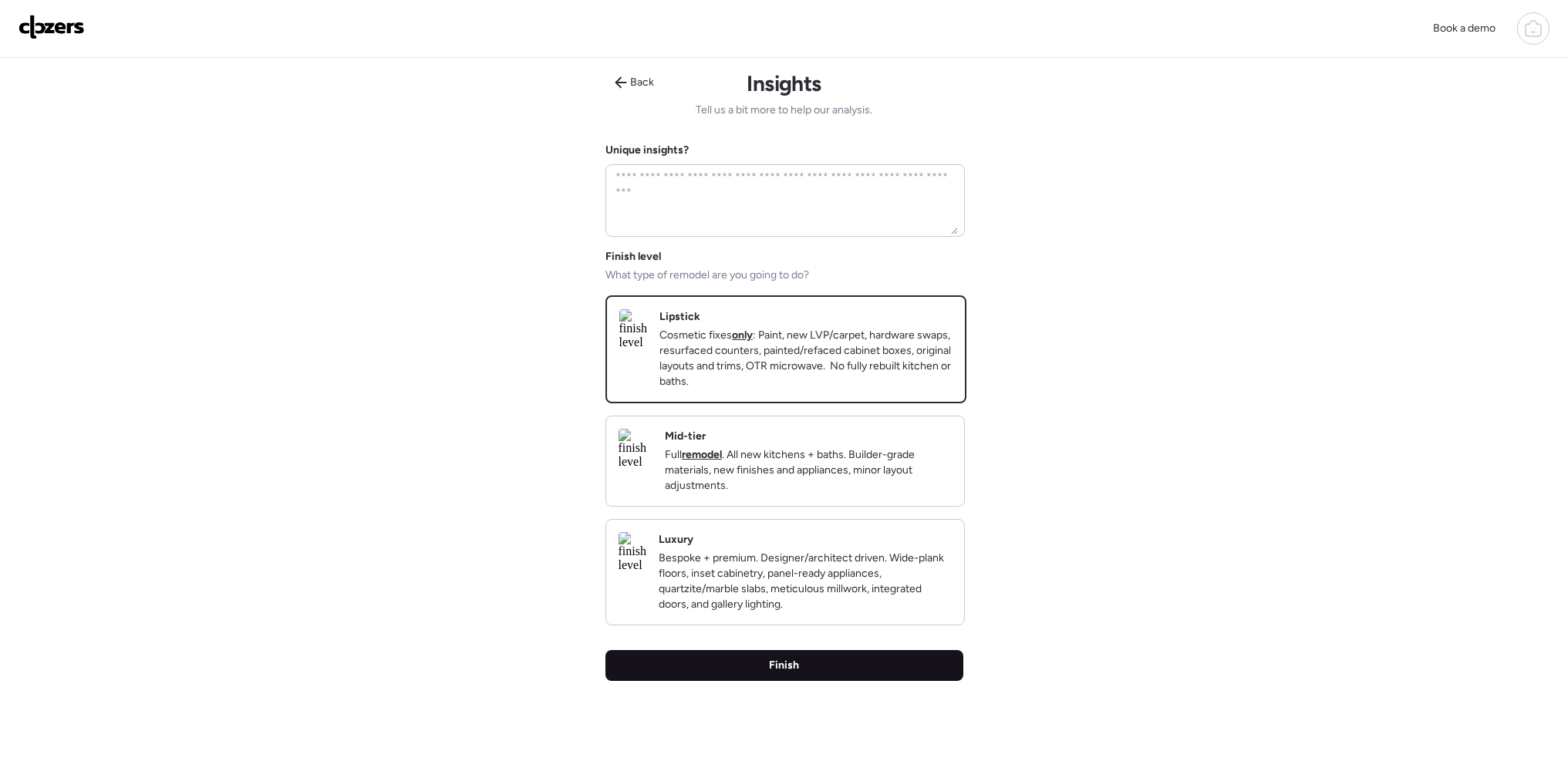
click at [810, 681] on div "Finish" at bounding box center [784, 665] width 358 height 31
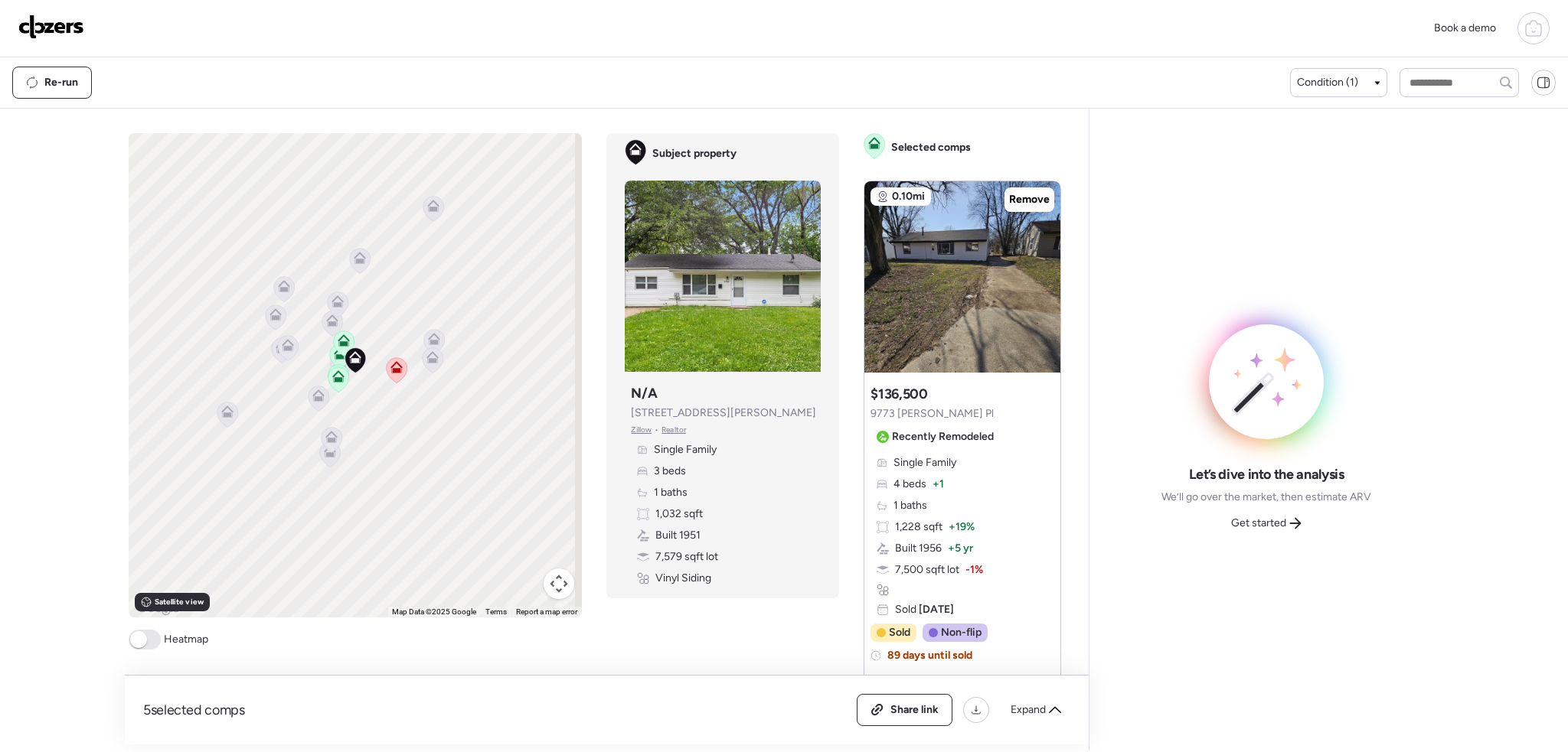
click at [117, 634] on div "Book a demo Kept comps All (5) ARV (5) As-is (0) Novation (0) 0.10mi Remove $13…" at bounding box center [784, 375] width 1568 height 750
click at [141, 649] on span at bounding box center [145, 640] width 32 height 20
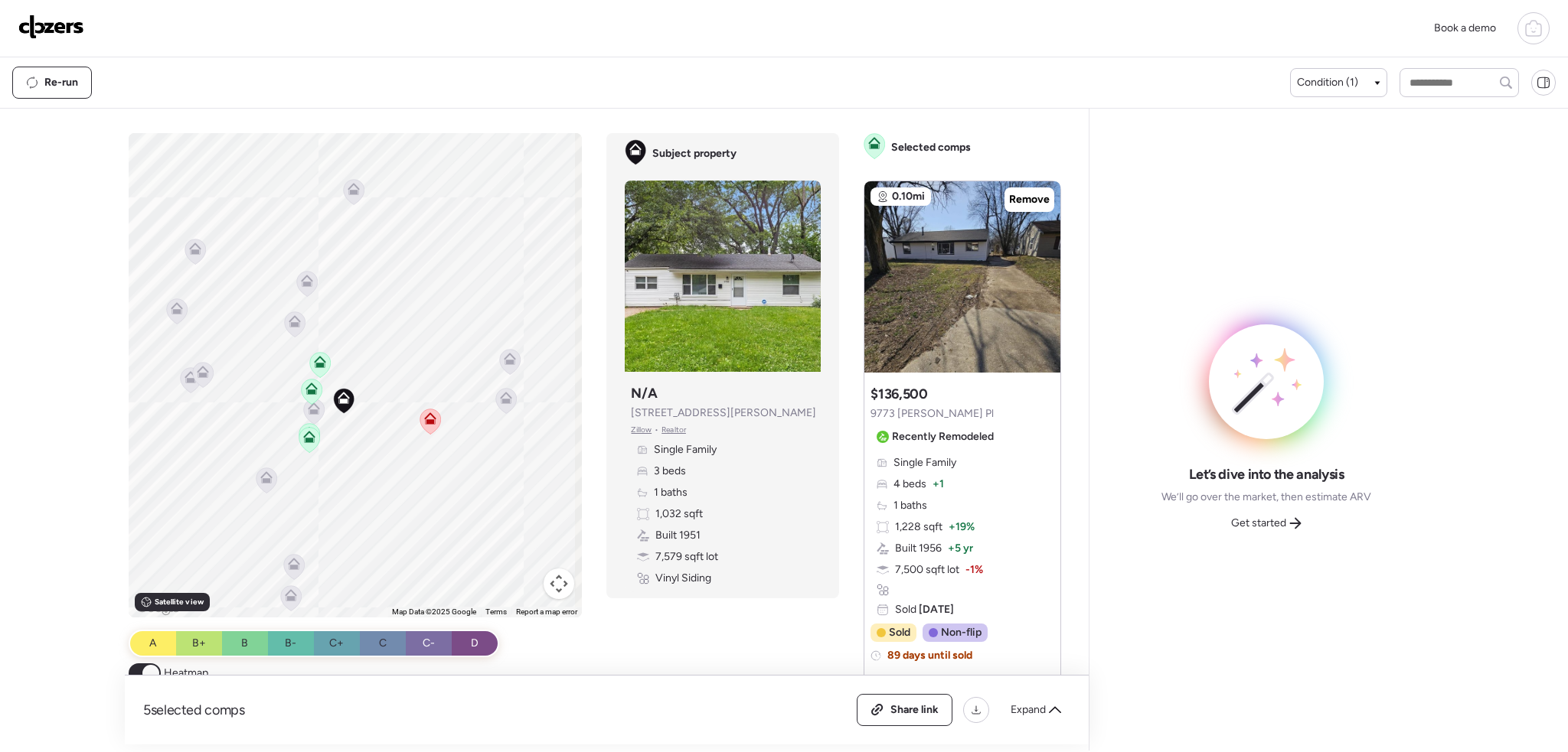
click at [363, 486] on div "To activate drag with keyboard, press Alt + Enter. Once in keyboard drag state,…" at bounding box center [355, 375] width 454 height 484
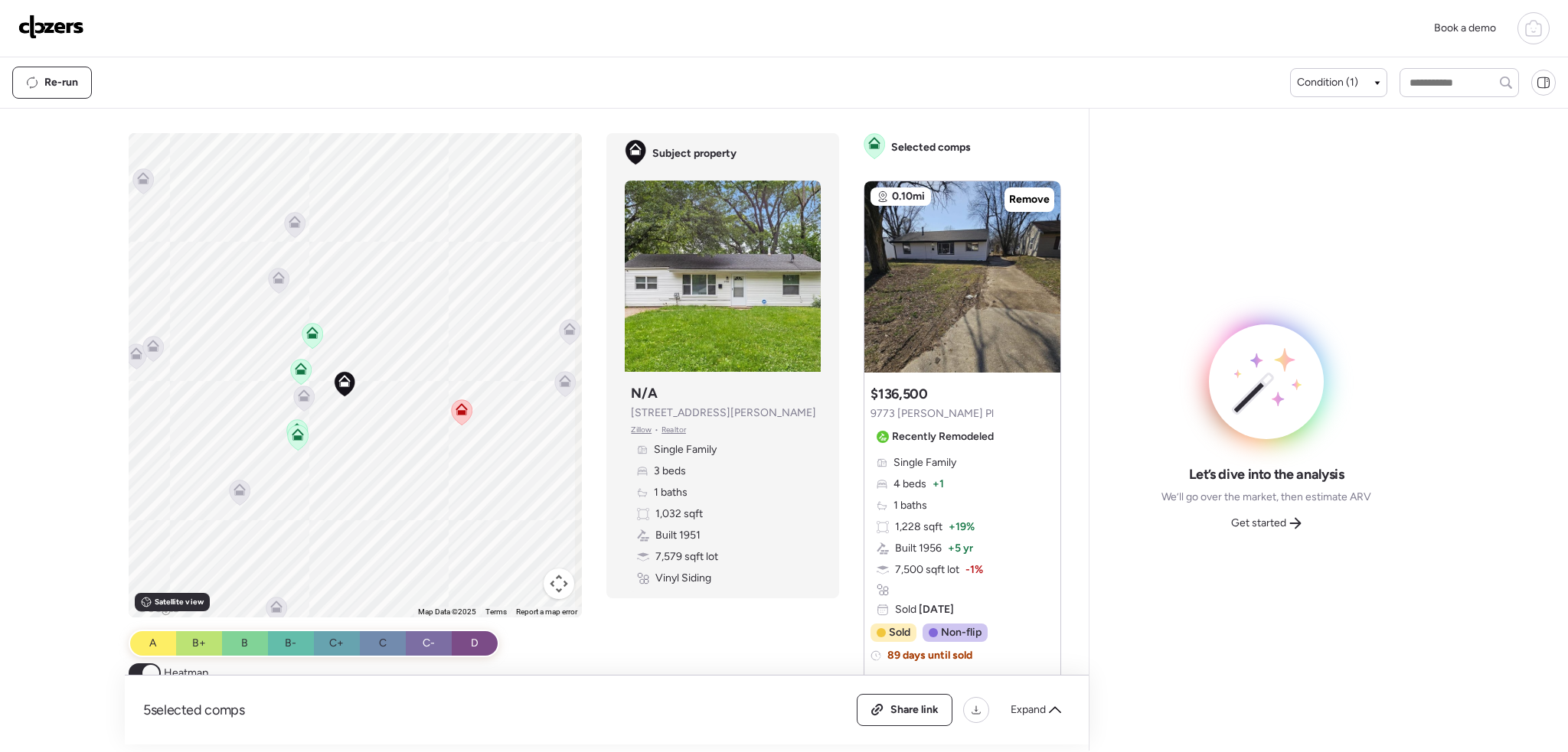
click at [300, 370] on icon at bounding box center [300, 372] width 10 height 5
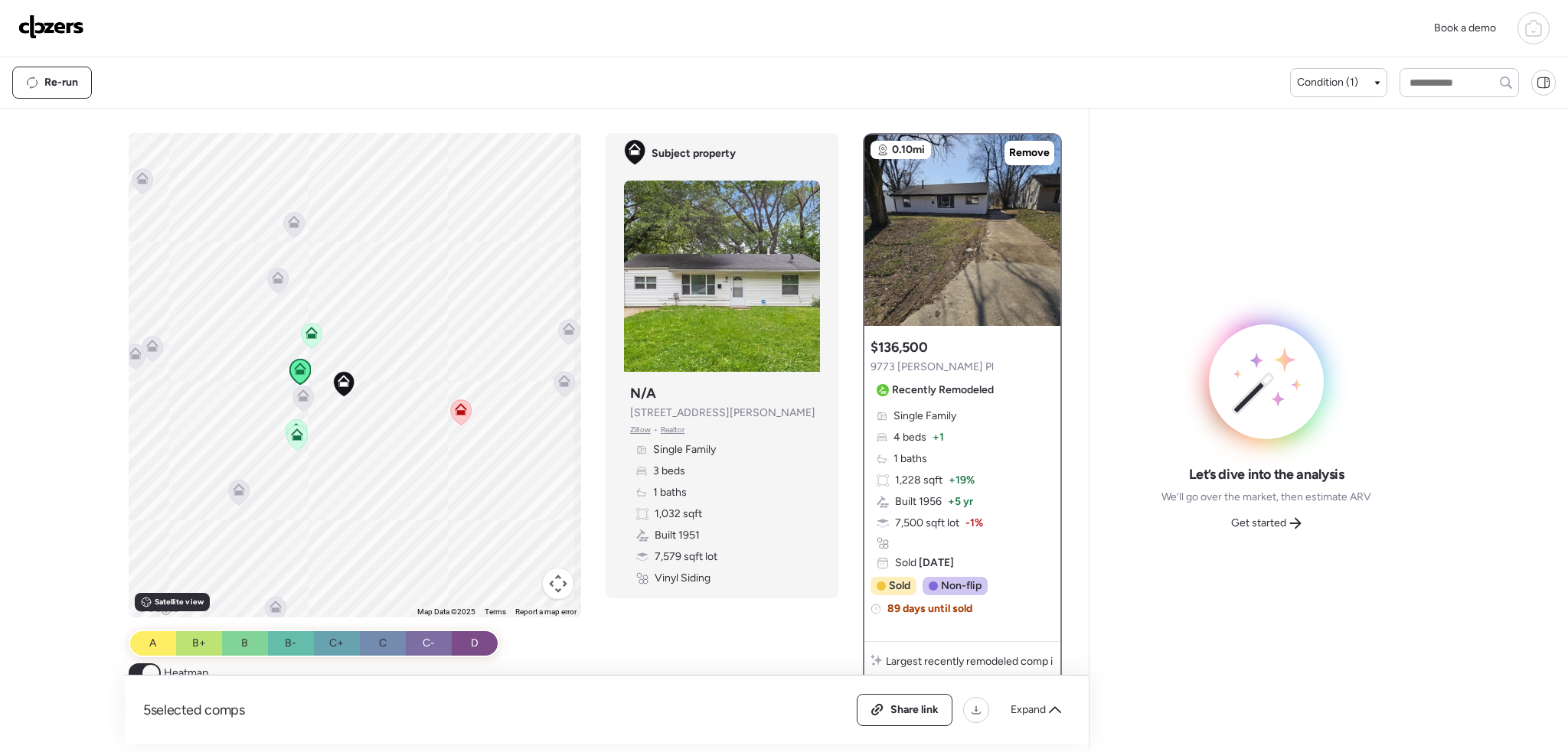
click at [316, 336] on icon at bounding box center [311, 335] width 21 height 25
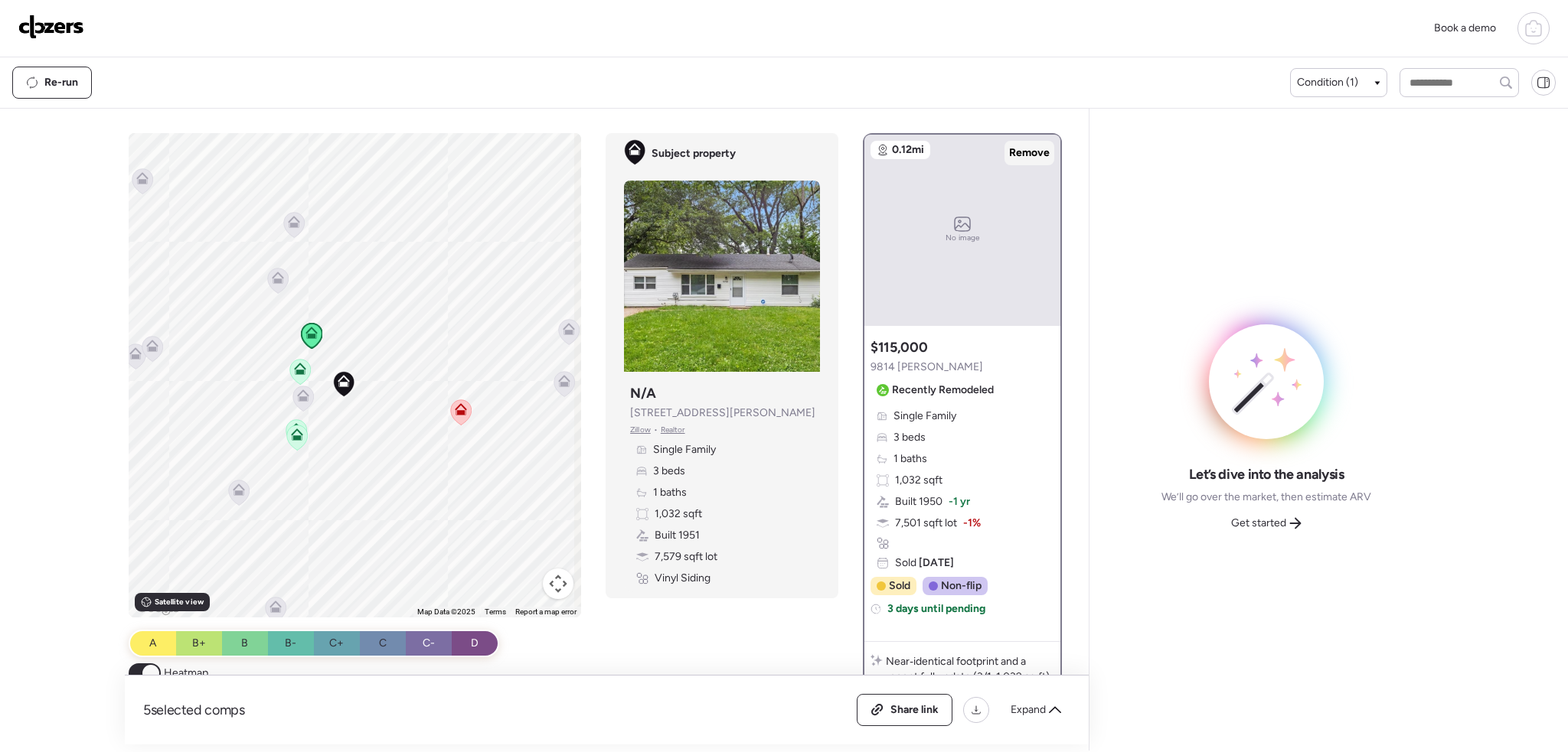
click at [1015, 152] on span "Remove" at bounding box center [1029, 153] width 41 height 15
click at [1033, 711] on span "Expand" at bounding box center [1028, 710] width 35 height 15
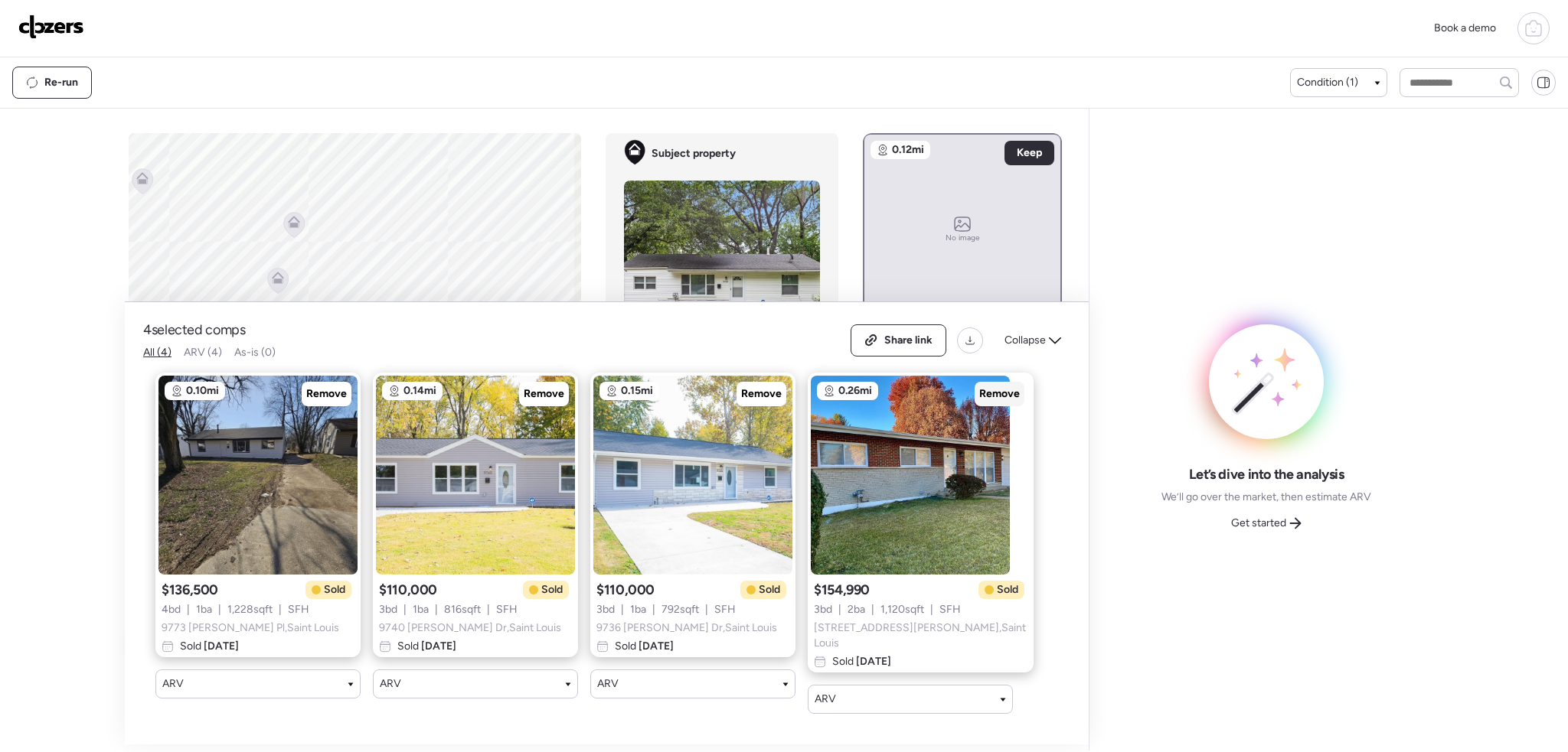
click at [979, 393] on span "Remove" at bounding box center [999, 394] width 41 height 15
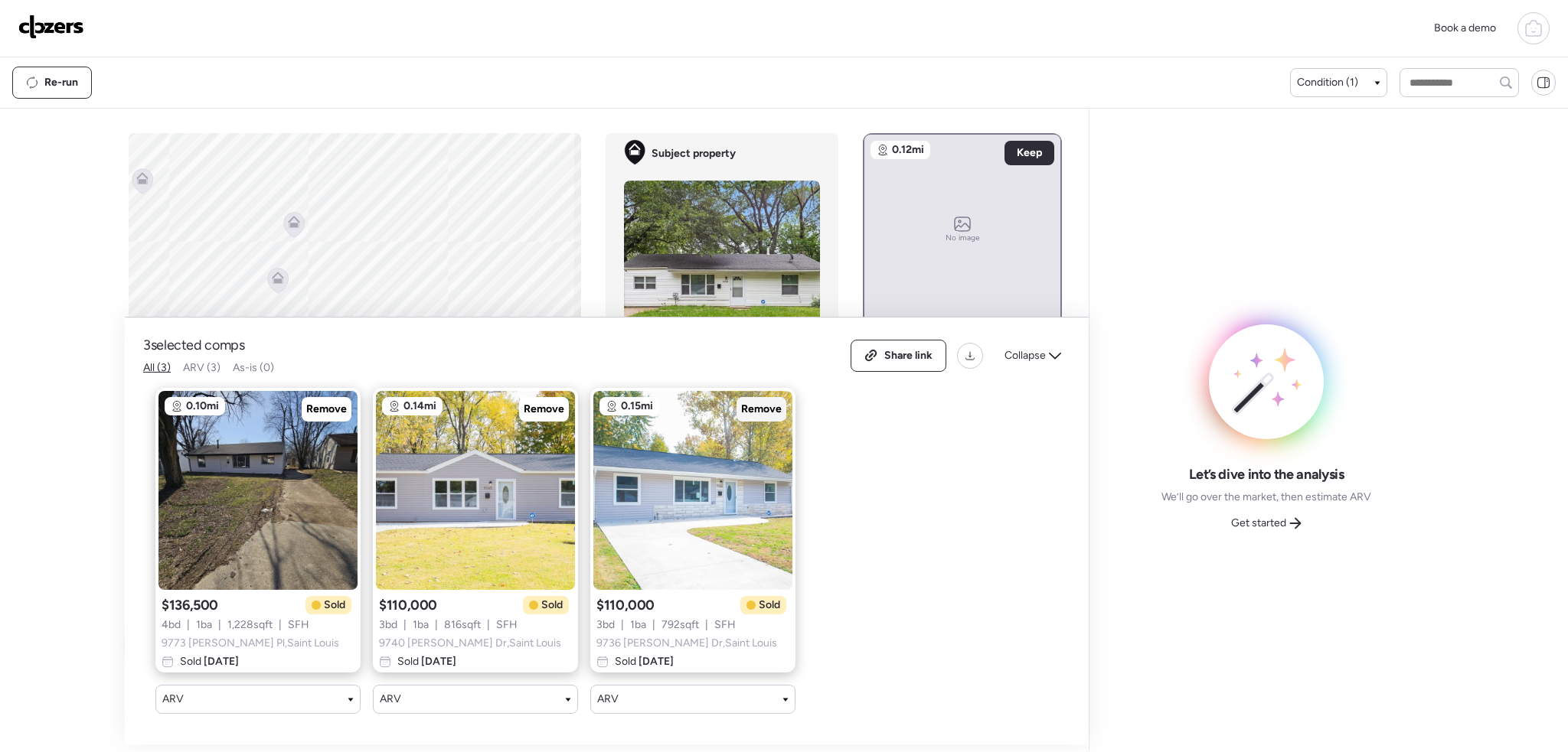
click at [768, 402] on span "Remove" at bounding box center [761, 409] width 41 height 15
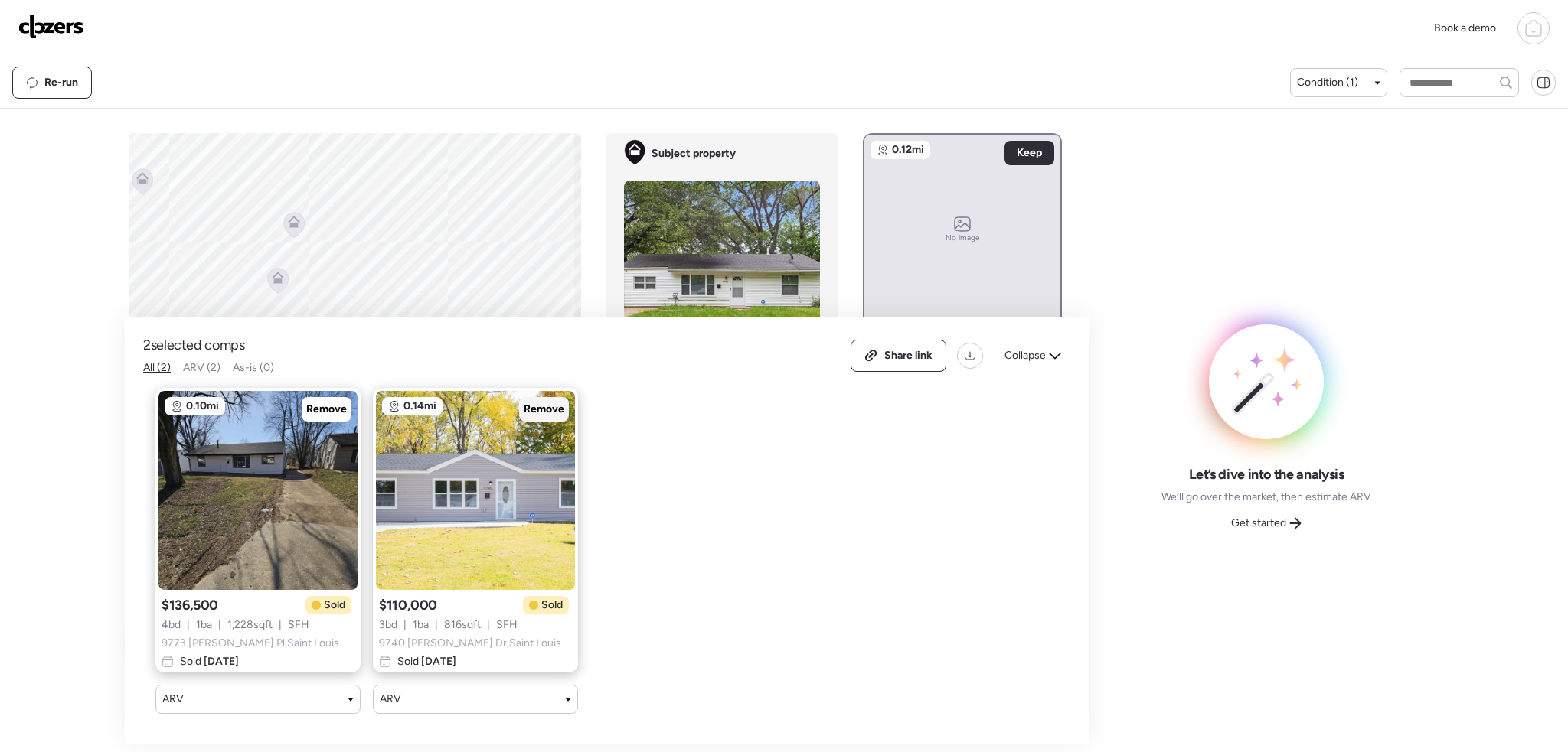
click at [553, 402] on span "Remove" at bounding box center [543, 409] width 41 height 15
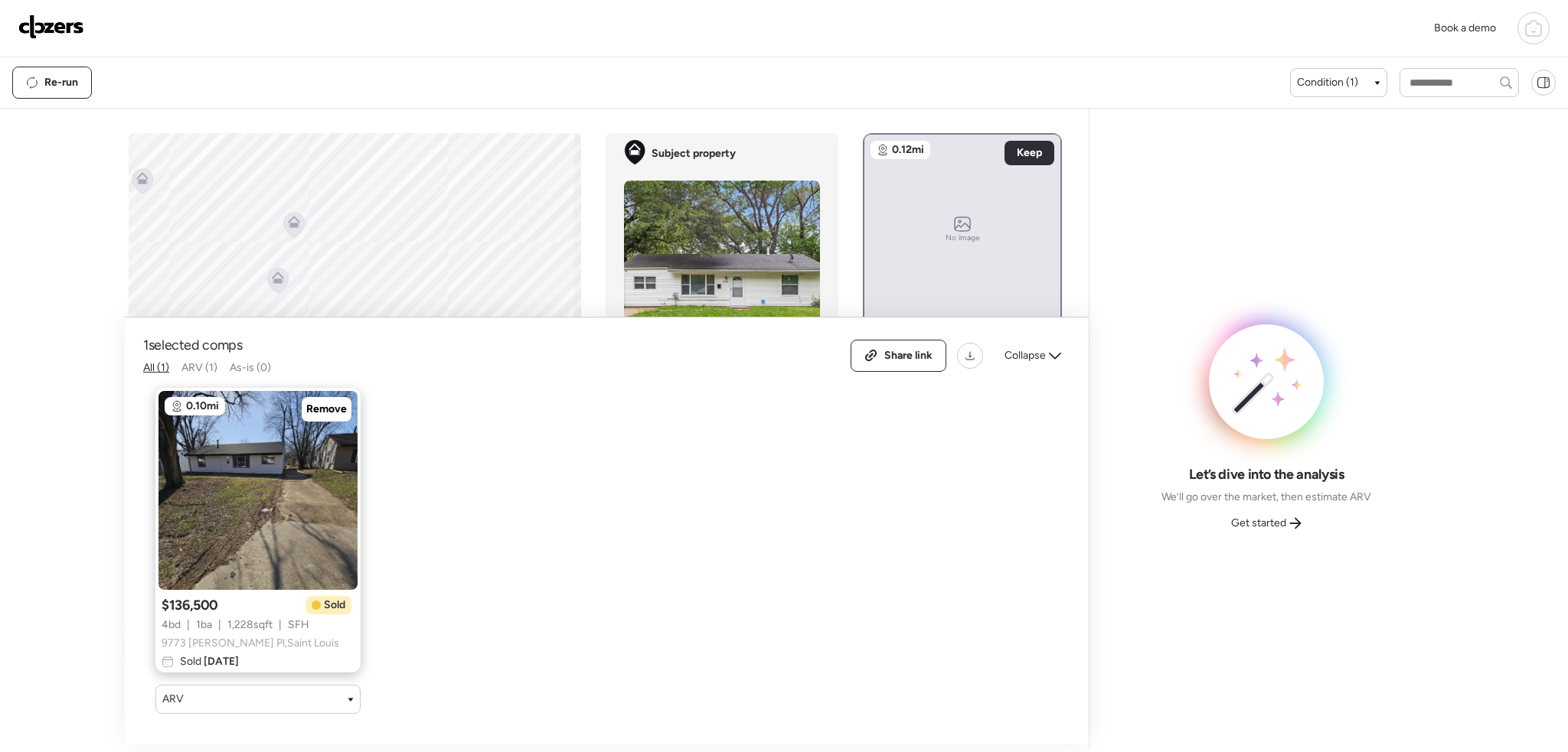
click at [335, 402] on span "Remove" at bounding box center [326, 409] width 41 height 15
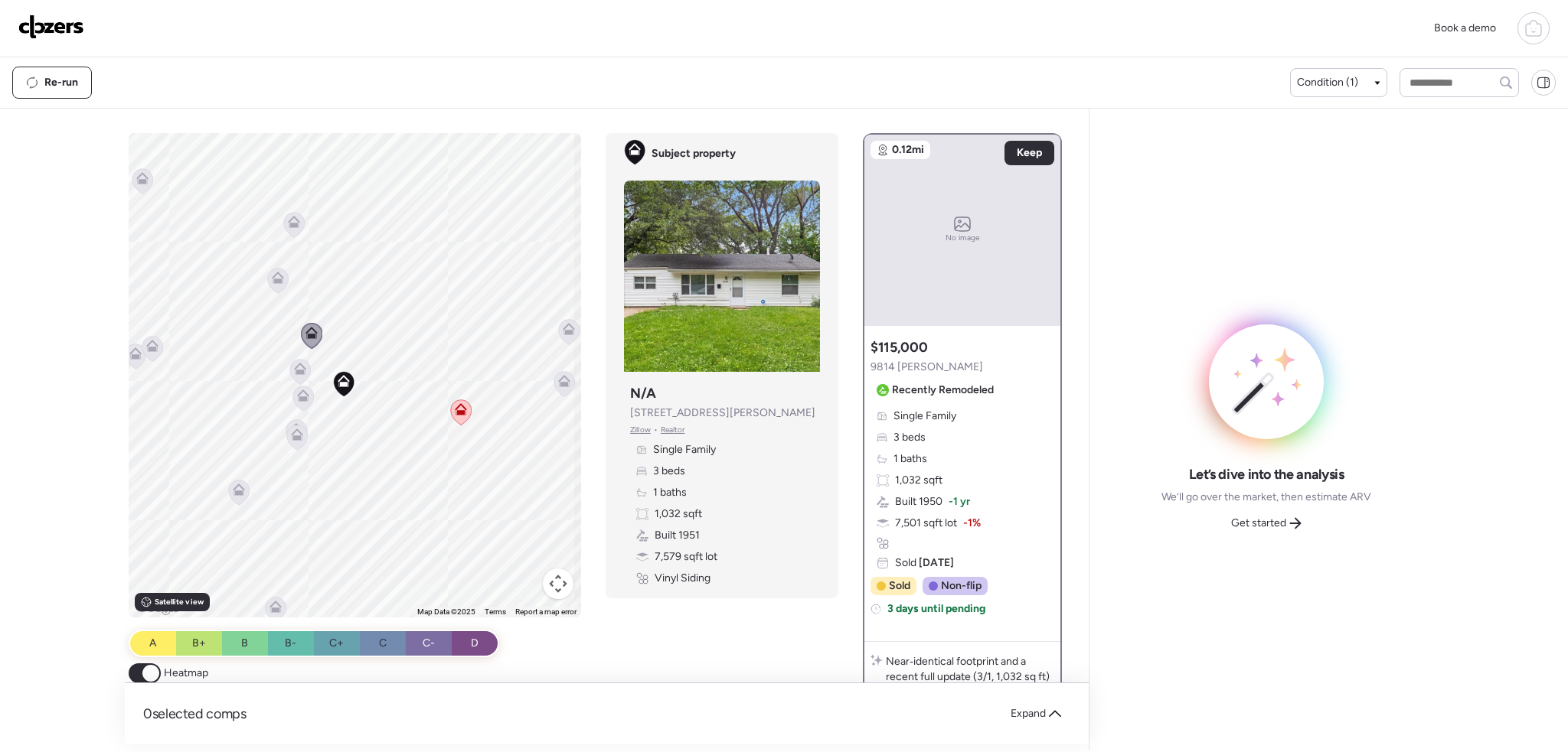
click at [300, 371] on icon at bounding box center [300, 372] width 10 height 5
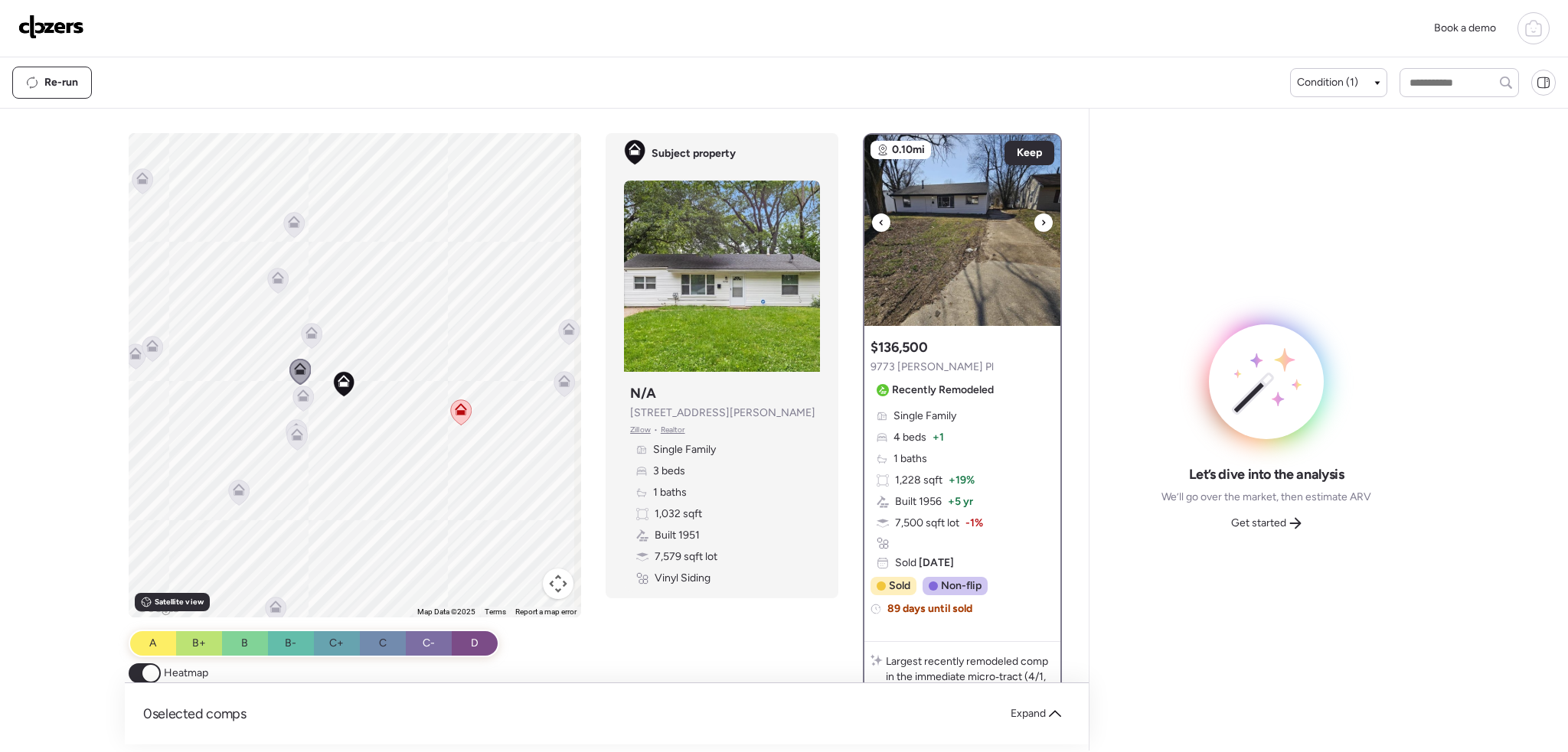
click at [1035, 225] on div at bounding box center [1044, 223] width 18 height 18
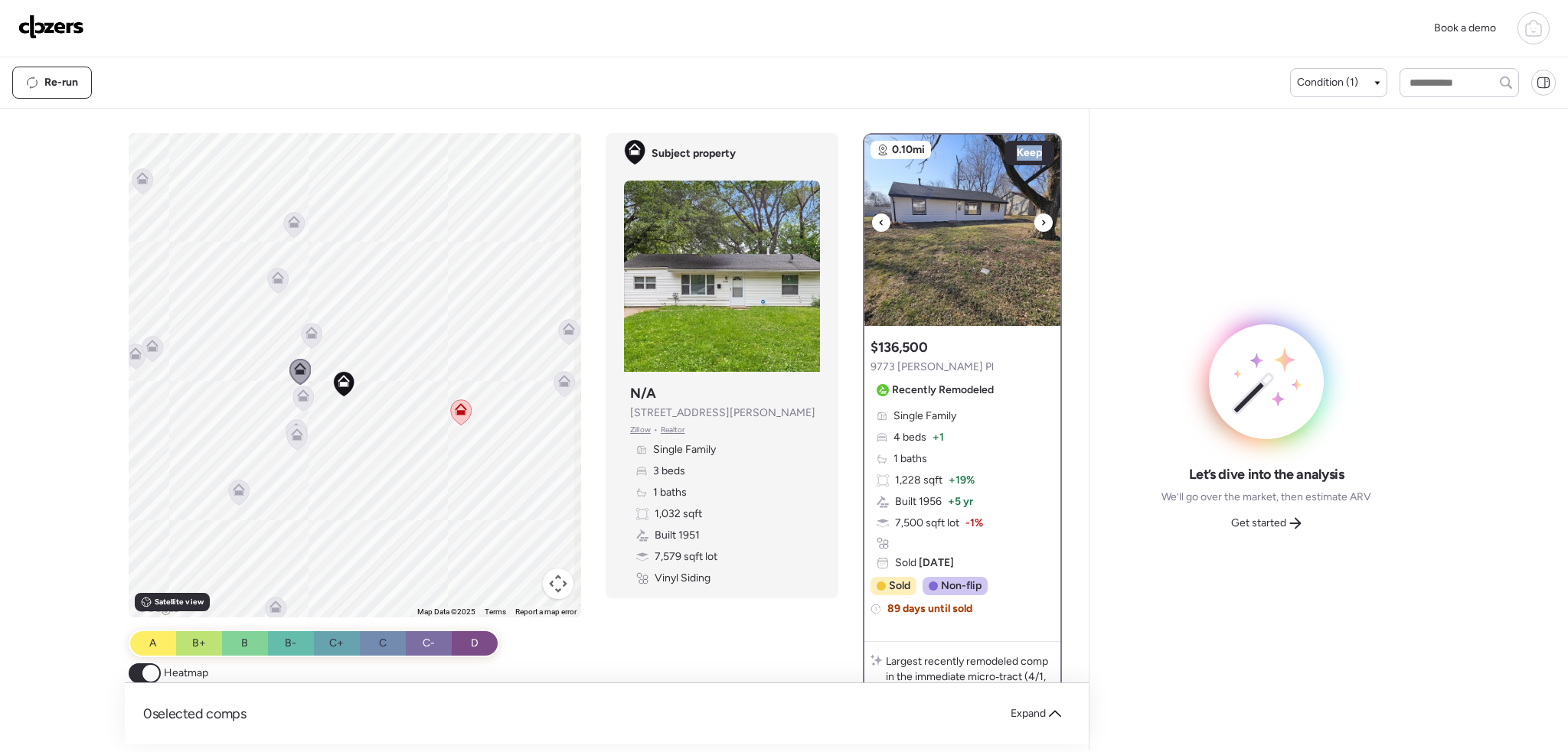
click at [1035, 225] on div at bounding box center [1044, 223] width 18 height 18
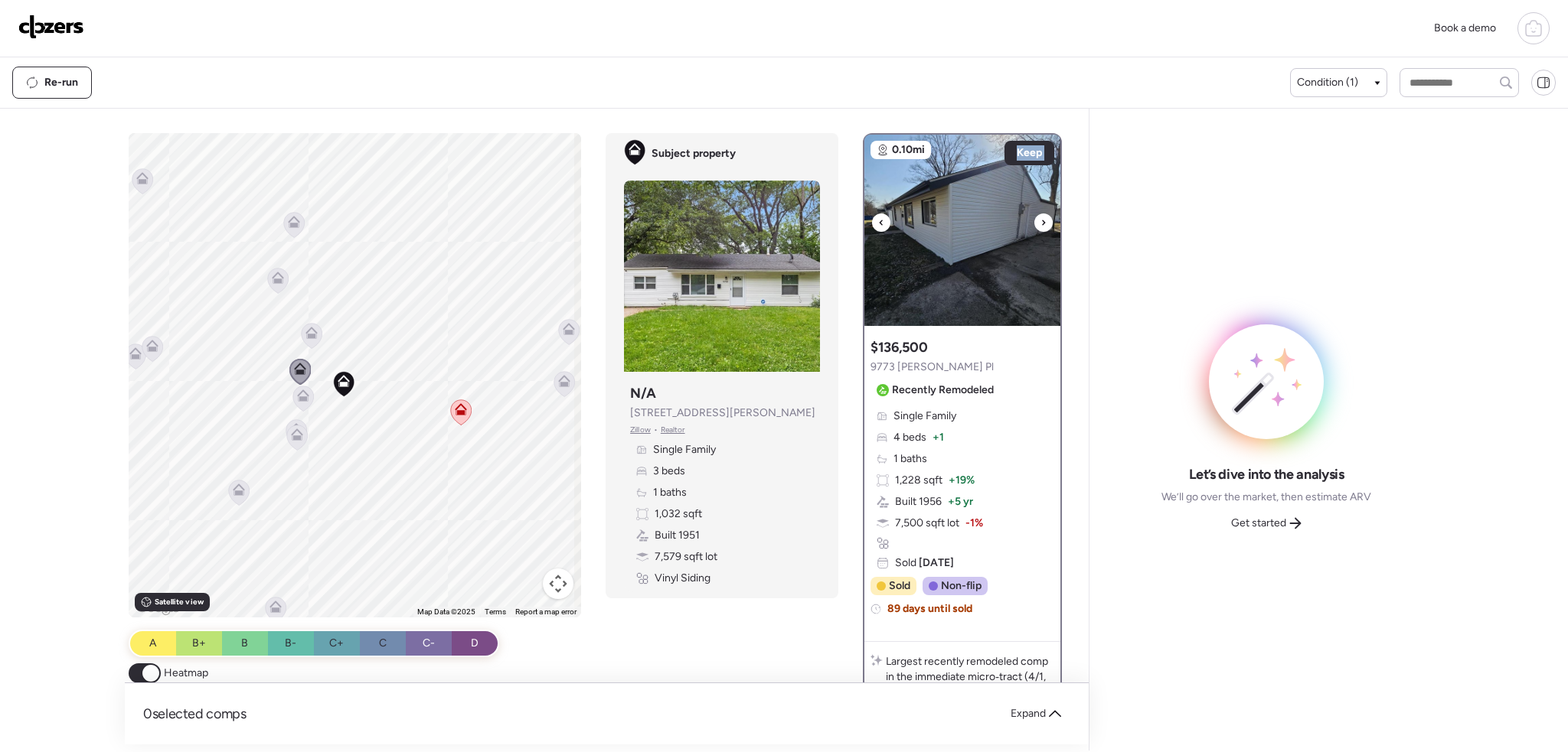
click at [1035, 225] on div at bounding box center [1044, 223] width 18 height 18
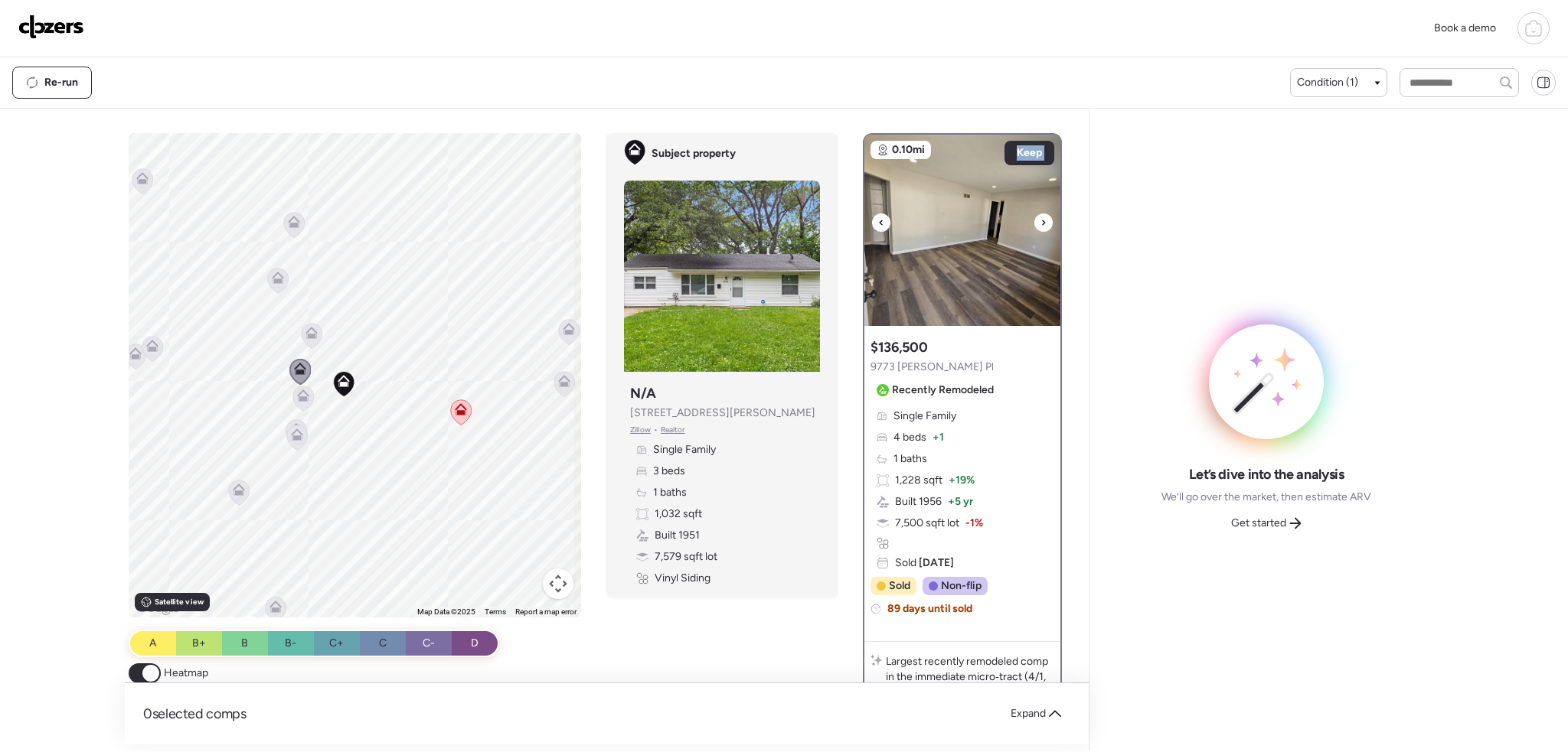
click at [1035, 225] on div at bounding box center [1044, 223] width 18 height 18
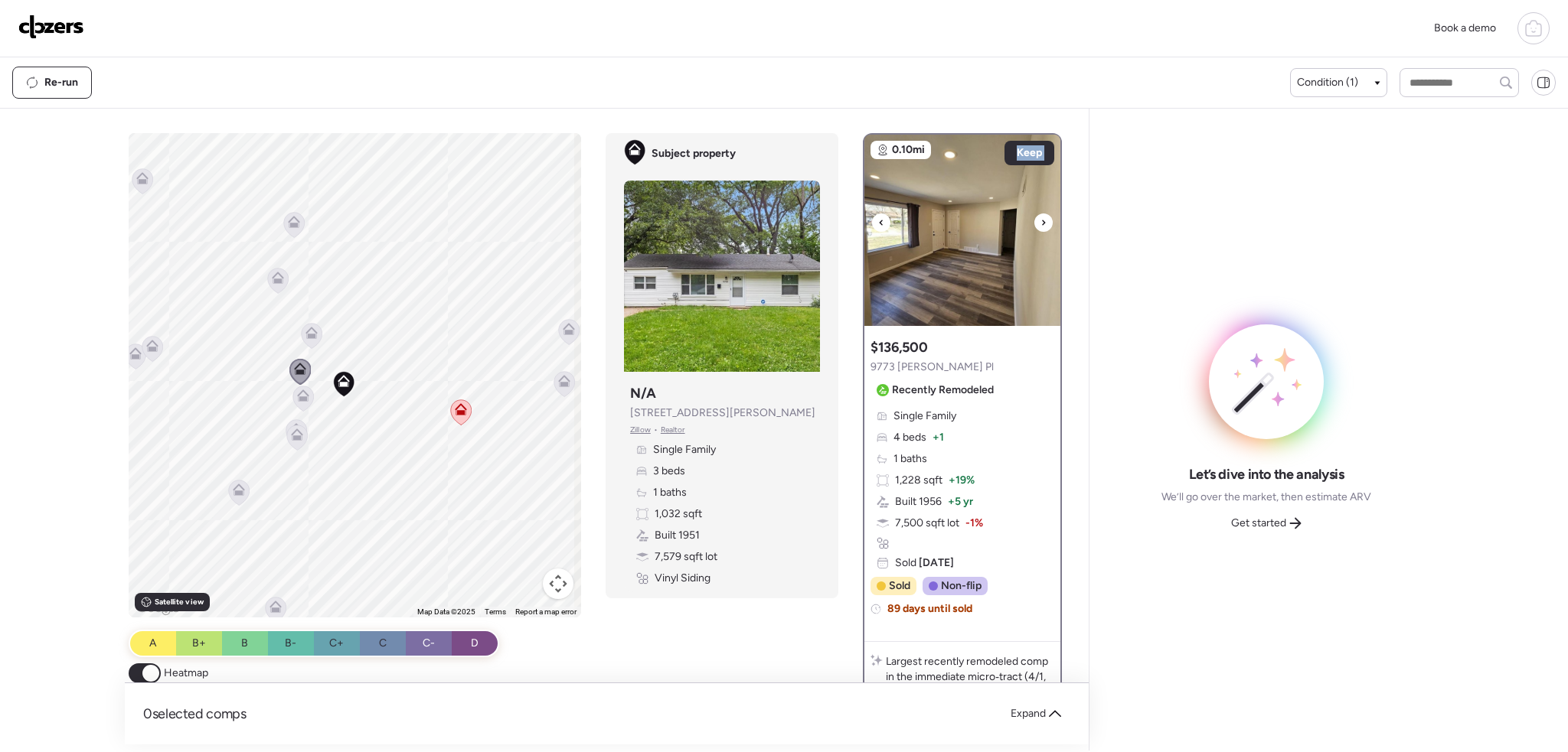
click at [1035, 225] on div at bounding box center [1044, 223] width 18 height 18
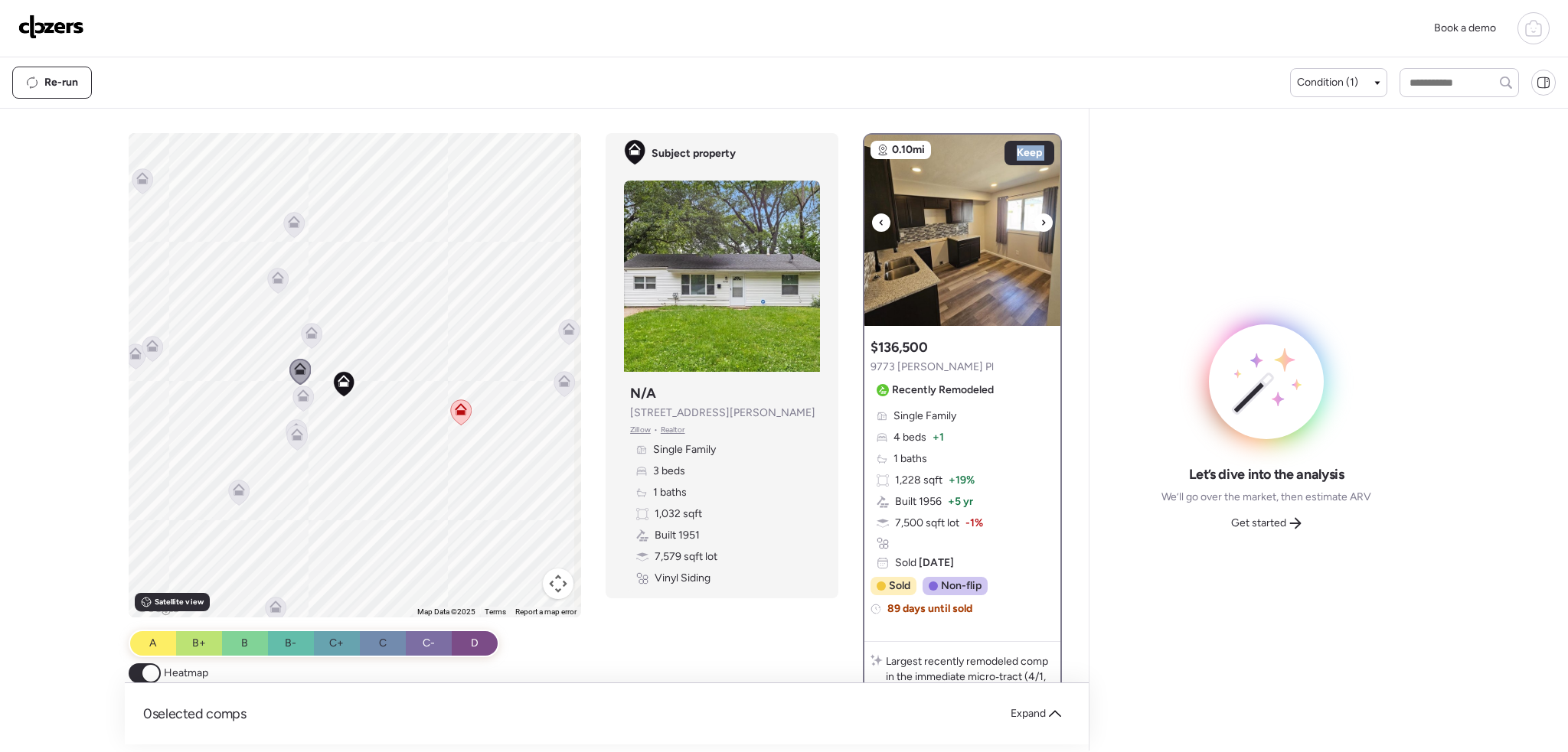
click at [1035, 225] on div at bounding box center [1044, 223] width 18 height 18
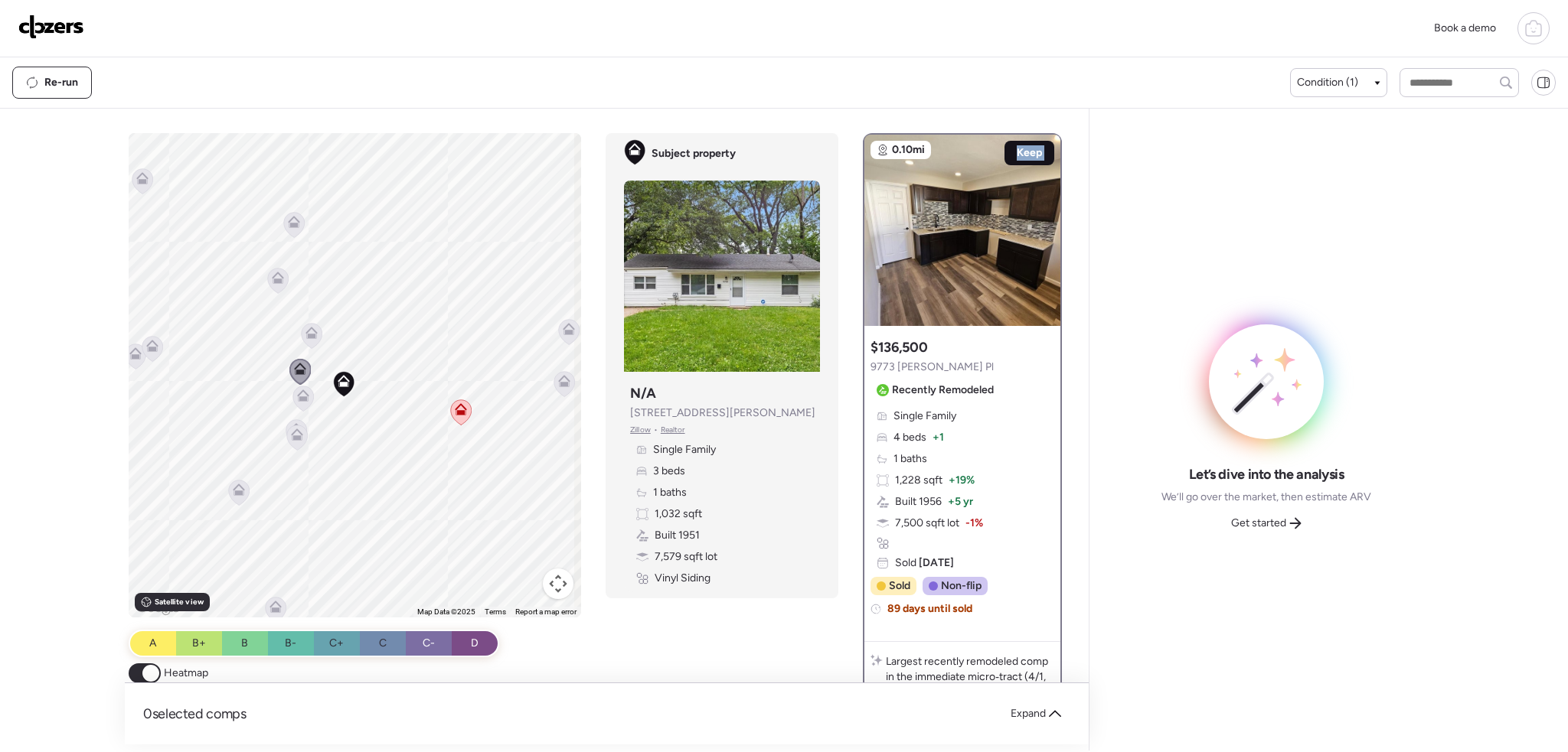
click at [1028, 151] on span "Keep" at bounding box center [1030, 153] width 25 height 15
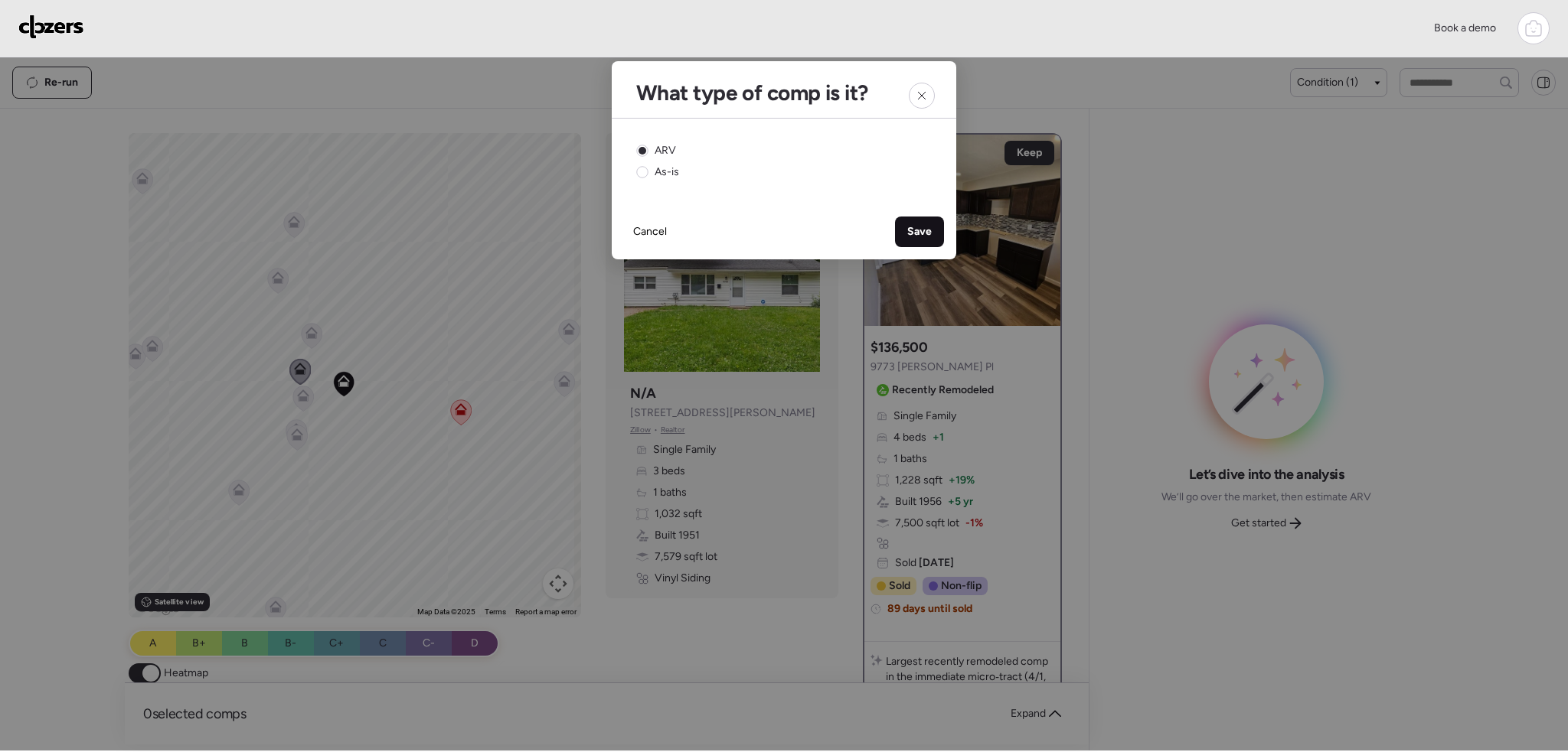
click at [921, 223] on div "Save" at bounding box center [919, 231] width 49 height 31
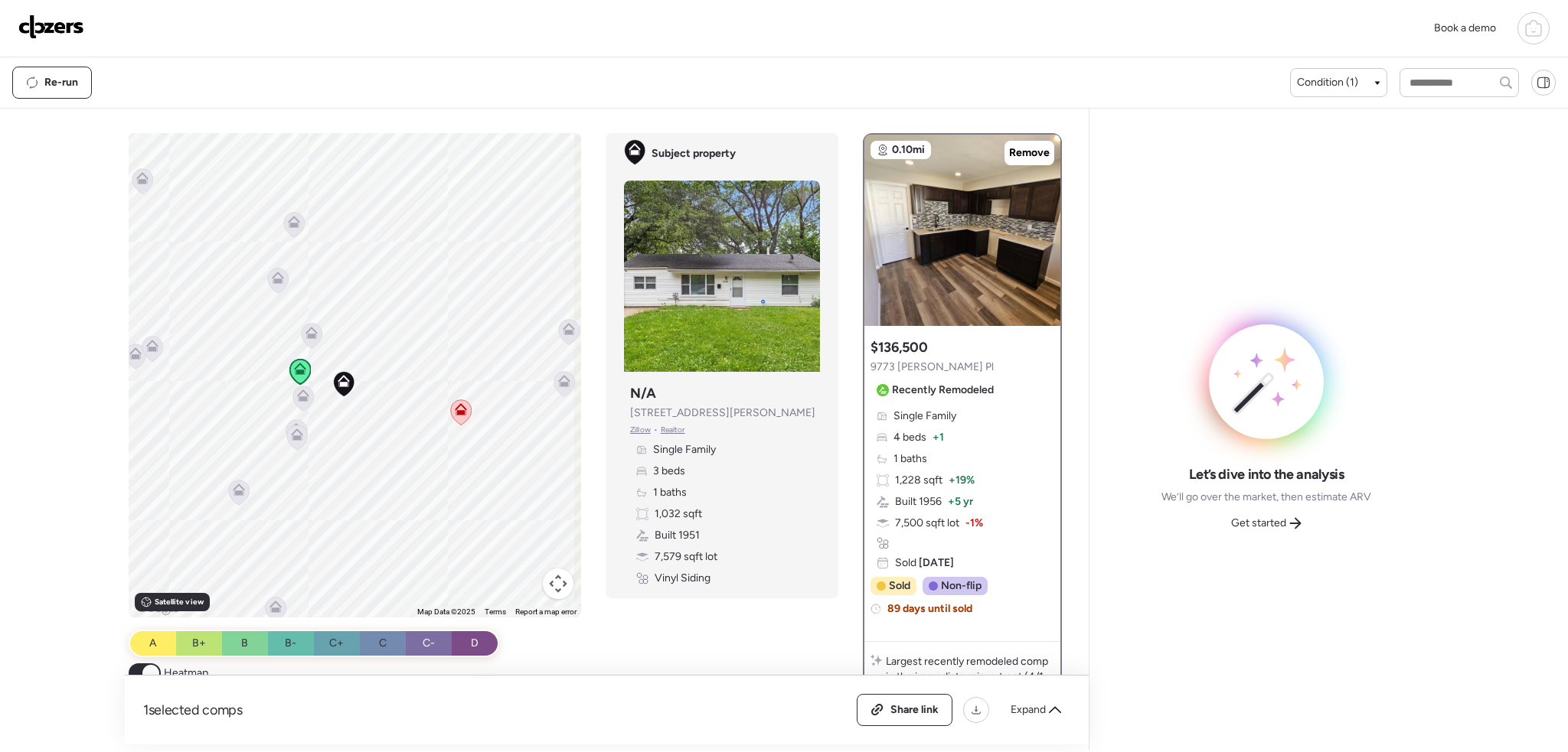
click at [305, 391] on icon at bounding box center [303, 398] width 21 height 25
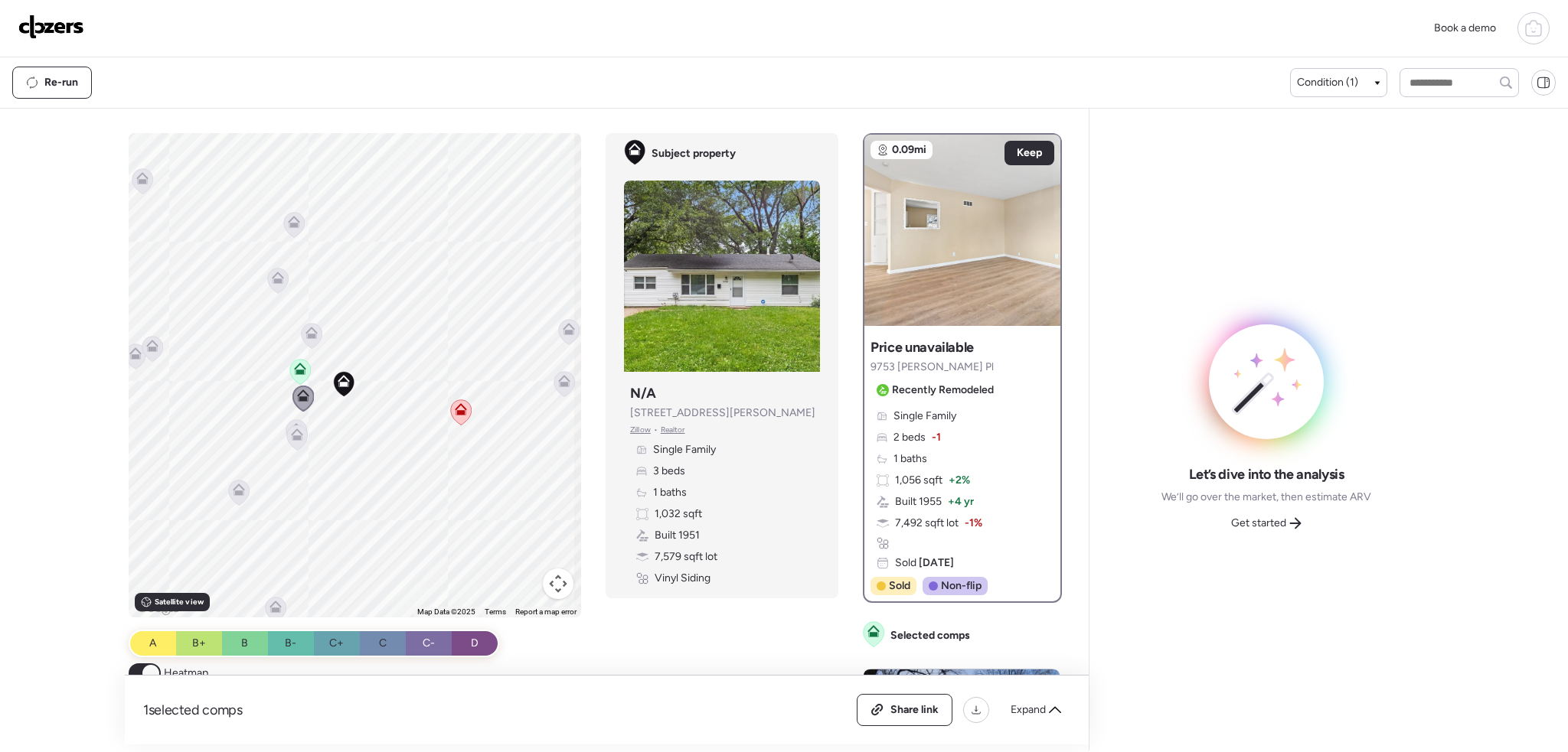
click at [295, 421] on icon at bounding box center [296, 432] width 21 height 25
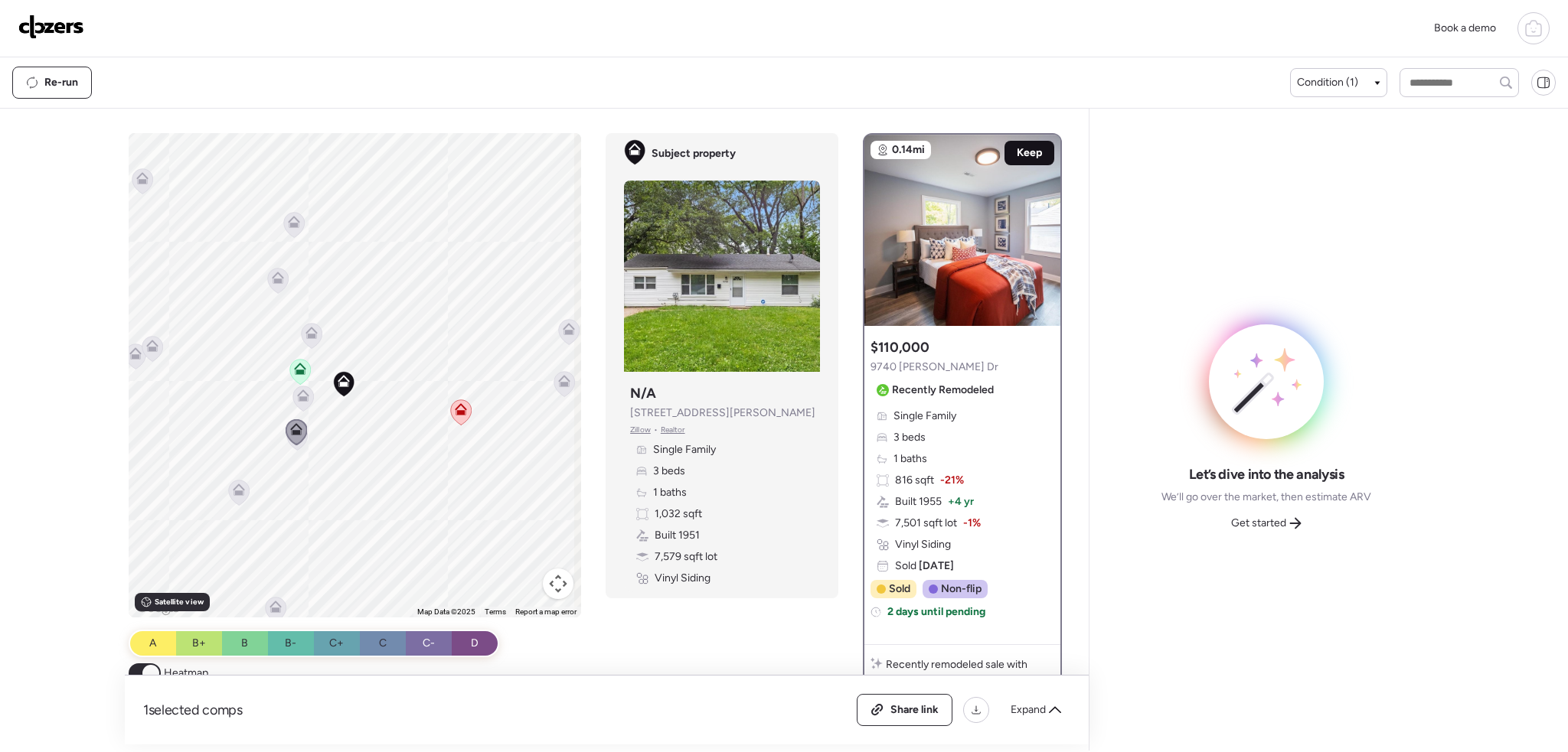
click at [1041, 148] on div "Keep" at bounding box center [1030, 152] width 50 height 24
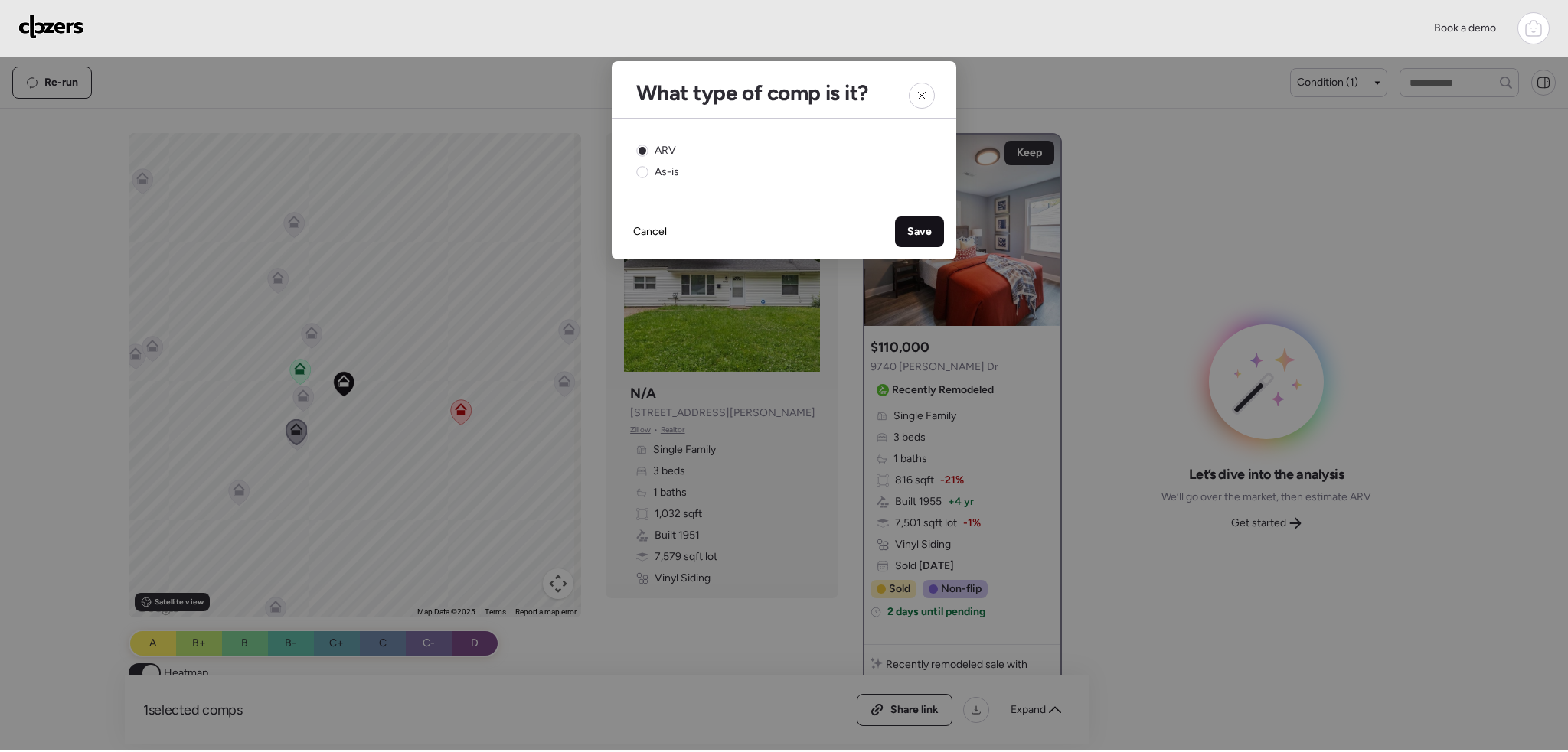
click at [915, 231] on span "Save" at bounding box center [919, 232] width 24 height 15
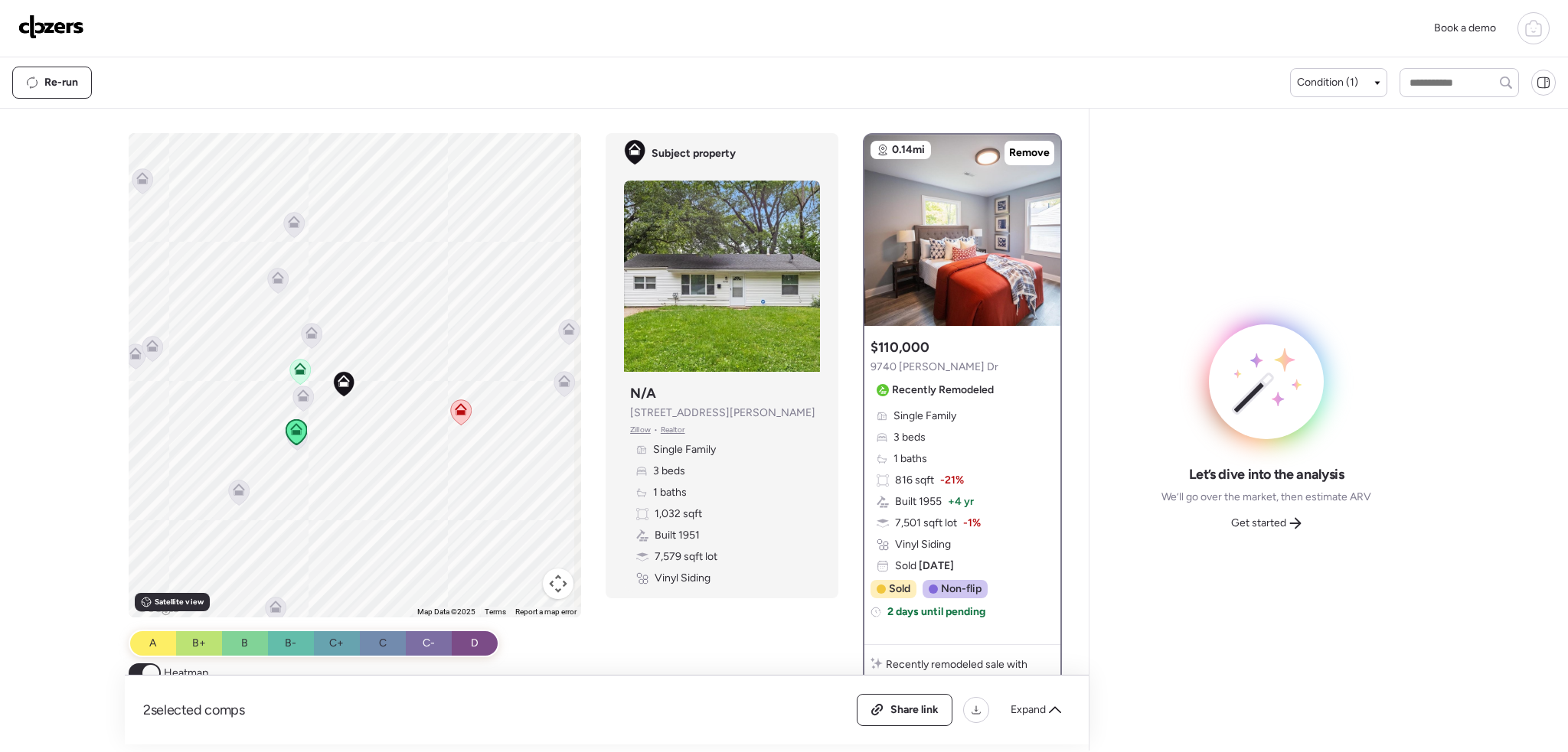
click at [296, 444] on icon at bounding box center [296, 432] width 22 height 26
click at [295, 449] on icon at bounding box center [297, 438] width 21 height 25
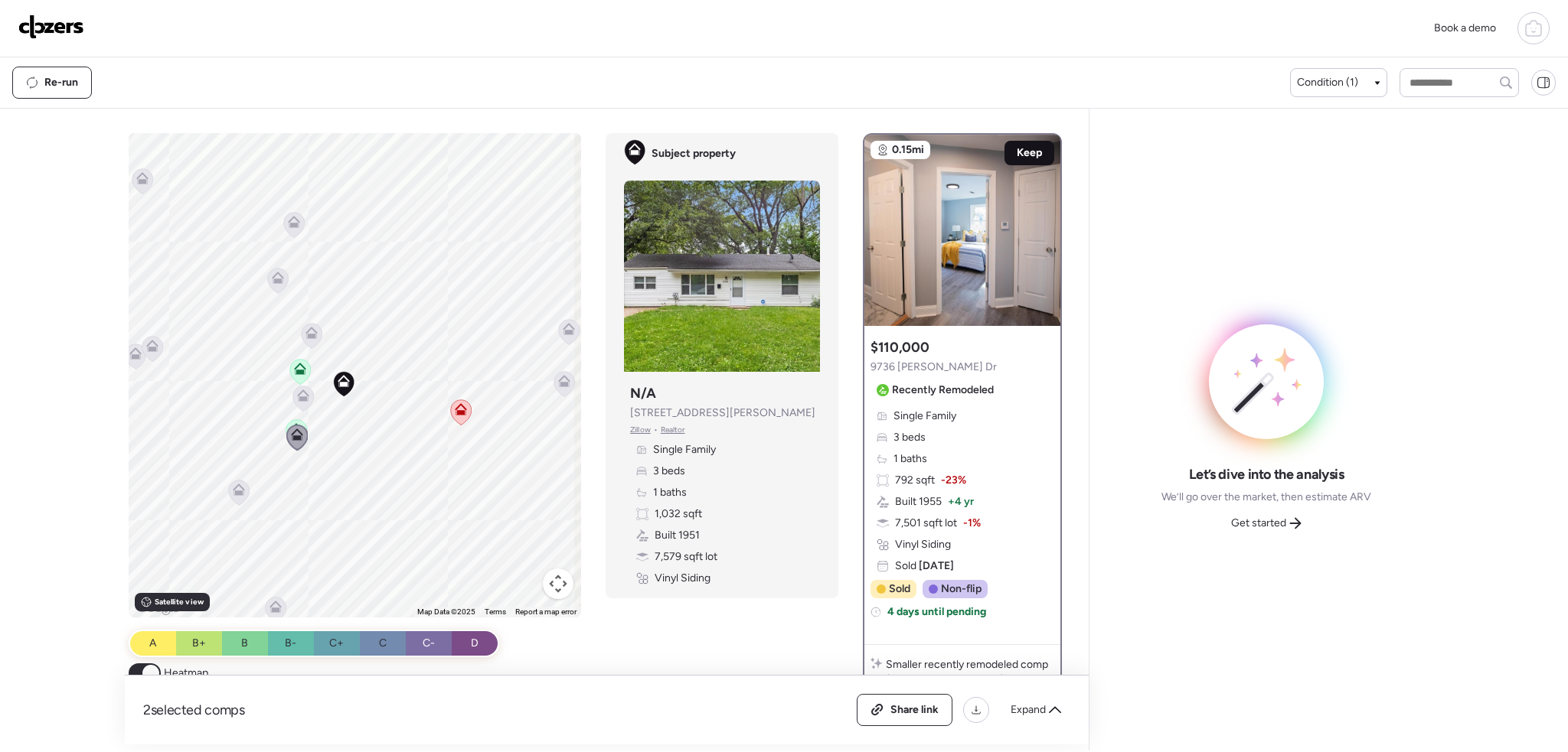
click at [1036, 150] on div "Keep" at bounding box center [1030, 152] width 50 height 24
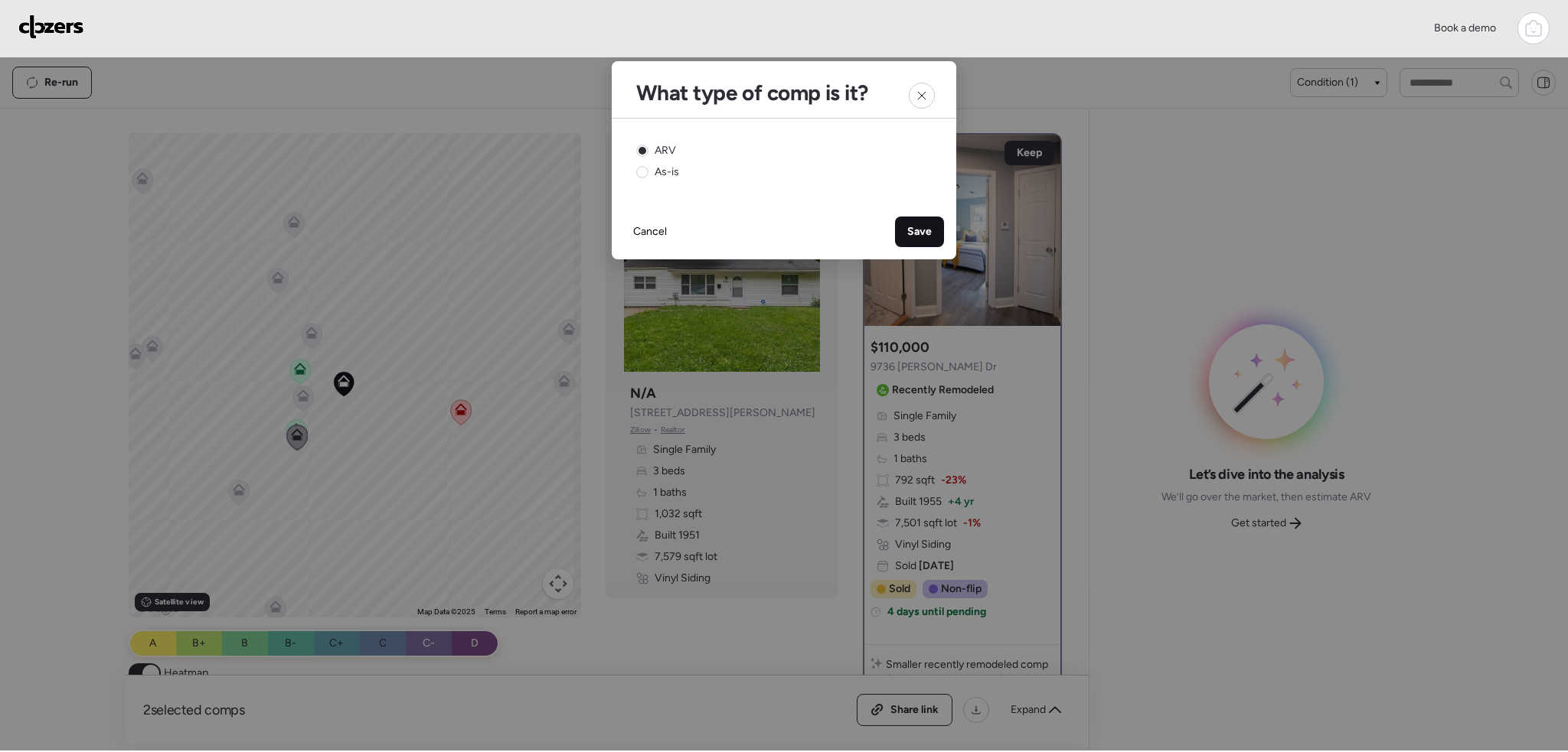
click at [926, 242] on div "Save" at bounding box center [919, 231] width 49 height 31
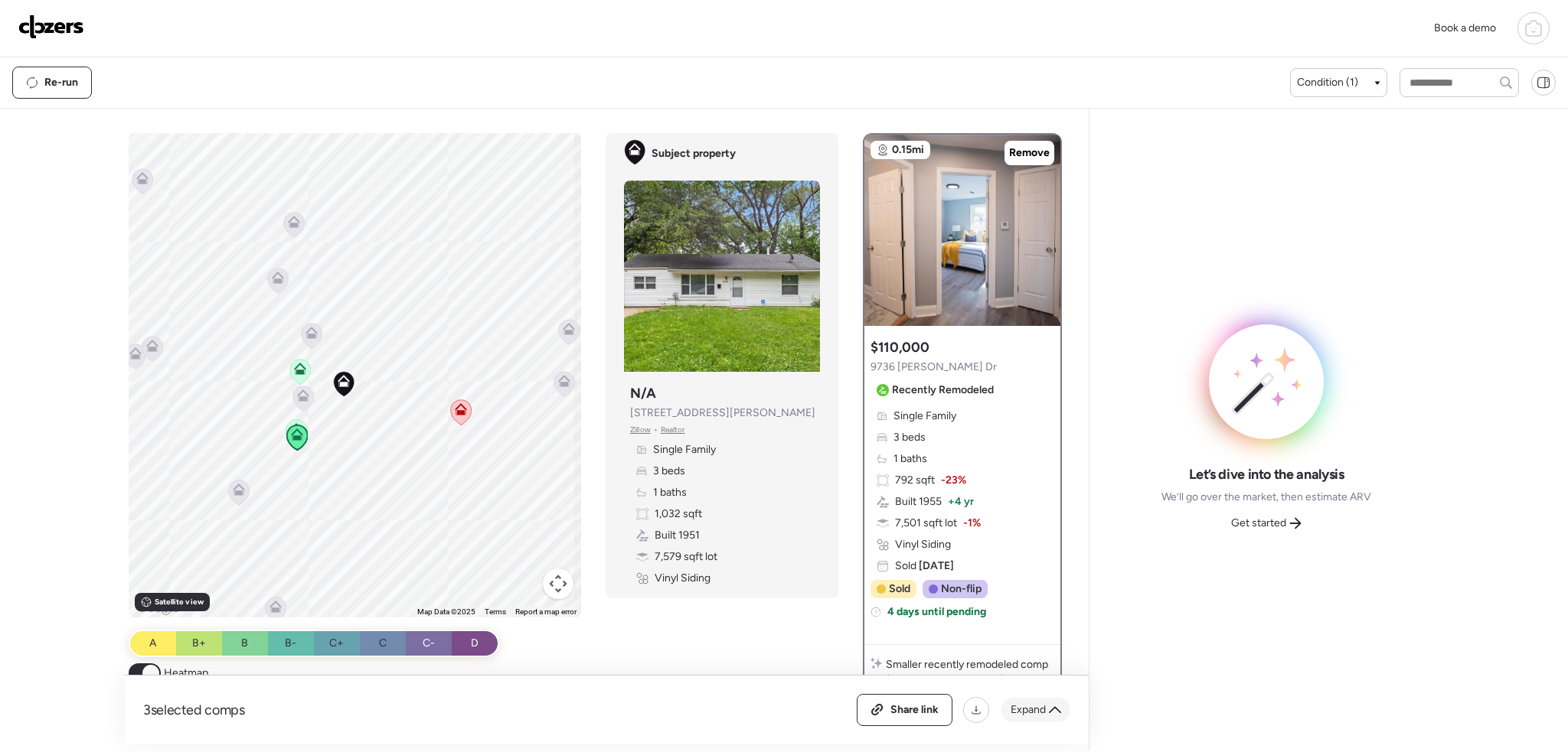
click at [1042, 712] on span "Expand" at bounding box center [1028, 710] width 35 height 15
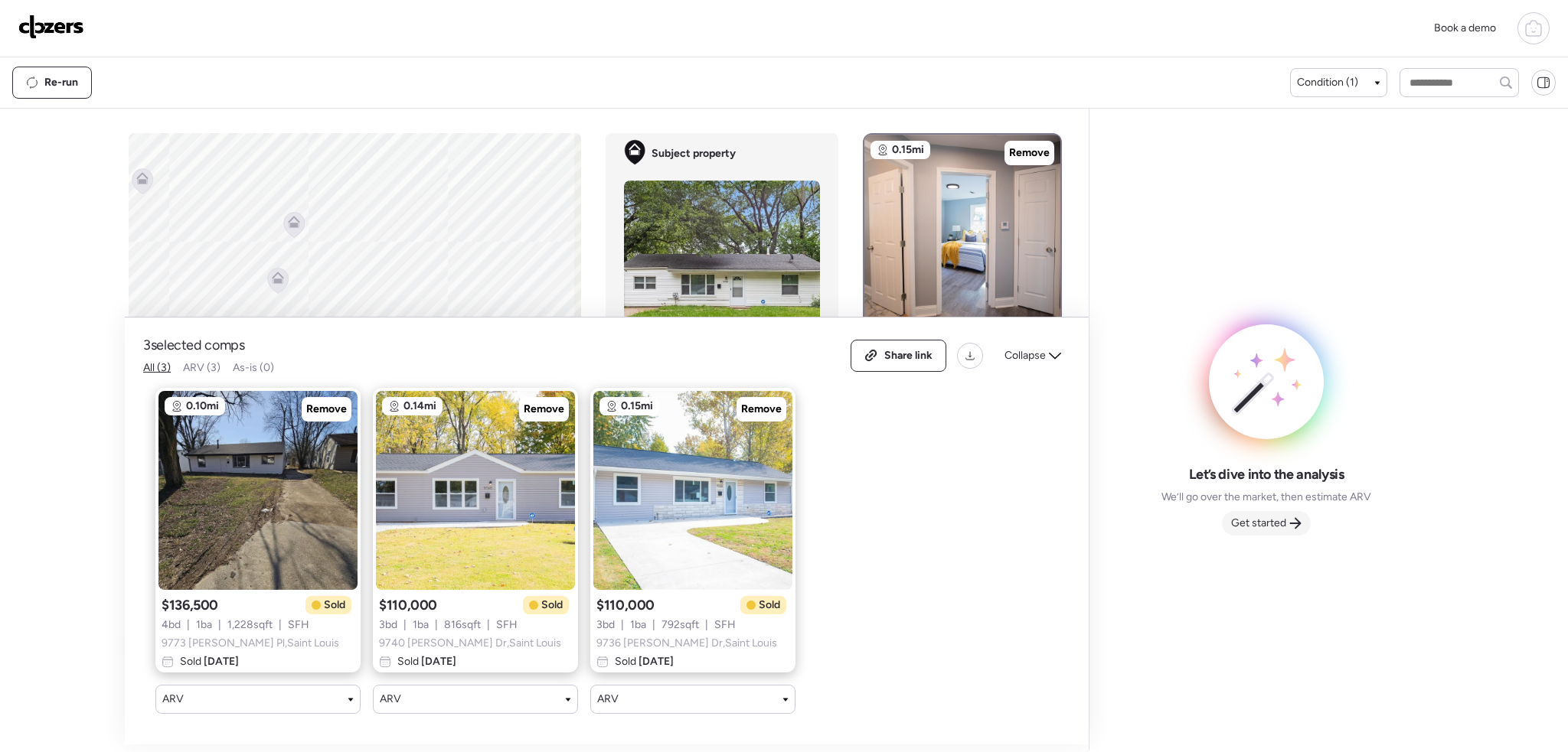
click at [1245, 530] on span "Get started" at bounding box center [1258, 523] width 55 height 15
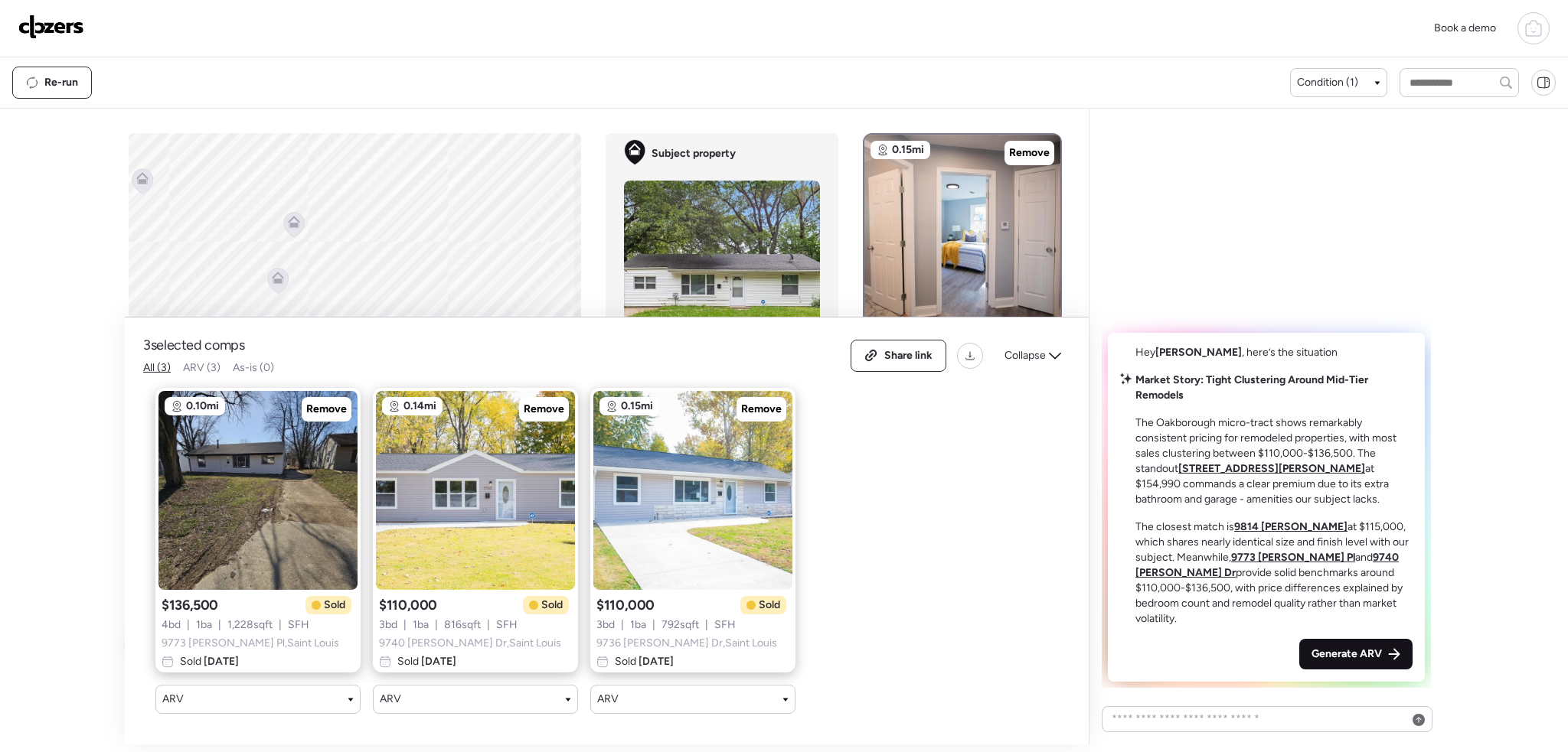
click at [1345, 663] on div "Generate ARV" at bounding box center [1356, 654] width 113 height 31
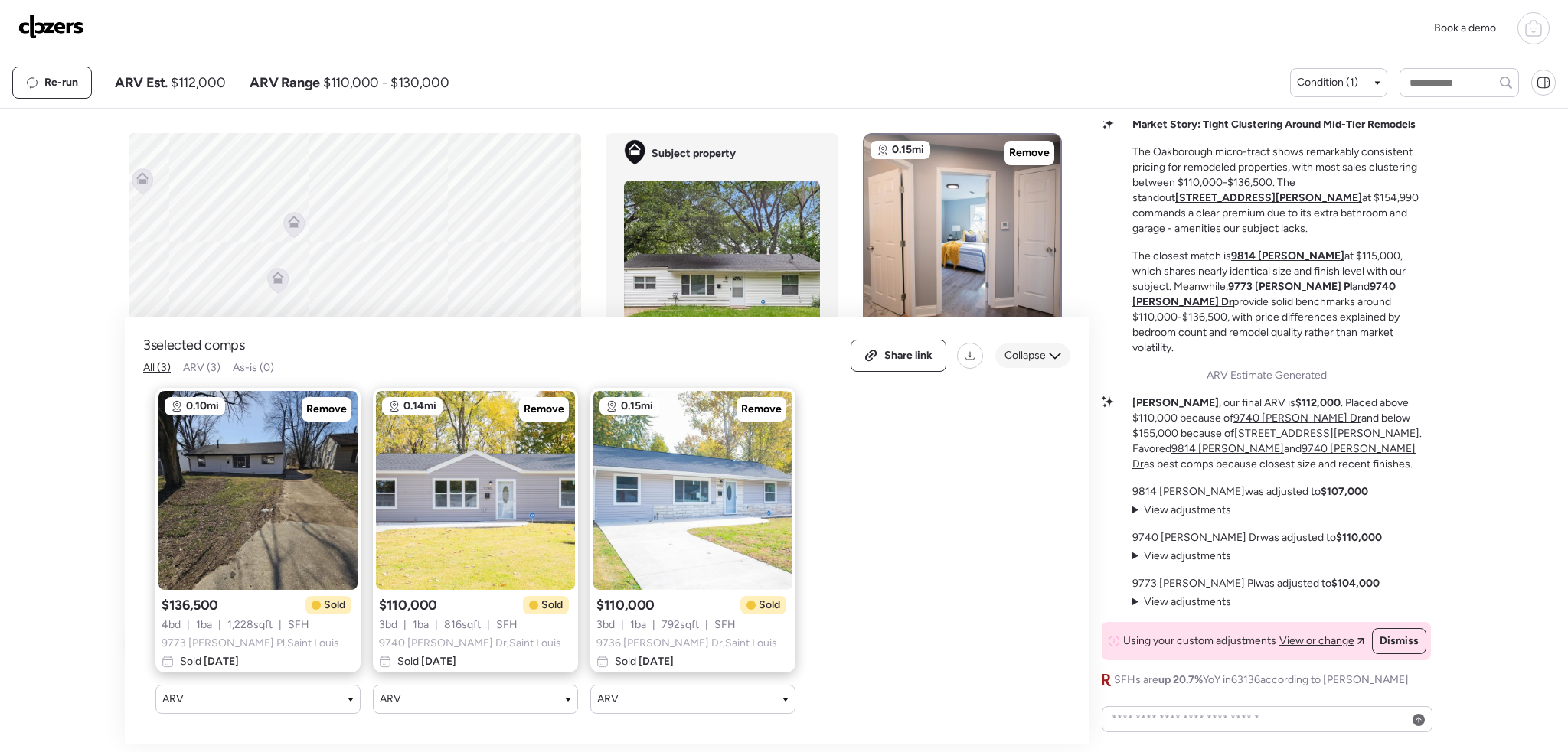
click at [1033, 349] on span "Collapse" at bounding box center [1025, 356] width 42 height 15
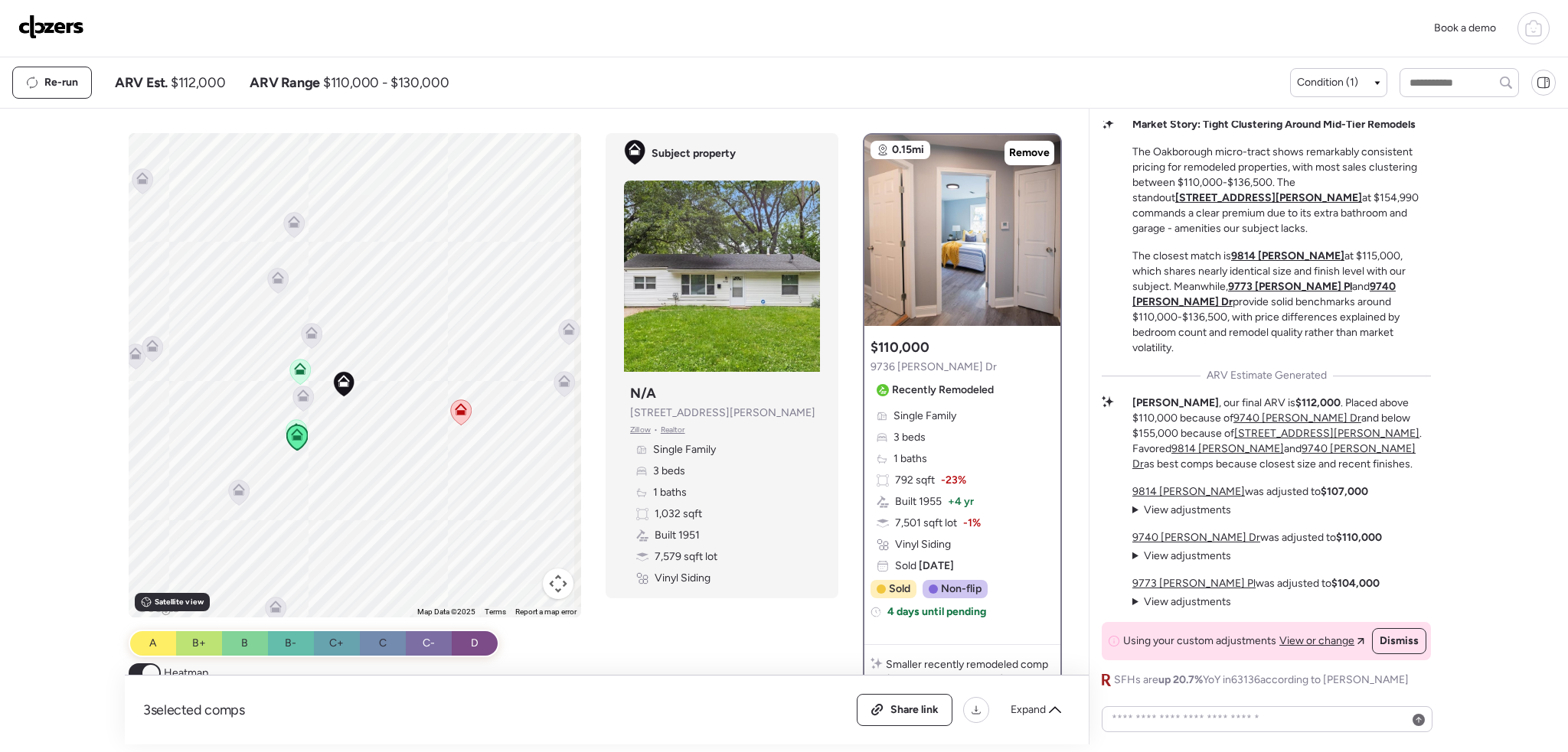
click at [53, 32] on img at bounding box center [51, 26] width 66 height 24
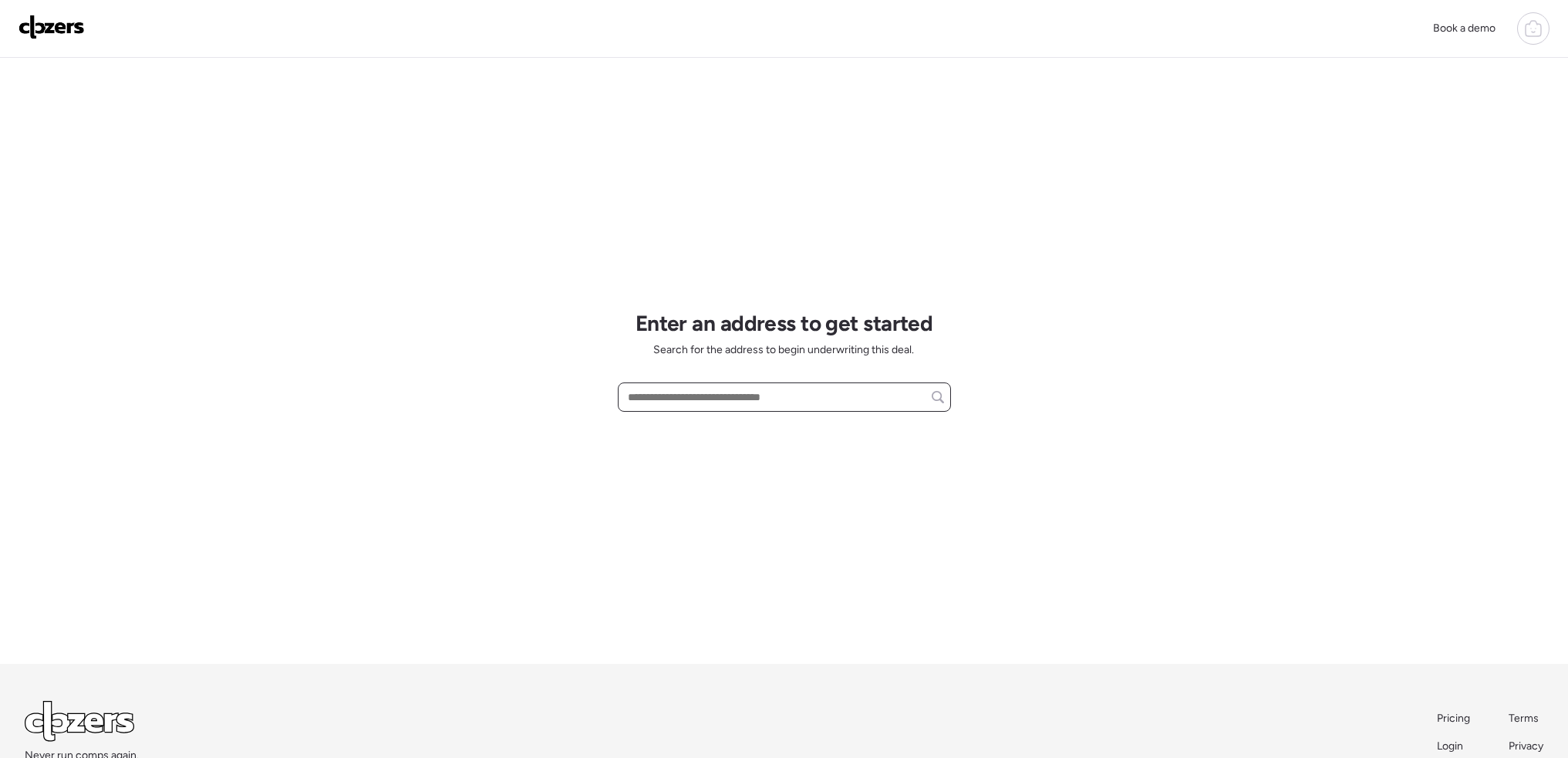
click at [698, 393] on input "text" at bounding box center [784, 397] width 319 height 22
paste input "**********"
click at [766, 431] on span "5029 Wells Ave, Saint Louis, MO, 63113" at bounding box center [717, 426] width 187 height 15
type input "**********"
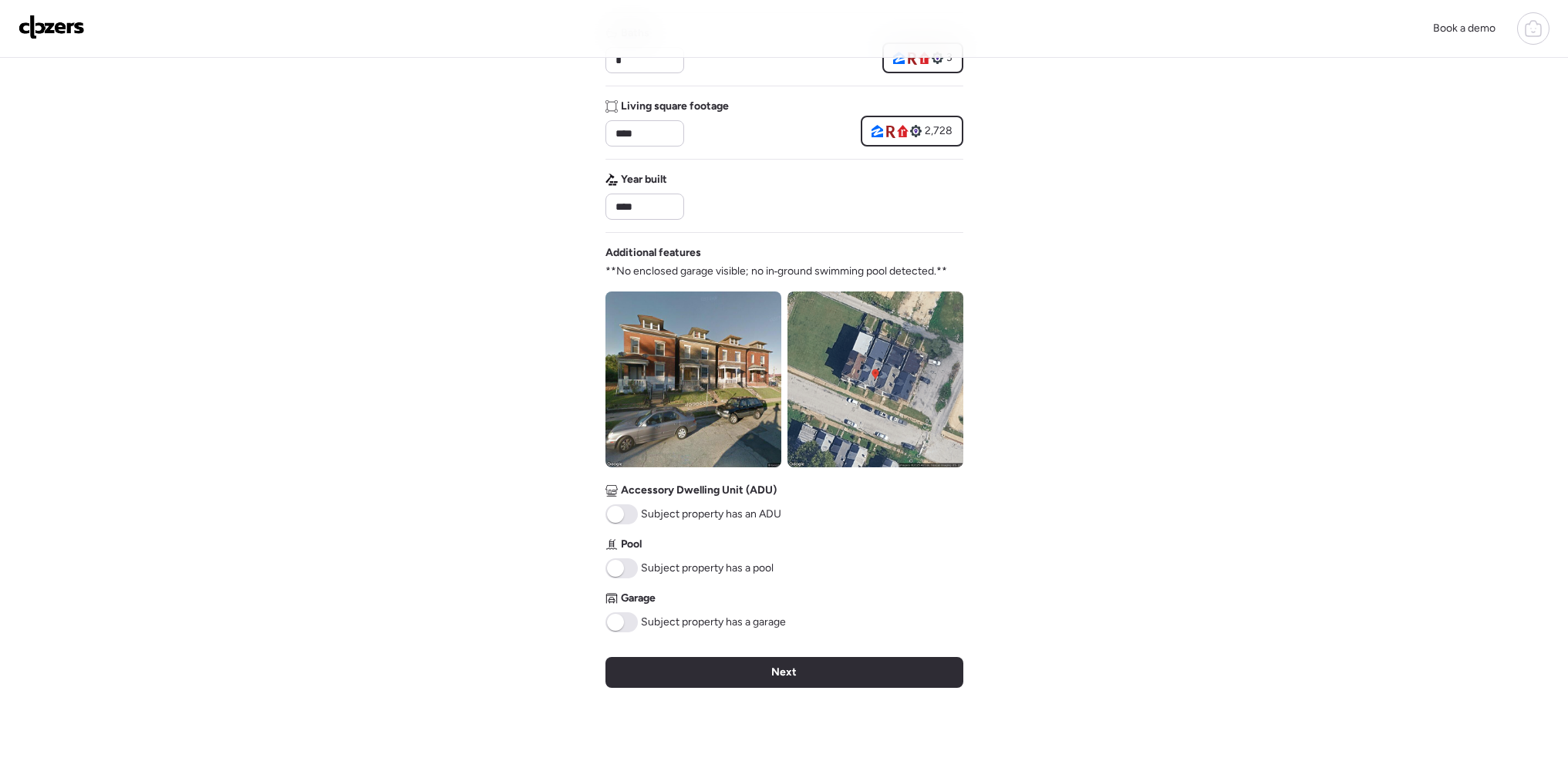
scroll to position [335, 0]
click at [844, 679] on div "Next" at bounding box center [784, 672] width 358 height 31
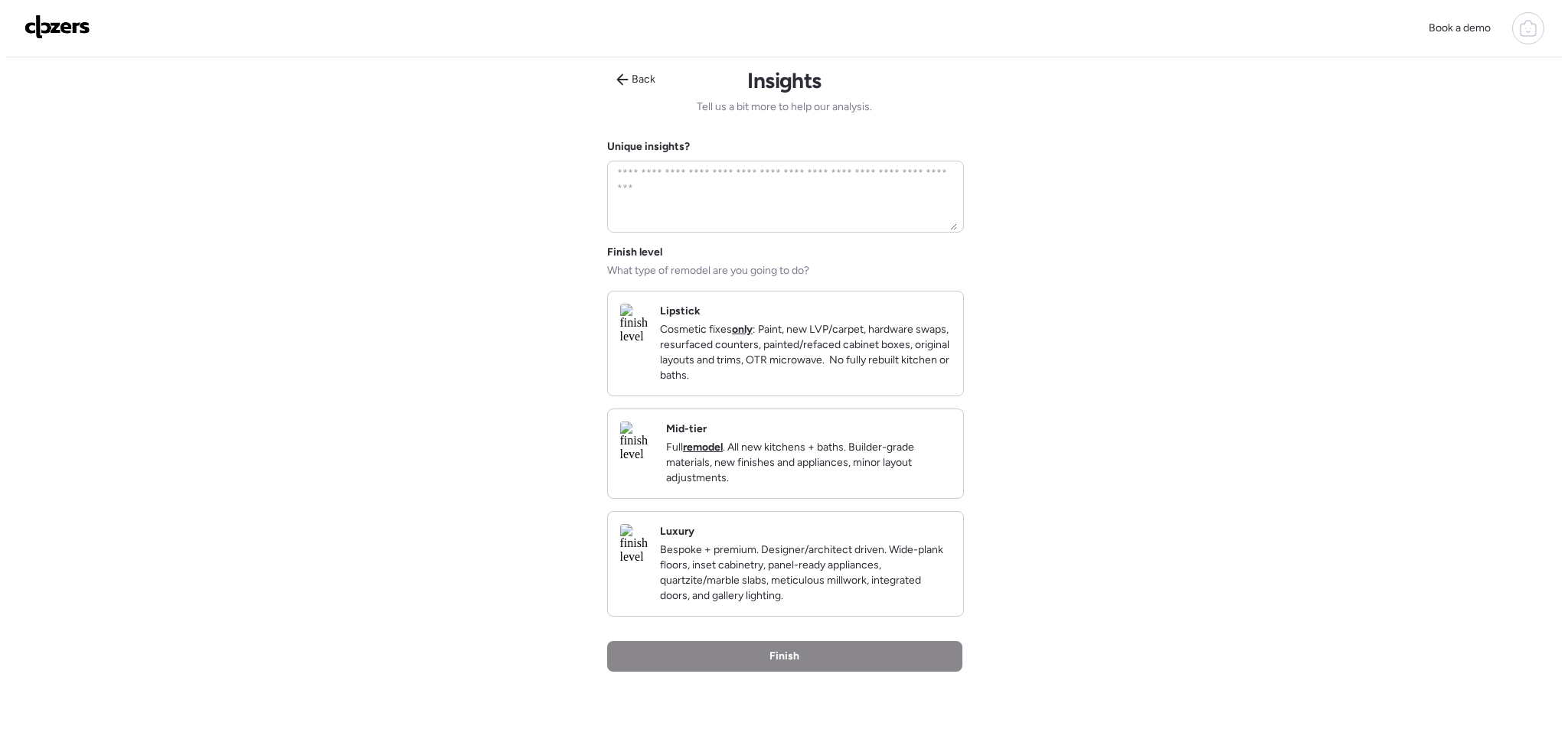
scroll to position [0, 0]
click at [818, 384] on p "Cosmetic fixes only : Paint, new LVP/carpet, hardware swaps, resurfaced counter…" at bounding box center [800, 355] width 291 height 62
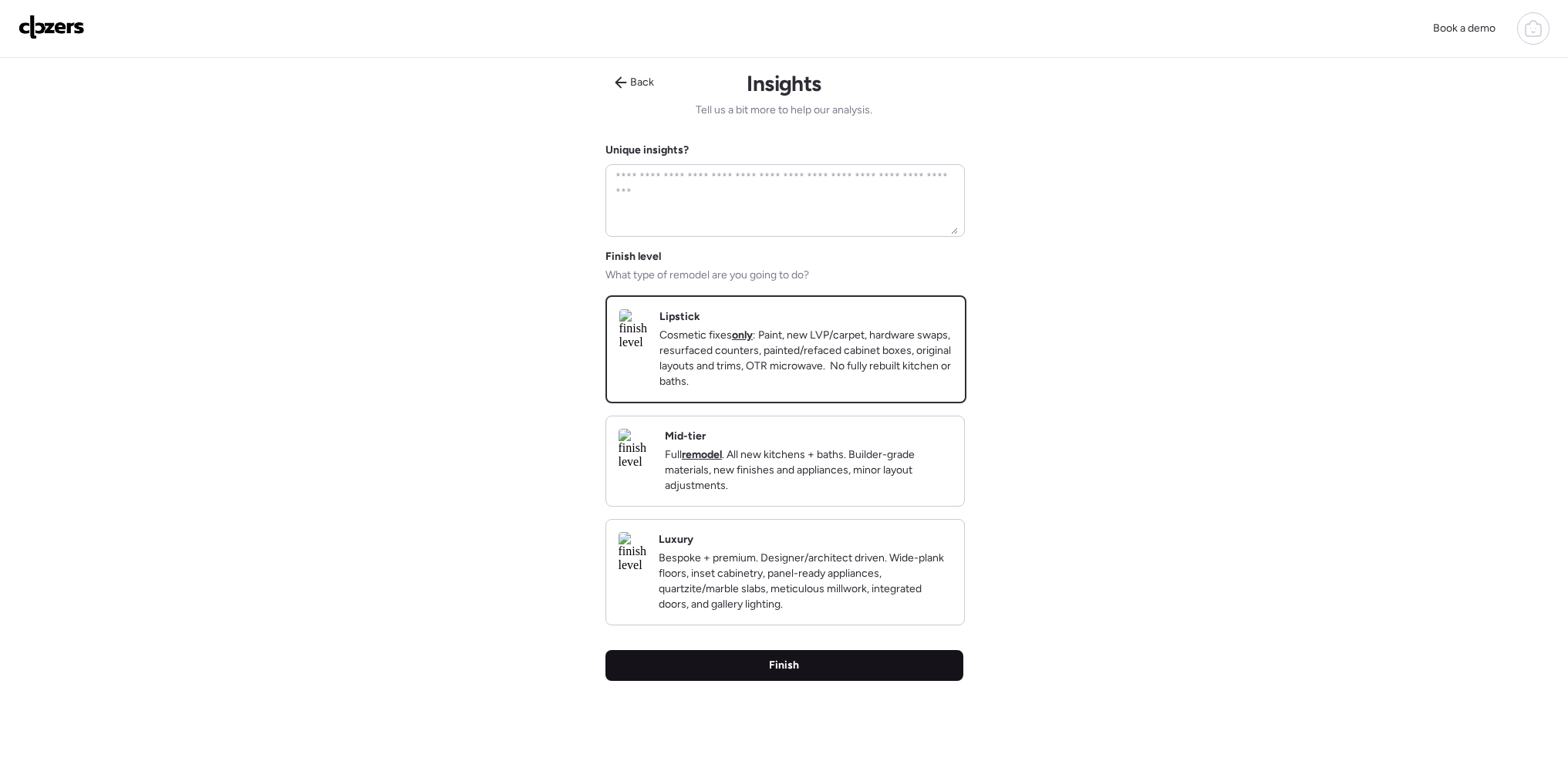
click at [895, 681] on div "Finish" at bounding box center [784, 665] width 358 height 31
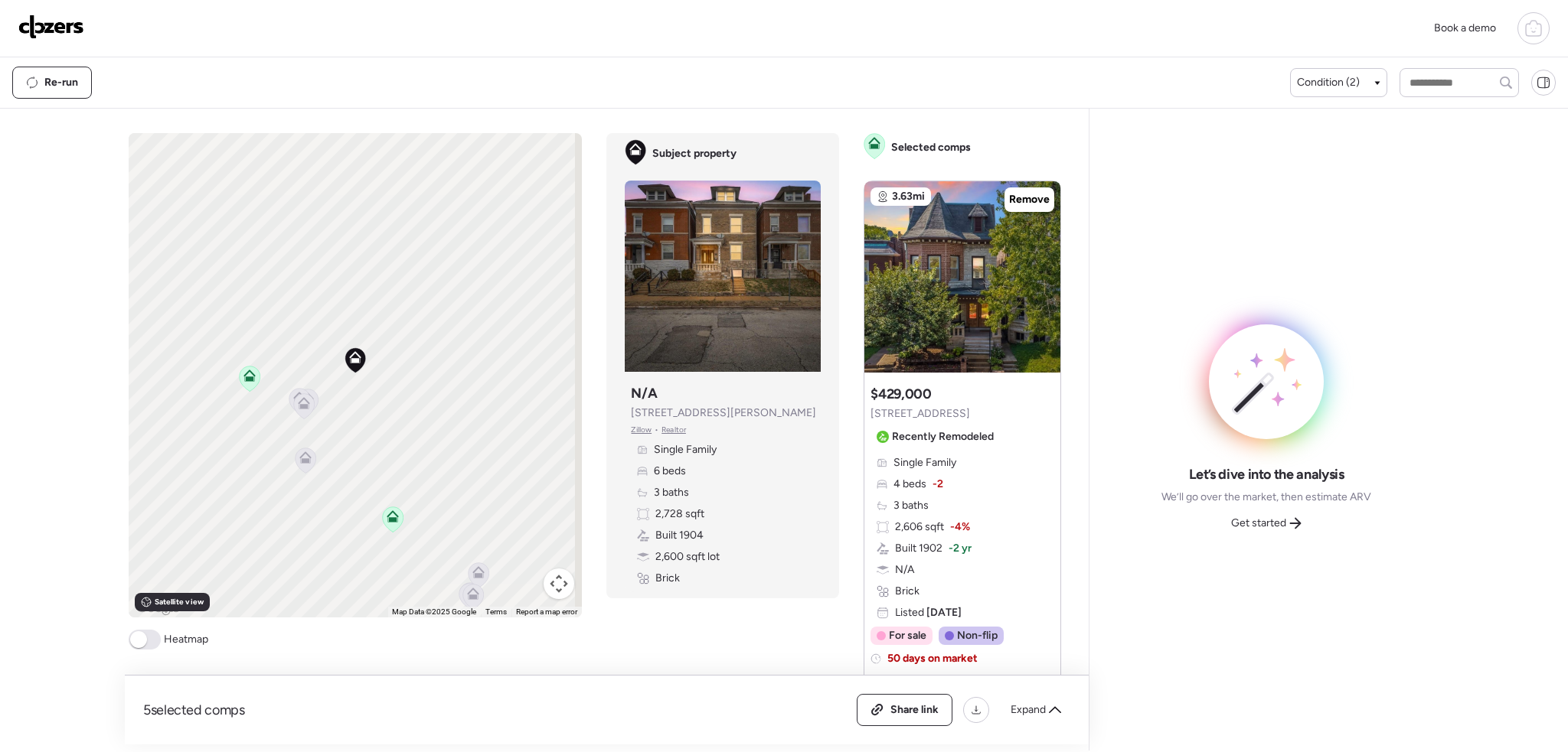
click at [142, 641] on span at bounding box center [138, 640] width 17 height 17
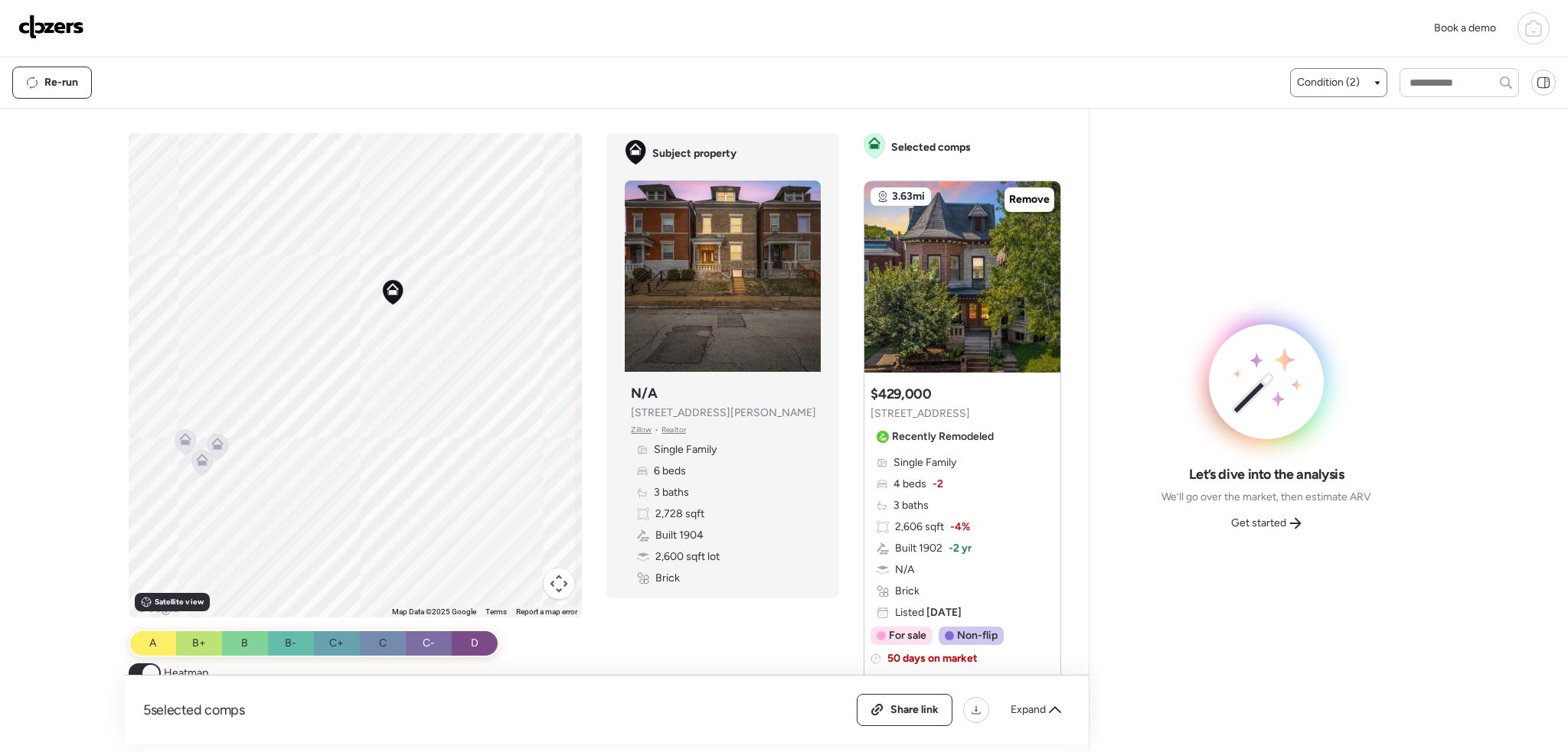
click at [1312, 82] on span "Condition (2)" at bounding box center [1327, 82] width 62 height 15
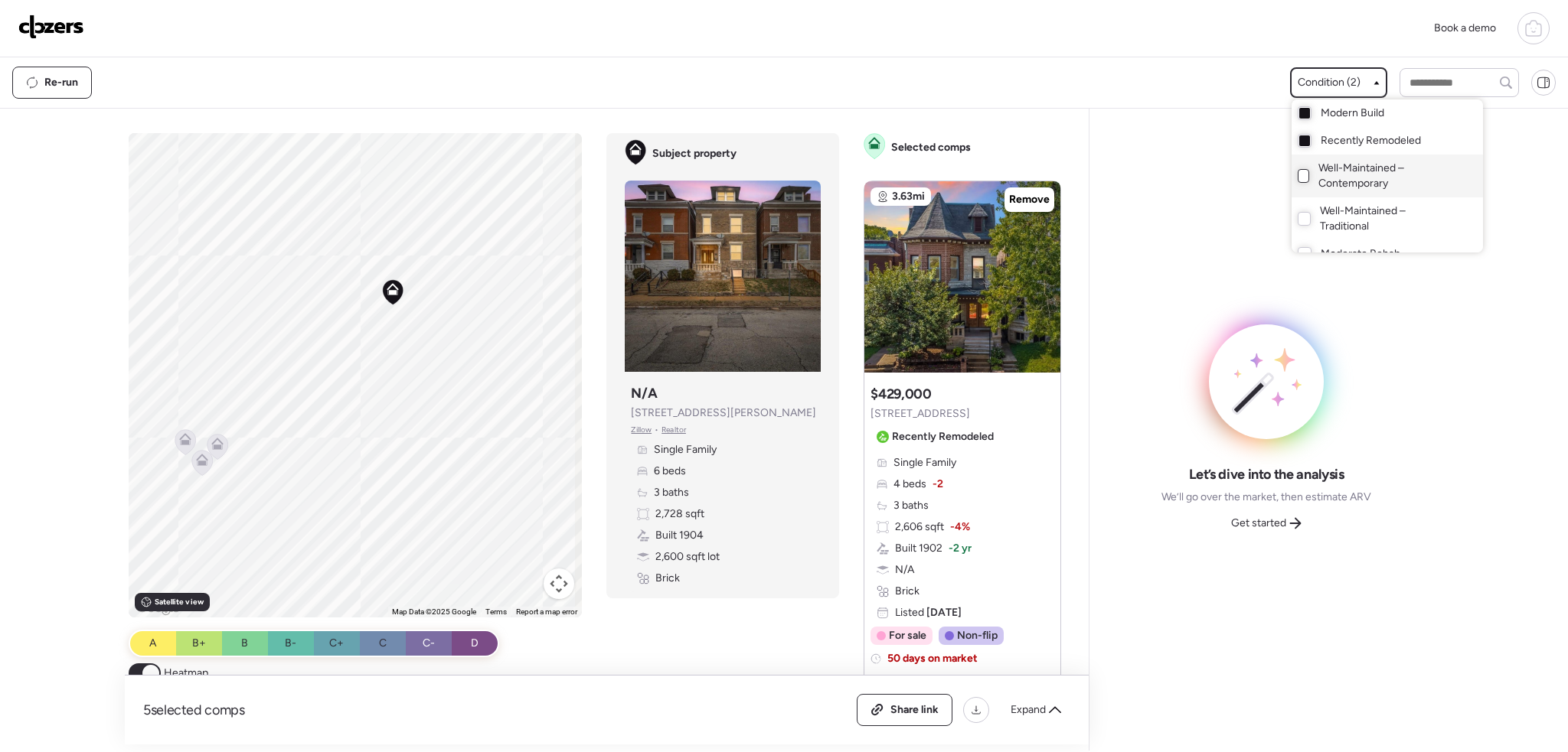
click at [1301, 175] on div at bounding box center [1303, 176] width 12 height 14
click at [1299, 139] on div at bounding box center [1304, 141] width 11 height 11
click at [1300, 116] on div at bounding box center [1304, 113] width 11 height 11
click at [1298, 217] on div at bounding box center [1304, 219] width 13 height 14
click at [1299, 217] on div at bounding box center [1304, 219] width 11 height 11
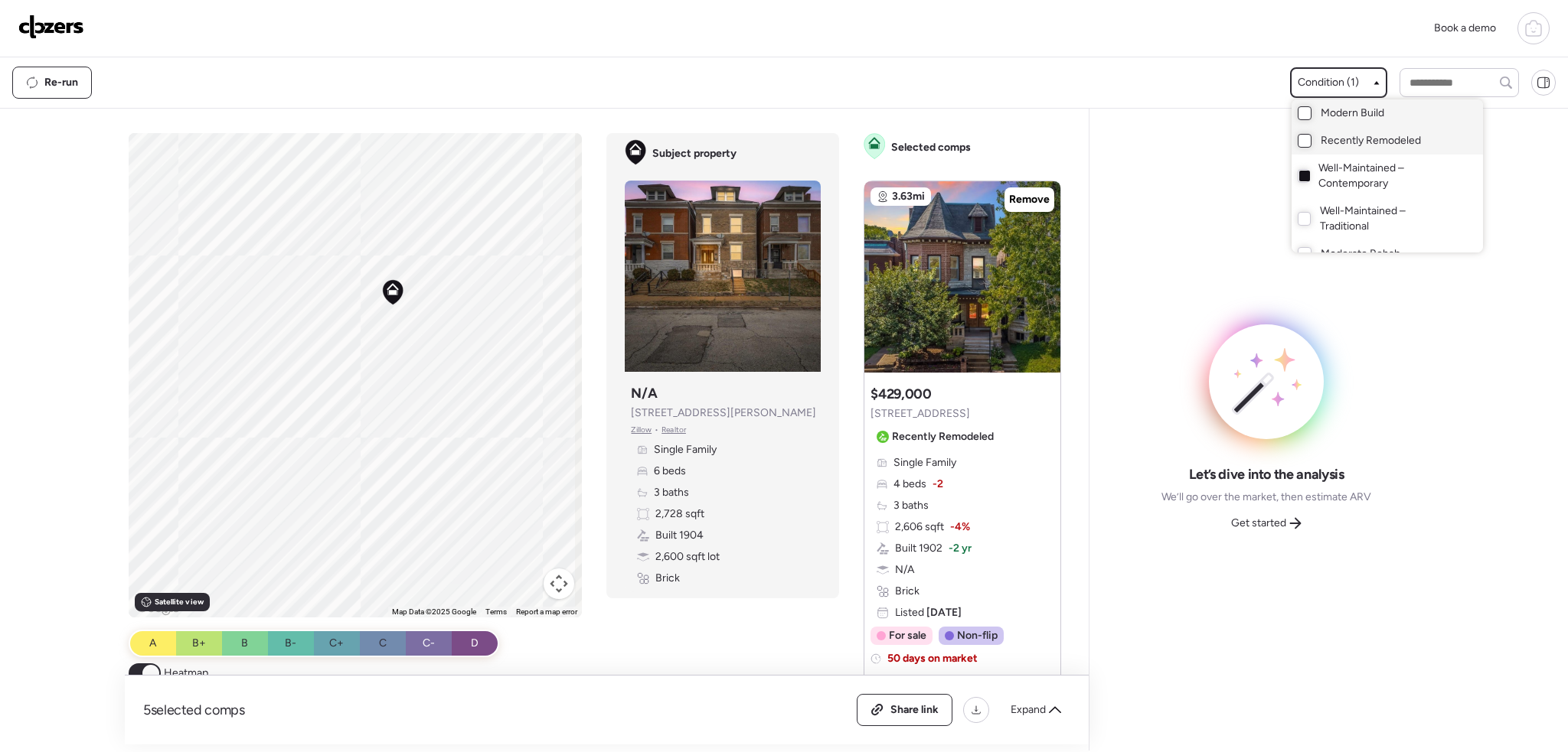
click at [343, 416] on div at bounding box center [784, 333] width 1568 height 752
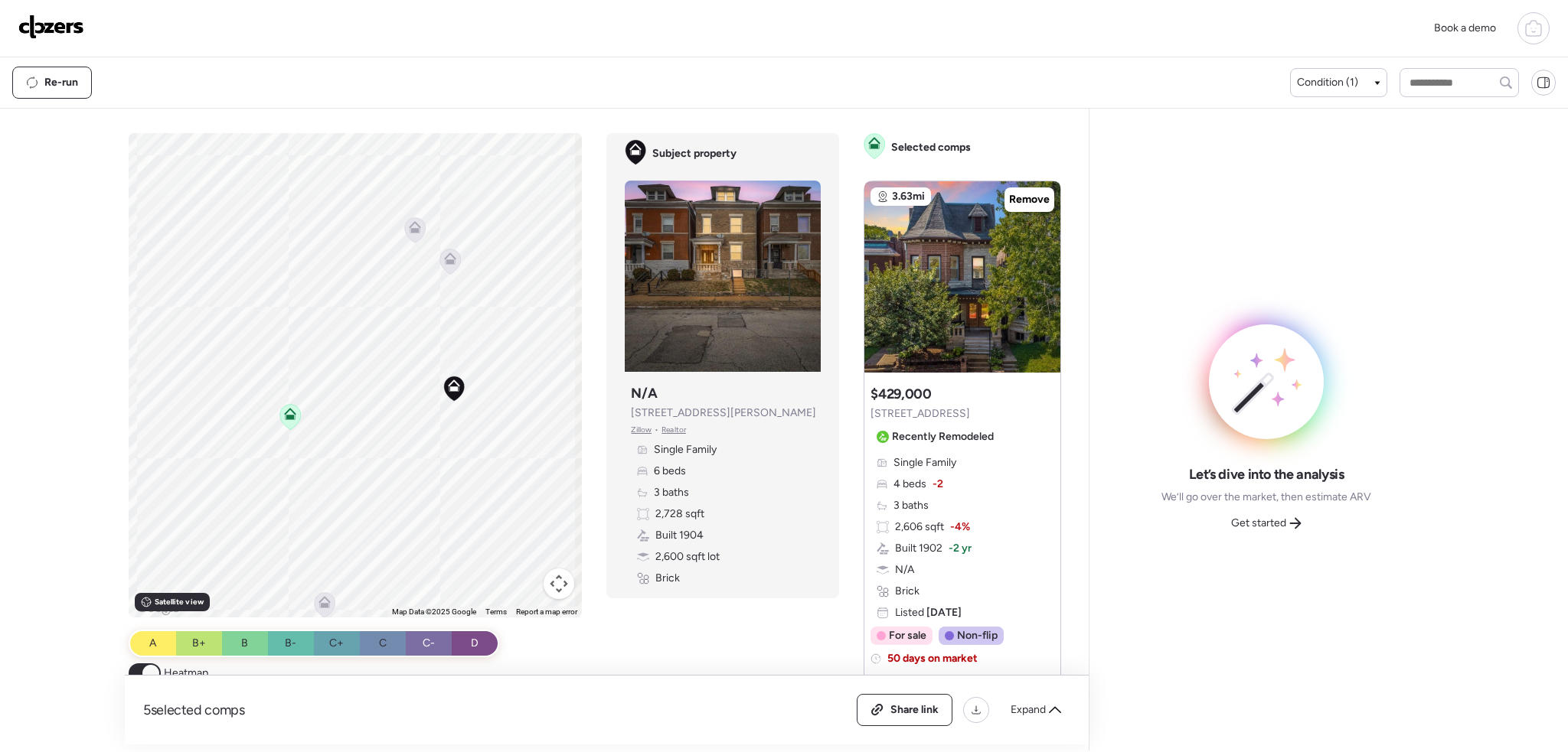
drag, startPoint x: 324, startPoint y: 398, endPoint x: 418, endPoint y: 430, distance: 99.3
click at [418, 429] on div "To activate drag with keyboard, press Alt + Enter. Once in keyboard drag state,…" at bounding box center [355, 375] width 454 height 484
click at [290, 423] on icon at bounding box center [292, 421] width 10 height 5
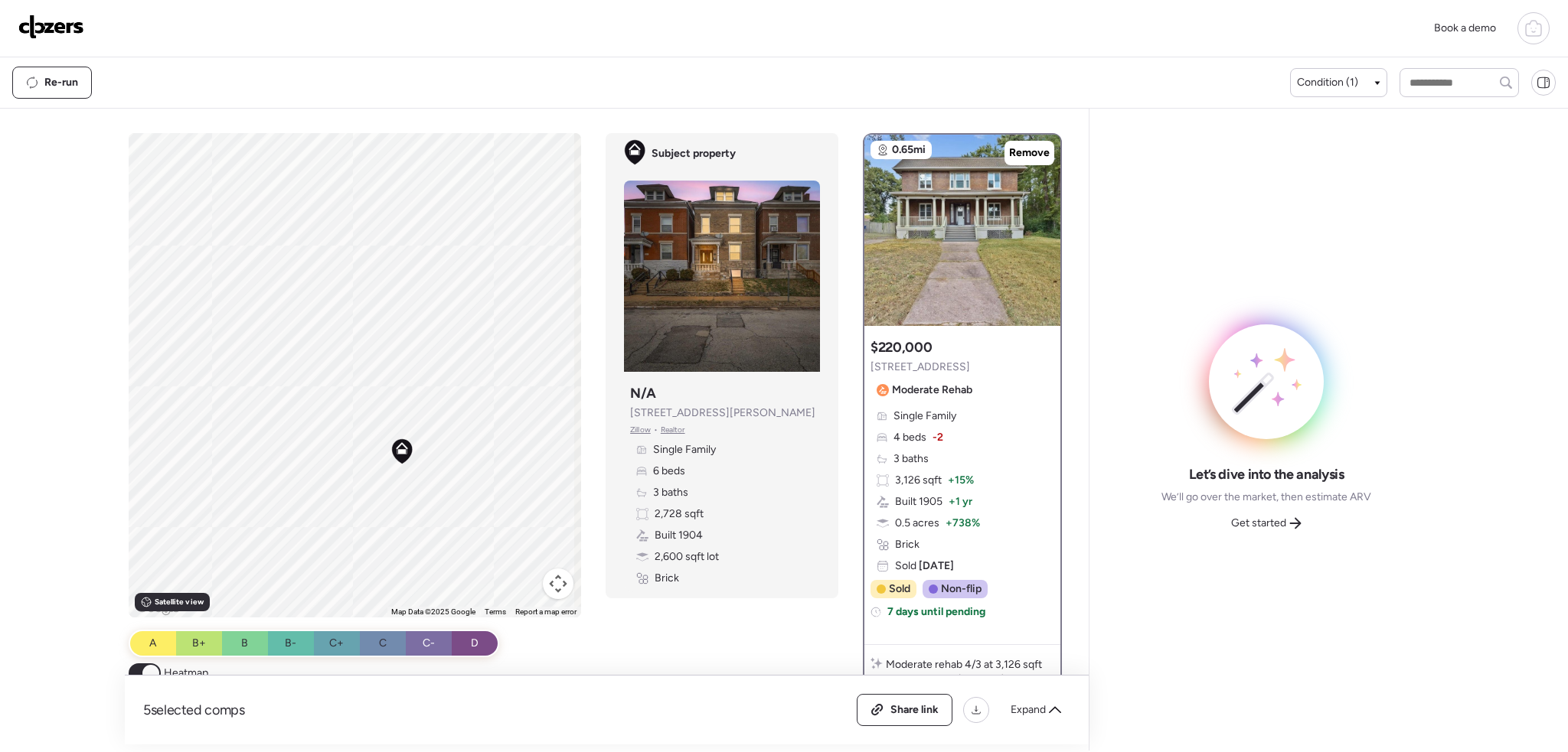
drag, startPoint x: 463, startPoint y: 420, endPoint x: 412, endPoint y: 504, distance: 98.3
click at [409, 520] on div "To activate drag with keyboard, press Alt + Enter. Once in keyboard drag state,…" at bounding box center [355, 375] width 454 height 484
drag, startPoint x: 424, startPoint y: 411, endPoint x: 399, endPoint y: 280, distance: 133.4
click at [444, 504] on div "To activate drag with keyboard, press Alt + Enter. Once in keyboard drag state,…" at bounding box center [355, 375] width 454 height 484
click at [375, 177] on icon at bounding box center [381, 177] width 12 height 12
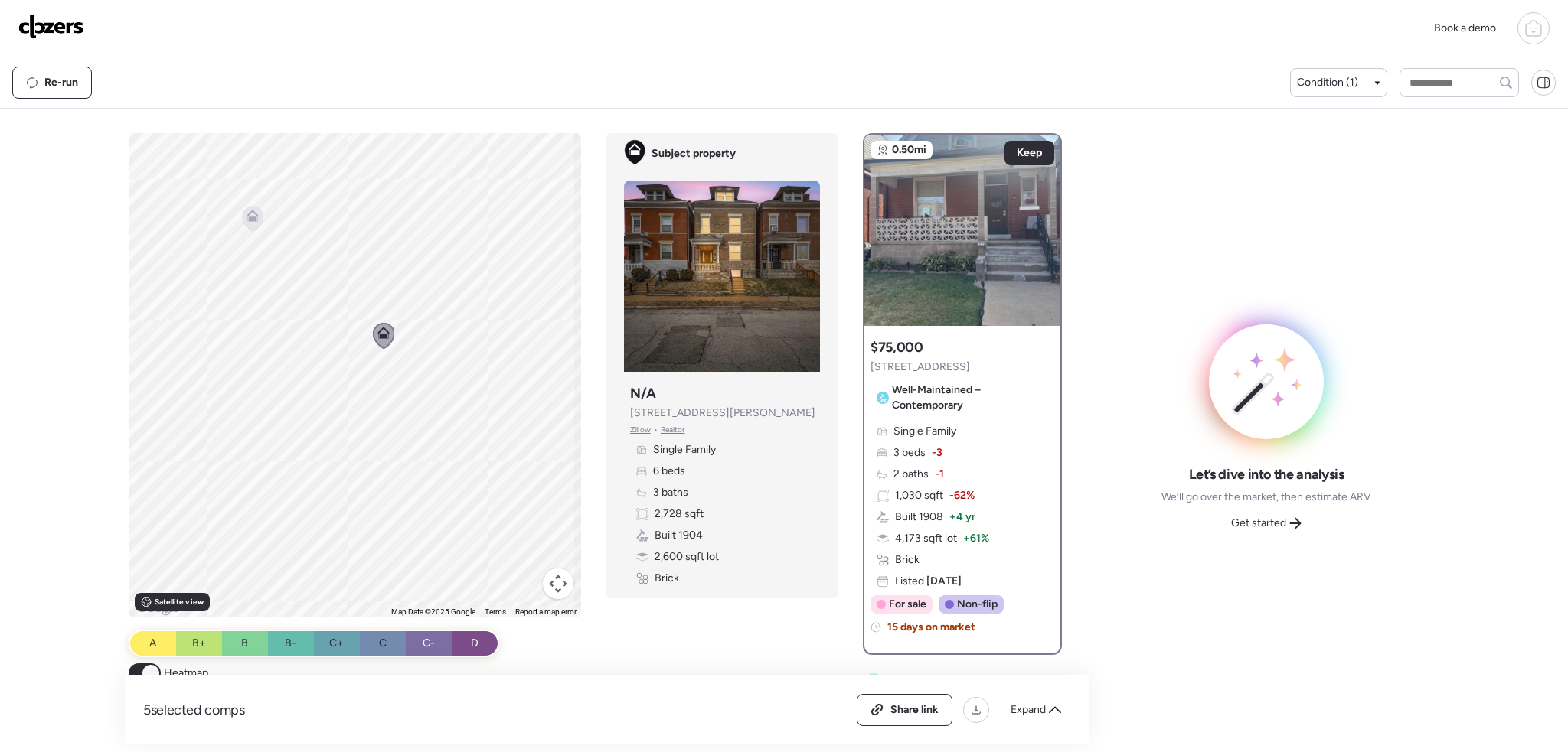
drag, startPoint x: 363, startPoint y: 304, endPoint x: 365, endPoint y: 450, distance: 146.0
click at [365, 447] on div "To navigate, press the arrow keys. To activate drag with keyboard, press Alt + …" at bounding box center [355, 375] width 454 height 484
click at [252, 225] on icon at bounding box center [255, 225] width 12 height 7
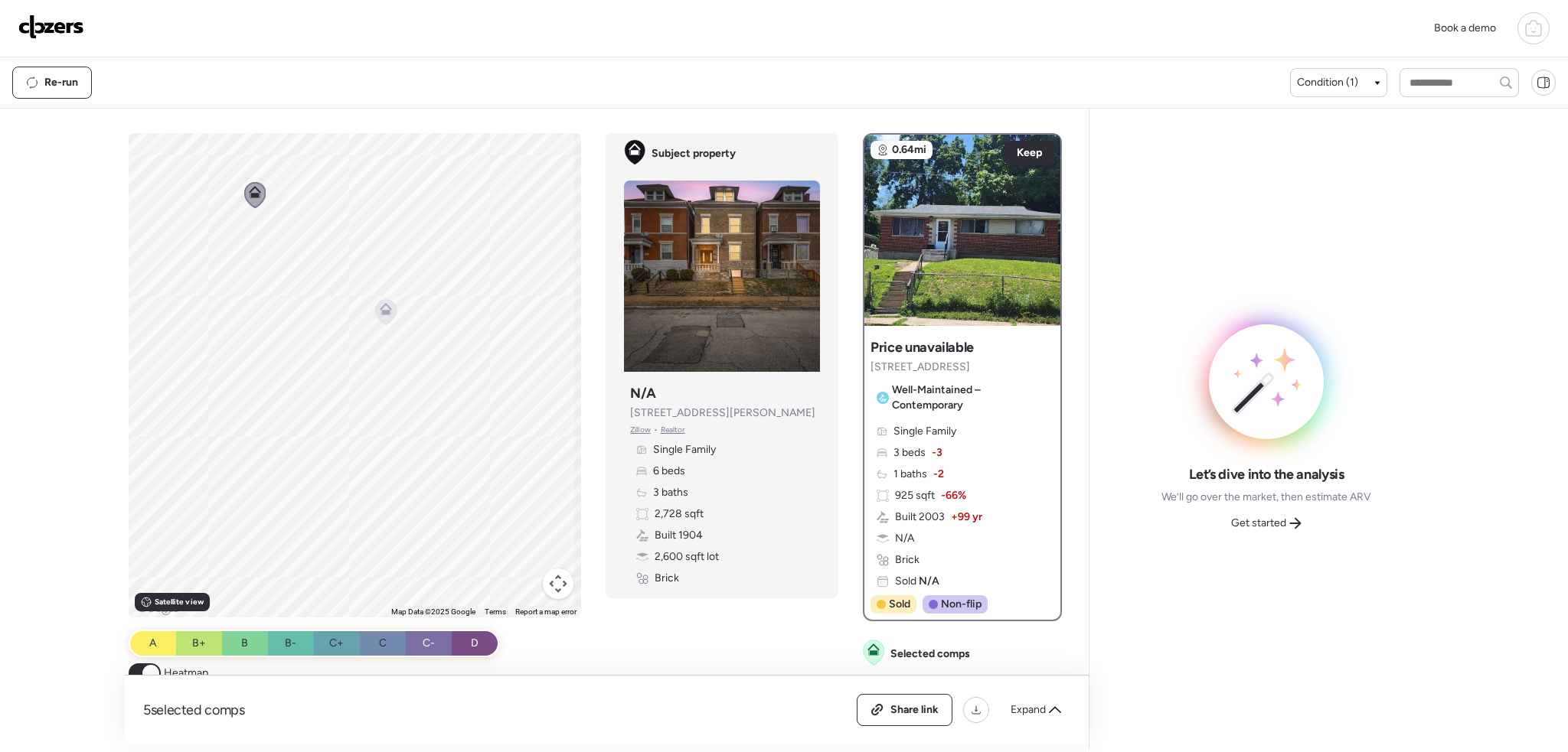
drag, startPoint x: 360, startPoint y: 458, endPoint x: 338, endPoint y: 176, distance: 282.9
click at [338, 176] on div "To navigate, press the arrow keys. To activate drag with keyboard, press Alt + …" at bounding box center [355, 375] width 454 height 484
click at [323, 194] on icon at bounding box center [325, 192] width 12 height 7
drag, startPoint x: 383, startPoint y: 308, endPoint x: 466, endPoint y: 458, distance: 171.4
click at [465, 463] on div "To activate drag with keyboard, press Alt + Enter. Once in keyboard drag state,…" at bounding box center [355, 375] width 454 height 484
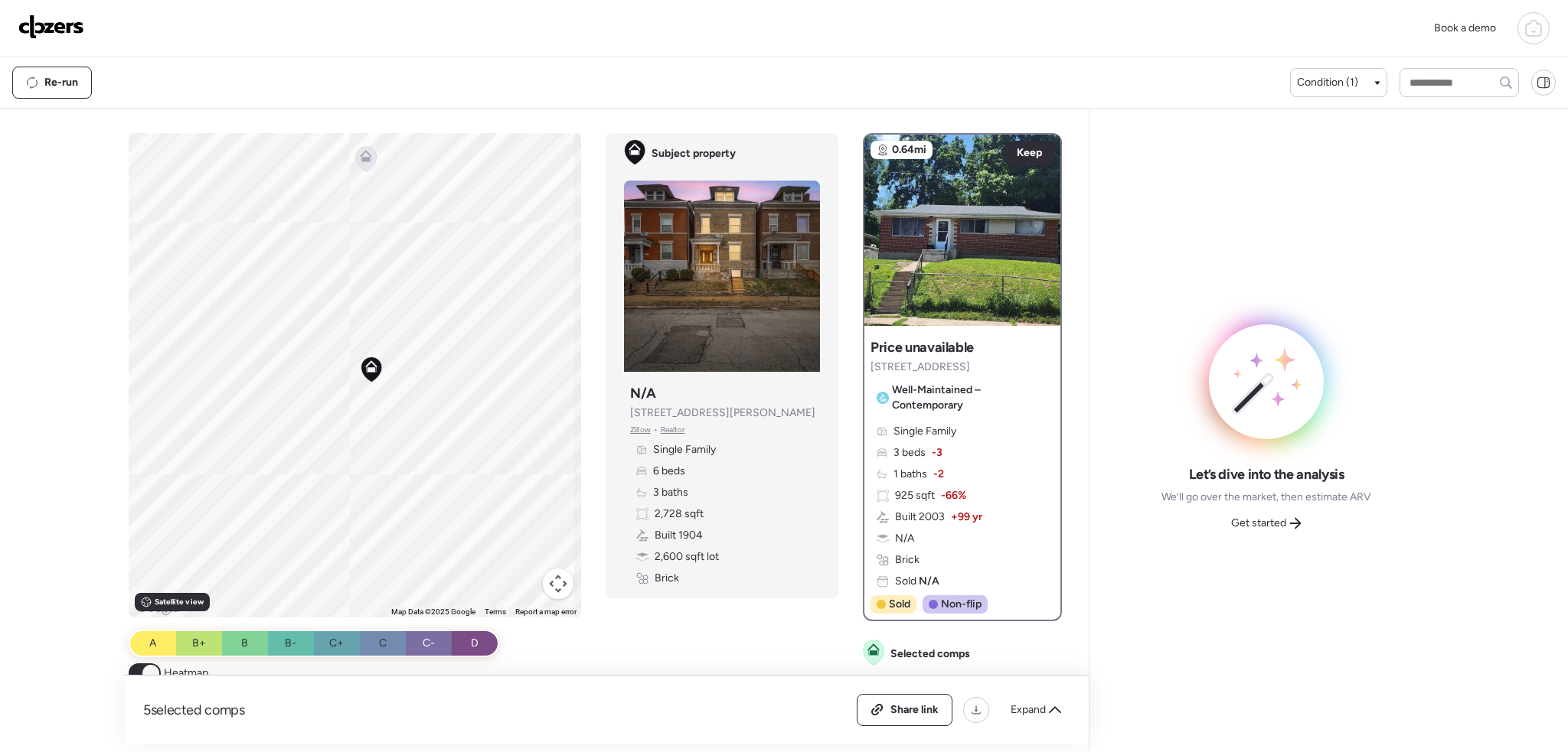
drag, startPoint x: 461, startPoint y: 428, endPoint x: 425, endPoint y: 425, distance: 36.1
click at [425, 425] on div "To activate drag with keyboard, press Alt + Enter. Once in keyboard drag state,…" at bounding box center [355, 375] width 454 height 484
click at [532, 365] on icon at bounding box center [536, 375] width 21 height 25
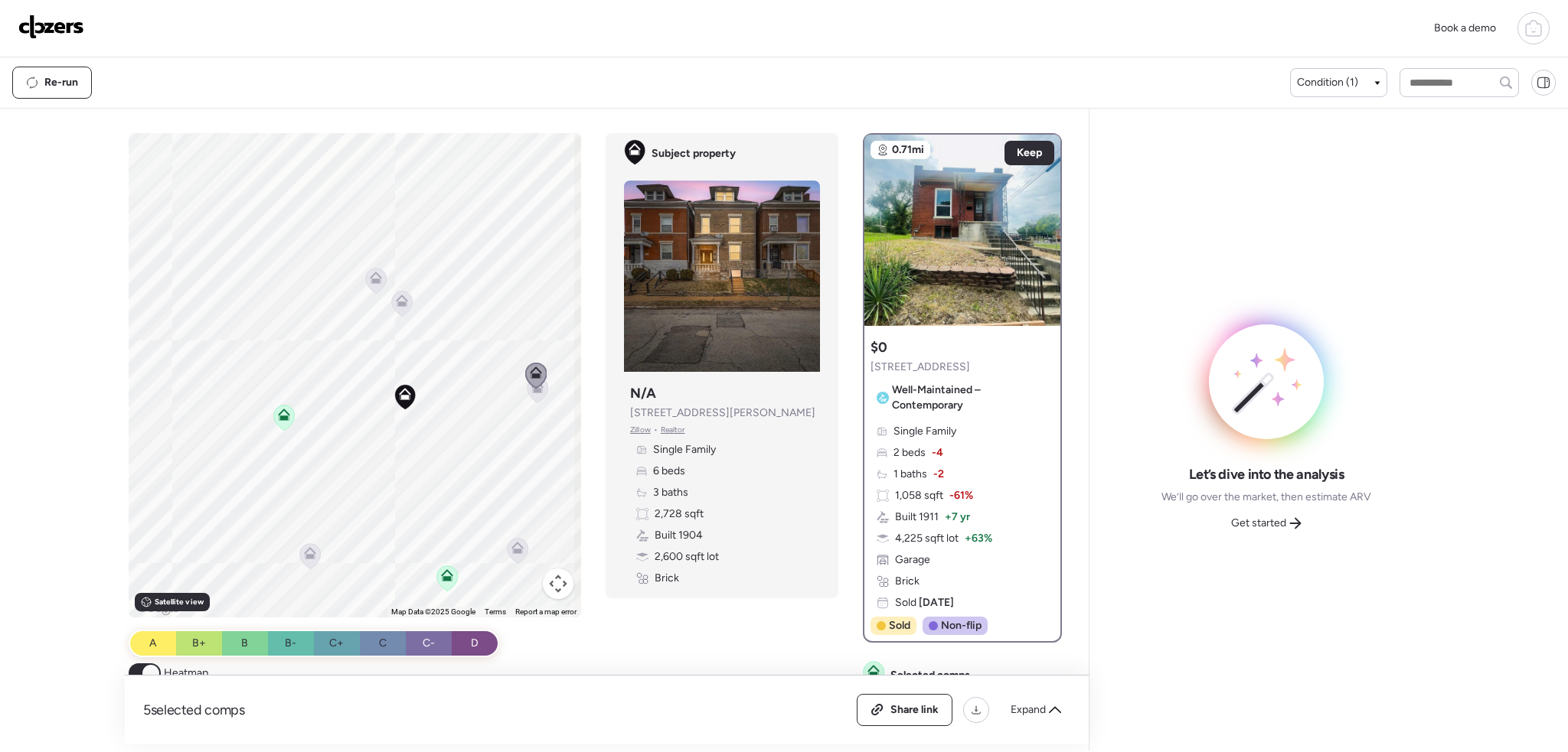
click at [534, 389] on div at bounding box center [536, 377] width 22 height 28
click at [538, 393] on icon at bounding box center [538, 390] width 10 height 5
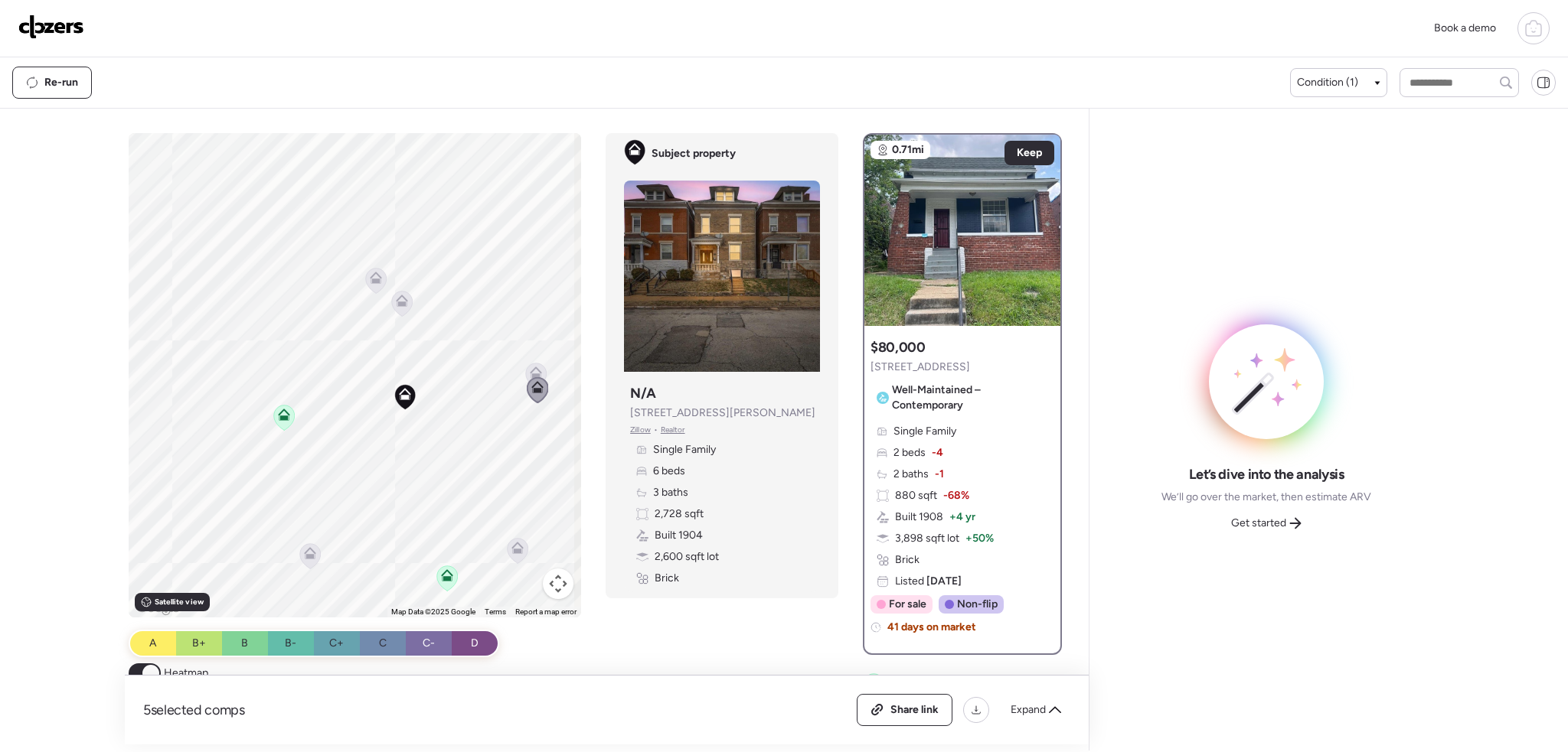
click at [274, 414] on icon at bounding box center [284, 418] width 21 height 25
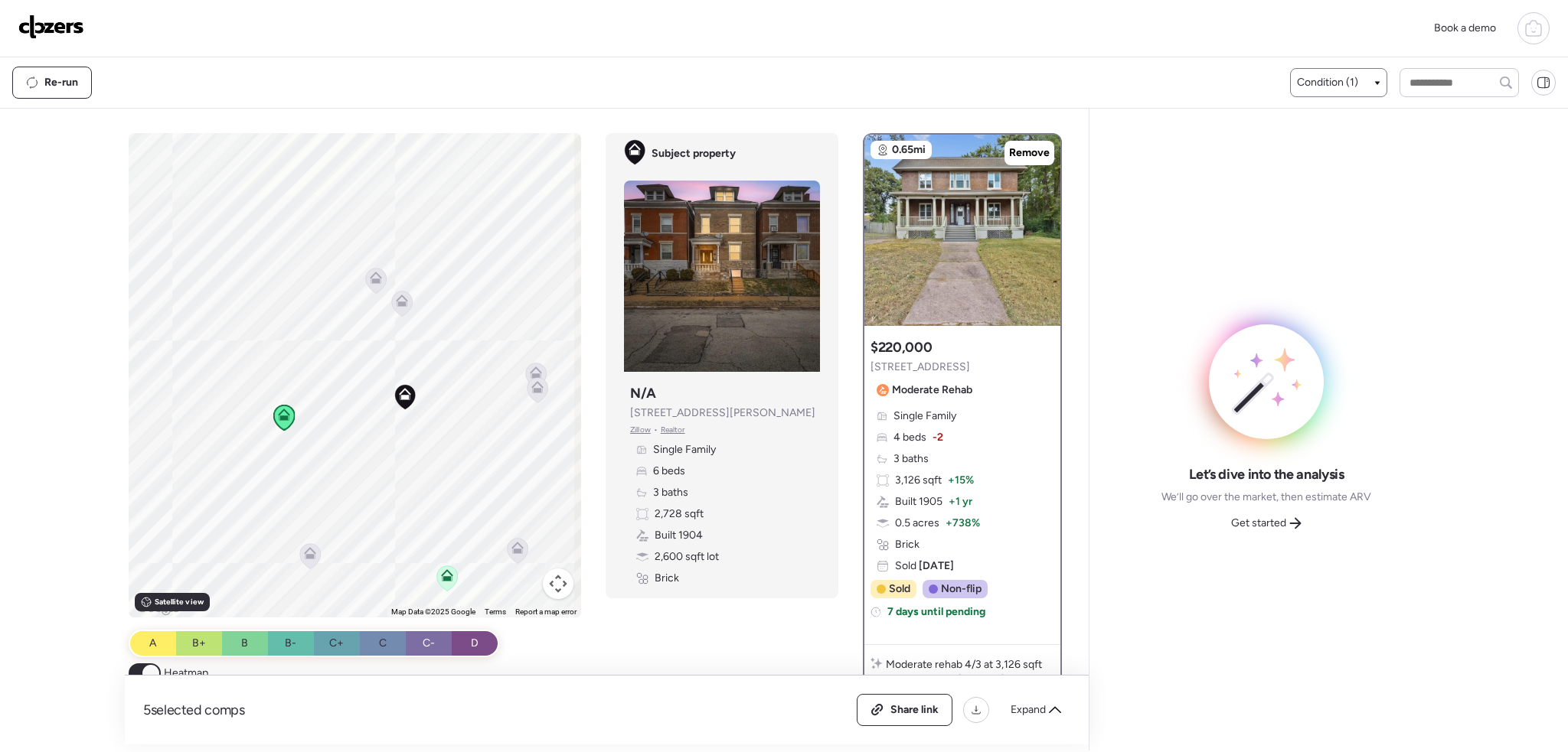
click at [1342, 86] on span "Condition (1)" at bounding box center [1327, 82] width 62 height 15
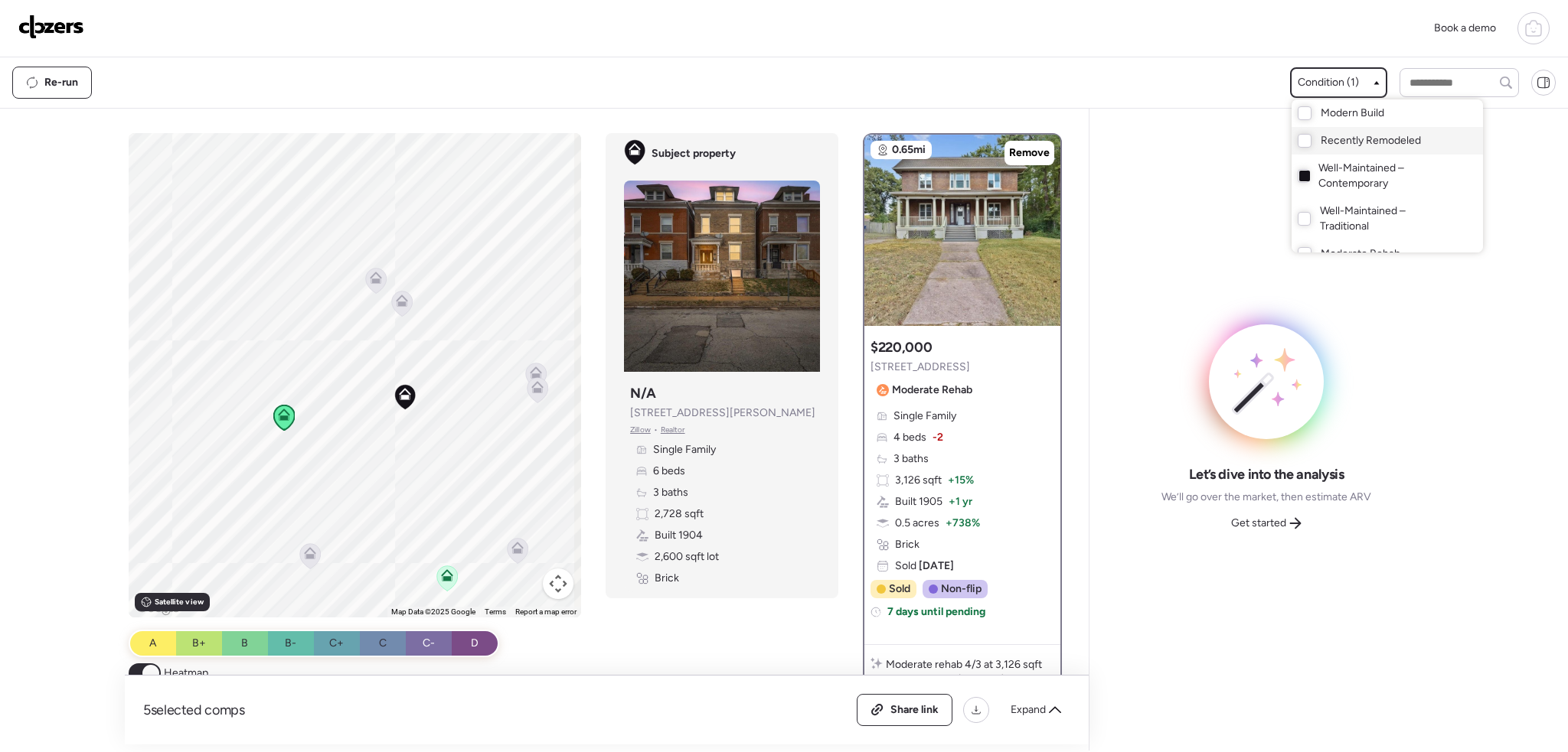
click at [1305, 138] on div "Recently Remodeled" at bounding box center [1387, 141] width 191 height 27
click at [355, 438] on div at bounding box center [784, 333] width 1568 height 752
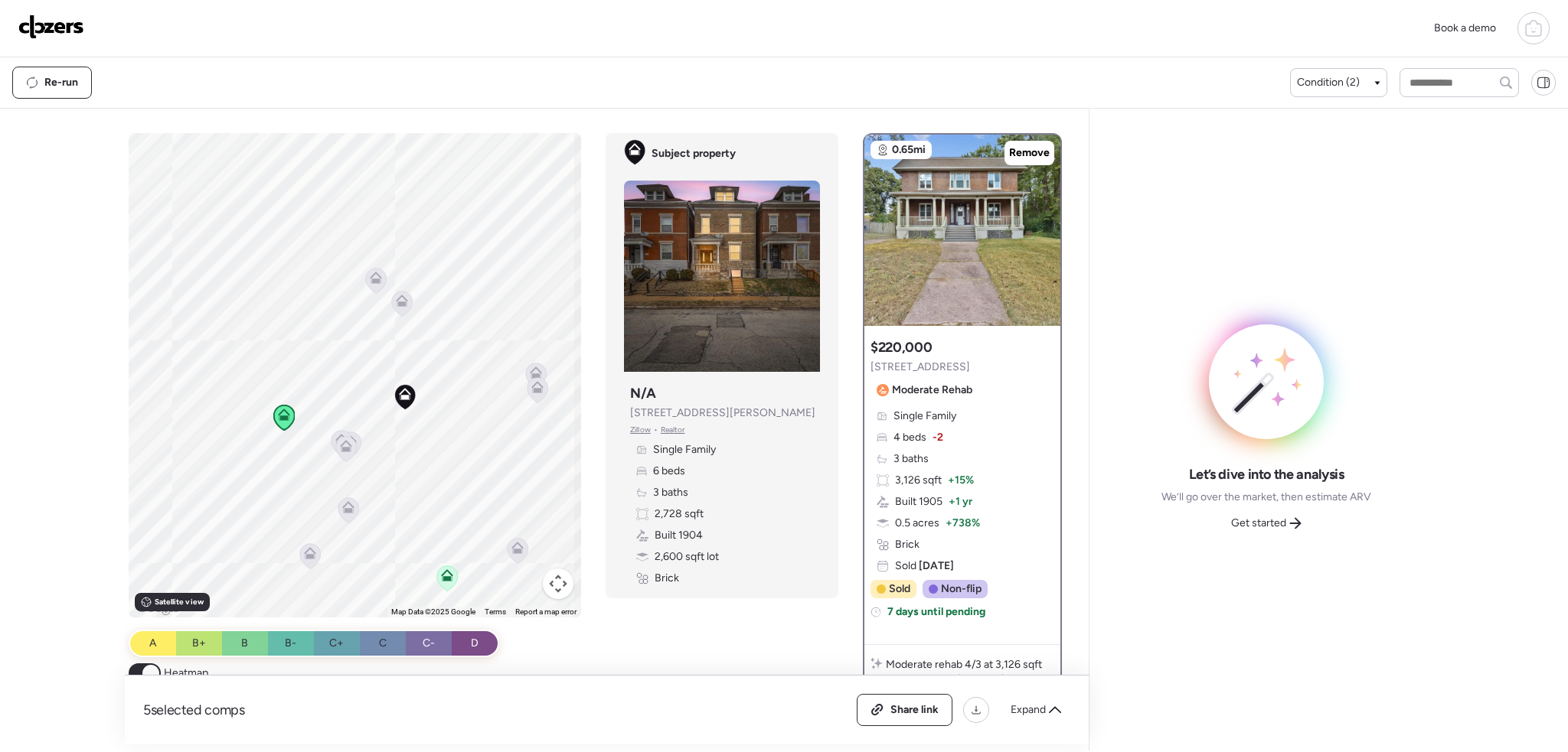
click at [355, 438] on icon at bounding box center [350, 444] width 21 height 25
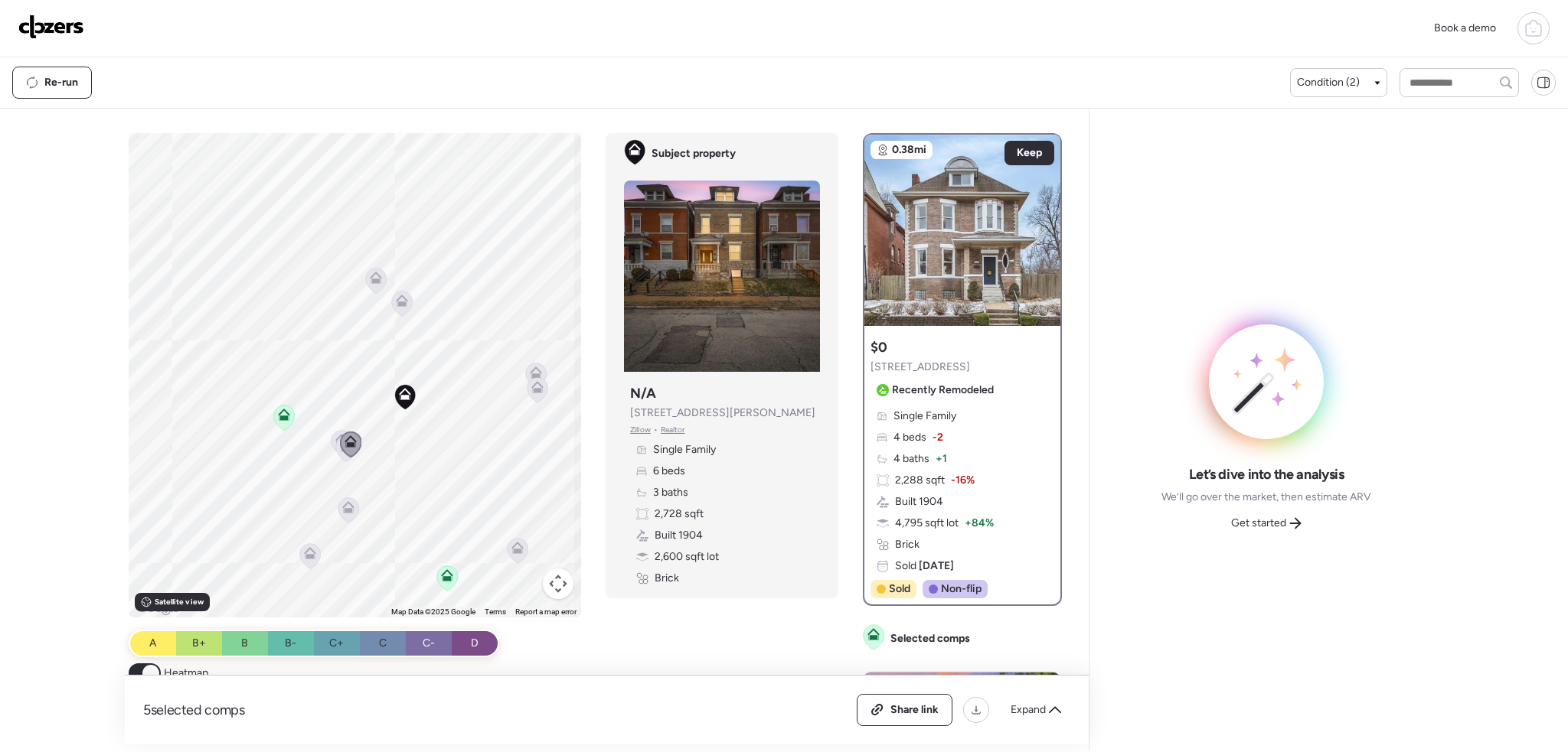
click at [340, 456] on icon at bounding box center [350, 444] width 22 height 26
click at [340, 454] on icon at bounding box center [350, 444] width 22 height 26
click at [340, 453] on icon at bounding box center [350, 444] width 22 height 26
click at [340, 450] on icon at bounding box center [350, 444] width 21 height 25
click at [330, 434] on icon at bounding box center [341, 443] width 22 height 26
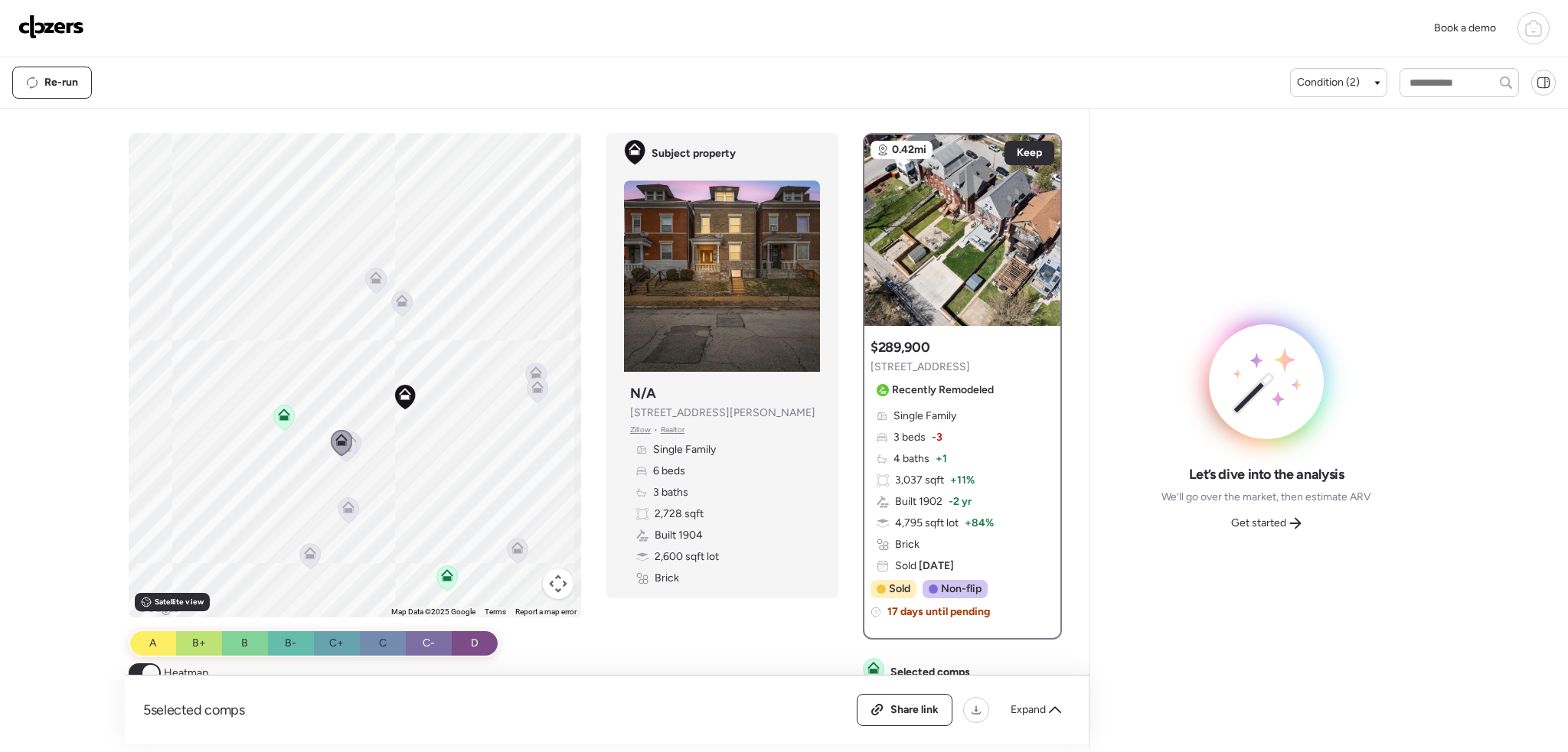
click at [331, 438] on icon at bounding box center [341, 443] width 21 height 25
click at [401, 404] on icon at bounding box center [404, 397] width 21 height 25
click at [297, 448] on icon at bounding box center [296, 443] width 21 height 25
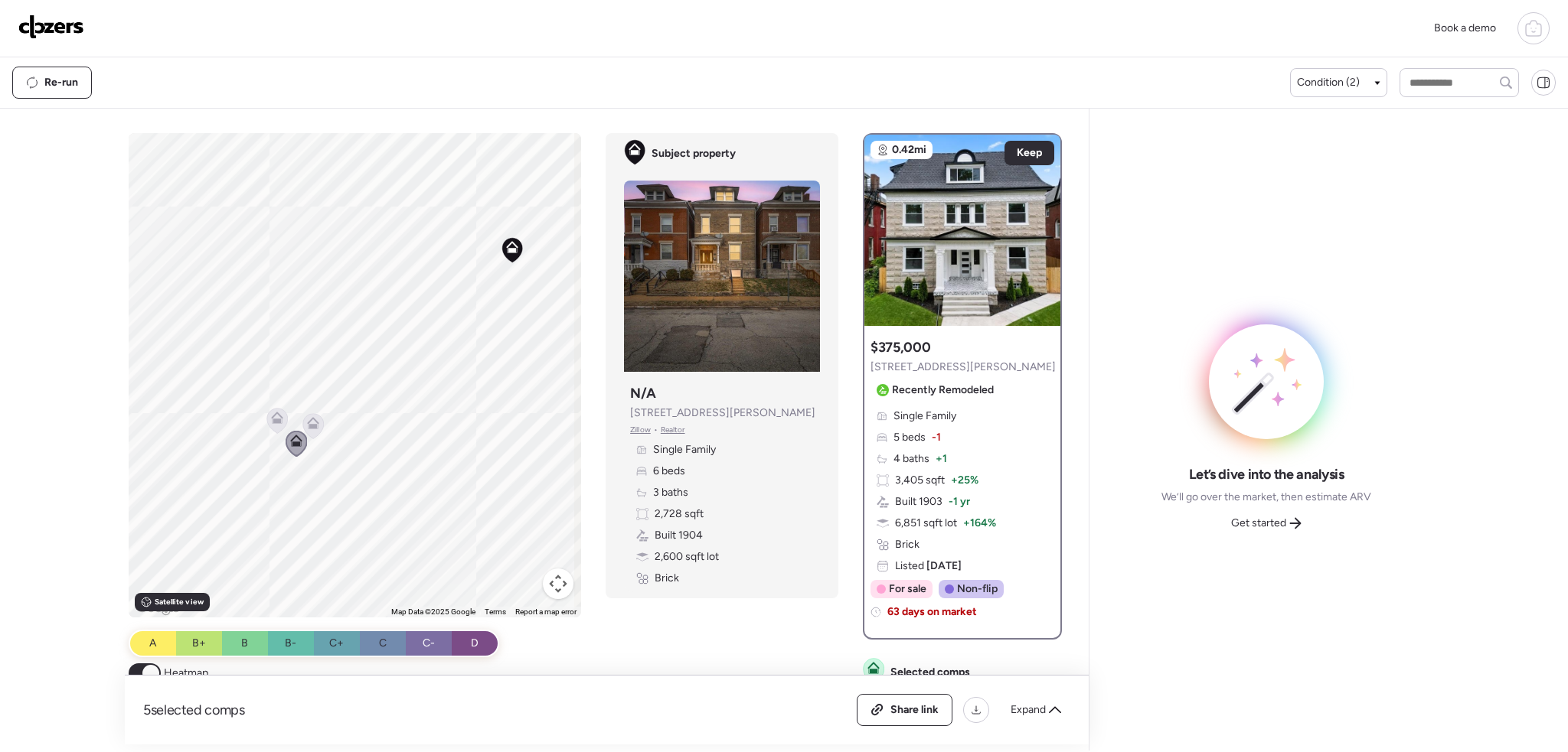
click at [315, 423] on icon at bounding box center [313, 426] width 21 height 25
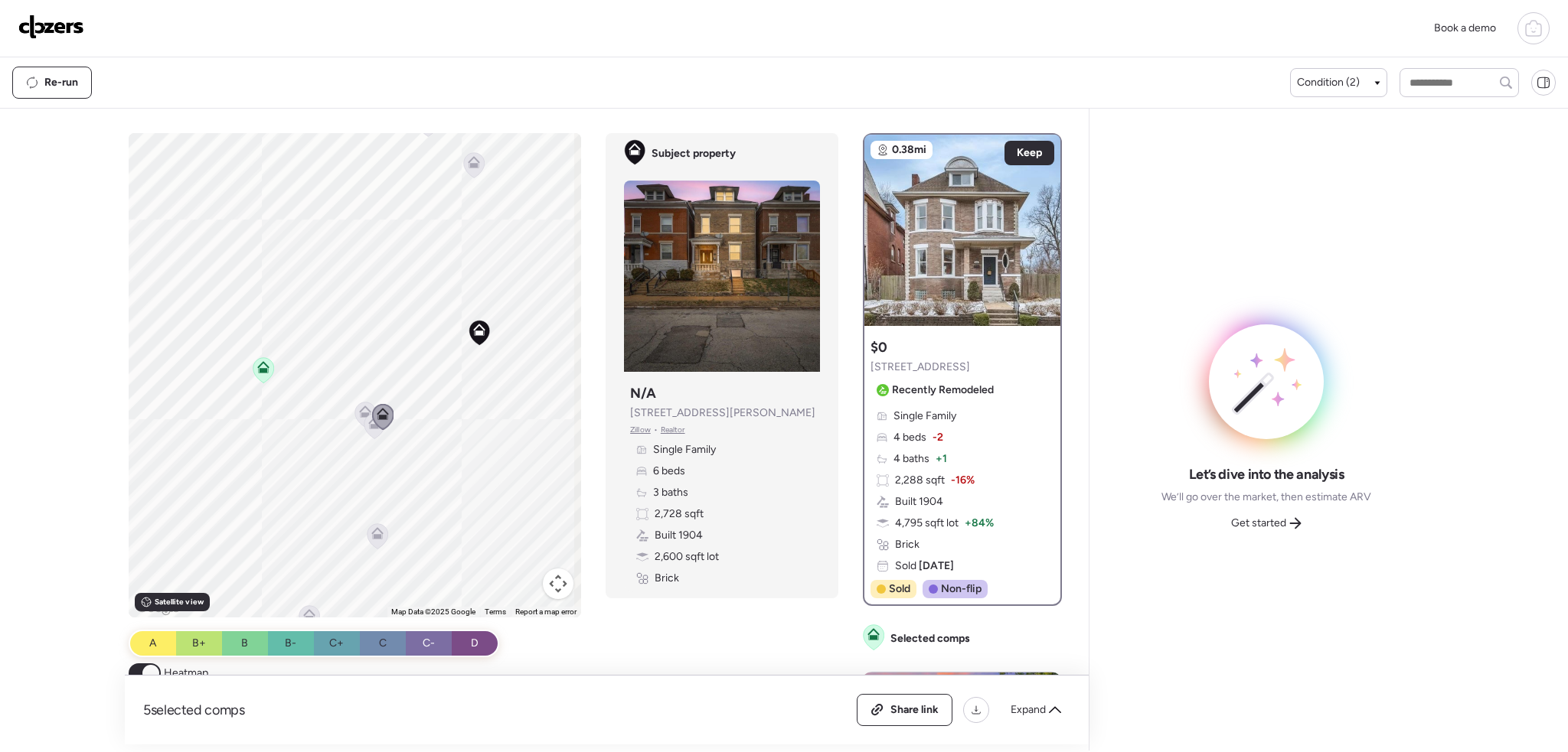
scroll to position [306, 0]
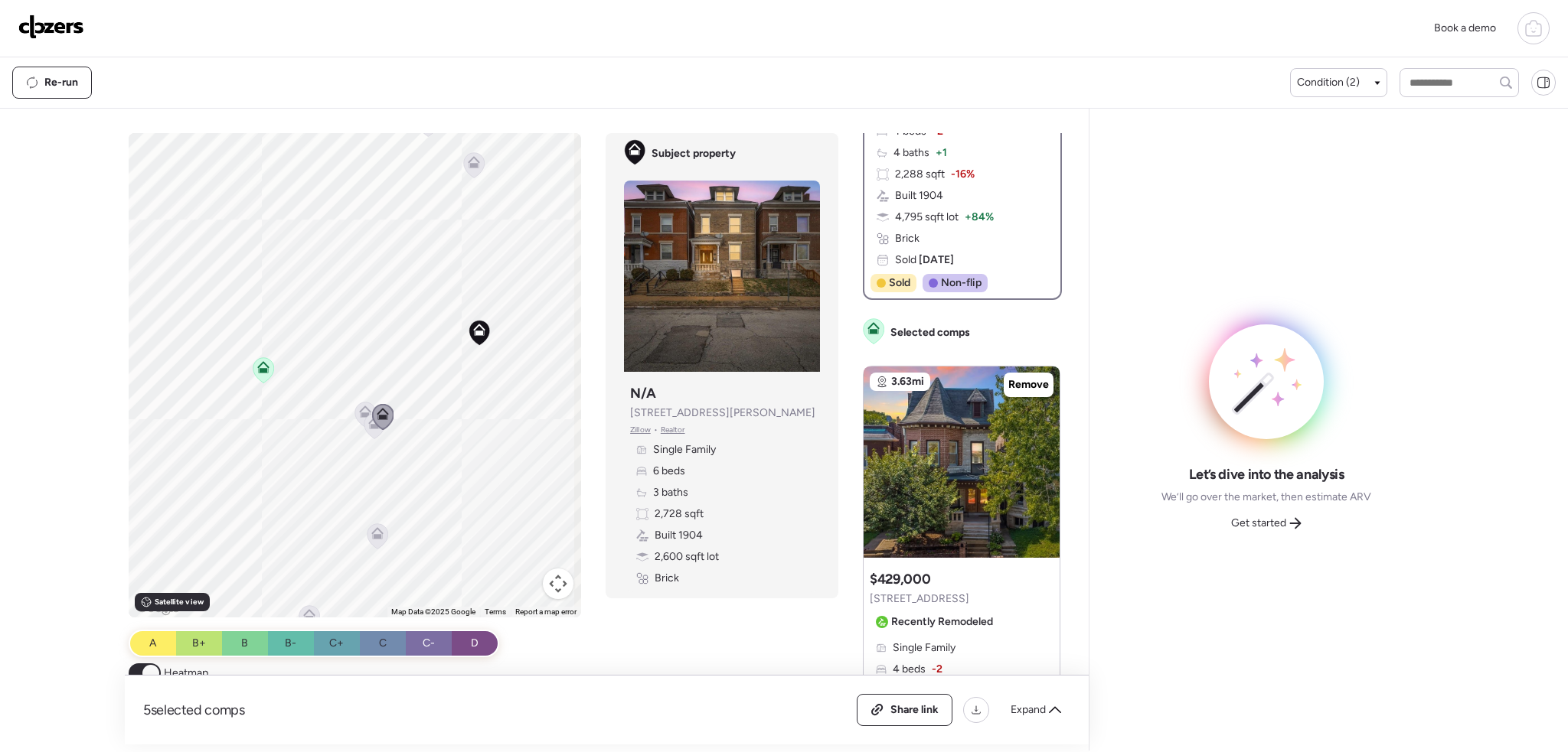
click at [62, 27] on img at bounding box center [51, 26] width 66 height 24
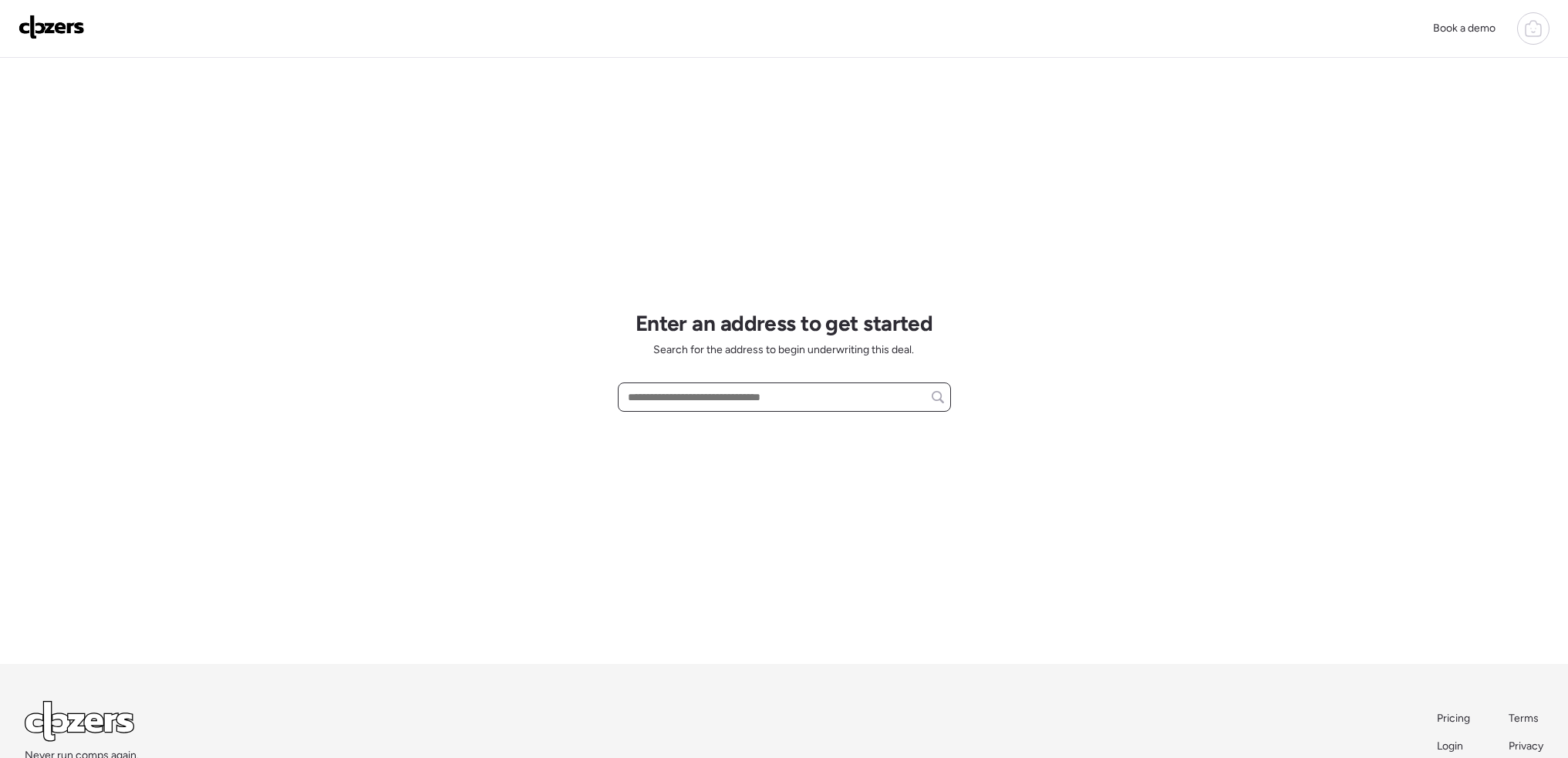
click at [687, 387] on input "text" at bounding box center [784, 397] width 319 height 22
click at [704, 419] on span "[STREET_ADDRESS][PERSON_NAME]" at bounding box center [717, 426] width 187 height 15
type input "**********"
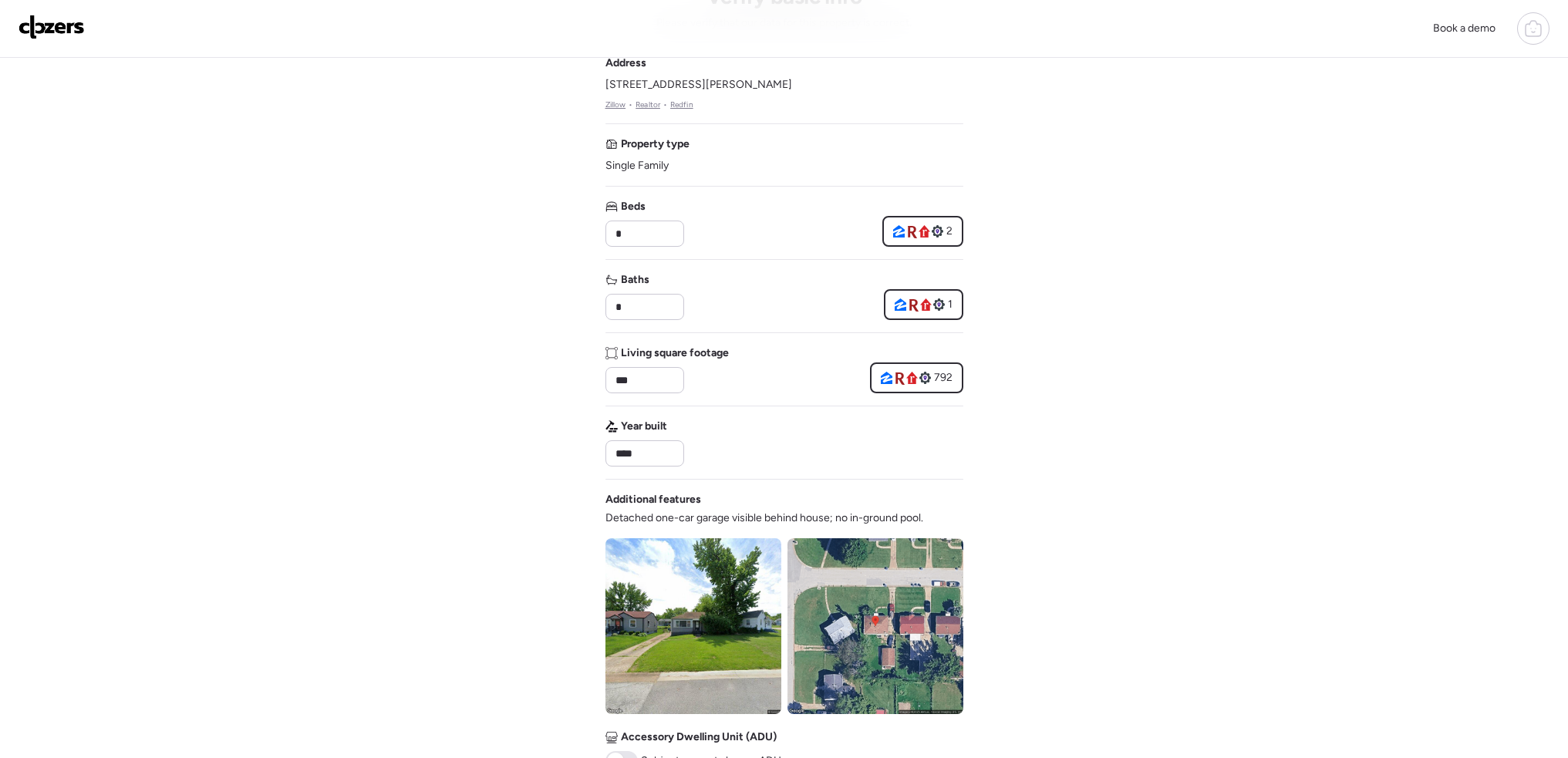
scroll to position [231, 0]
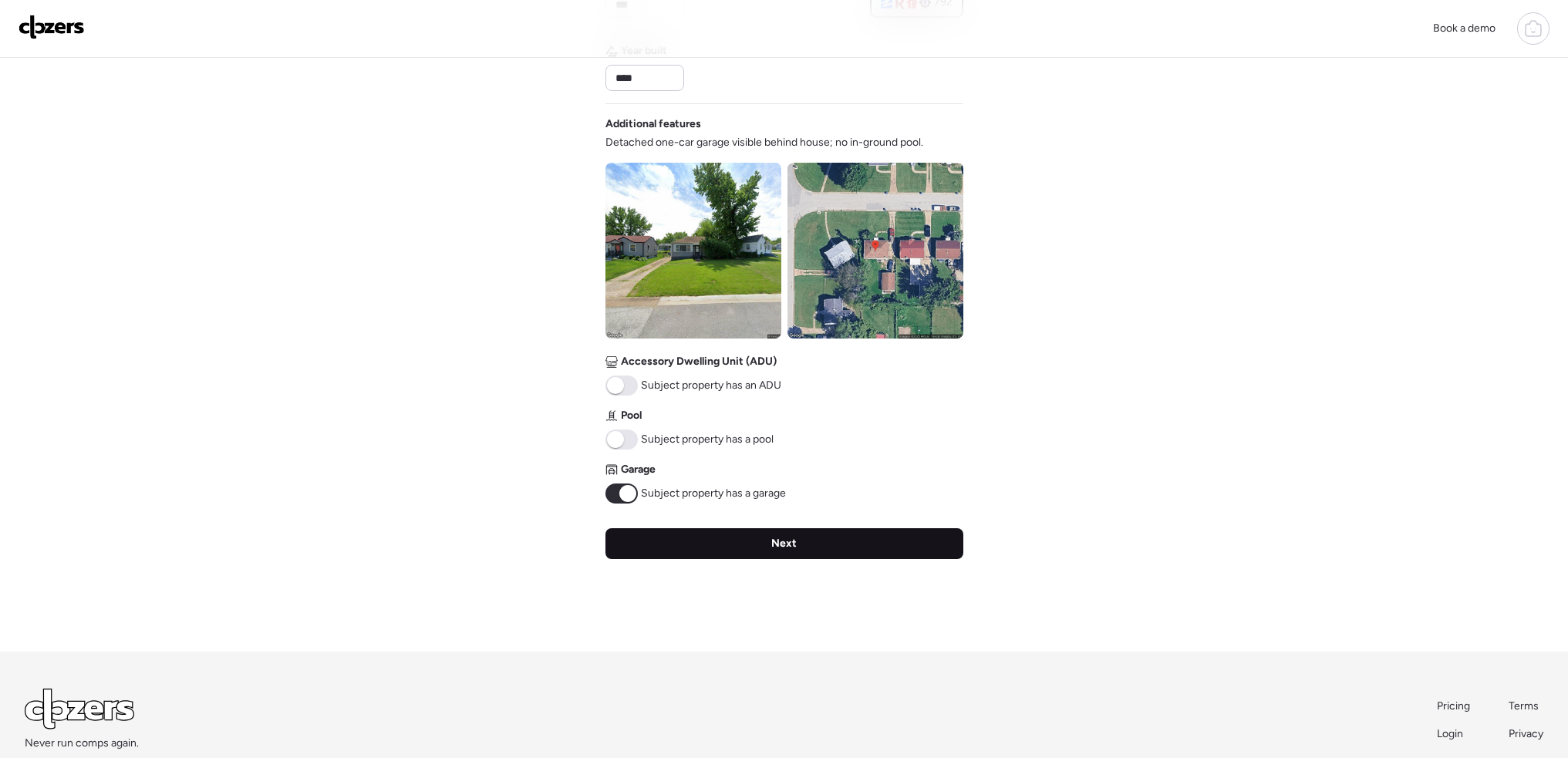
click at [828, 550] on div "Next" at bounding box center [784, 543] width 358 height 31
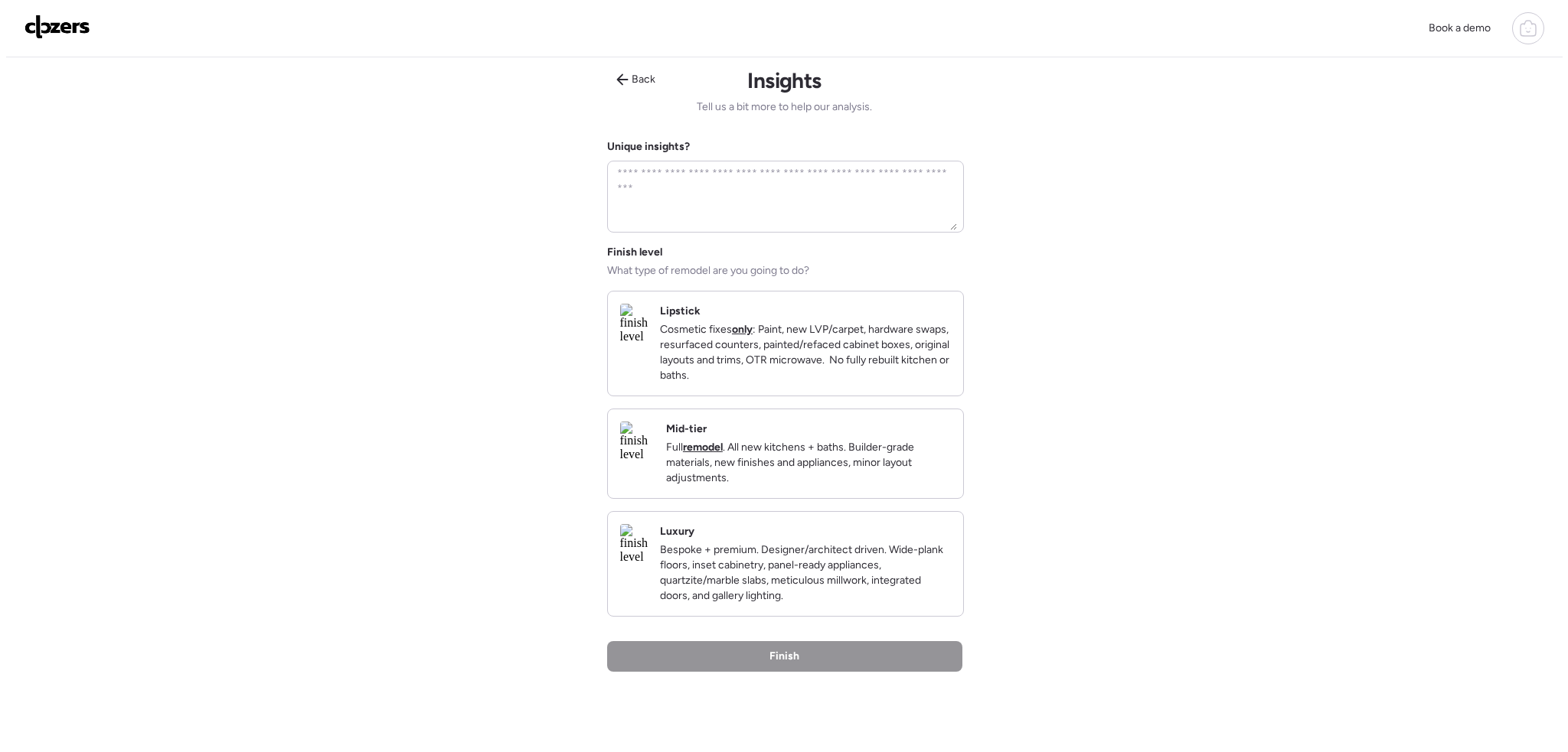
scroll to position [0, 0]
click at [817, 370] on p "Cosmetic fixes only : Paint, new LVP/carpet, hardware swaps, resurfaced counter…" at bounding box center [800, 355] width 291 height 62
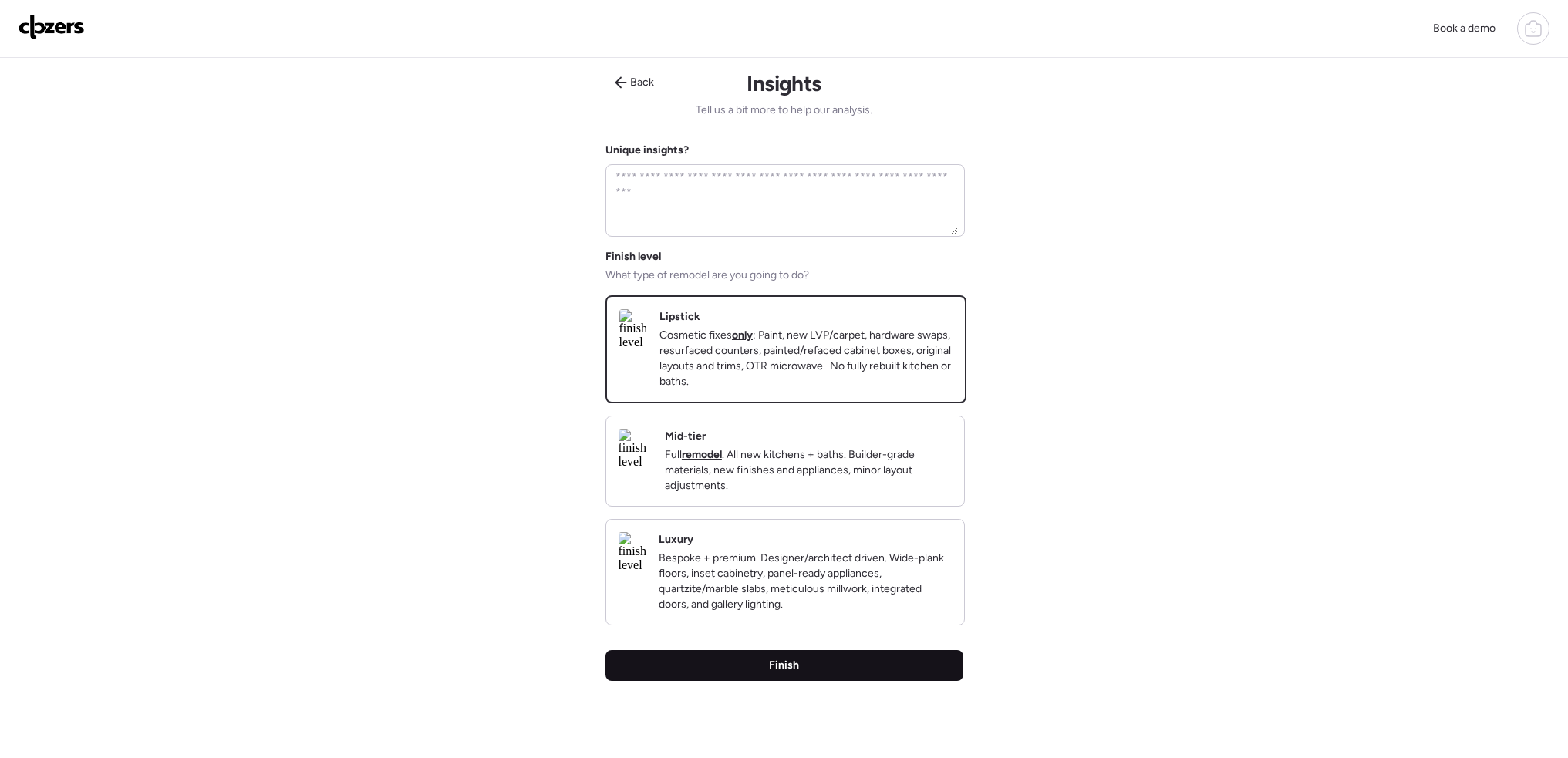
click at [836, 681] on div "Finish" at bounding box center [784, 665] width 358 height 31
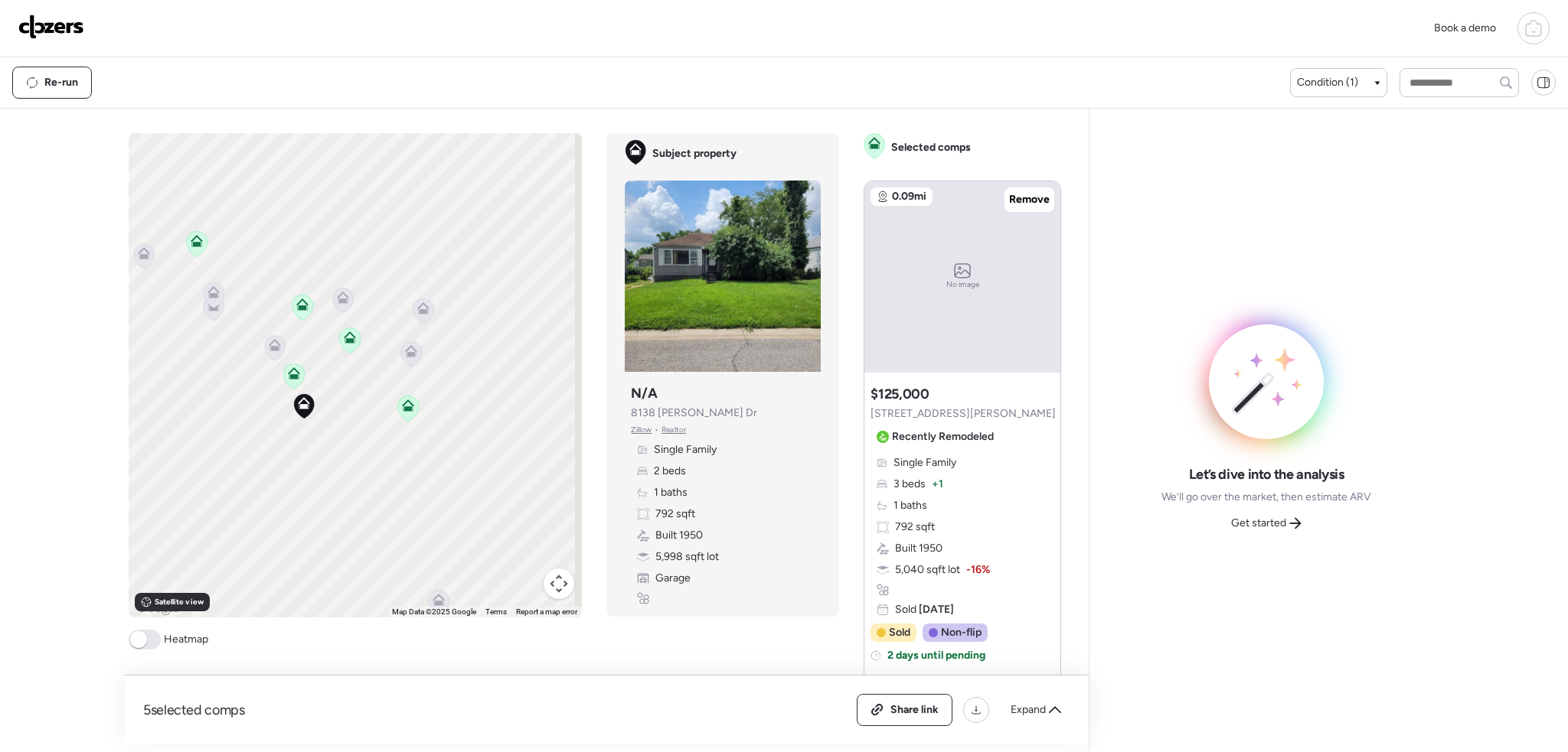
drag, startPoint x: 307, startPoint y: 344, endPoint x: 349, endPoint y: 530, distance: 190.7
click at [349, 532] on div "To activate drag with keyboard, press Alt + Enter. Once in keyboard drag state,…" at bounding box center [355, 375] width 454 height 484
click at [155, 641] on span at bounding box center [145, 640] width 32 height 20
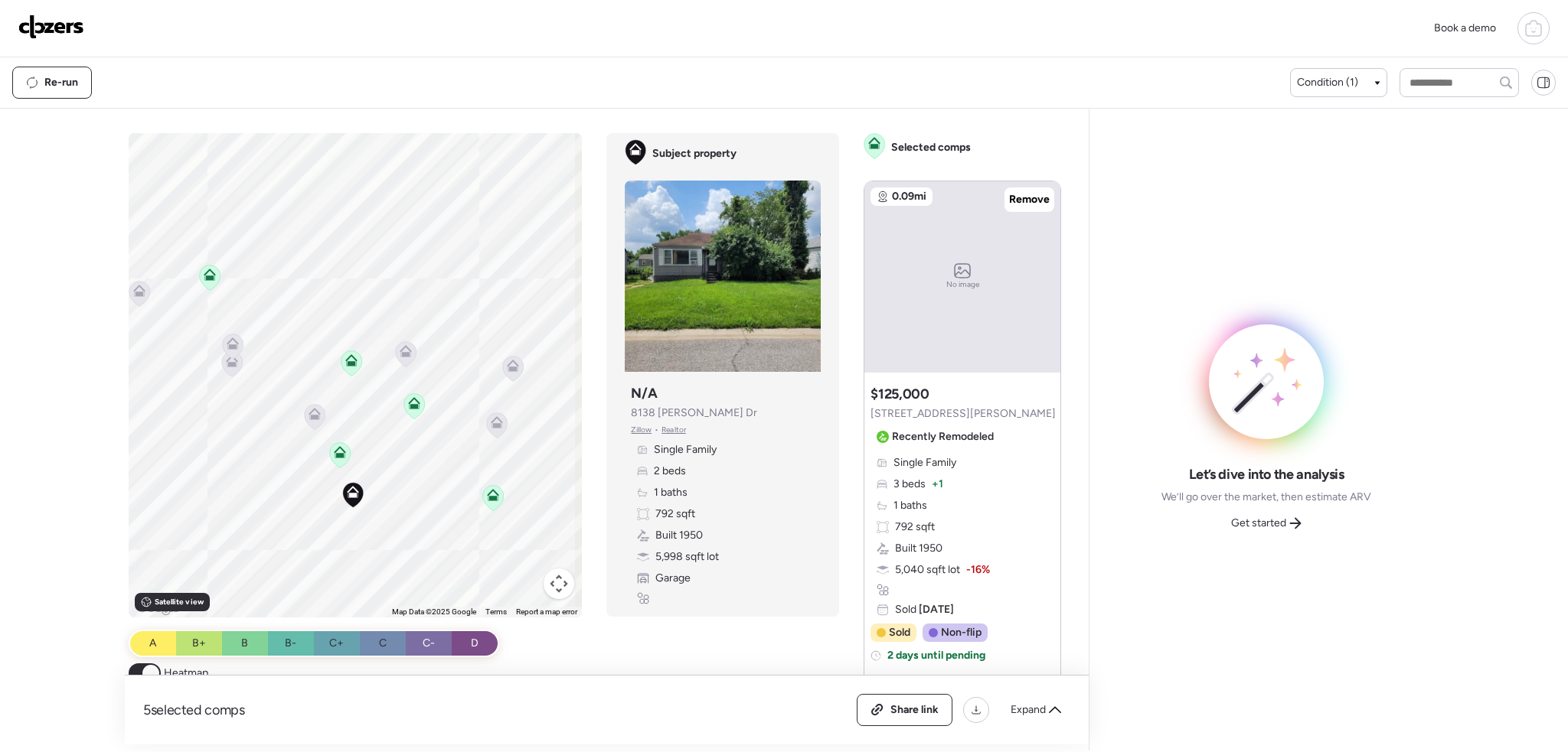
drag, startPoint x: 393, startPoint y: 484, endPoint x: 409, endPoint y: 546, distance: 64.0
click at [413, 546] on div "To activate drag with keyboard, press Alt + Enter. Once in keyboard drag state,…" at bounding box center [355, 375] width 454 height 484
click at [334, 458] on icon at bounding box center [339, 456] width 10 height 5
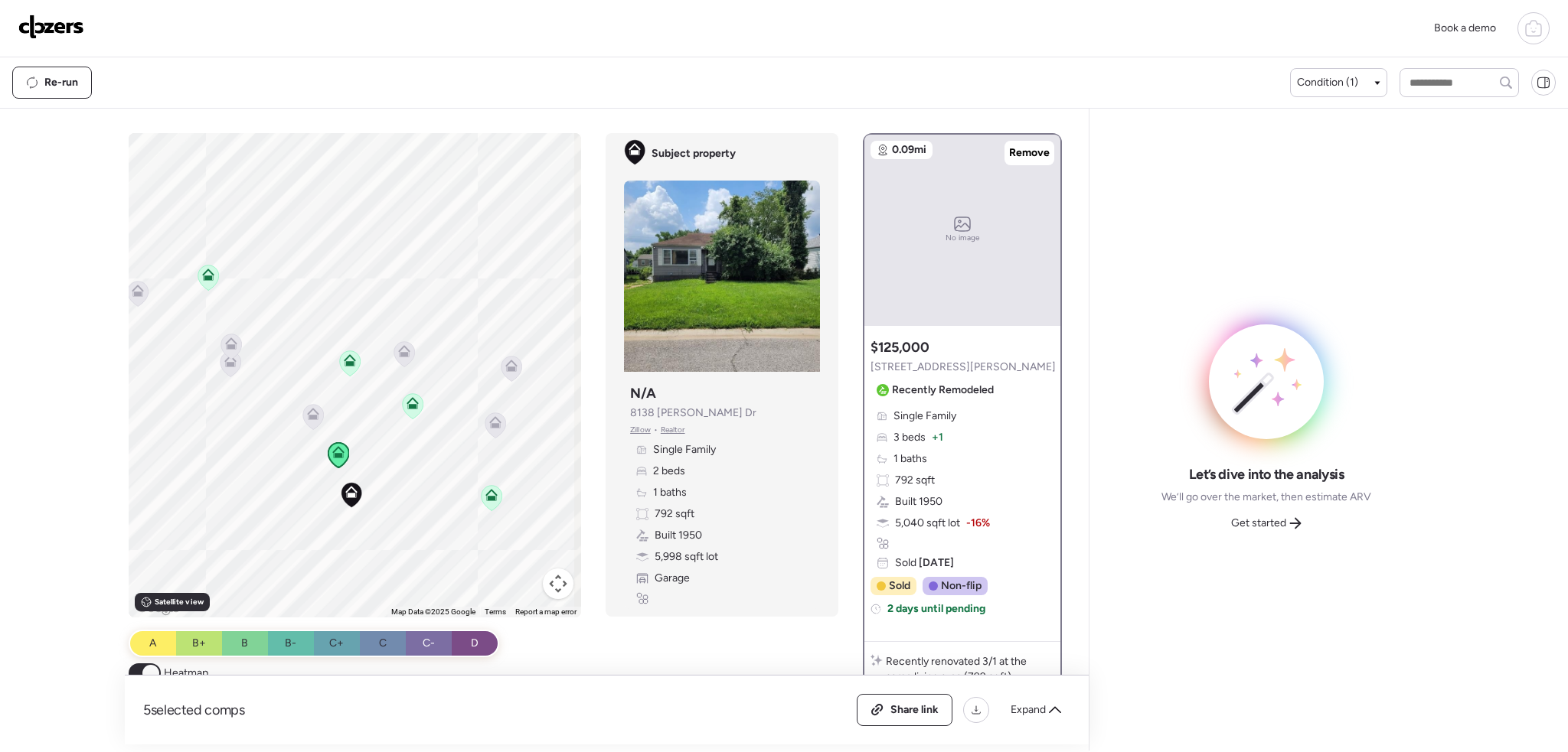
click at [415, 399] on icon at bounding box center [413, 406] width 21 height 25
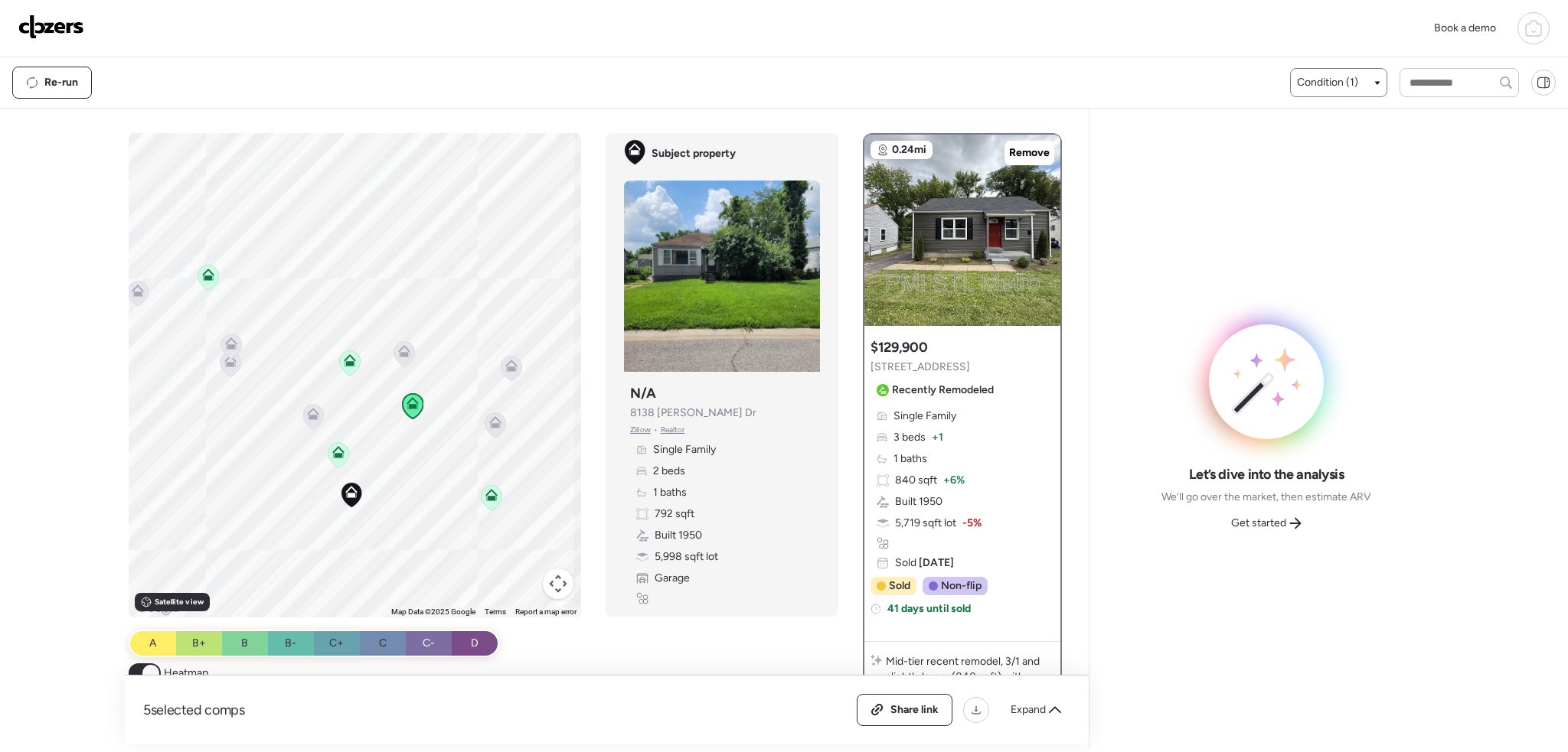
click at [1332, 84] on span "Condition (1)" at bounding box center [1327, 82] width 62 height 15
click at [1034, 715] on span "Expand" at bounding box center [1028, 710] width 35 height 15
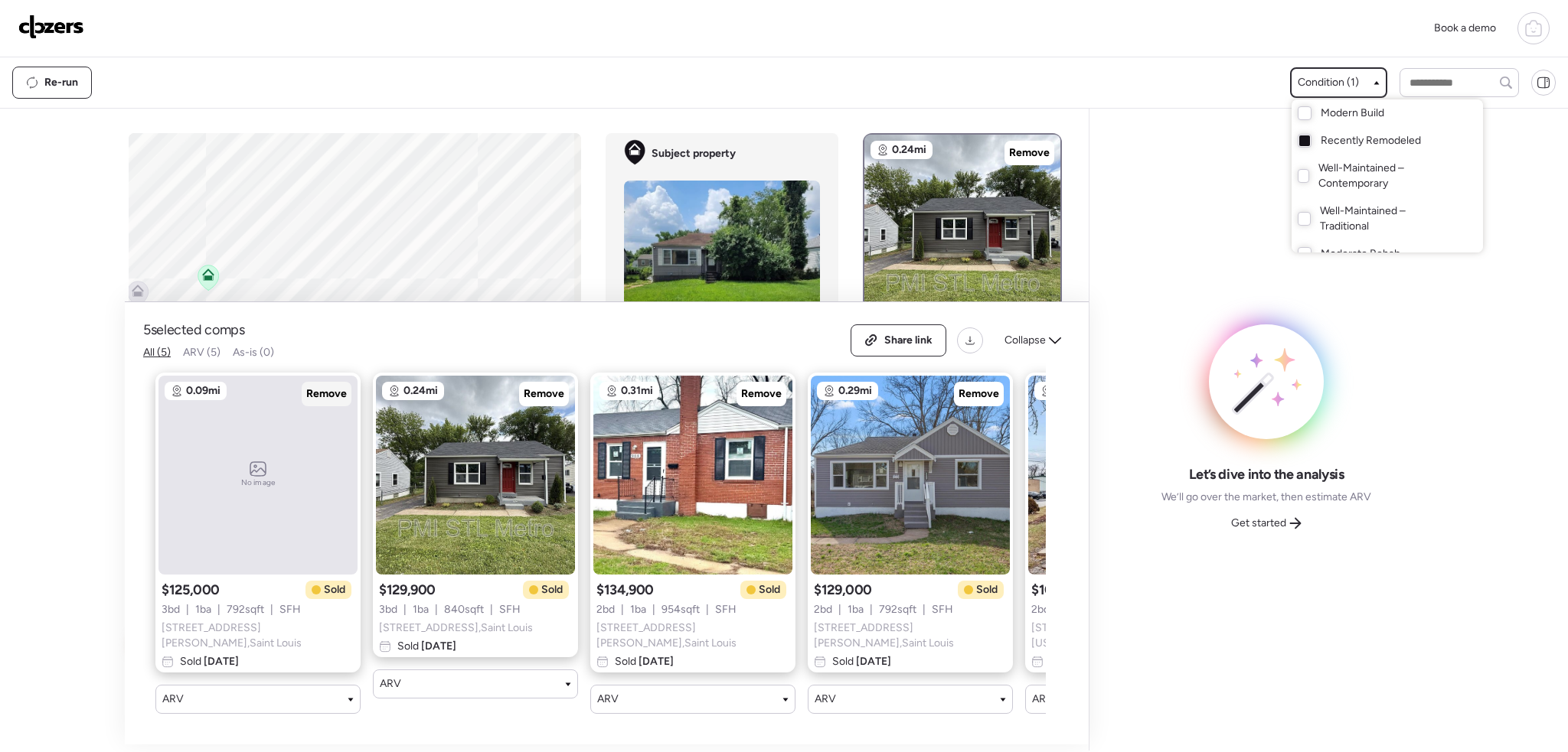
click at [334, 406] on div "Remove" at bounding box center [326, 393] width 50 height 24
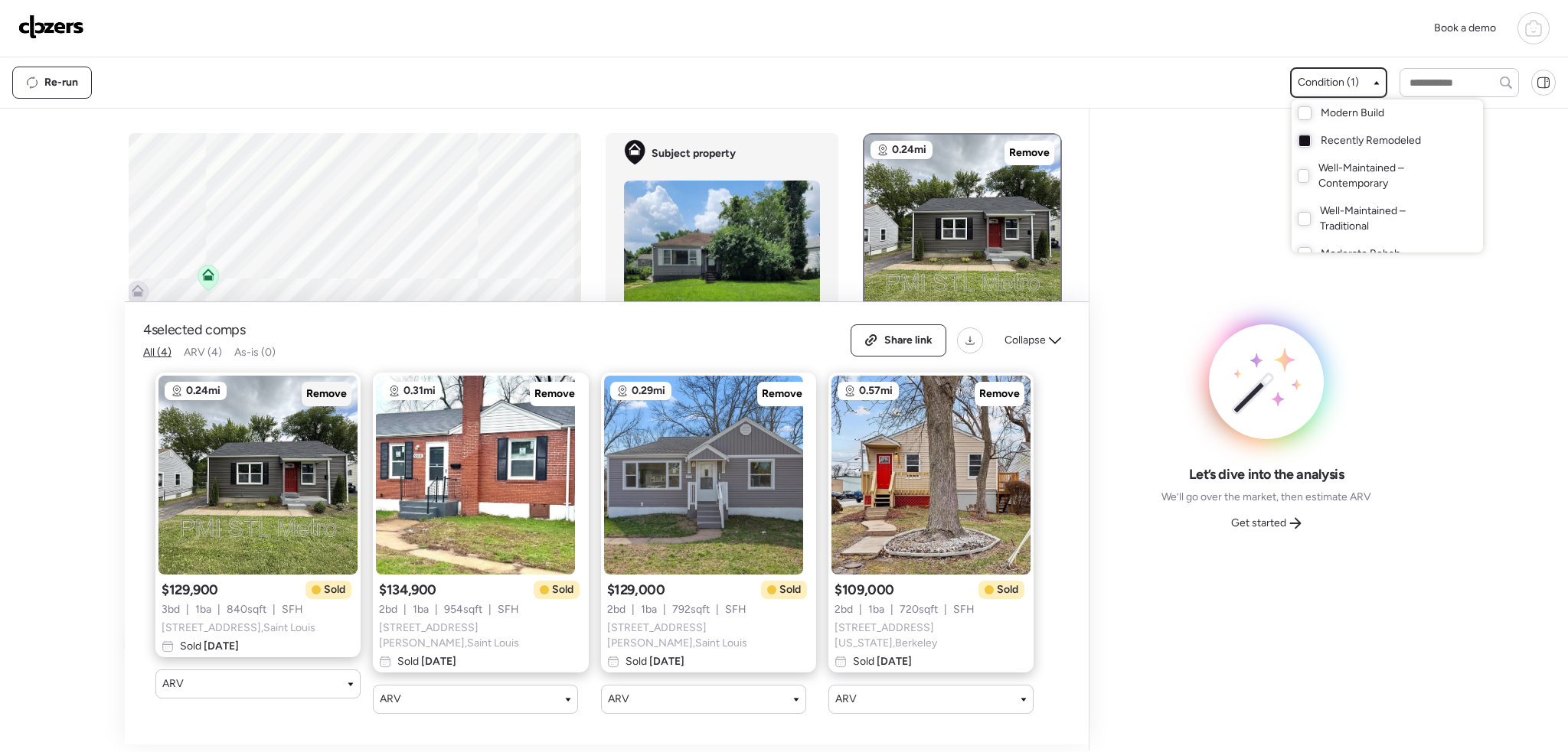
click at [321, 399] on span "Remove" at bounding box center [326, 394] width 41 height 15
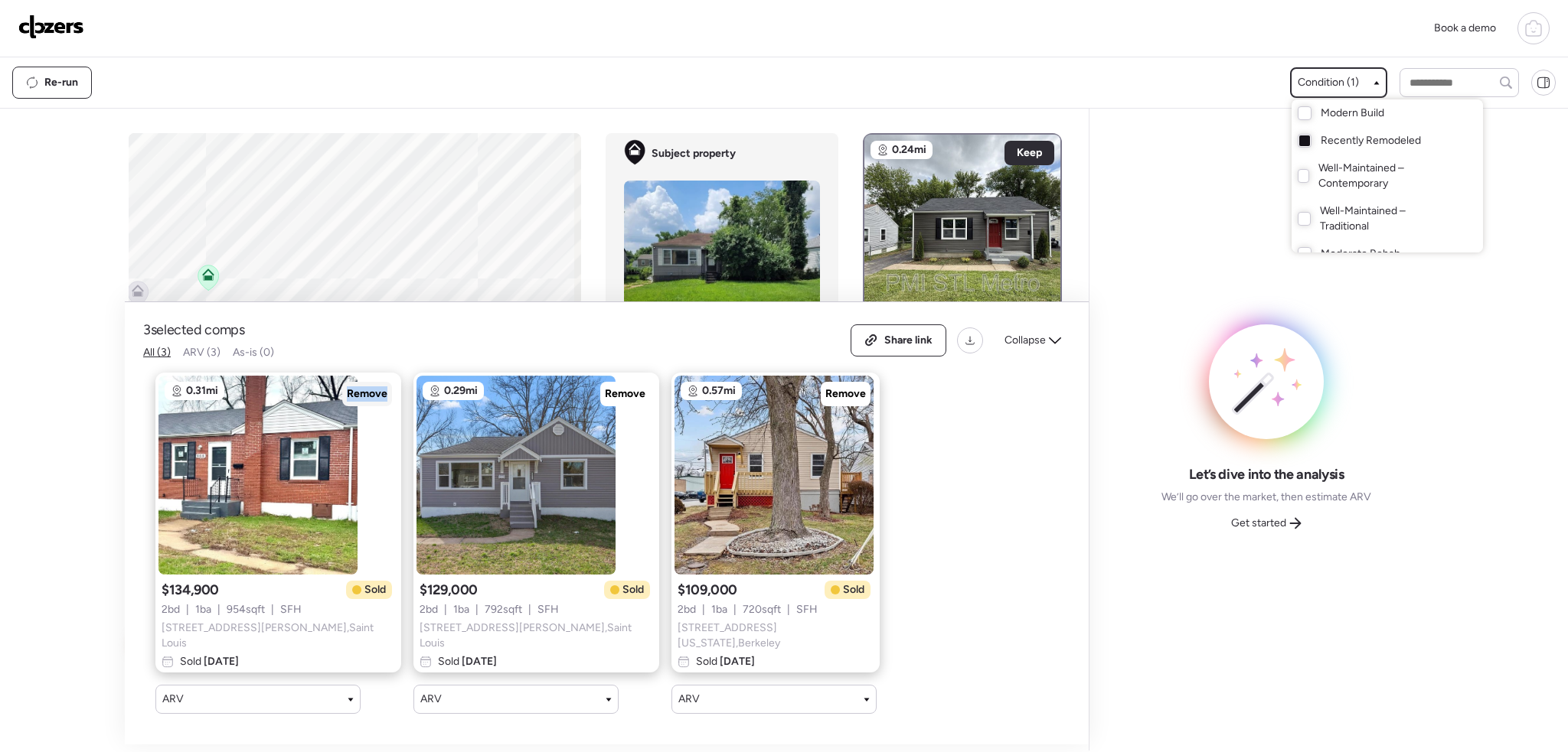
click at [347, 399] on span "Remove" at bounding box center [367, 394] width 41 height 15
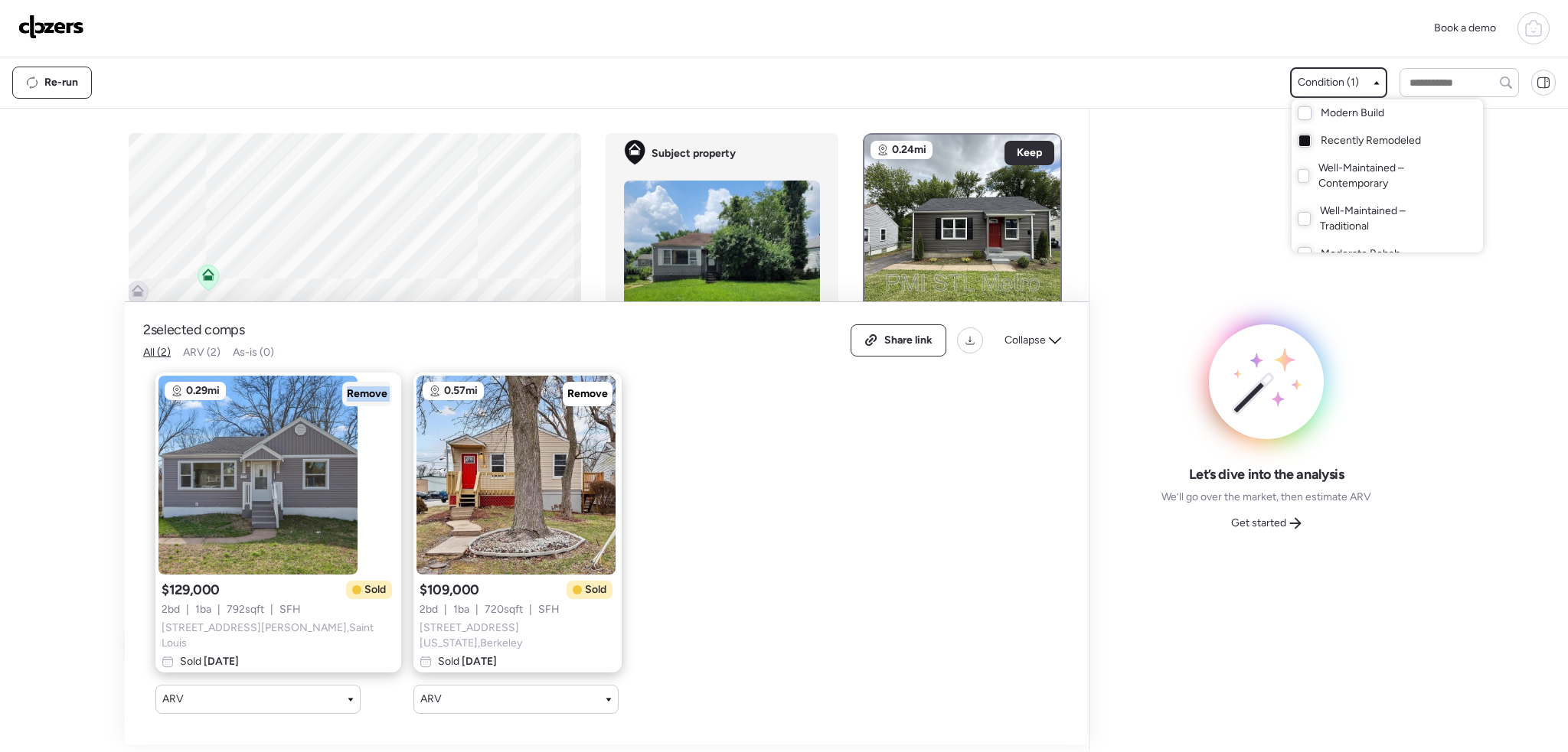
click at [347, 399] on span "Remove" at bounding box center [367, 394] width 41 height 15
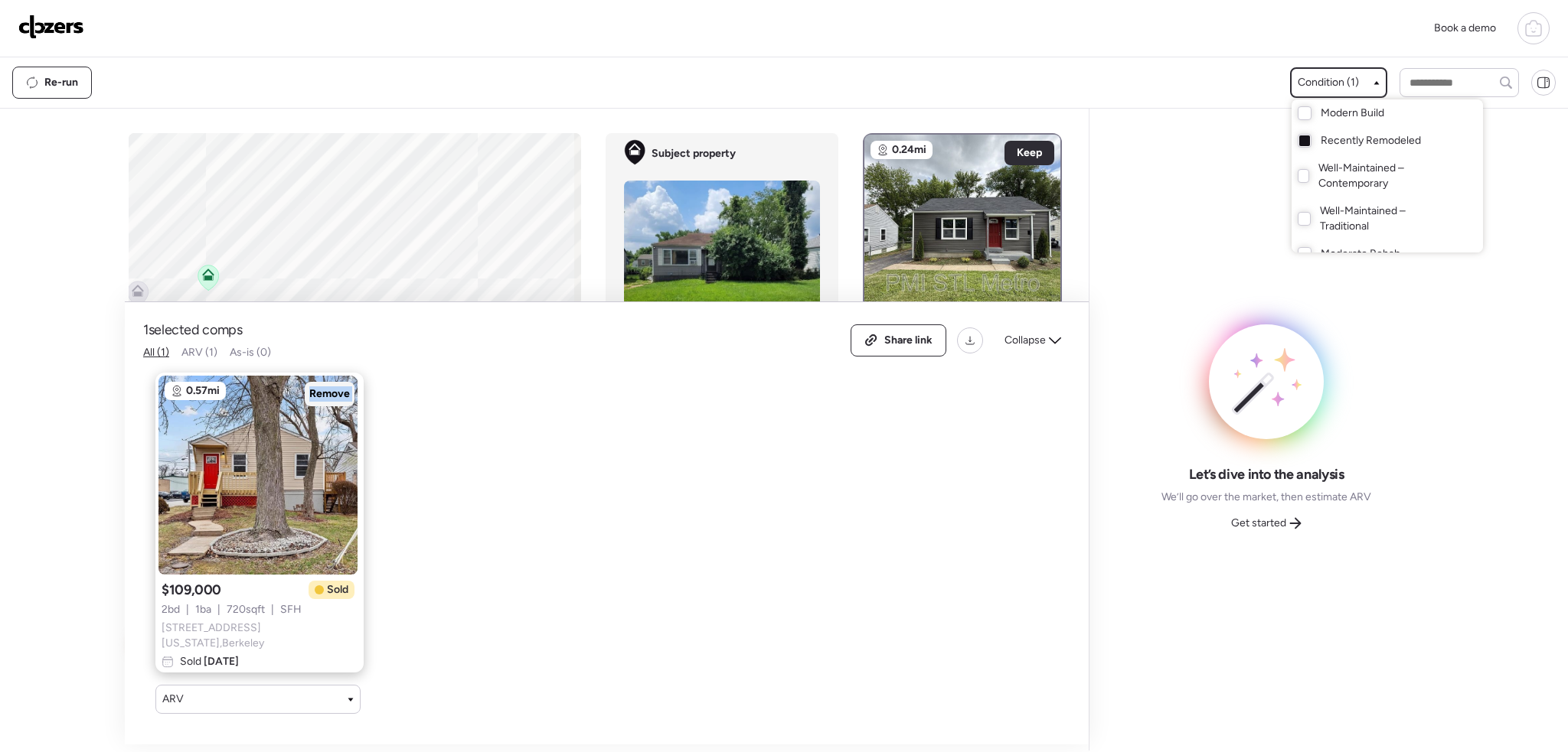
click at [321, 399] on span "Remove" at bounding box center [330, 394] width 41 height 15
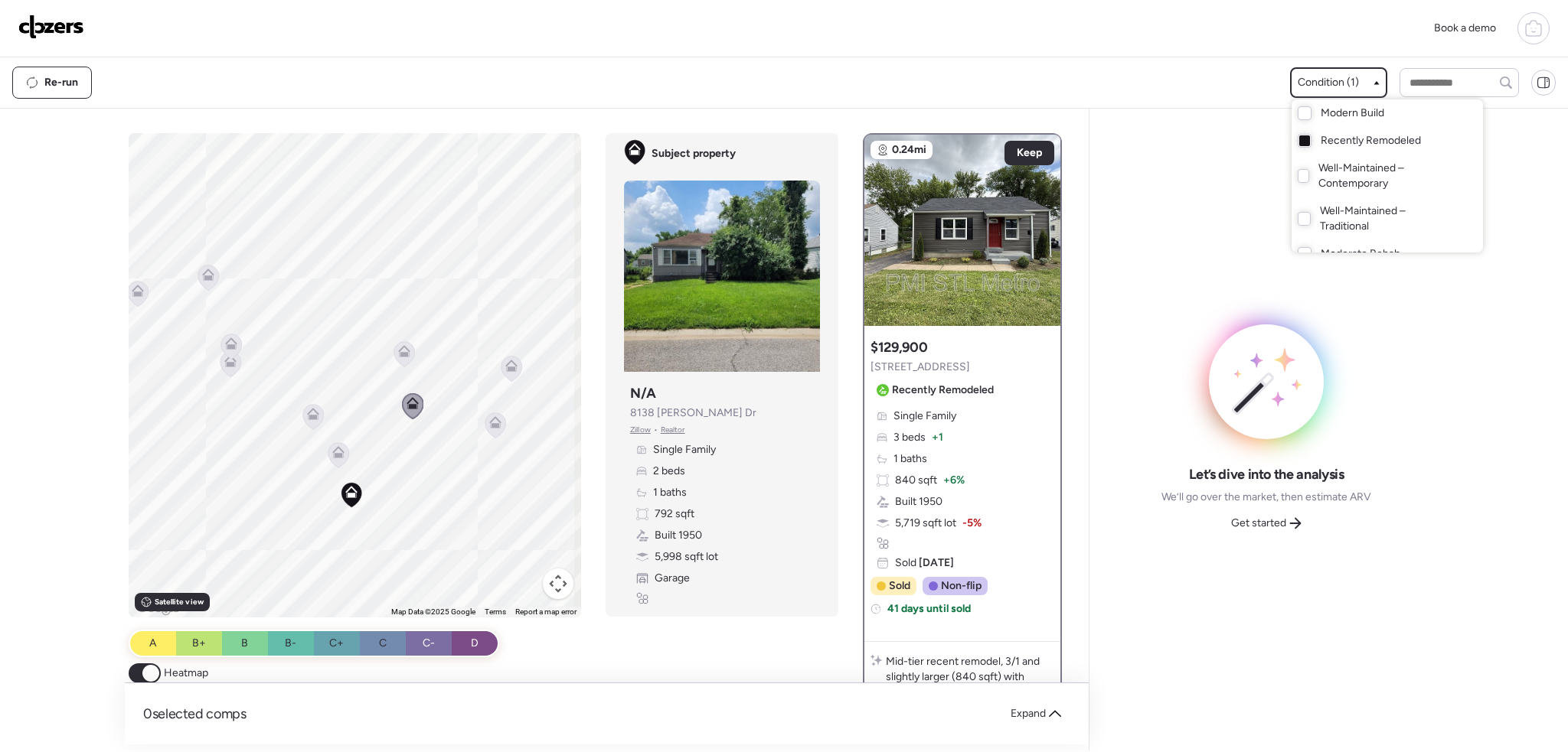
click at [375, 482] on div at bounding box center [784, 333] width 1568 height 752
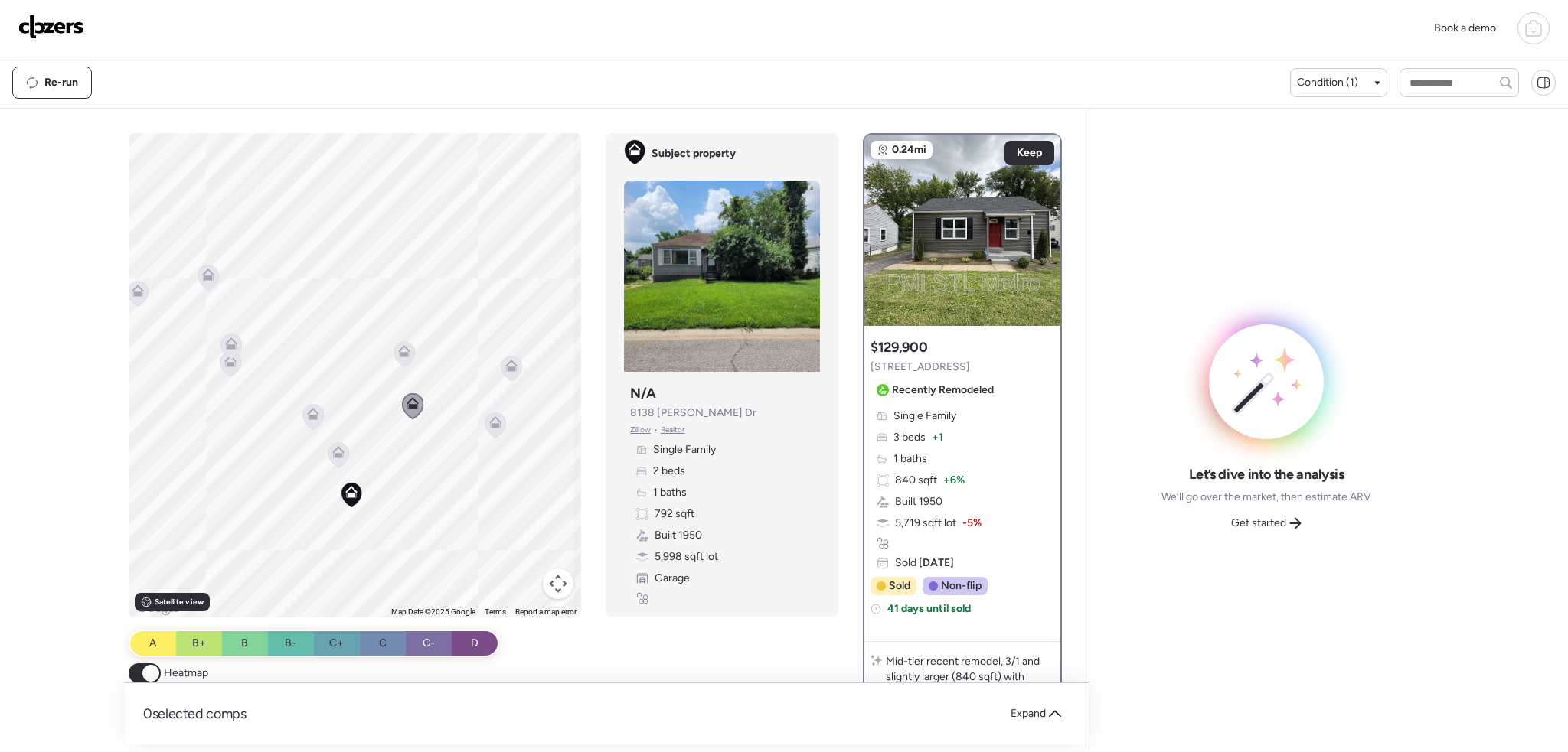
click at [334, 456] on icon at bounding box center [339, 456] width 10 height 5
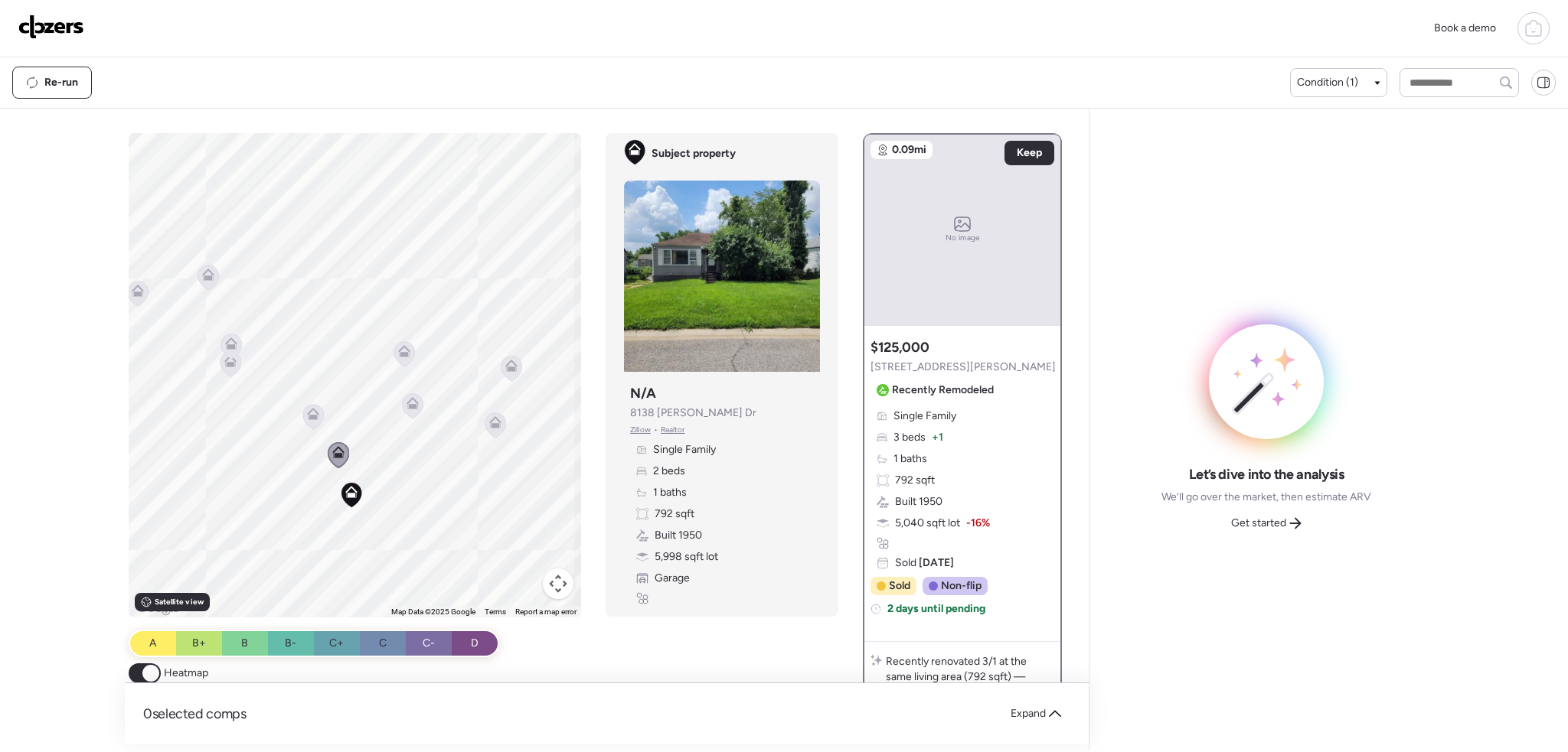
click at [312, 415] on icon at bounding box center [314, 418] width 10 height 5
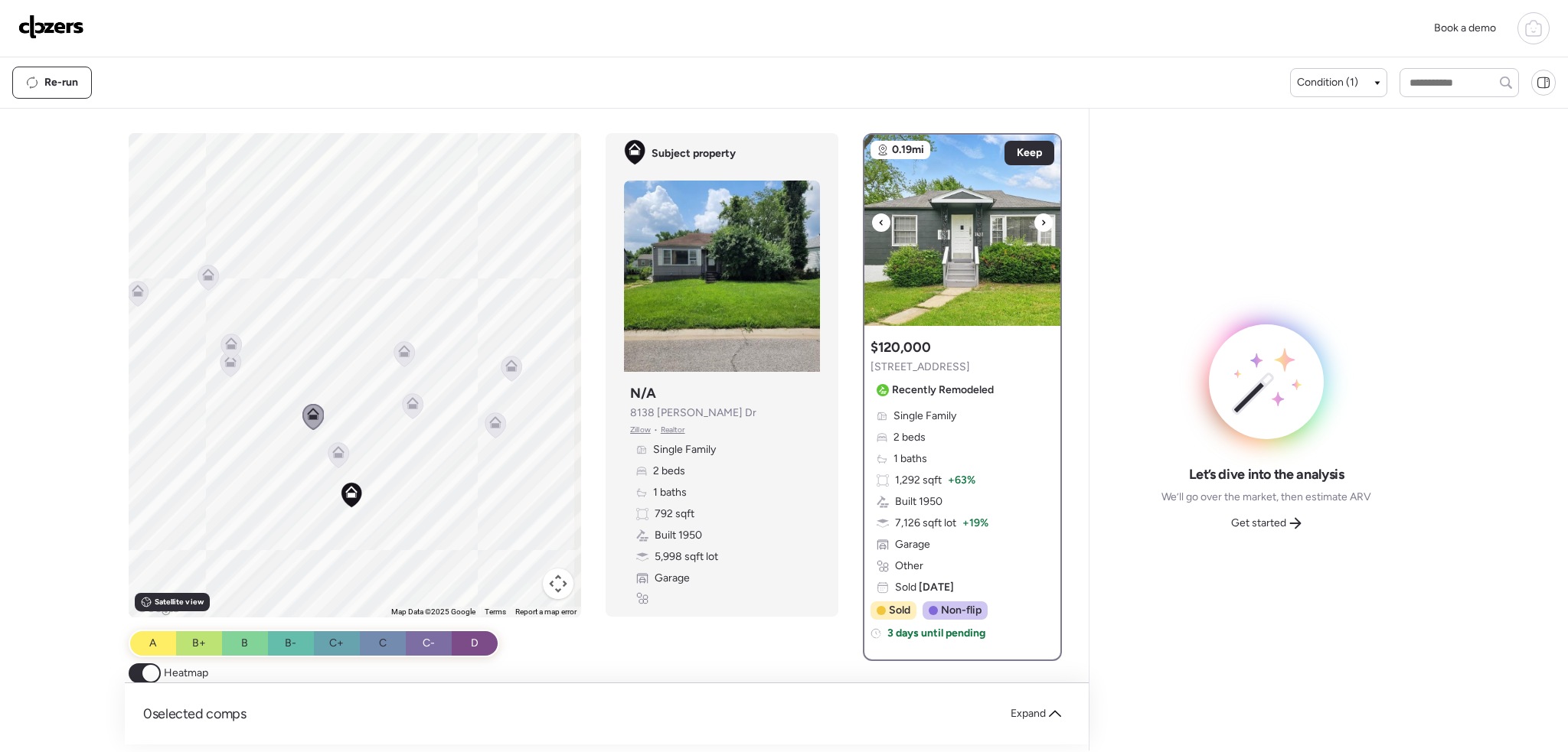
click at [1040, 221] on icon at bounding box center [1043, 223] width 6 height 18
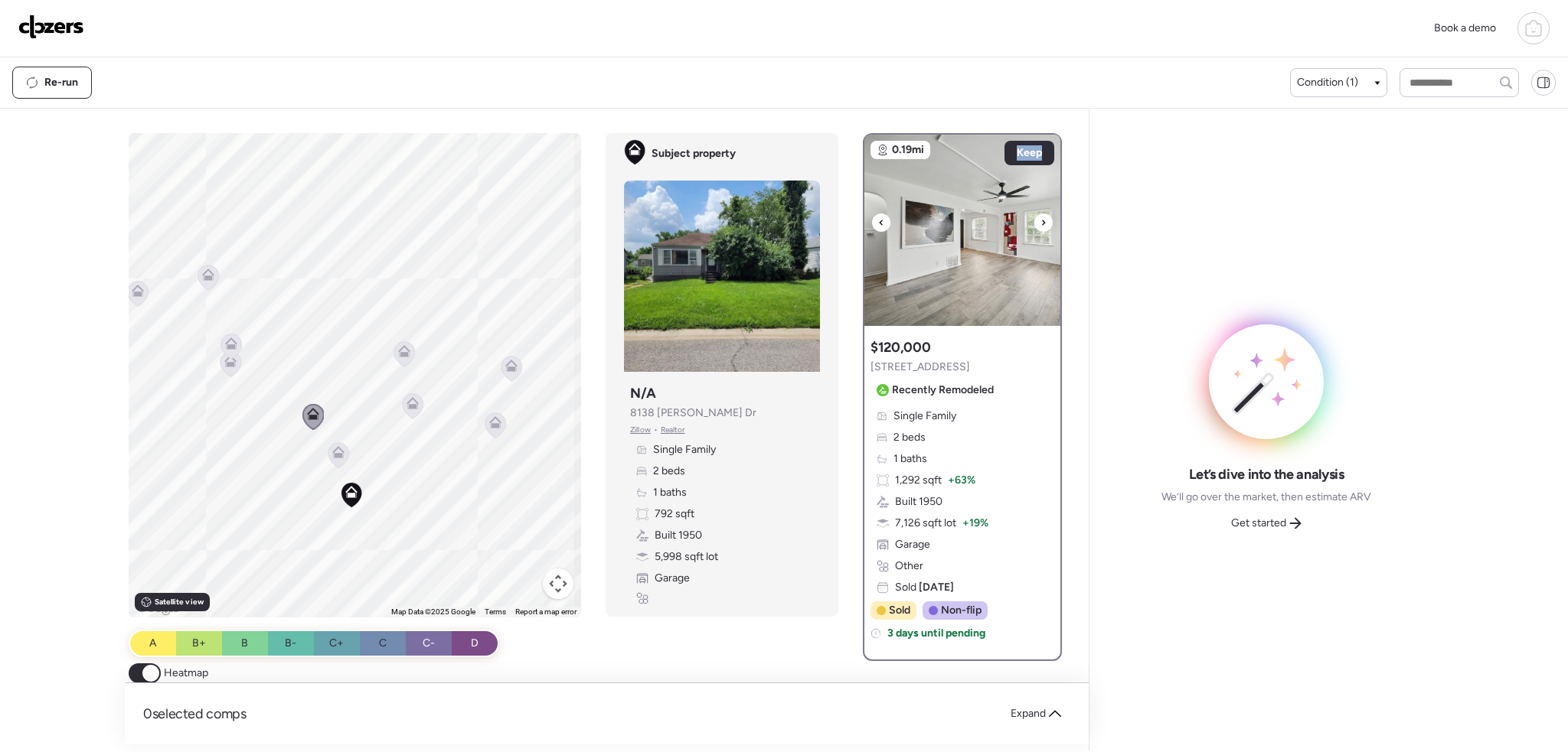
click at [1040, 221] on icon at bounding box center [1043, 223] width 6 height 18
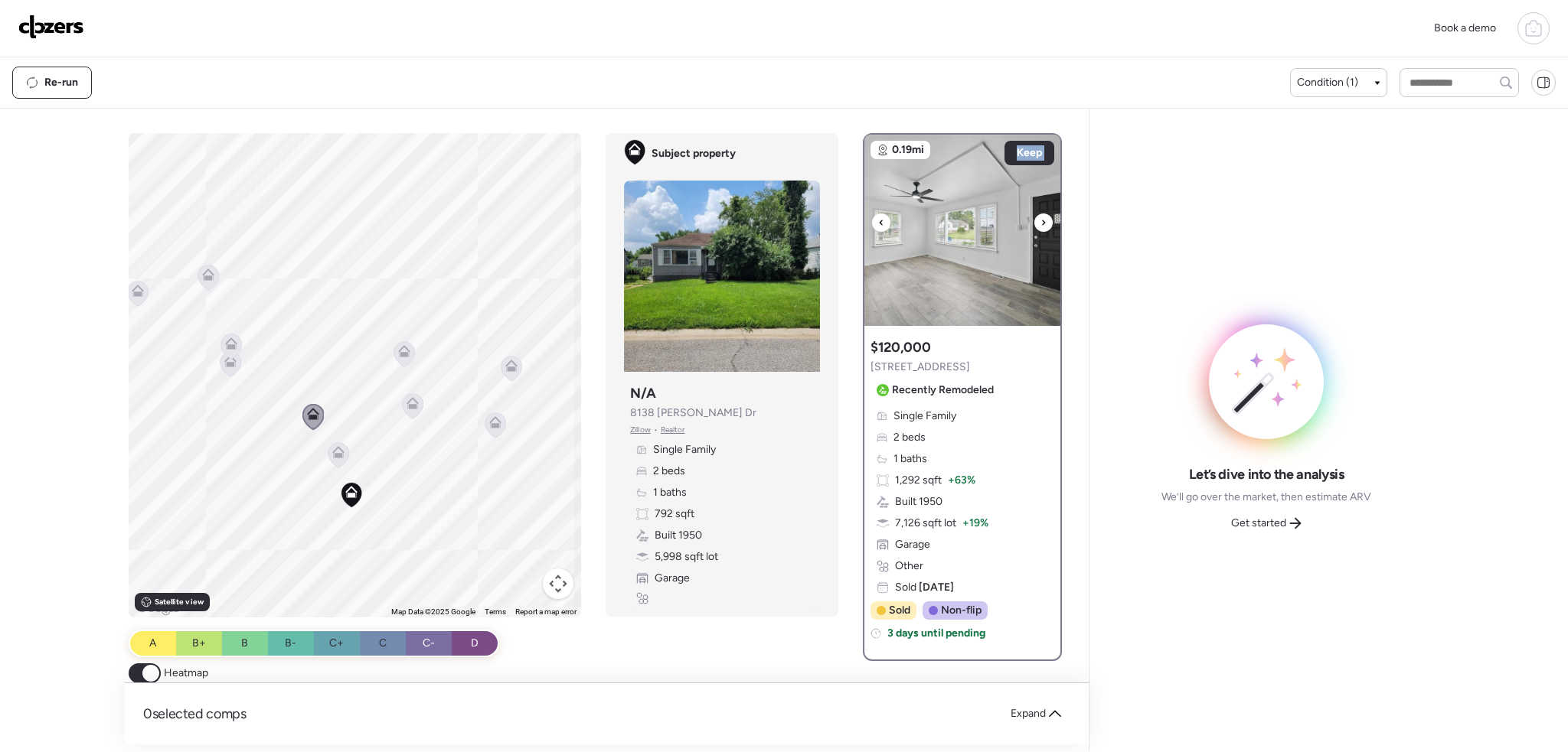
click at [1040, 221] on icon at bounding box center [1043, 223] width 6 height 18
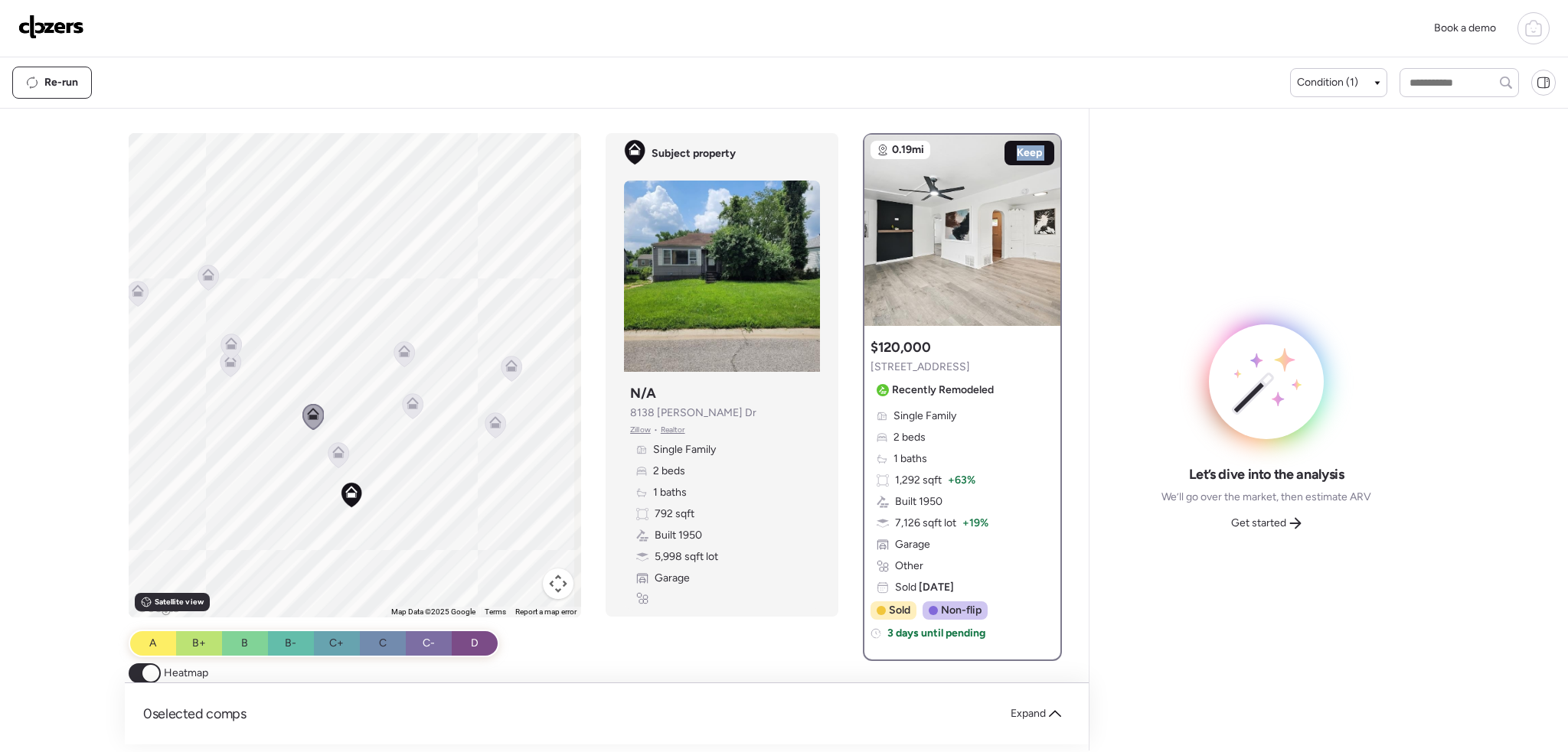
click at [1025, 149] on span "Keep" at bounding box center [1030, 153] width 25 height 15
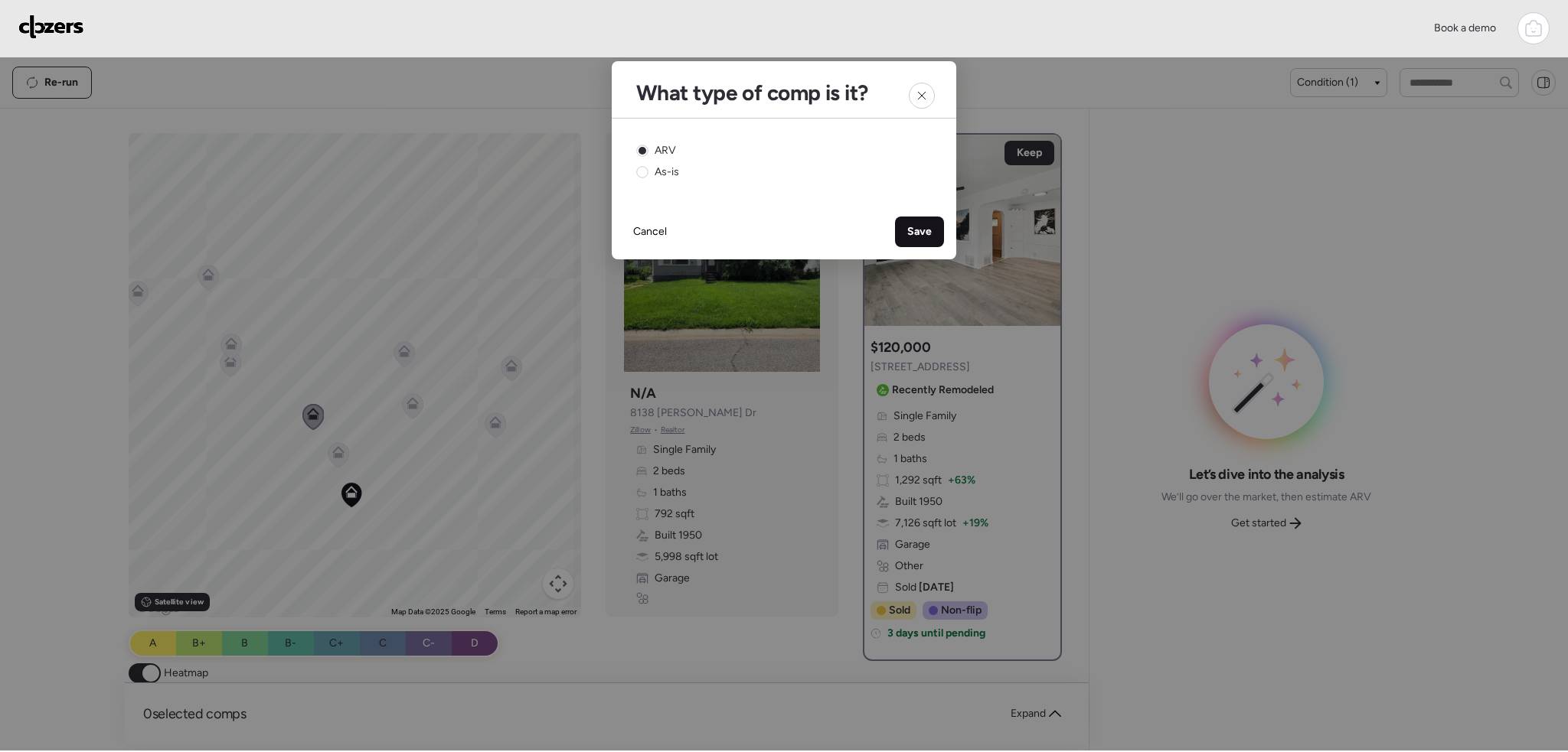
click at [925, 242] on div "Save" at bounding box center [919, 231] width 49 height 31
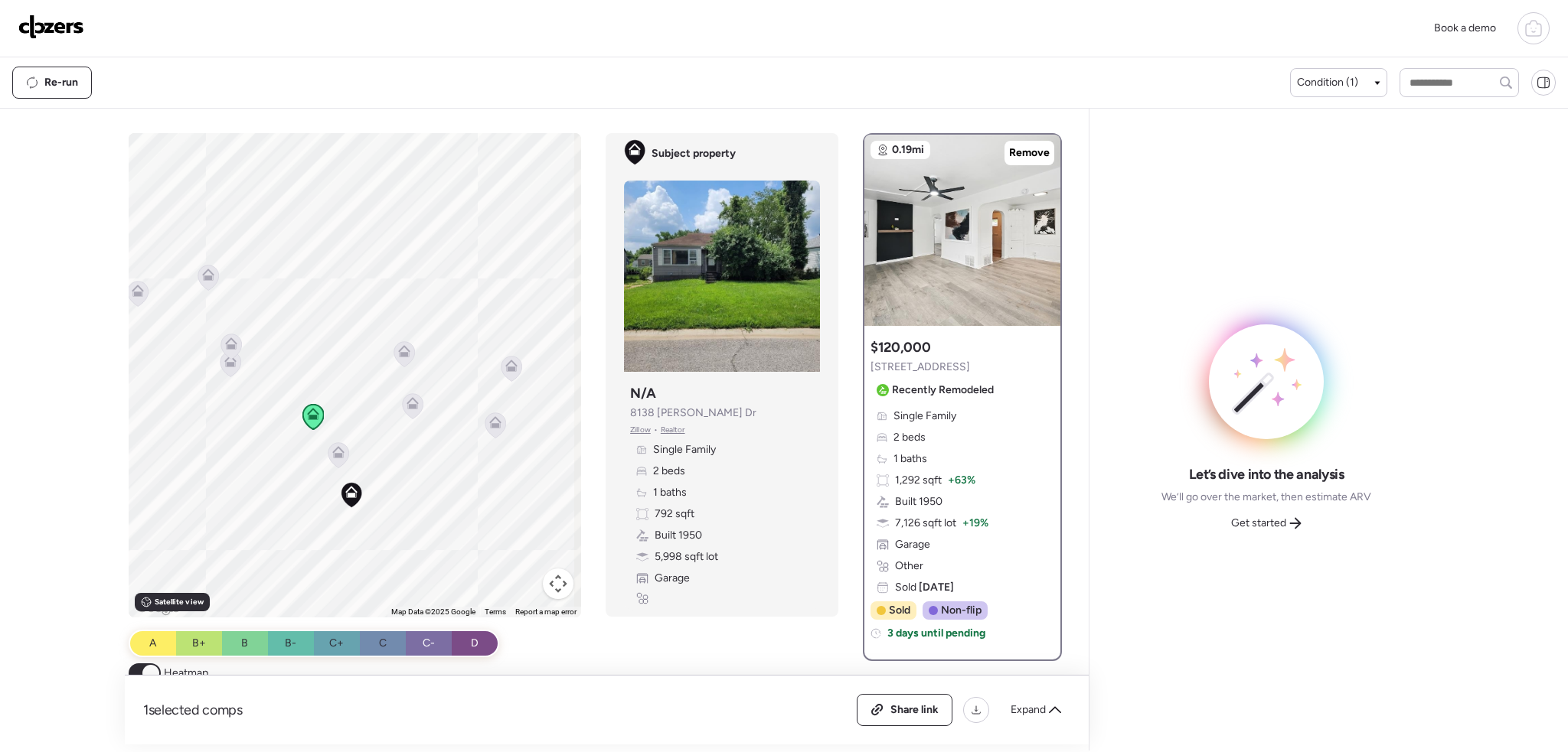
click at [407, 402] on icon at bounding box center [413, 400] width 12 height 7
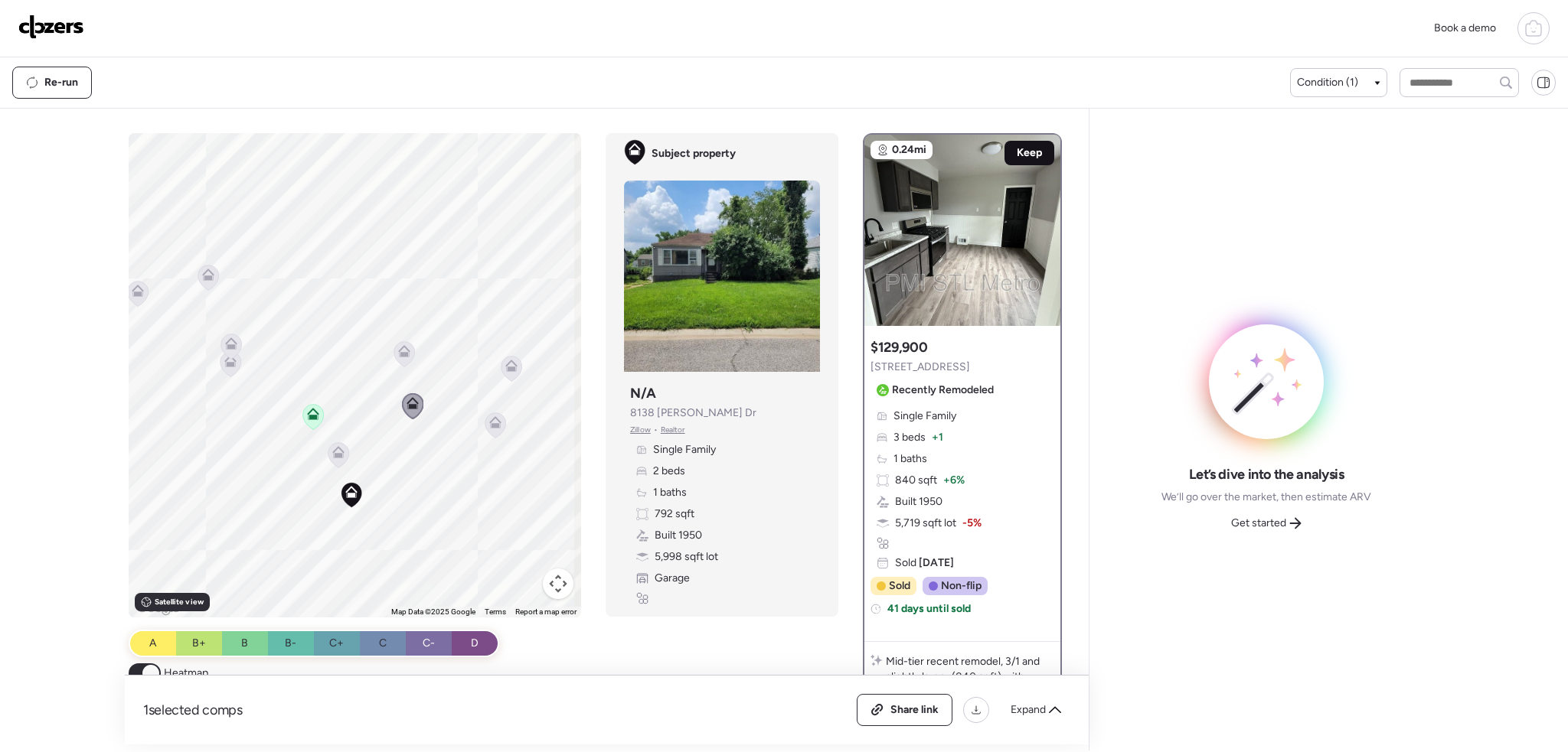
click at [1018, 156] on span "Keep" at bounding box center [1030, 153] width 25 height 15
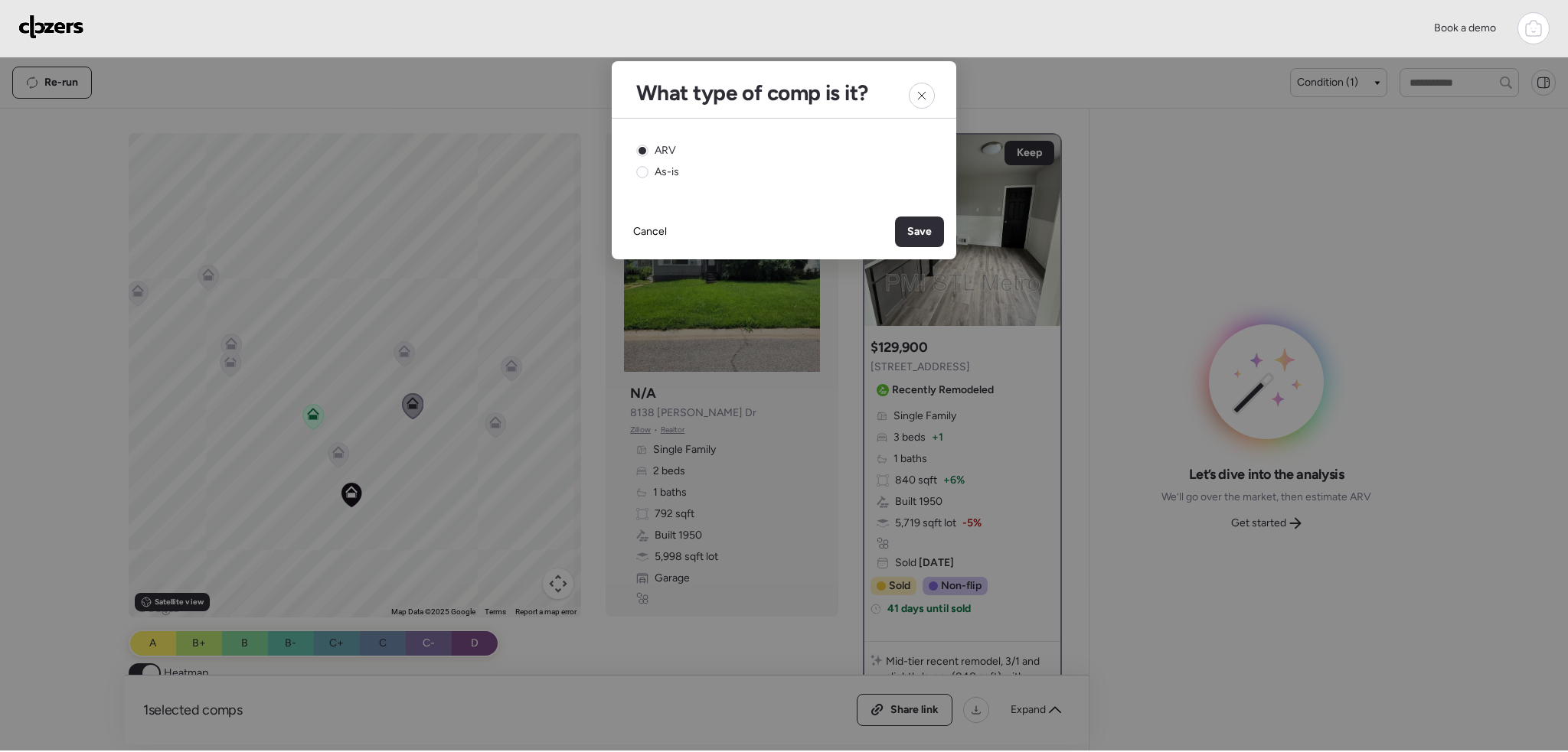
click at [918, 222] on div "Save" at bounding box center [919, 231] width 49 height 31
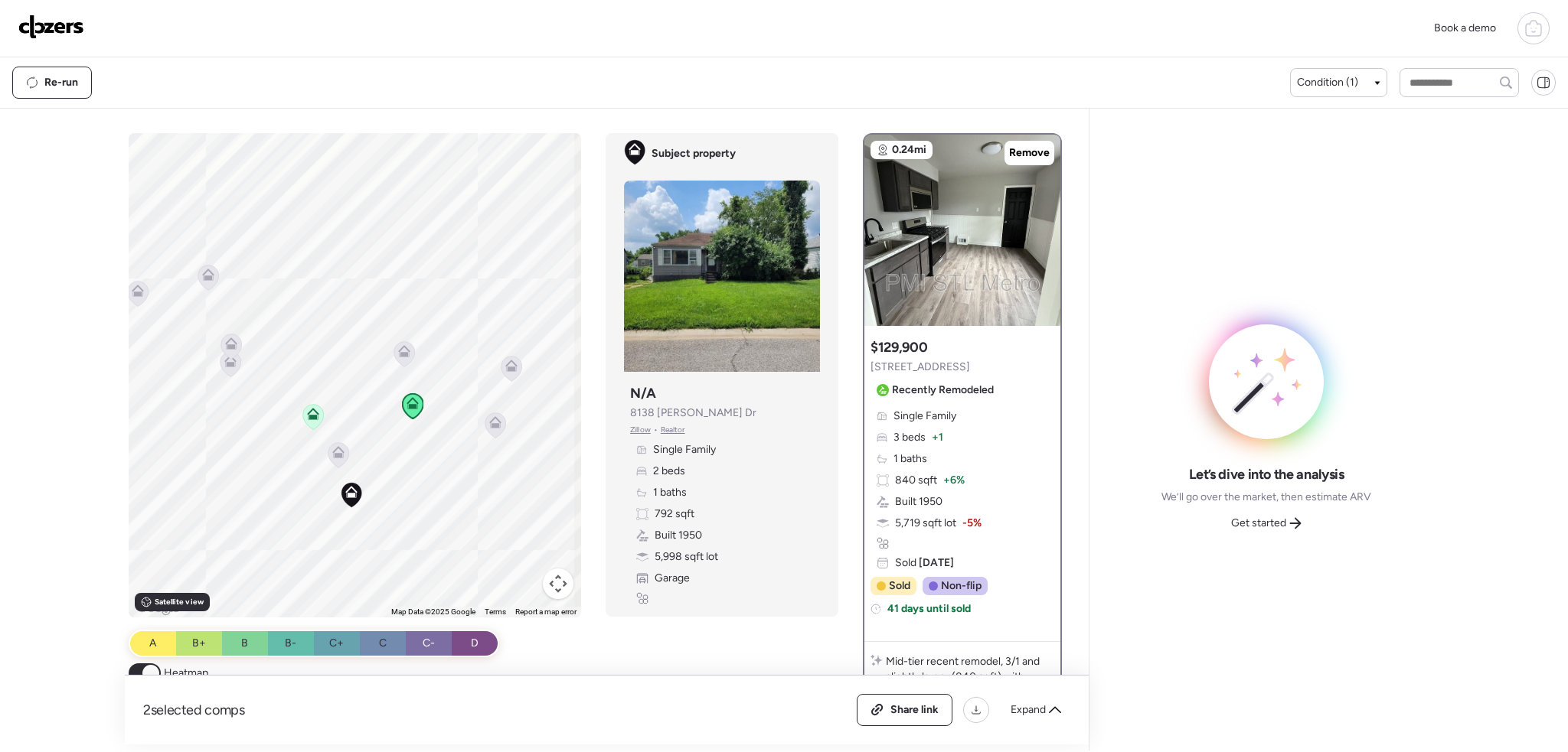
click at [401, 354] on icon at bounding box center [404, 354] width 10 height 5
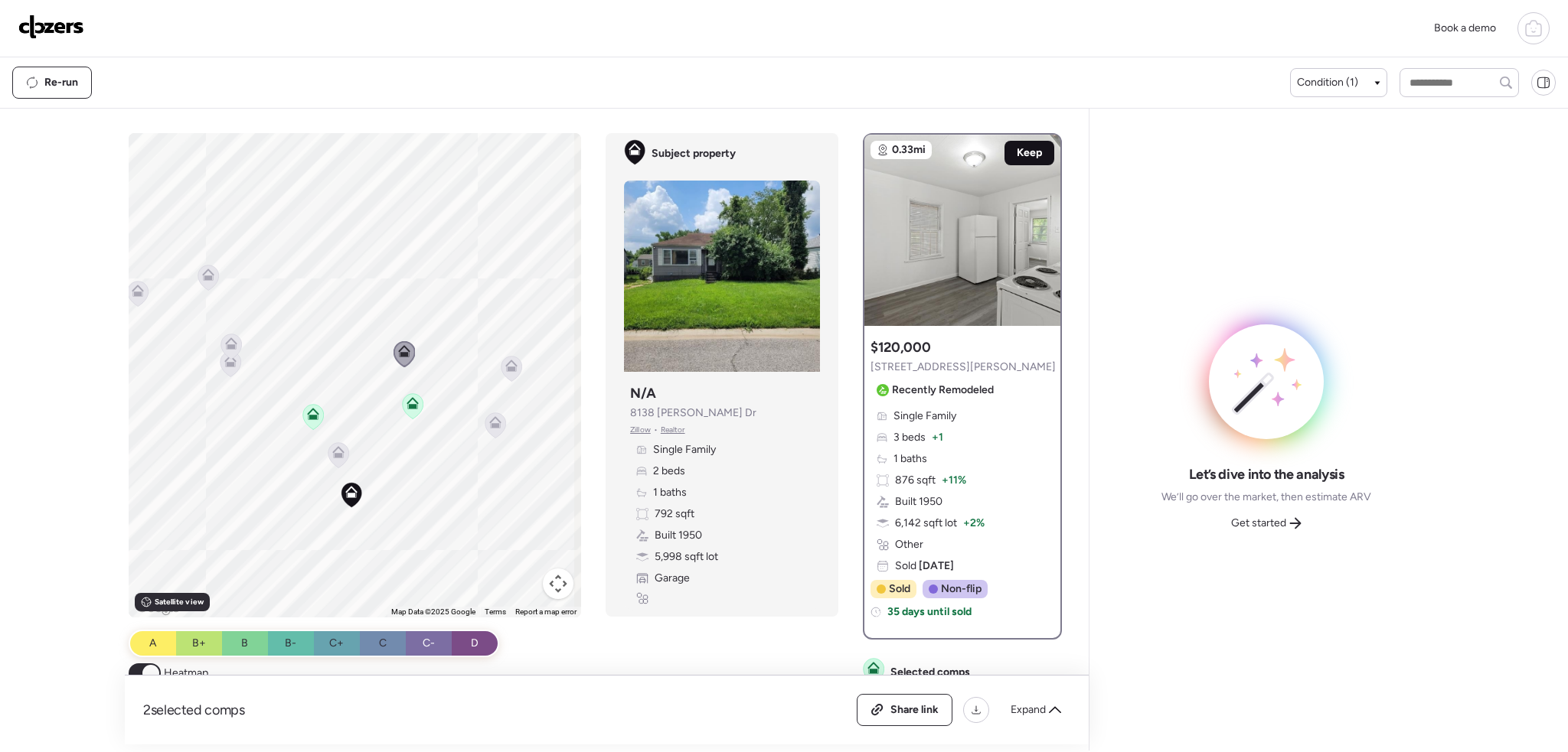
click at [1025, 149] on span "Keep" at bounding box center [1030, 153] width 25 height 15
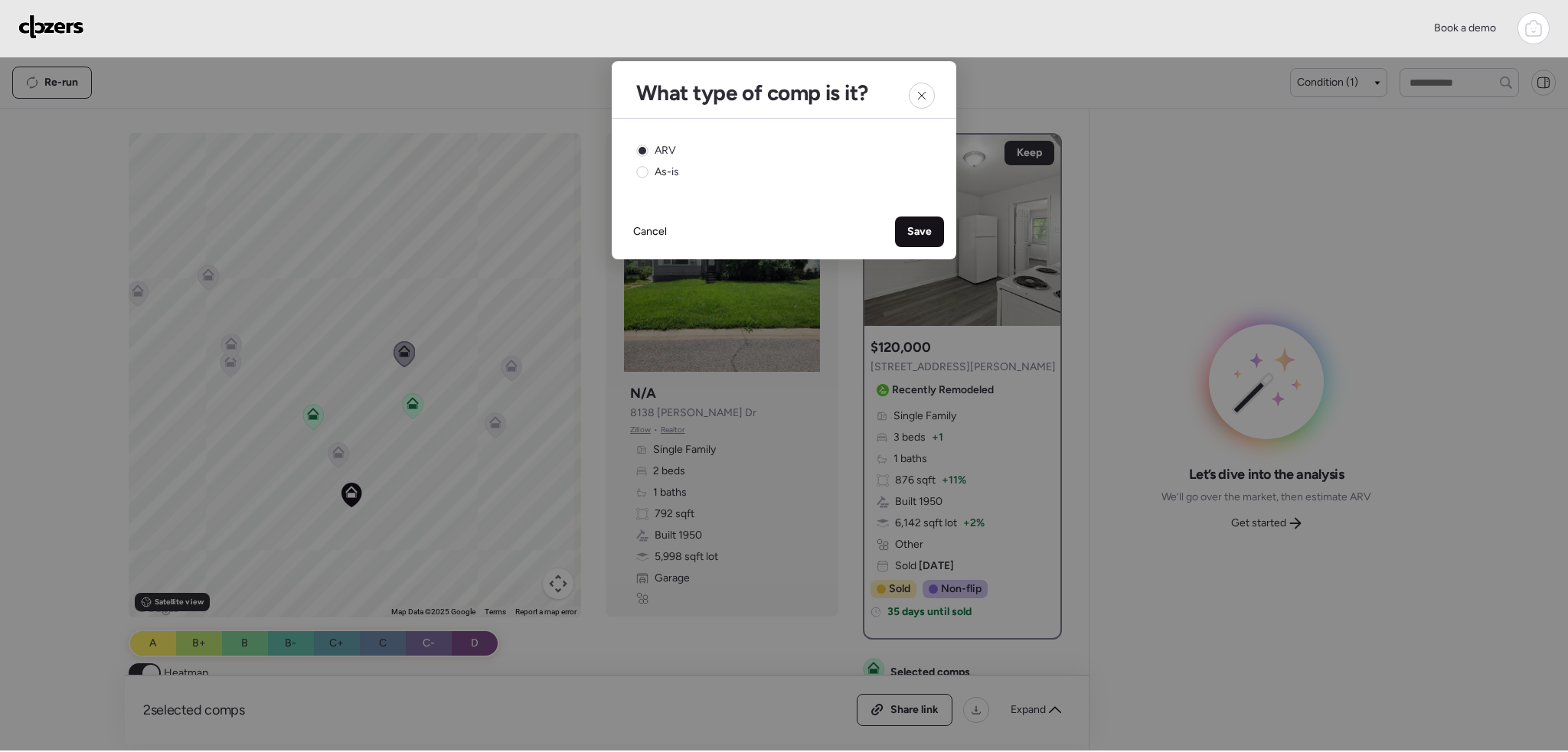
click at [921, 229] on span "Save" at bounding box center [919, 232] width 24 height 15
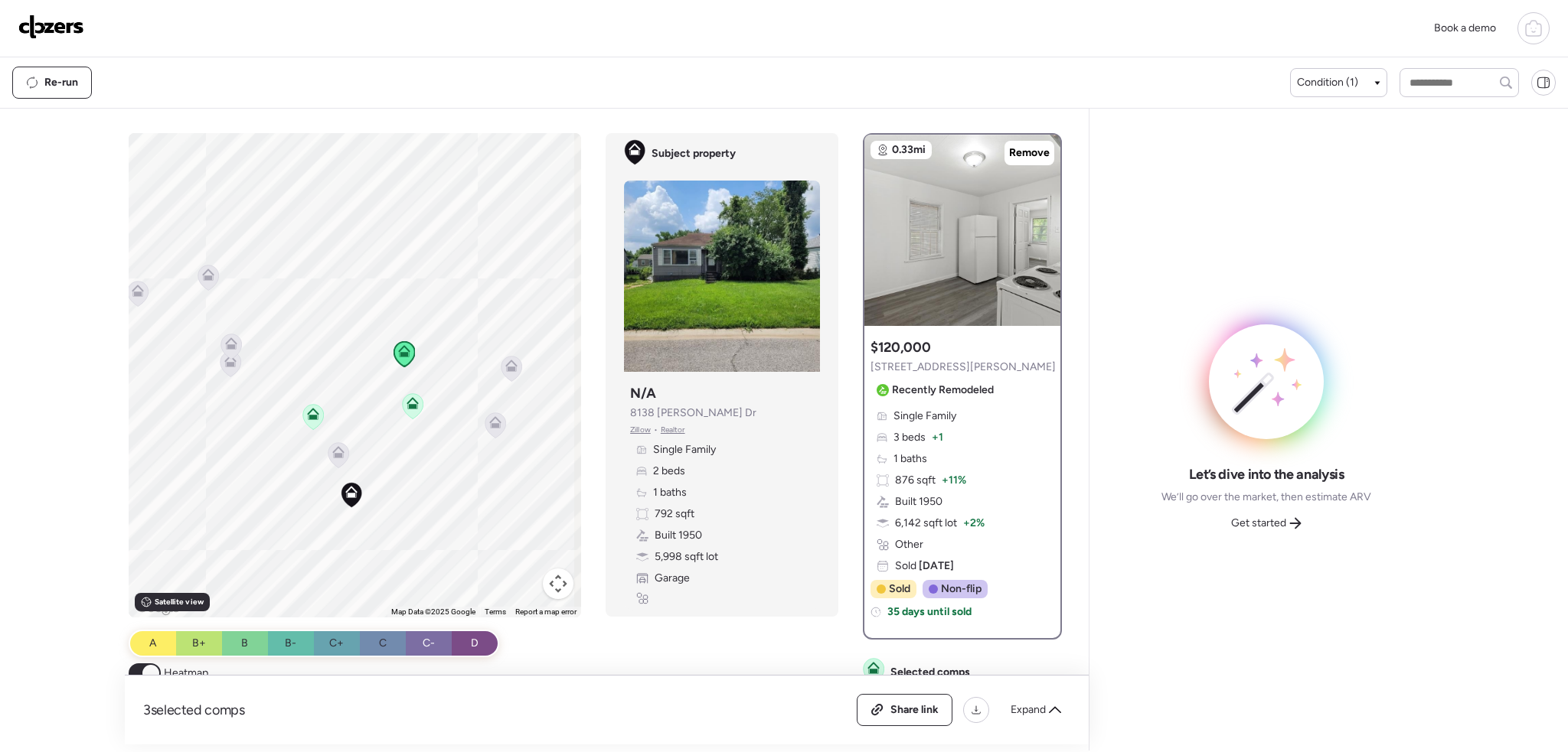
click at [340, 453] on icon at bounding box center [339, 449] width 12 height 7
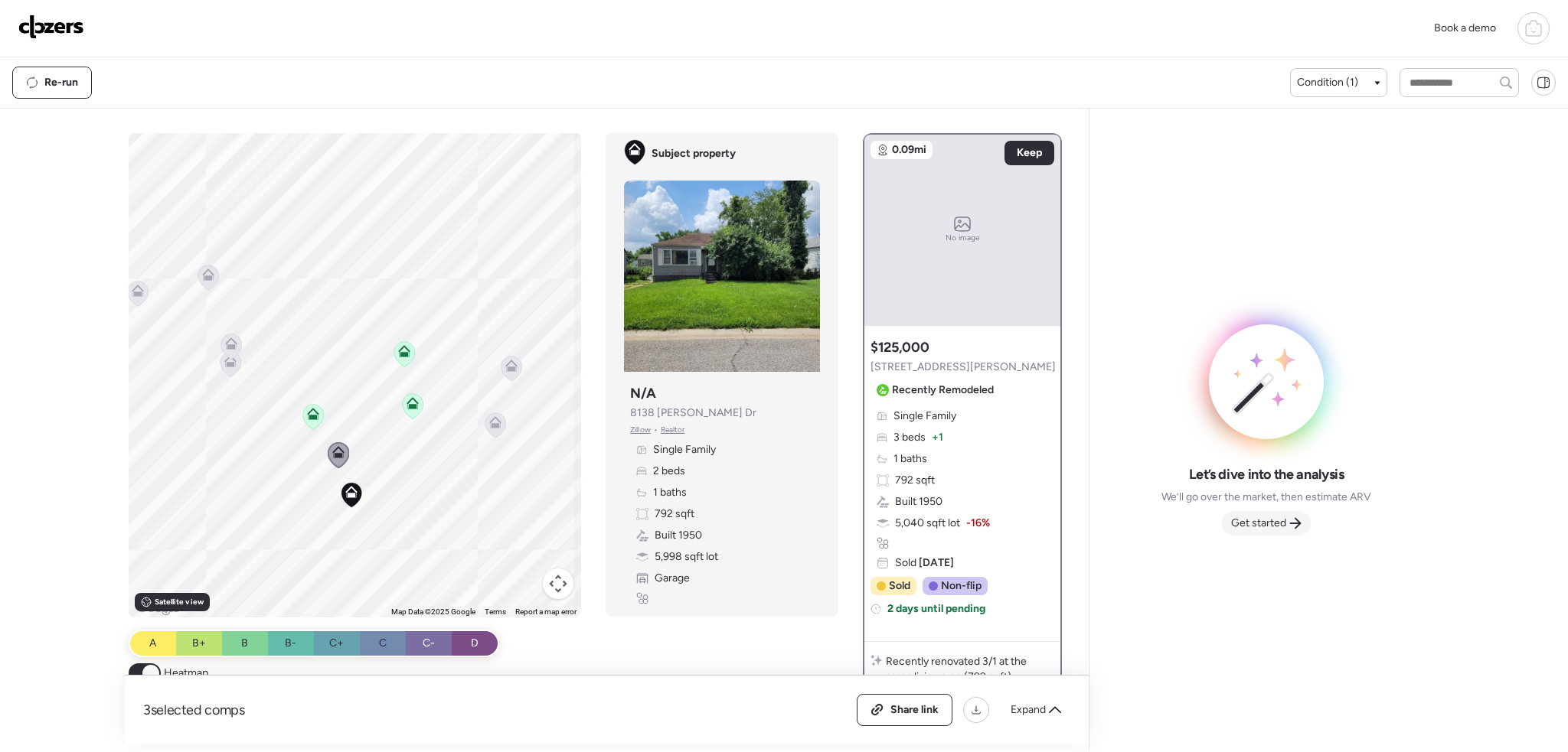
click at [1267, 525] on span "Get started" at bounding box center [1258, 523] width 55 height 15
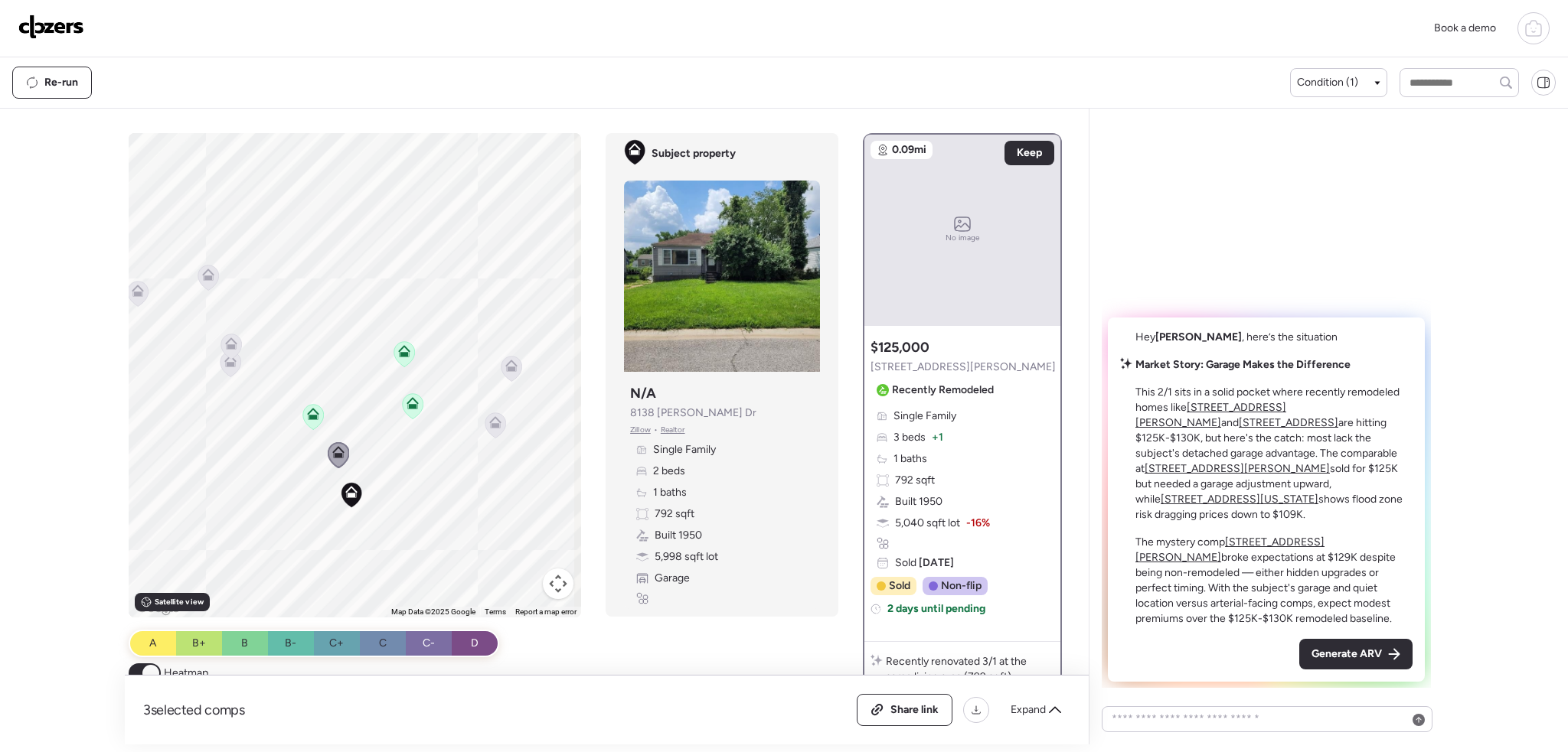
click at [1333, 655] on span "Generate ARV" at bounding box center [1347, 654] width 71 height 15
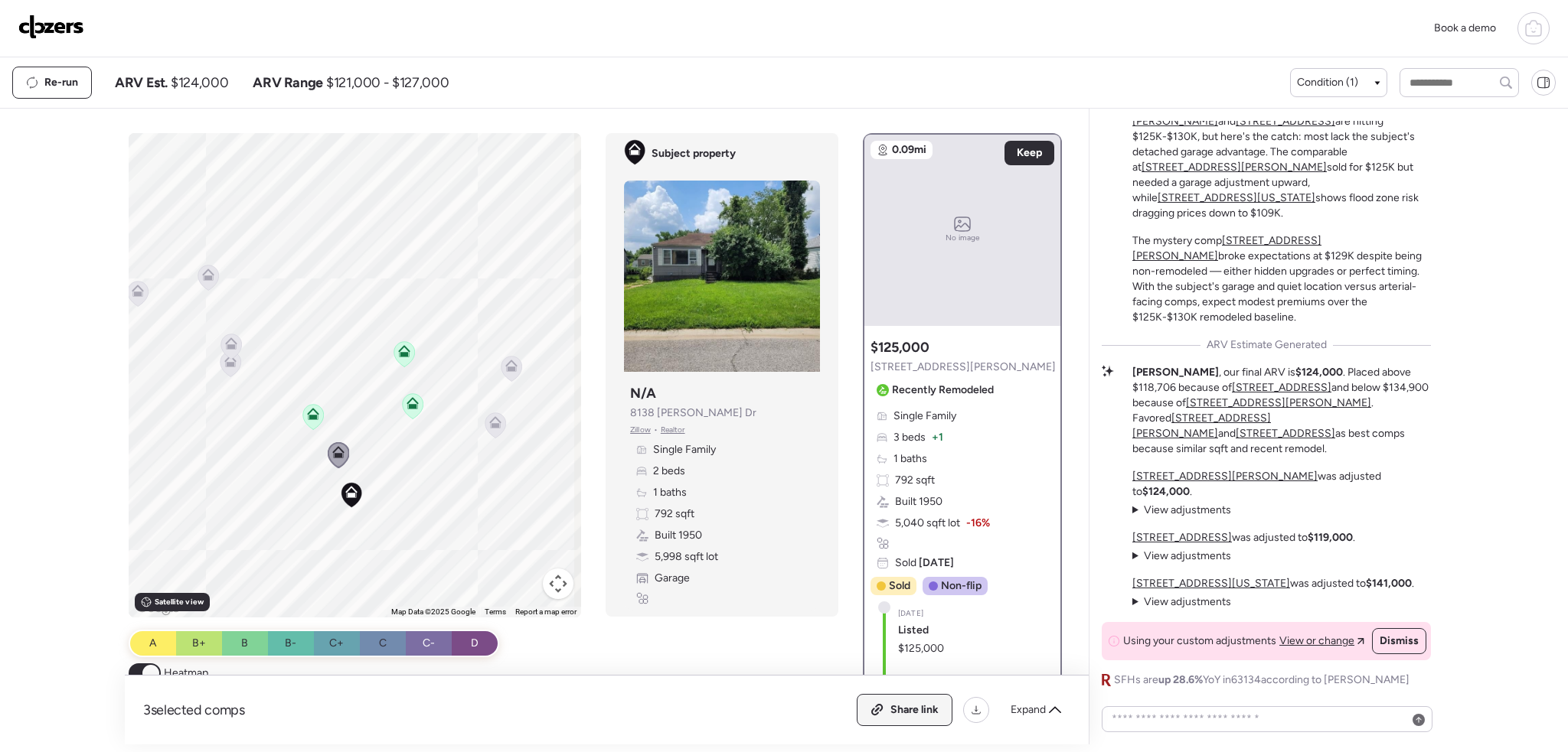
click at [930, 708] on span "Share link" at bounding box center [915, 710] width 48 height 15
click at [922, 714] on span "Link copied" at bounding box center [910, 710] width 57 height 15
